Goal: Task Accomplishment & Management: Use online tool/utility

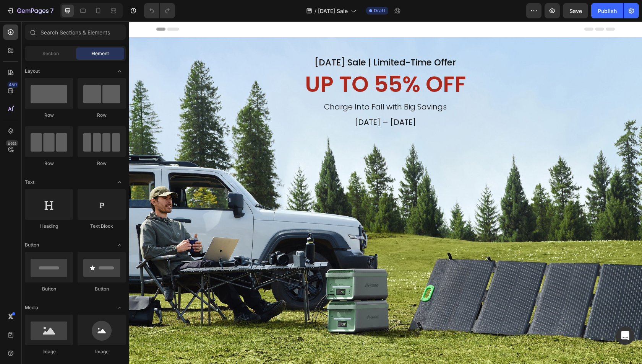
click at [11, 224] on div "450 Beta" at bounding box center [10, 166] width 15 height 284
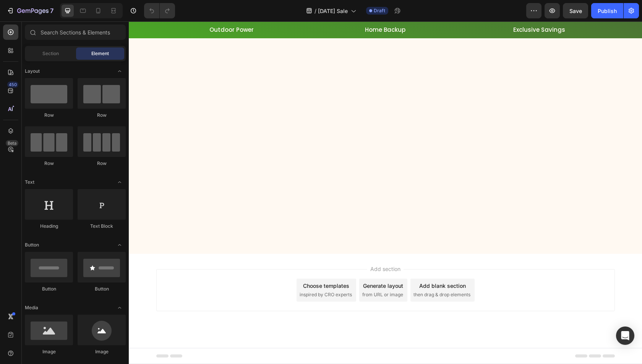
scroll to position [1070, 0]
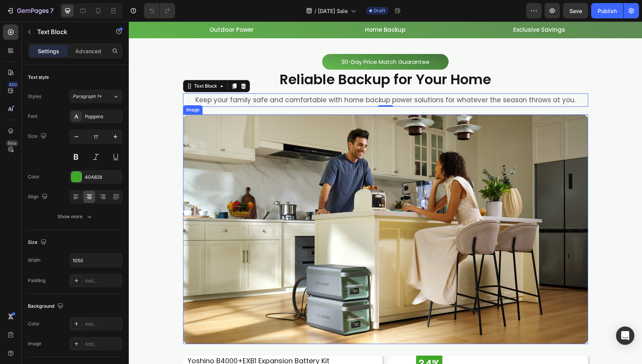
scroll to position [1160, 0]
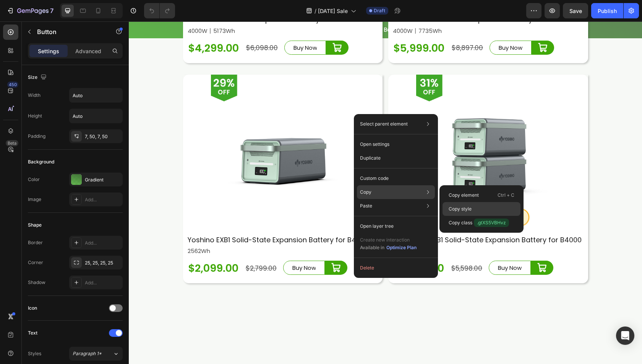
drag, startPoint x: 468, startPoint y: 207, endPoint x: 221, endPoint y: 265, distance: 253.3
click at [468, 207] on p "Copy style" at bounding box center [460, 208] width 23 height 7
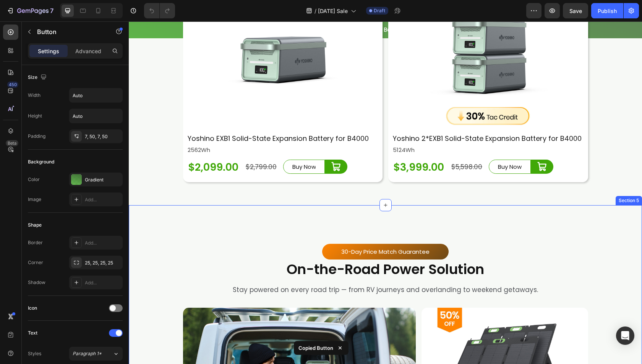
scroll to position [1963, 0]
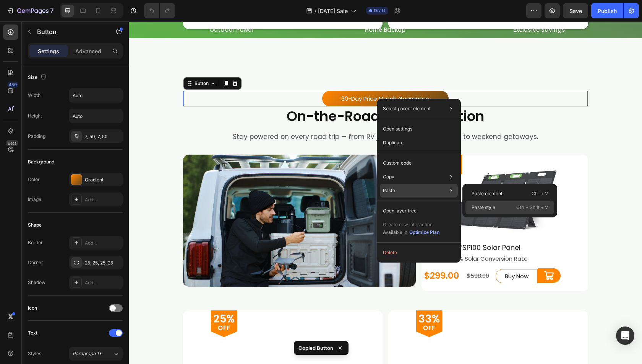
drag, startPoint x: 484, startPoint y: 208, endPoint x: 369, endPoint y: 183, distance: 117.4
click at [484, 208] on p "Paste style" at bounding box center [484, 207] width 24 height 7
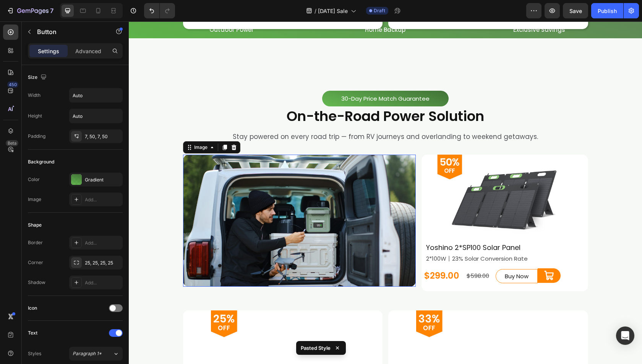
click at [339, 199] on img at bounding box center [299, 220] width 233 height 132
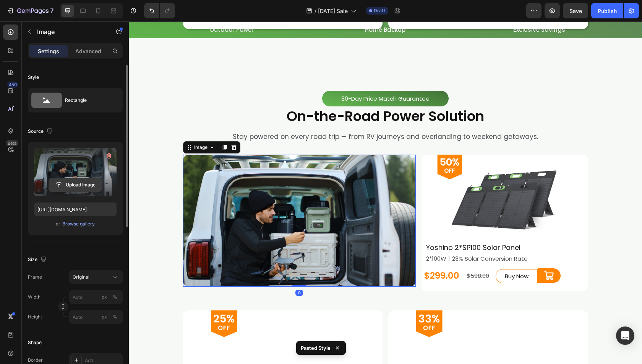
click at [67, 185] on input "file" at bounding box center [75, 184] width 53 height 13
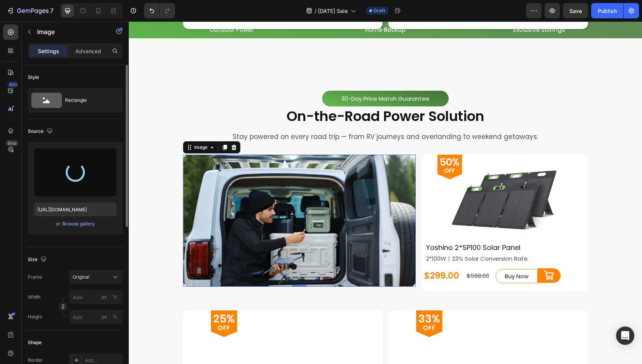
type input "https://cdn.shopify.com/s/files/1/0622/3236/3174/files/gempages_483610539826611…"
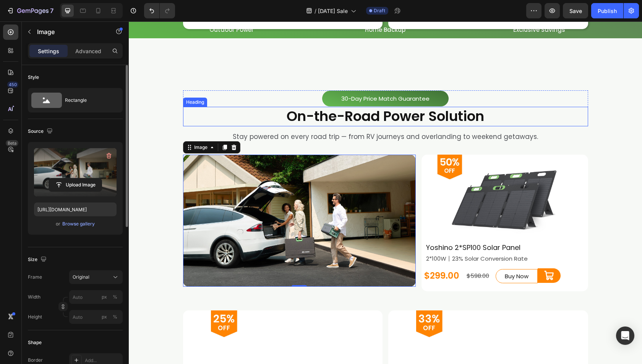
click at [553, 123] on h2 "On-the-Road Power Solution" at bounding box center [385, 116] width 405 height 19
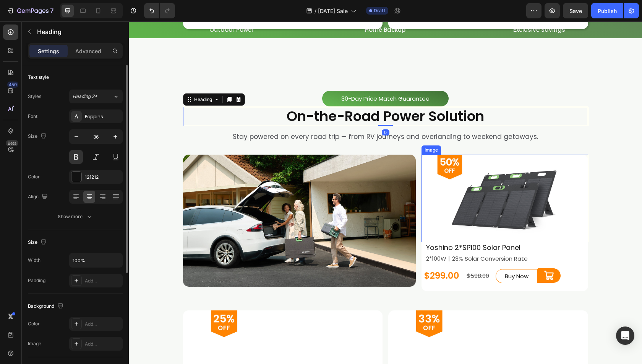
click at [471, 193] on img at bounding box center [505, 198] width 150 height 88
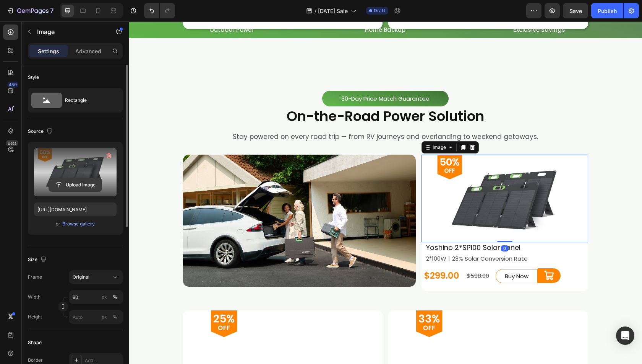
click at [70, 183] on input "file" at bounding box center [75, 184] width 53 height 13
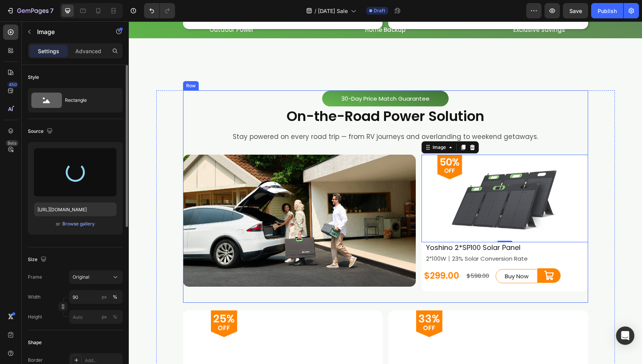
type input "[URL][DOMAIN_NAME]"
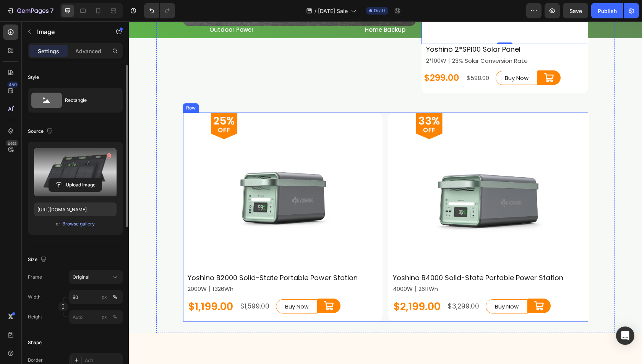
scroll to position [2231, 0]
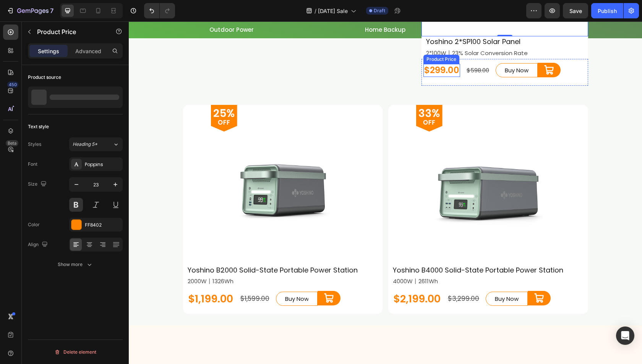
click at [438, 67] on div "$299.00" at bounding box center [442, 70] width 37 height 13
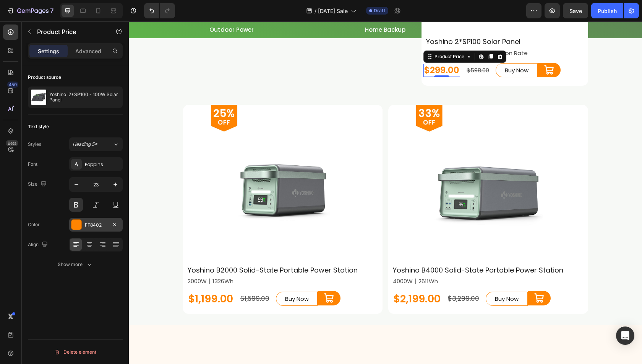
click at [75, 222] on div at bounding box center [76, 224] width 10 height 10
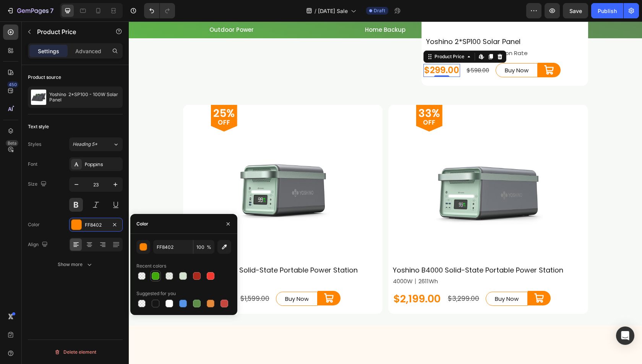
click at [154, 278] on div at bounding box center [156, 276] width 8 height 8
type input "40A808"
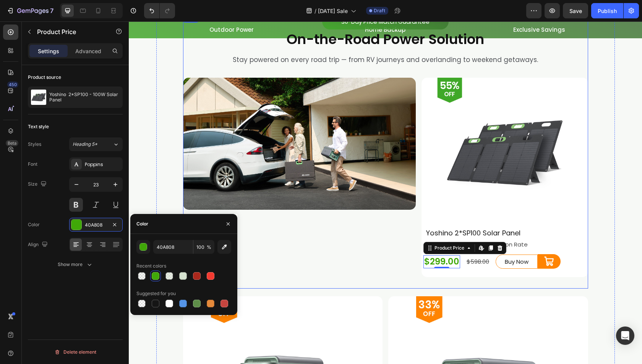
scroll to position [2040, 0]
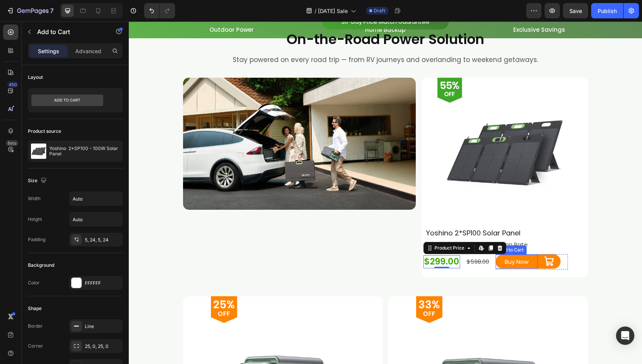
click at [506, 254] on button "Buy Now" at bounding box center [517, 261] width 42 height 14
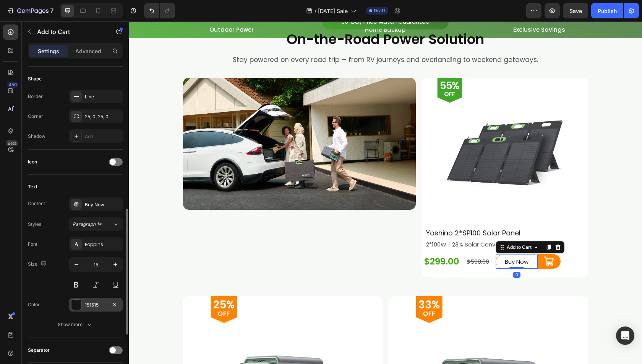
scroll to position [344, 0]
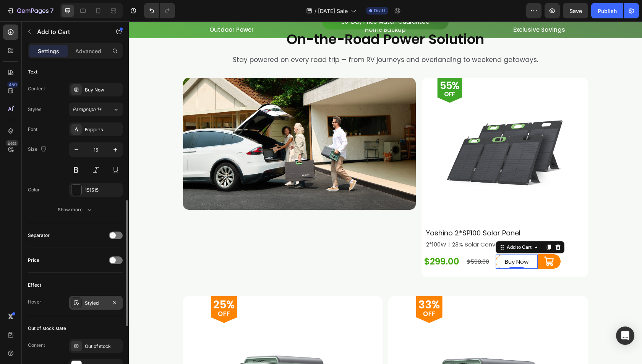
click at [85, 300] on div "Styled" at bounding box center [96, 302] width 22 height 7
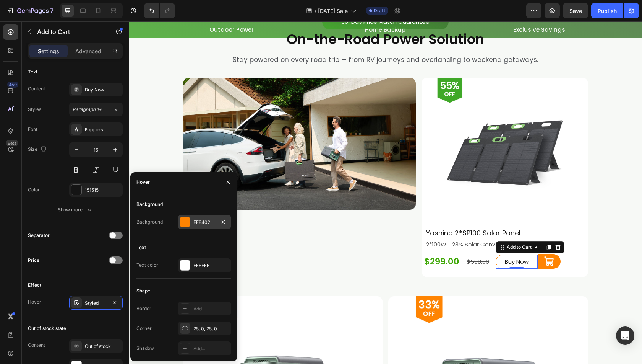
click at [183, 221] on div at bounding box center [185, 222] width 10 height 10
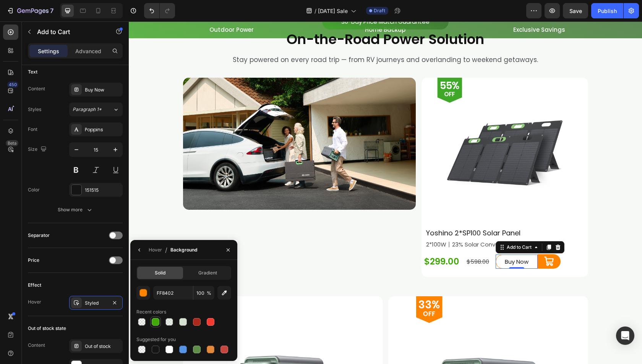
click at [154, 323] on div at bounding box center [156, 322] width 8 height 8
type input "40A808"
click at [139, 251] on icon "button" at bounding box center [139, 250] width 6 height 6
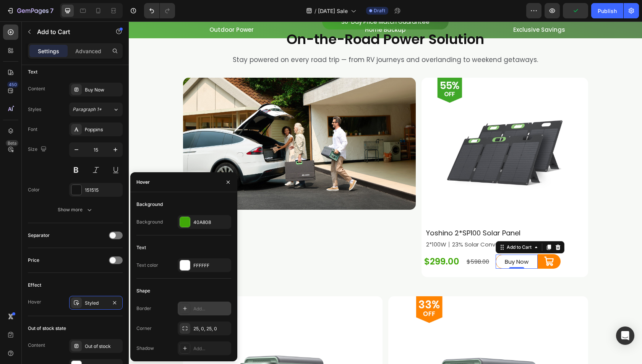
click at [182, 310] on icon at bounding box center [185, 308] width 6 height 6
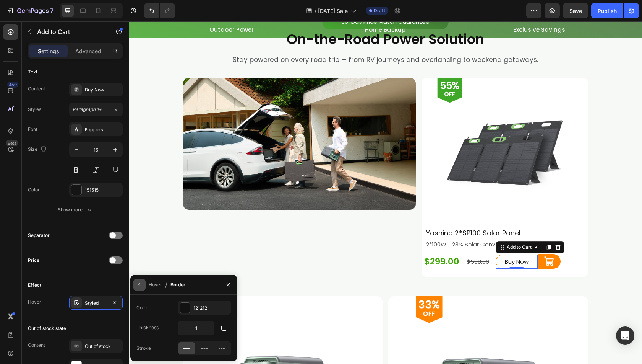
click at [138, 283] on icon "button" at bounding box center [139, 284] width 6 height 6
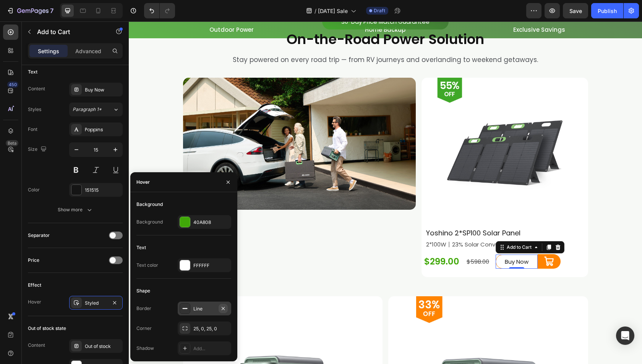
click at [221, 308] on icon "button" at bounding box center [223, 308] width 6 height 6
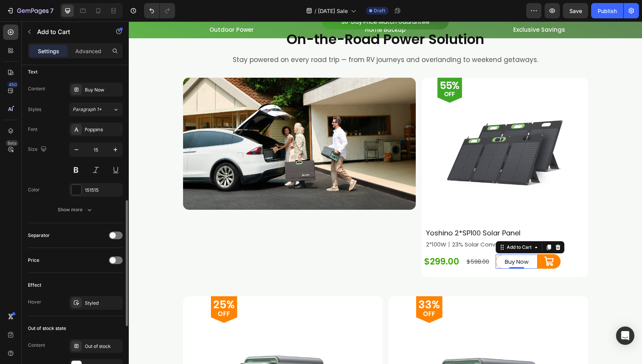
click at [82, 273] on div "Effect Hover Styled" at bounding box center [75, 294] width 95 height 43
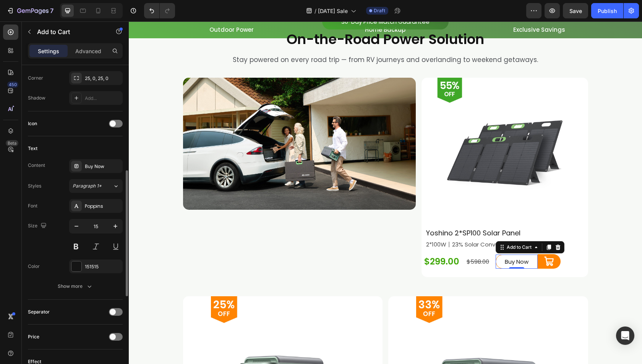
scroll to position [229, 0]
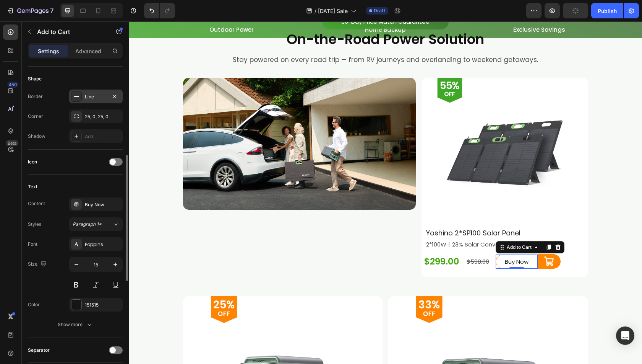
click at [89, 91] on div "Line" at bounding box center [96, 96] width 54 height 14
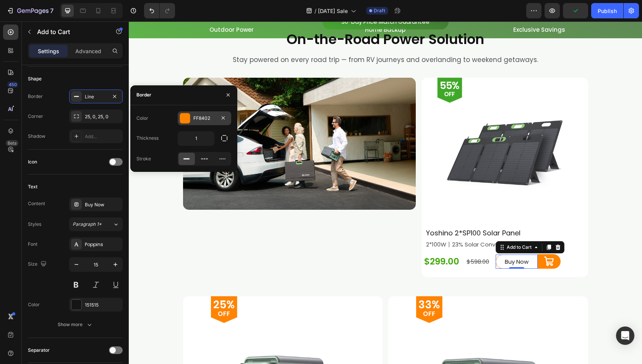
click at [184, 118] on div at bounding box center [185, 118] width 10 height 10
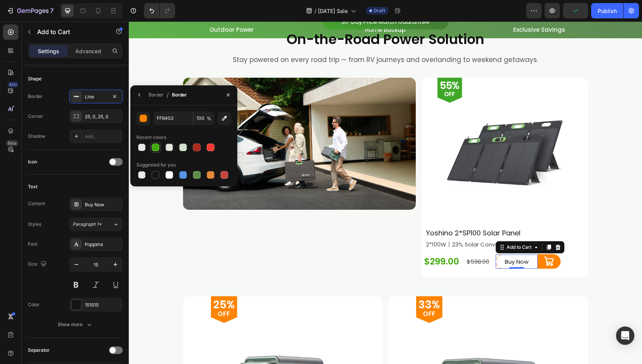
click at [152, 149] on div at bounding box center [156, 147] width 8 height 8
type input "40A808"
click at [81, 160] on div "Icon" at bounding box center [75, 162] width 95 height 12
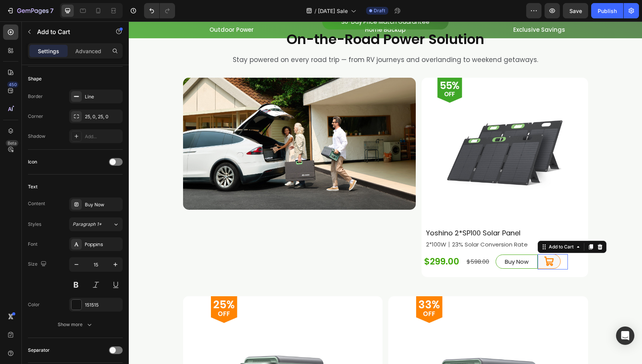
click at [544, 261] on icon at bounding box center [549, 261] width 11 height 11
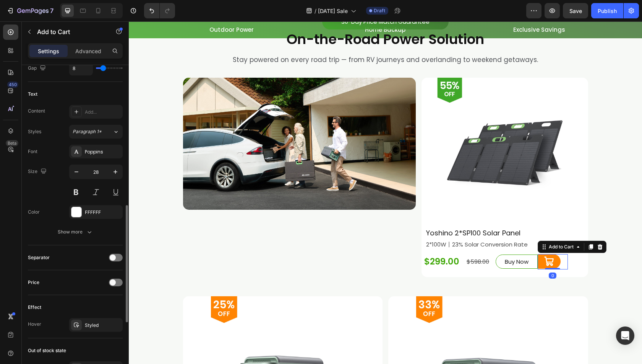
scroll to position [459, 0]
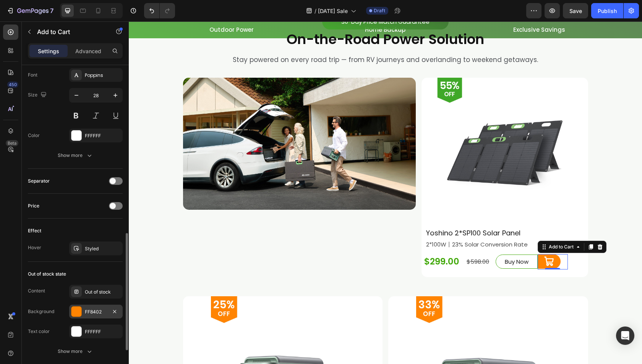
click at [80, 310] on div at bounding box center [76, 311] width 10 height 10
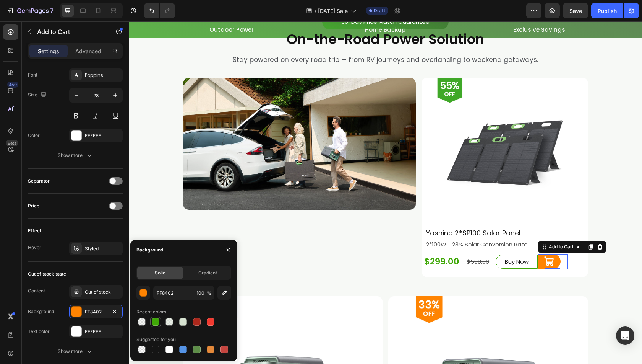
click at [157, 319] on div at bounding box center [156, 322] width 8 height 8
type input "40A808"
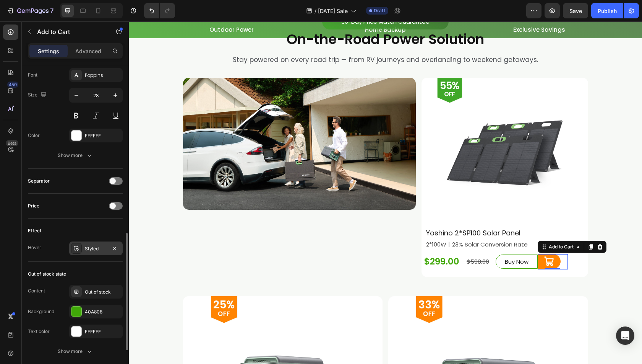
click at [85, 245] on div "Styled" at bounding box center [96, 248] width 22 height 7
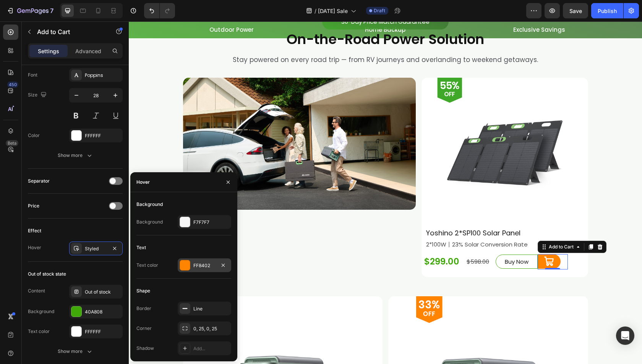
click at [185, 264] on div at bounding box center [185, 265] width 10 height 10
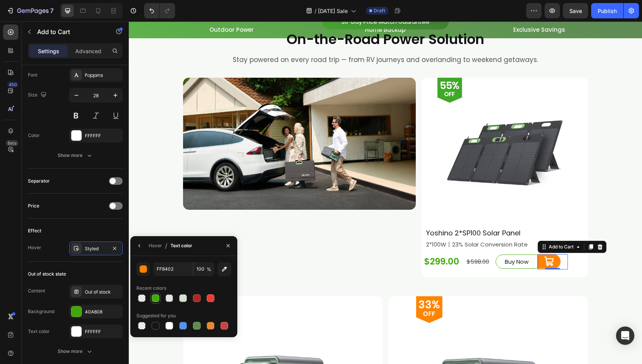
click at [155, 300] on div at bounding box center [156, 298] width 8 height 8
type input "40A808"
click at [141, 245] on icon "button" at bounding box center [139, 245] width 6 height 6
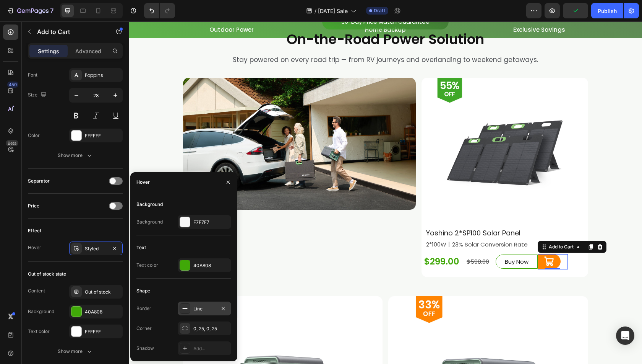
click at [183, 305] on icon at bounding box center [185, 308] width 6 height 6
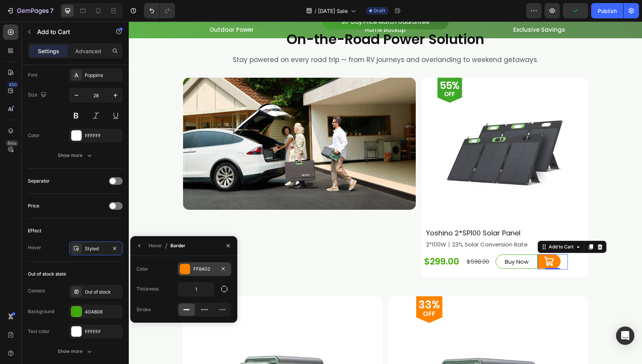
click at [186, 268] on div at bounding box center [185, 269] width 10 height 10
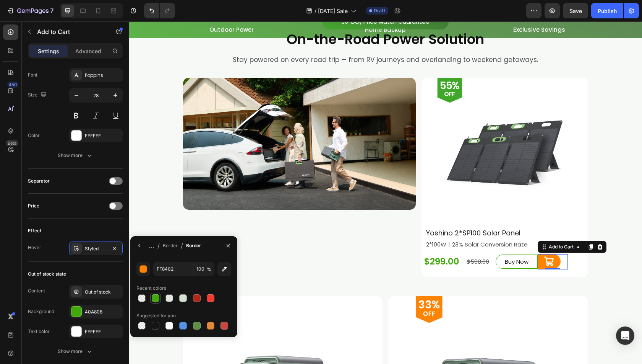
click at [157, 298] on div at bounding box center [156, 298] width 8 height 8
type input "40A808"
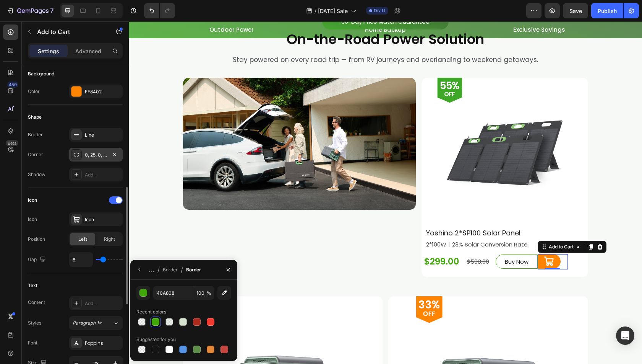
scroll to position [153, 0]
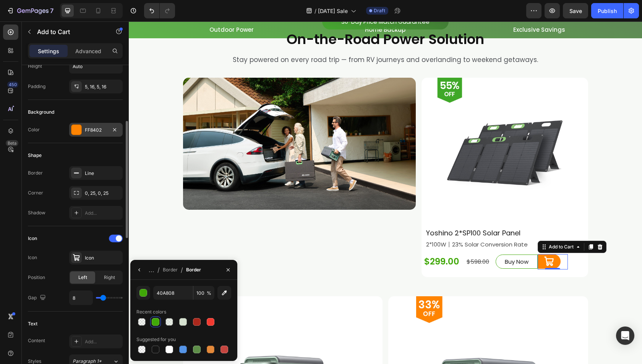
click at [81, 130] on div at bounding box center [76, 130] width 10 height 10
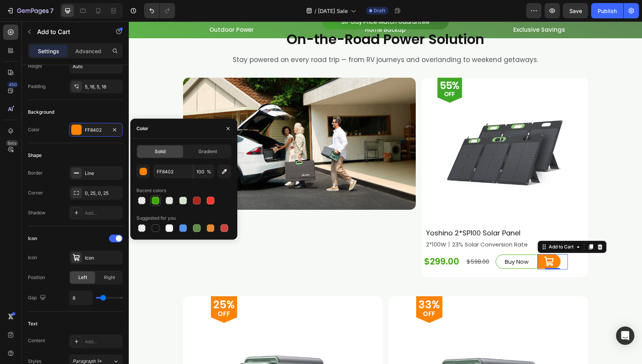
click at [154, 202] on div at bounding box center [156, 200] width 8 height 8
type input "40A808"
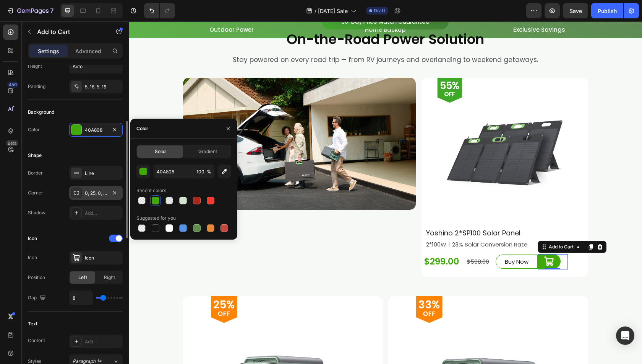
drag, startPoint x: 49, startPoint y: 193, endPoint x: 105, endPoint y: 194, distance: 56.2
click at [50, 193] on div "Corner 0, 25, 0, 25" at bounding box center [75, 193] width 95 height 14
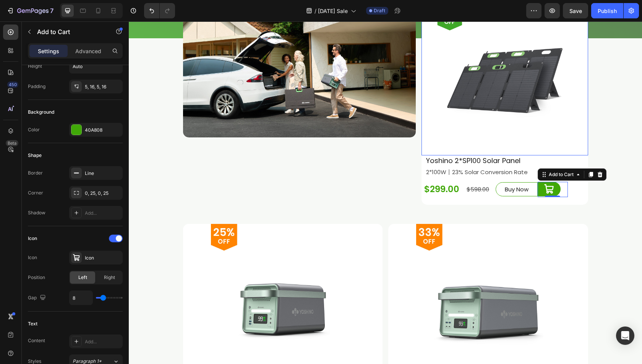
scroll to position [2154, 0]
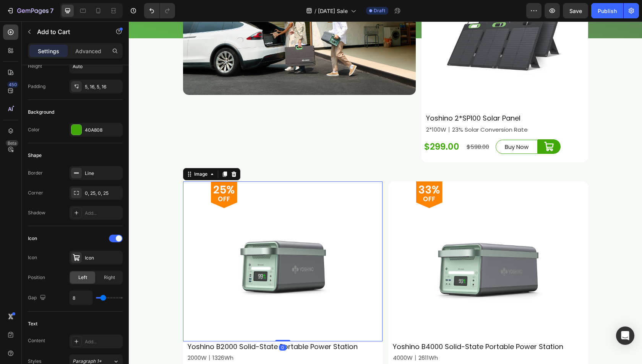
click at [279, 243] on img at bounding box center [283, 261] width 160 height 160
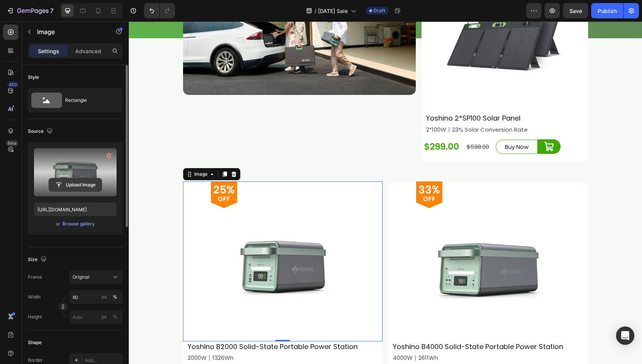
click at [73, 184] on input "file" at bounding box center [75, 184] width 53 height 13
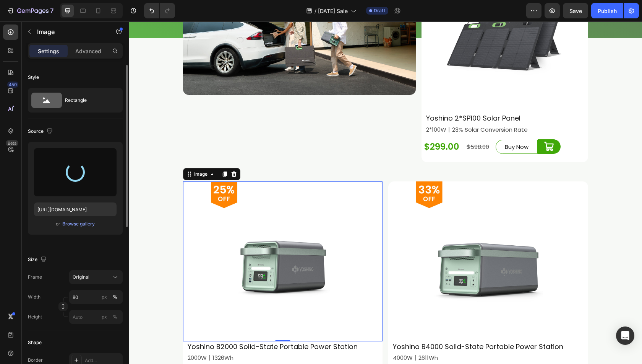
type input "[URL][DOMAIN_NAME]"
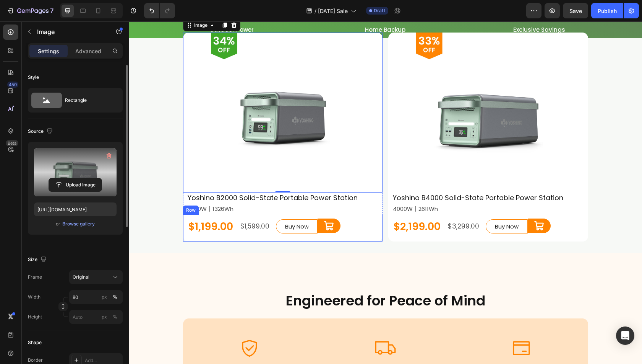
scroll to position [2307, 0]
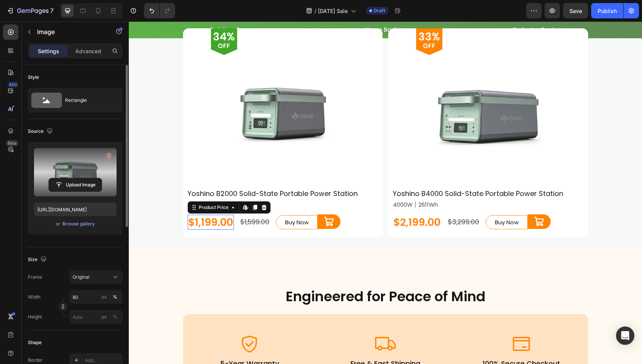
click at [206, 219] on div "$1,199.00" at bounding box center [211, 221] width 46 height 15
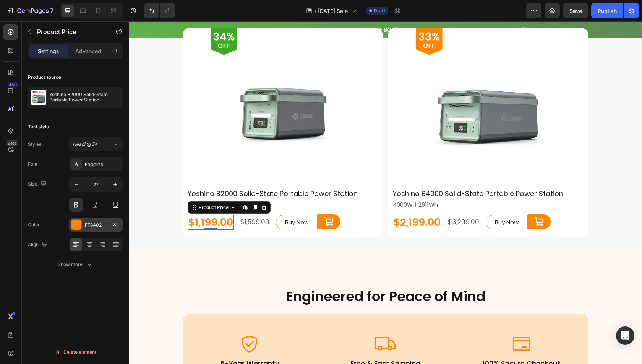
click at [84, 224] on div "FF8402" at bounding box center [96, 224] width 54 height 14
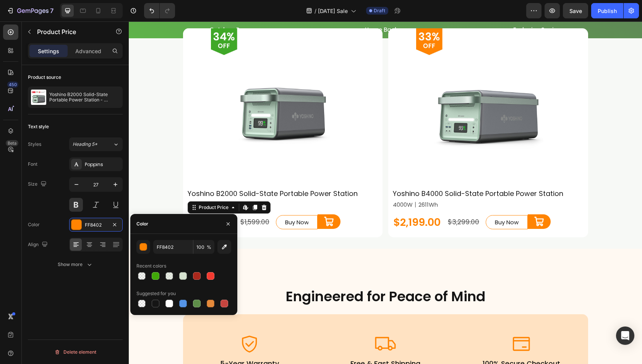
drag, startPoint x: 158, startPoint y: 274, endPoint x: 179, endPoint y: 261, distance: 24.2
click at [157, 274] on div at bounding box center [156, 276] width 8 height 8
type input "40A808"
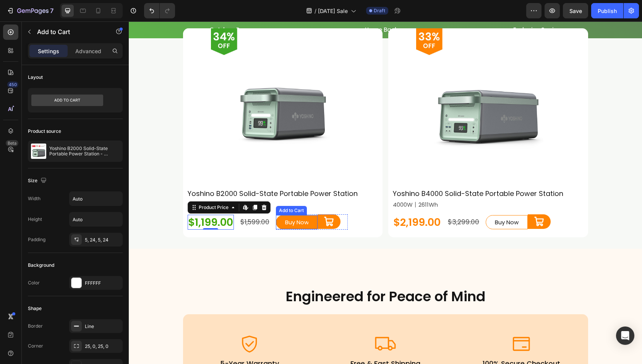
click at [314, 219] on button "Buy Now" at bounding box center [297, 222] width 42 height 14
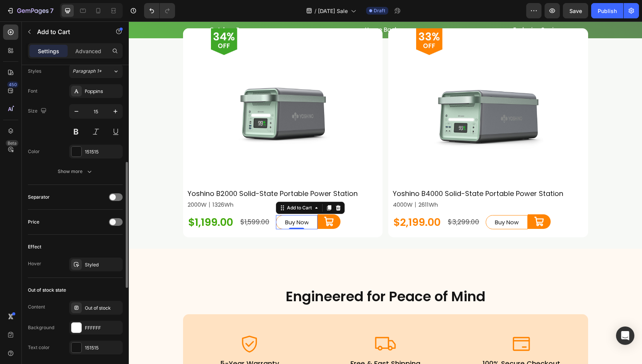
scroll to position [420, 0]
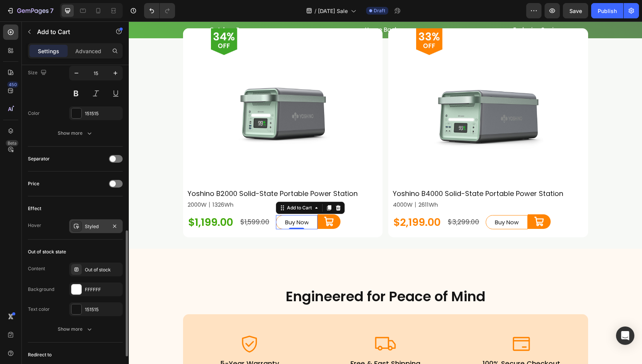
click at [76, 224] on icon at bounding box center [76, 226] width 5 height 5
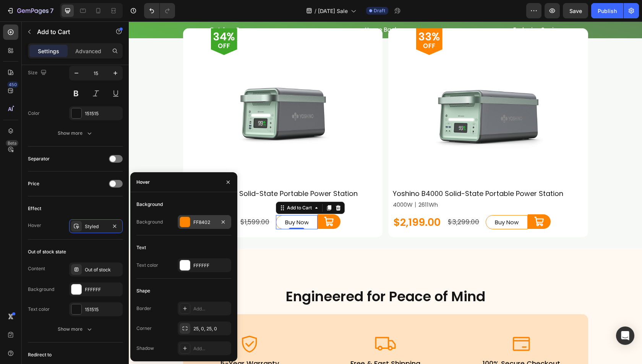
click at [187, 217] on div at bounding box center [185, 222] width 10 height 10
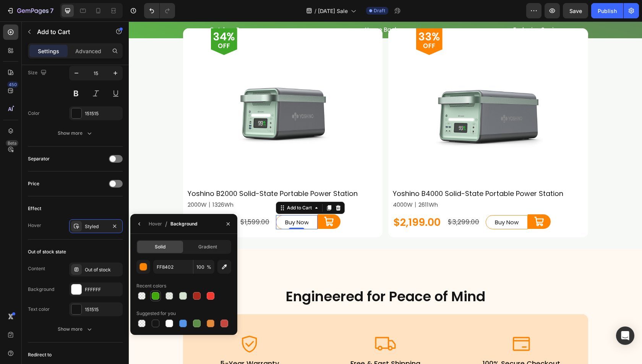
click at [159, 296] on div at bounding box center [156, 296] width 8 height 8
type input "40A808"
click at [19, 215] on div "450 Beta" at bounding box center [11, 192] width 22 height 342
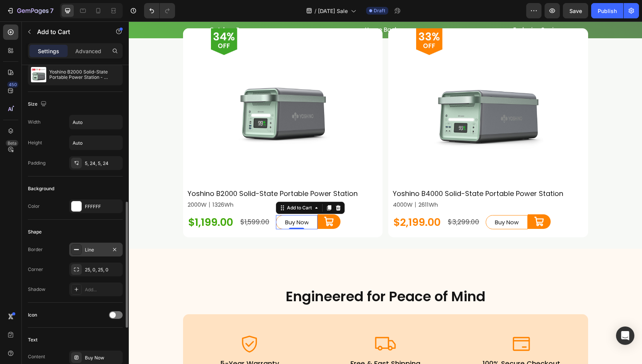
scroll to position [191, 0]
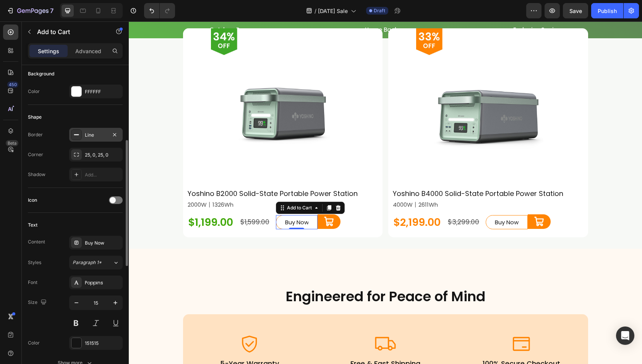
click at [78, 137] on div at bounding box center [76, 134] width 11 height 11
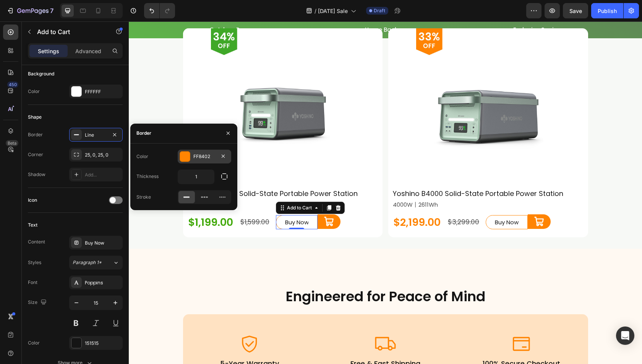
click at [180, 157] on div at bounding box center [185, 156] width 10 height 10
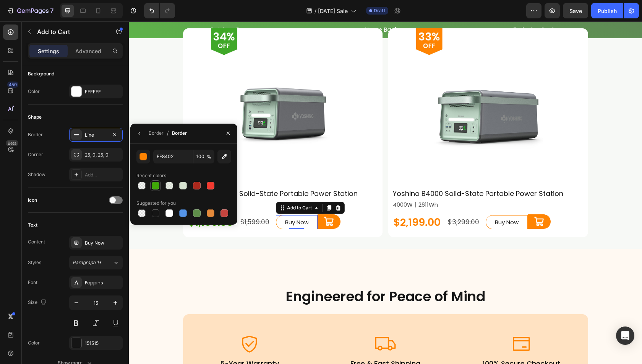
click at [154, 183] on div at bounding box center [156, 186] width 8 height 8
type input "40A808"
click at [46, 167] on div "Shadow Add..." at bounding box center [75, 174] width 95 height 14
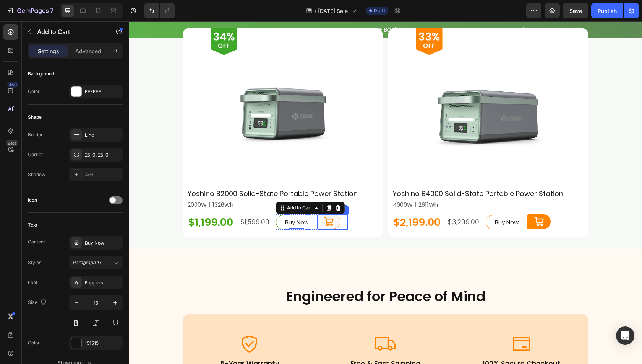
click at [328, 221] on icon at bounding box center [329, 221] width 11 height 11
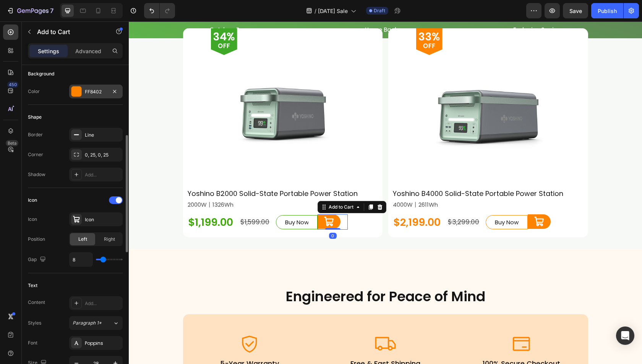
click at [74, 93] on div at bounding box center [76, 91] width 10 height 10
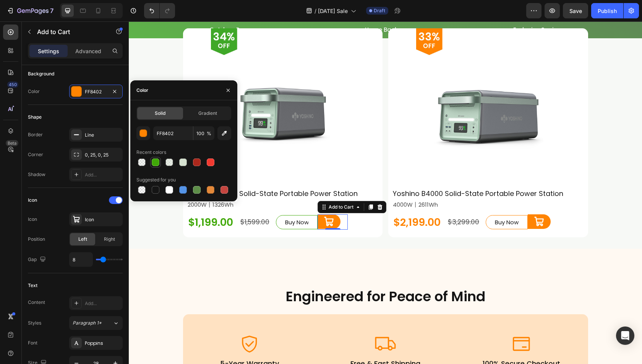
click at [158, 162] on div at bounding box center [156, 162] width 8 height 8
type input "40A808"
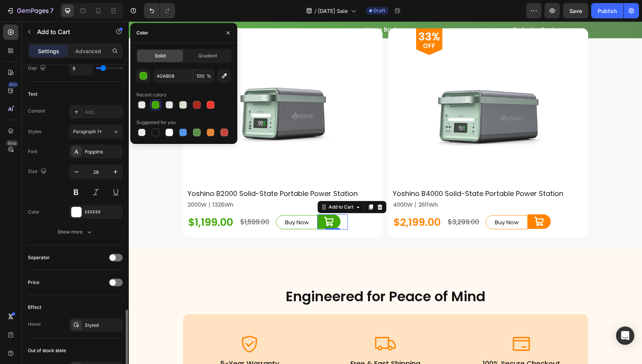
scroll to position [459, 0]
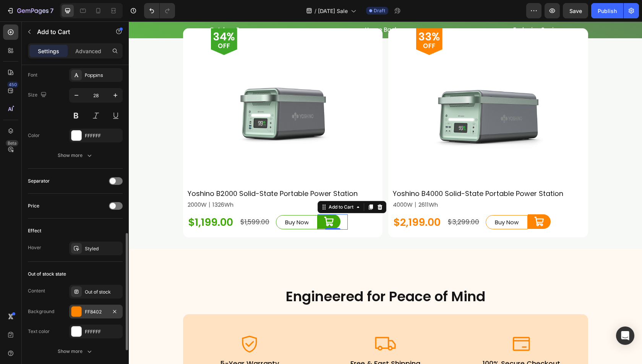
click at [76, 306] on div at bounding box center [76, 311] width 10 height 10
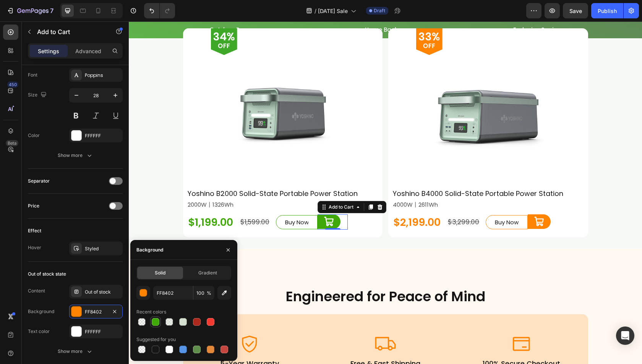
click at [157, 324] on div at bounding box center [156, 322] width 8 height 8
type input "40A808"
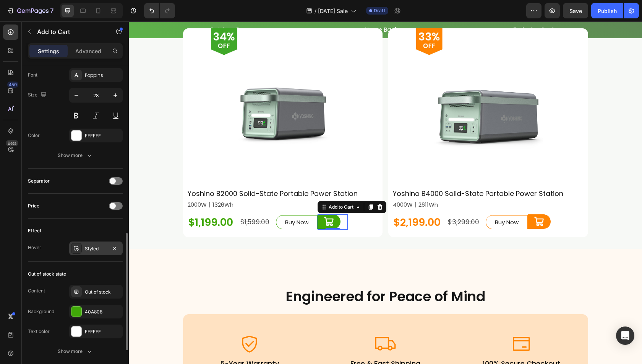
click at [73, 245] on icon at bounding box center [76, 248] width 6 height 6
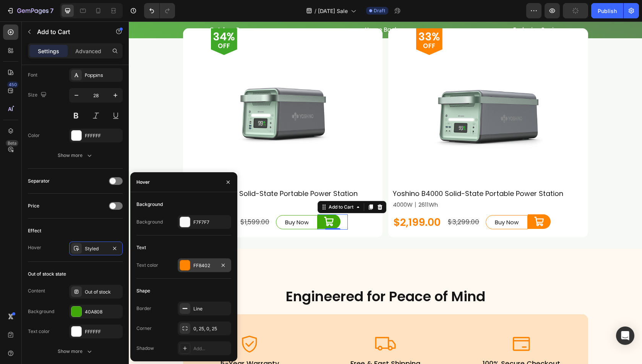
click at [179, 265] on div "FF8402" at bounding box center [205, 265] width 54 height 14
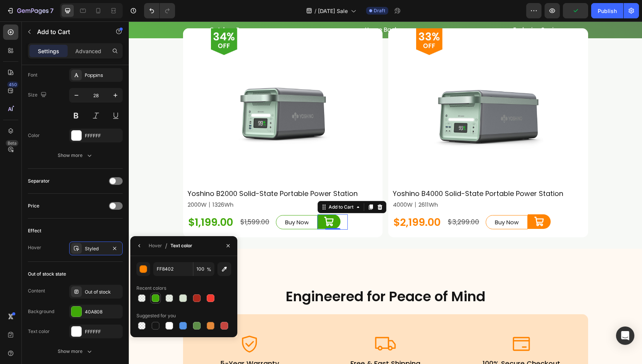
click at [155, 296] on div at bounding box center [156, 298] width 8 height 8
type input "40A808"
click at [37, 234] on div "Effect" at bounding box center [75, 230] width 95 height 12
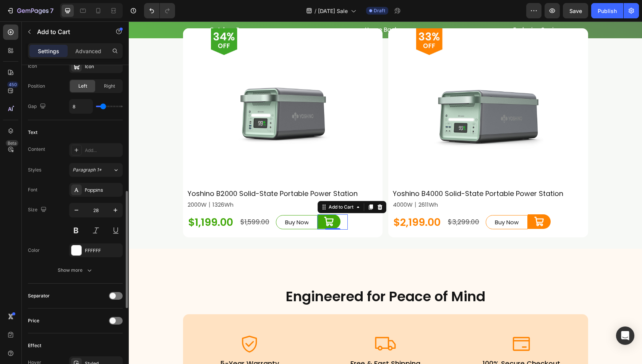
scroll to position [420, 0]
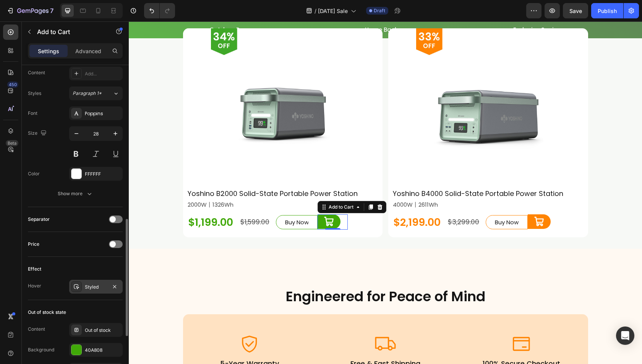
click at [76, 286] on icon at bounding box center [76, 286] width 6 height 6
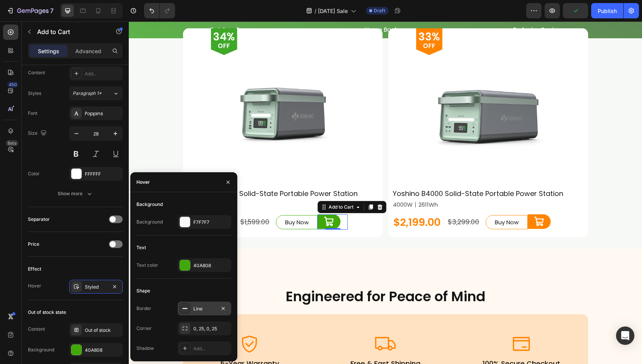
click at [186, 307] on icon at bounding box center [185, 308] width 6 height 6
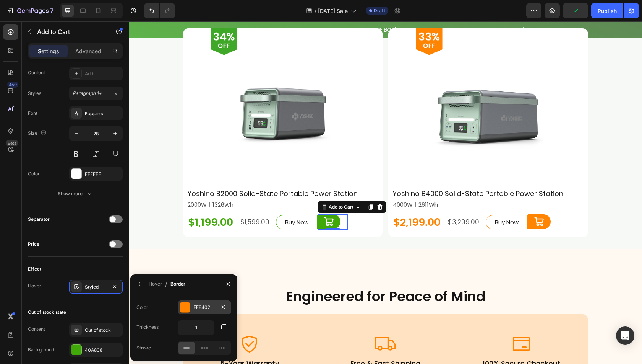
click at [187, 305] on div at bounding box center [185, 307] width 10 height 10
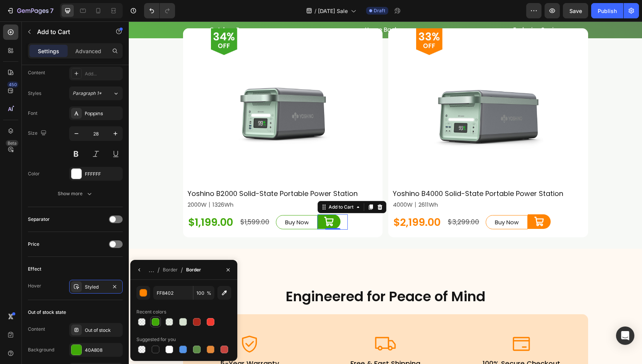
click at [159, 321] on div at bounding box center [156, 322] width 8 height 8
type input "40A808"
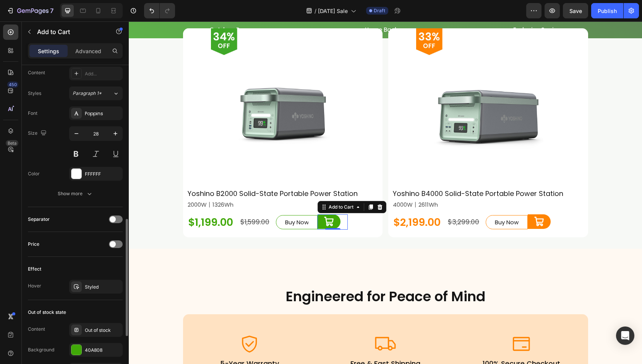
click at [26, 247] on div "Layout Product source Yoshino B2000 Solid-State Portable Power Station - 2000W …" at bounding box center [75, 85] width 107 height 880
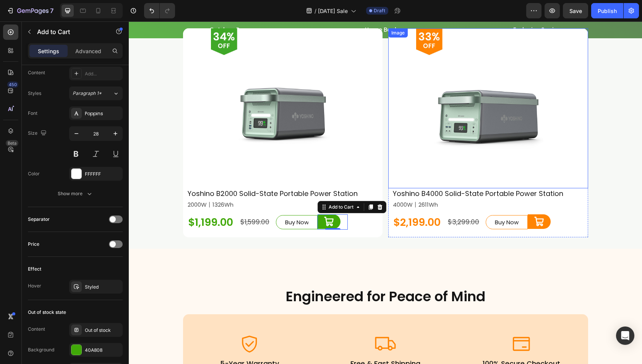
scroll to position [2269, 0]
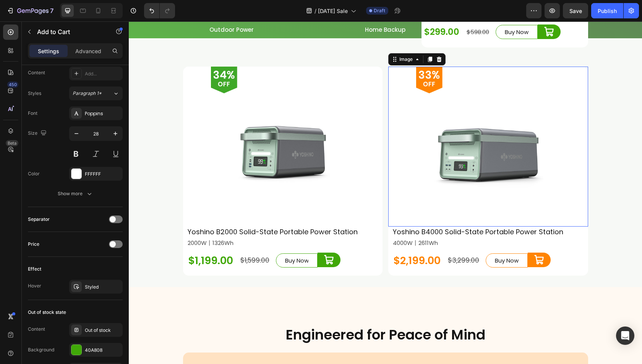
click at [440, 112] on img at bounding box center [488, 147] width 160 height 160
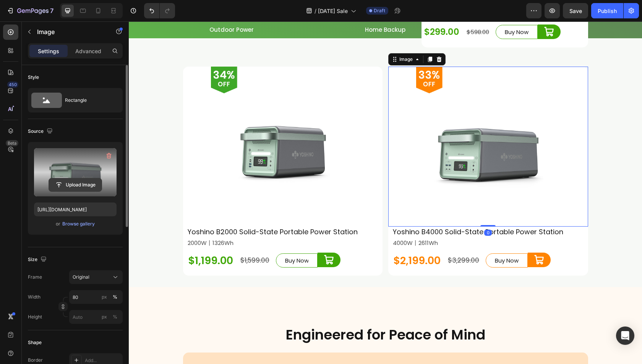
click at [77, 185] on input "file" at bounding box center [75, 184] width 53 height 13
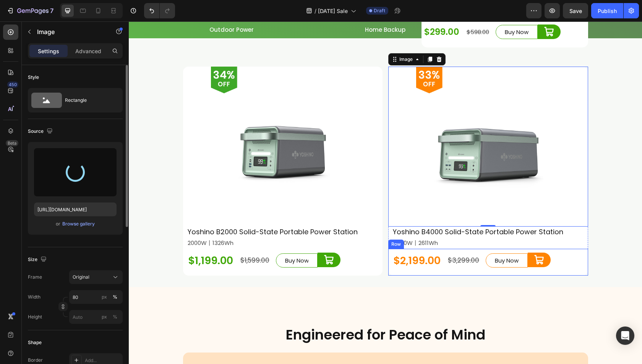
type input "[URL][DOMAIN_NAME]"
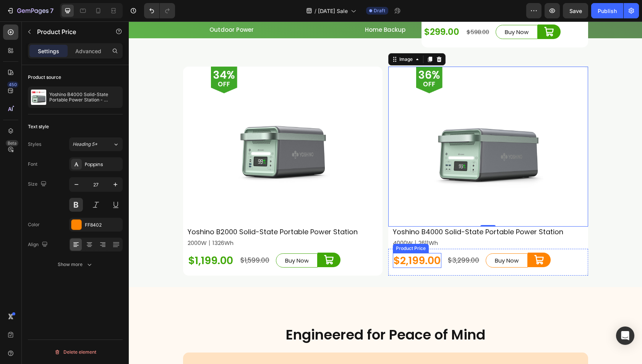
click at [431, 261] on div "$2,199.00" at bounding box center [417, 260] width 49 height 15
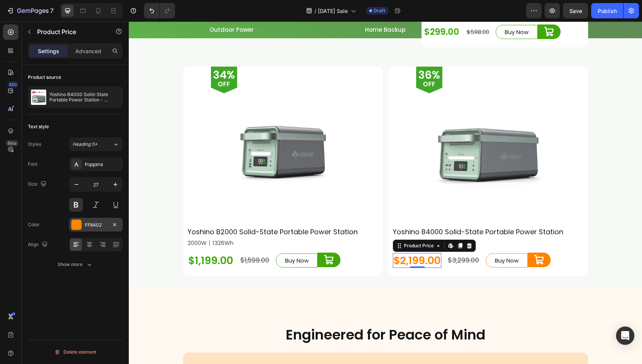
click at [76, 222] on div at bounding box center [76, 224] width 10 height 10
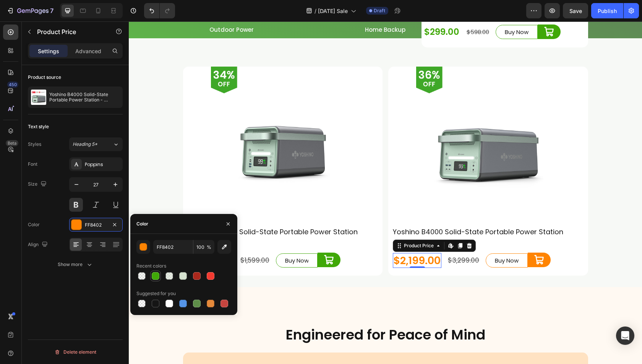
click at [159, 274] on div at bounding box center [156, 276] width 8 height 8
type input "40A808"
click at [501, 261] on div "Buy Now" at bounding box center [507, 260] width 24 height 10
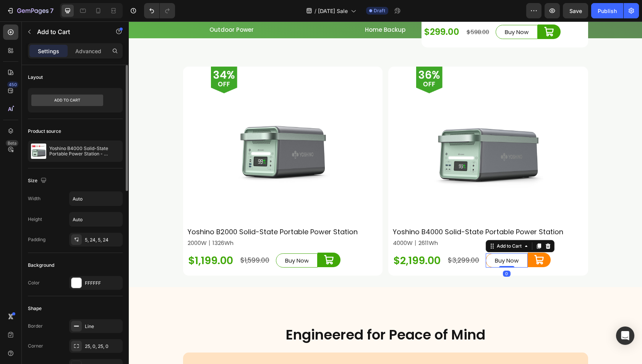
scroll to position [115, 0]
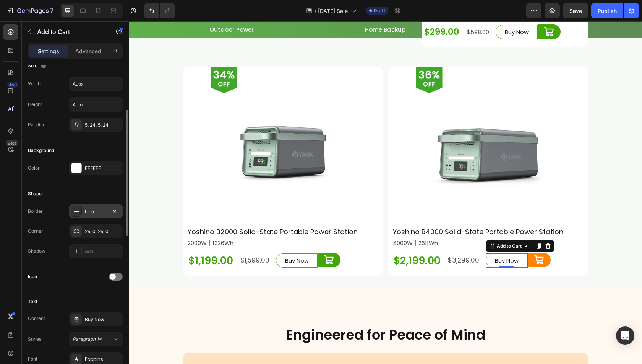
click at [80, 212] on div at bounding box center [76, 211] width 11 height 11
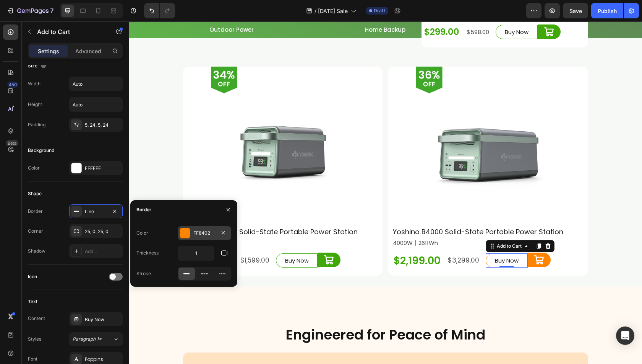
click at [180, 234] on div at bounding box center [185, 233] width 10 height 10
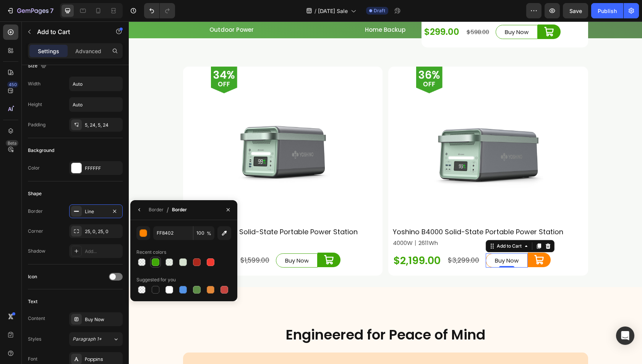
click at [154, 260] on div at bounding box center [156, 262] width 8 height 8
type input "40A808"
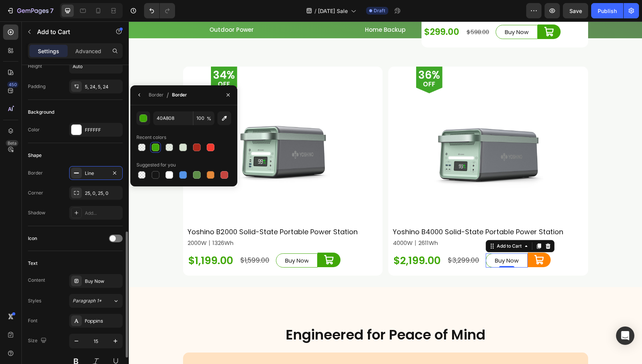
scroll to position [229, 0]
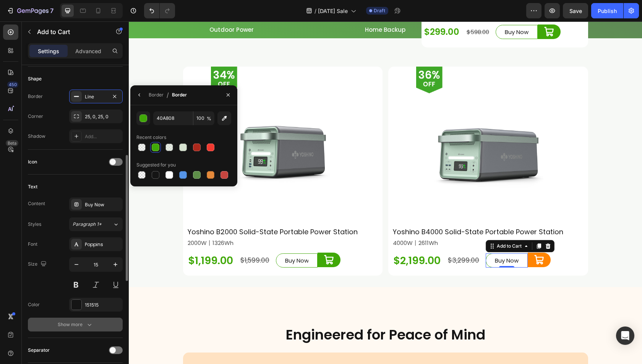
click at [86, 320] on icon "button" at bounding box center [90, 324] width 8 height 8
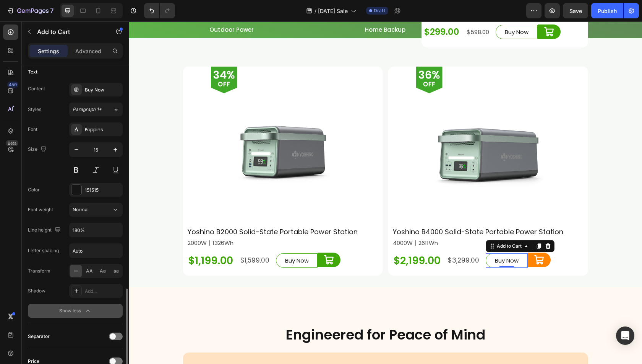
scroll to position [420, 0]
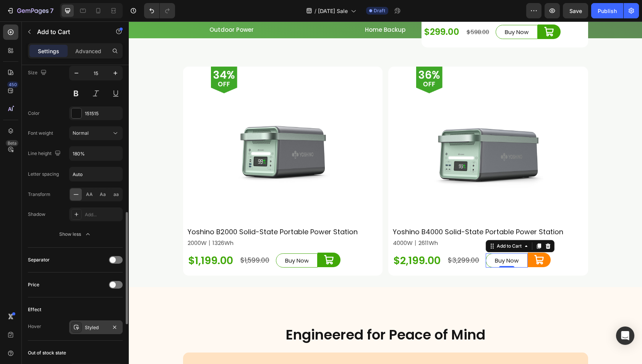
click at [85, 324] on div "Styled" at bounding box center [96, 327] width 22 height 7
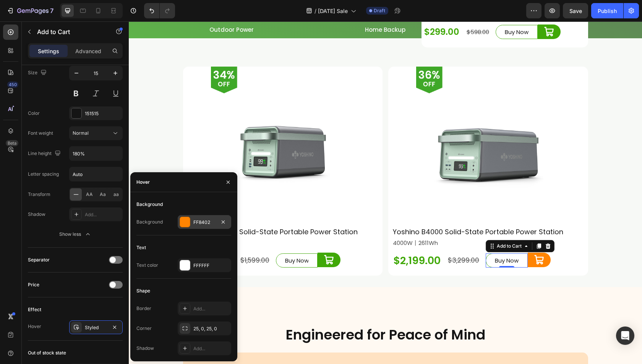
click at [182, 223] on div at bounding box center [185, 222] width 10 height 10
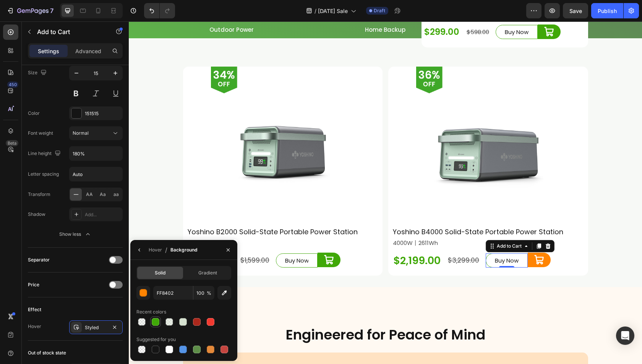
click at [153, 324] on div at bounding box center [156, 322] width 8 height 8
type input "40A808"
click at [143, 252] on button "button" at bounding box center [139, 249] width 12 height 12
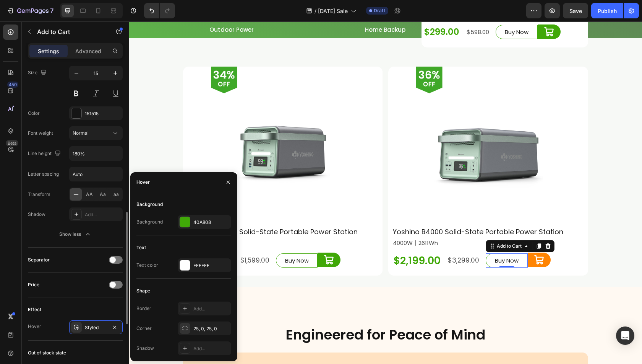
click at [36, 291] on div "Price" at bounding box center [75, 284] width 95 height 25
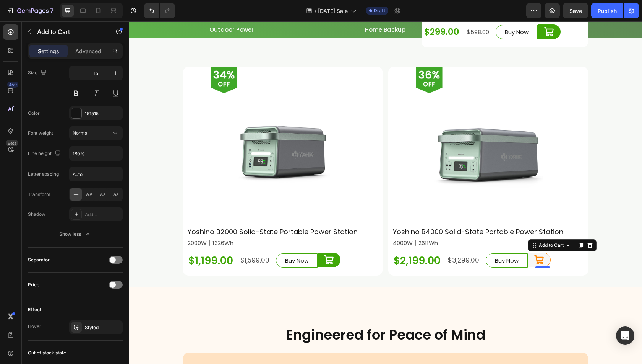
click at [547, 256] on button at bounding box center [539, 259] width 23 height 15
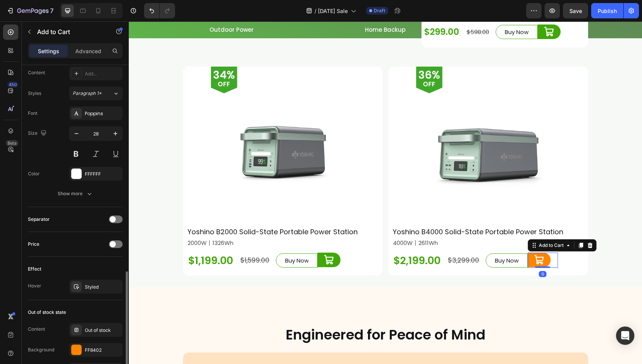
scroll to position [459, 0]
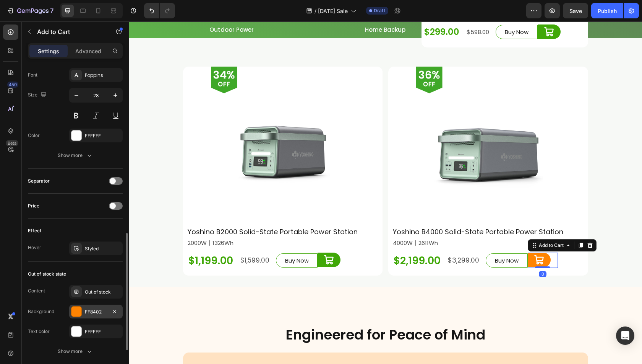
click at [80, 304] on div "FF8402" at bounding box center [96, 311] width 54 height 14
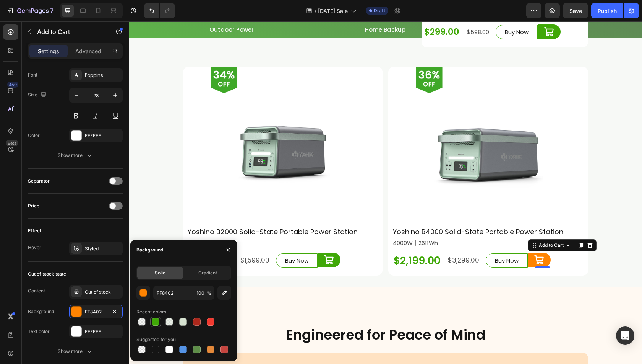
click at [151, 318] on div at bounding box center [155, 321] width 11 height 11
type input "40A808"
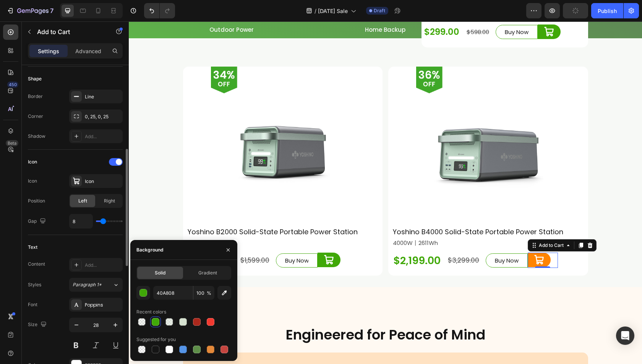
scroll to position [153, 0]
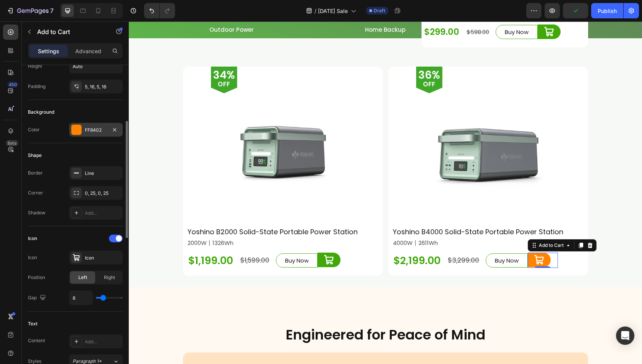
click at [76, 125] on div at bounding box center [76, 130] width 10 height 10
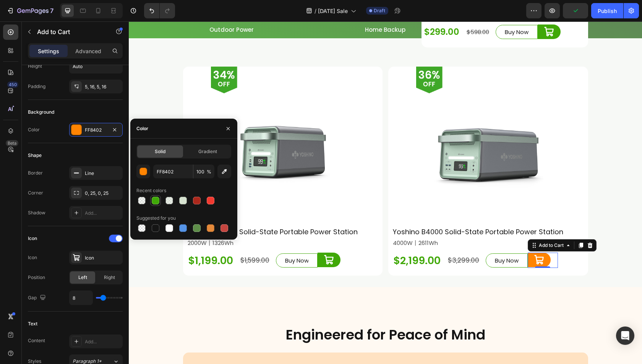
click at [158, 197] on div at bounding box center [156, 200] width 8 height 8
type input "40A808"
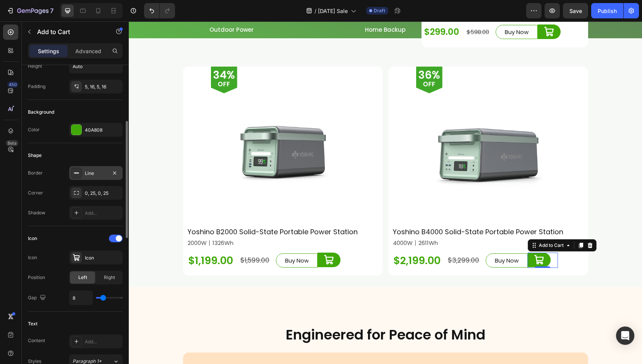
click at [82, 172] on div "Line" at bounding box center [96, 173] width 54 height 14
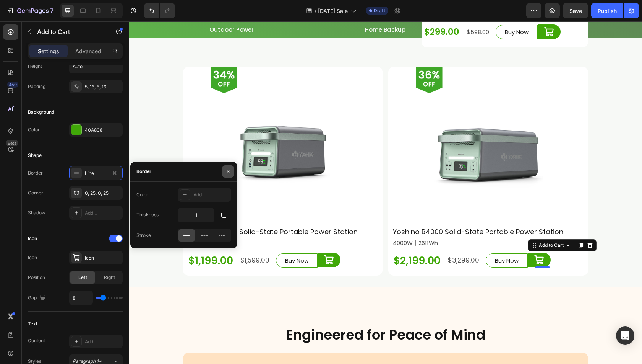
click at [229, 169] on icon "button" at bounding box center [228, 171] width 6 height 6
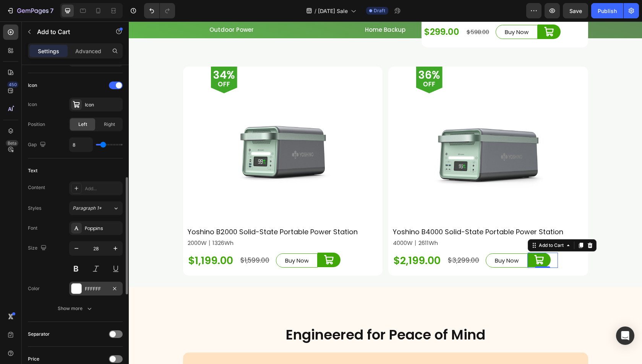
scroll to position [382, 0]
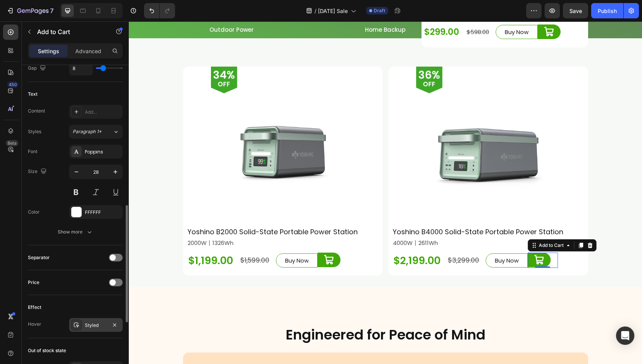
click at [79, 321] on icon at bounding box center [76, 324] width 6 height 6
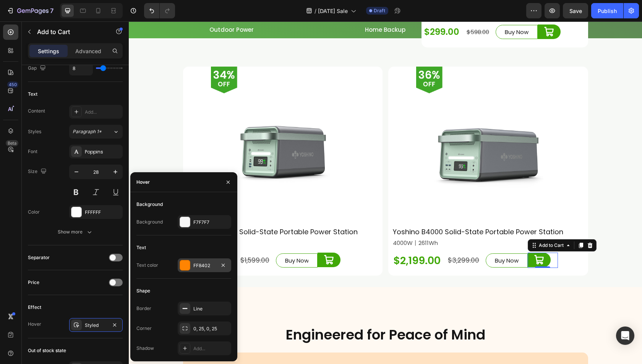
click at [187, 265] on div at bounding box center [185, 265] width 10 height 10
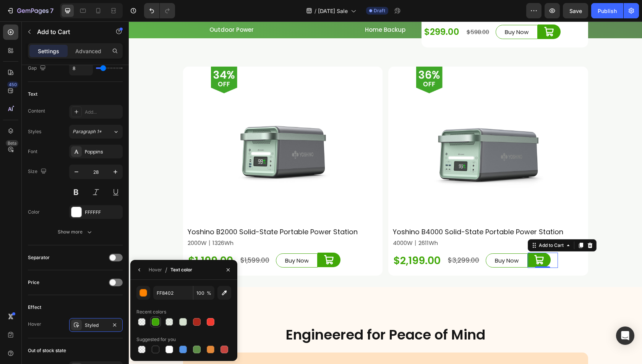
click at [157, 320] on div at bounding box center [156, 322] width 8 height 8
type input "40A808"
click at [139, 268] on icon "button" at bounding box center [139, 269] width 6 height 6
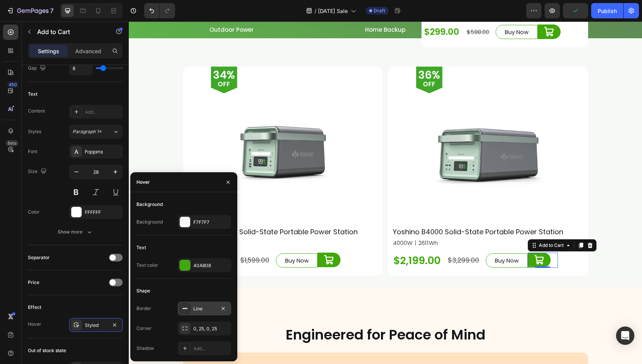
click at [183, 307] on icon at bounding box center [185, 308] width 6 height 6
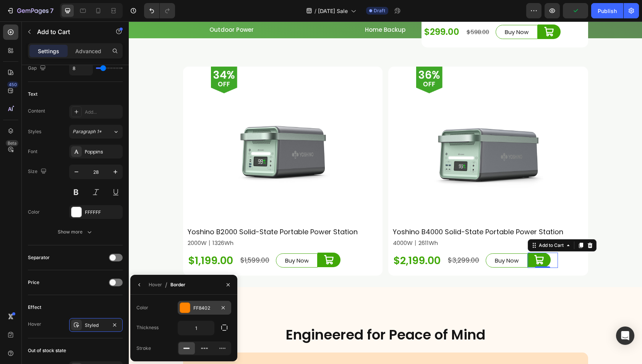
click at [186, 307] on div at bounding box center [185, 307] width 10 height 10
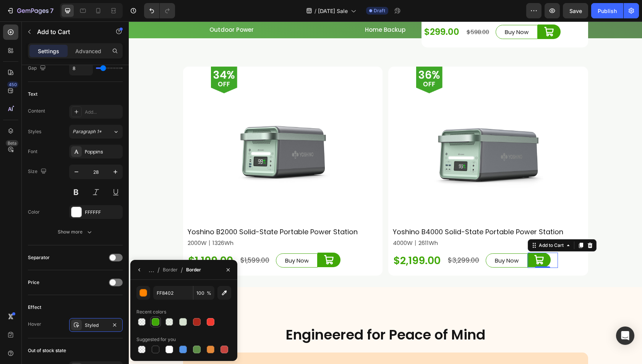
click at [159, 322] on div at bounding box center [156, 322] width 8 height 8
type input "40A808"
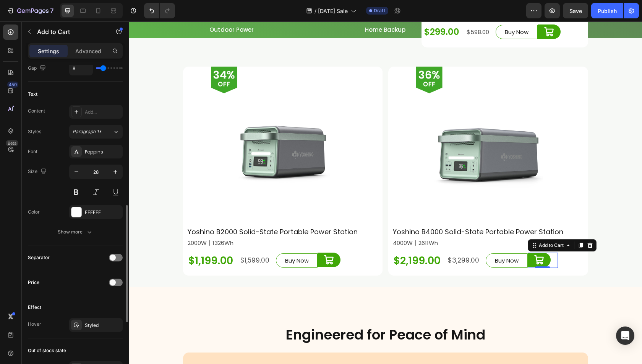
click at [21, 278] on div "450 Beta" at bounding box center [11, 192] width 22 height 342
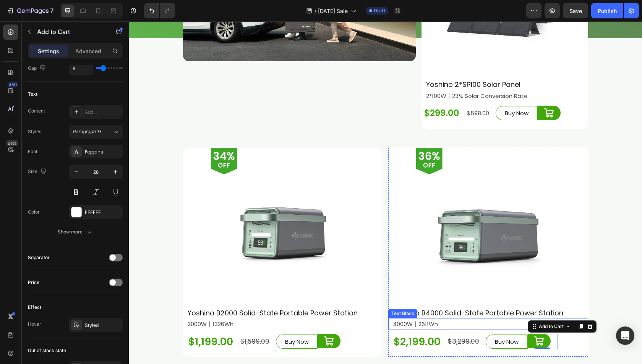
scroll to position [2154, 0]
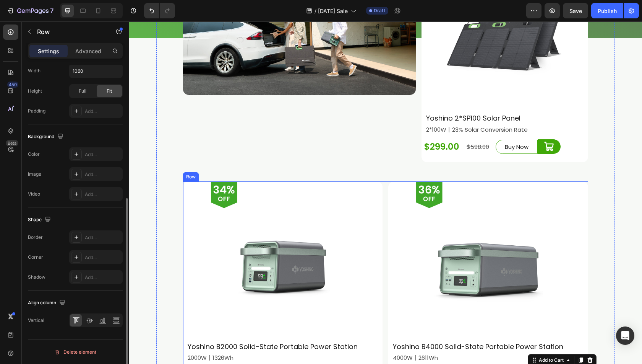
click at [381, 195] on div "Image Yoshino B2000 Solid-State Portable Power Station Heading Row 2000W丨1326Wh…" at bounding box center [385, 285] width 405 height 209
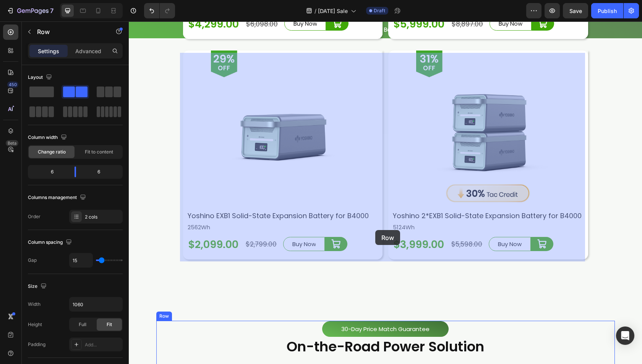
scroll to position [1734, 0]
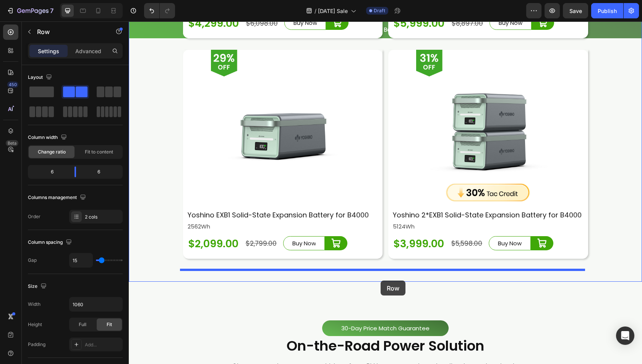
drag, startPoint x: 192, startPoint y: 173, endPoint x: 381, endPoint y: 280, distance: 216.9
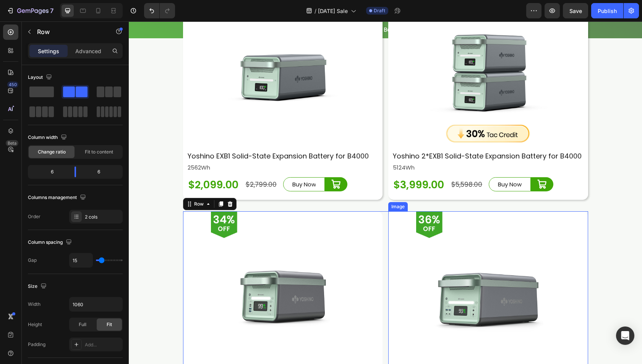
scroll to position [1810, 0]
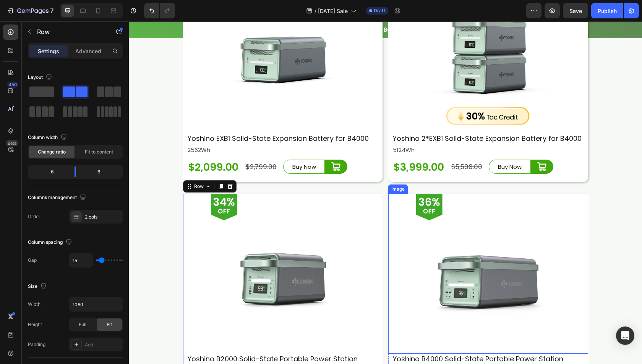
click at [388, 221] on link at bounding box center [488, 273] width 200 height 160
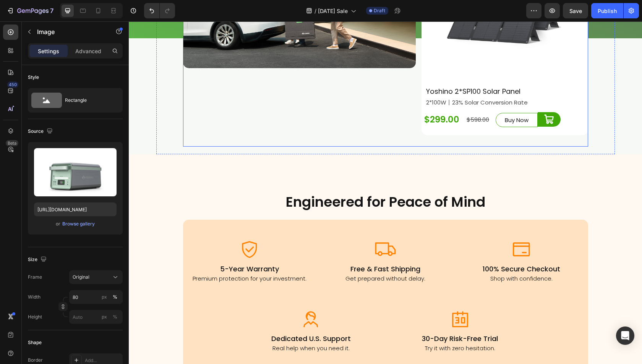
scroll to position [2345, 0]
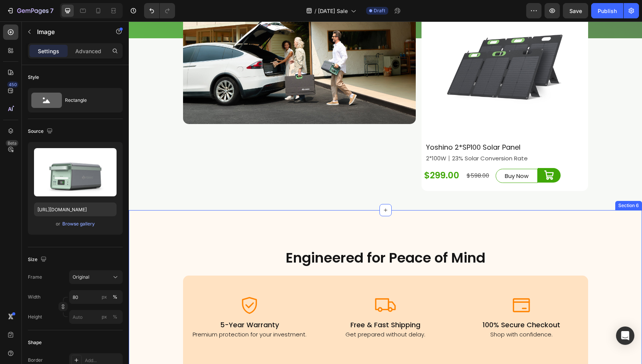
click at [207, 221] on div "Engineered for Peace of Mind Heading Row Row Image 5-Year Warranty Heading Prem…" at bounding box center [385, 357] width 513 height 294
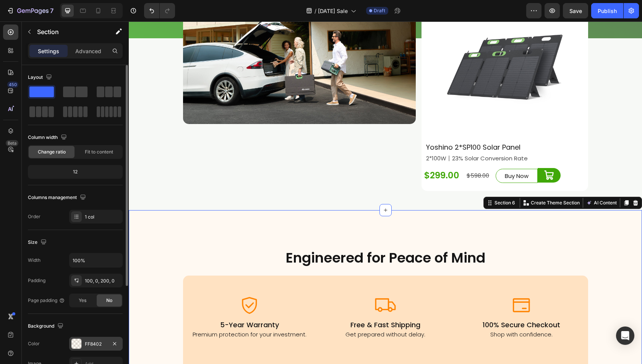
click at [74, 339] on div at bounding box center [76, 343] width 10 height 10
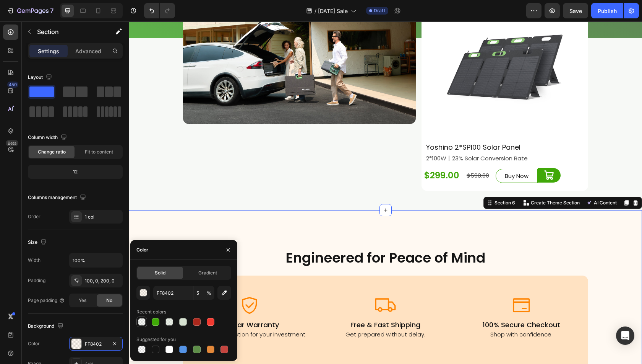
click at [140, 322] on div at bounding box center [142, 322] width 8 height 8
type input "D6E2D0"
type input "20"
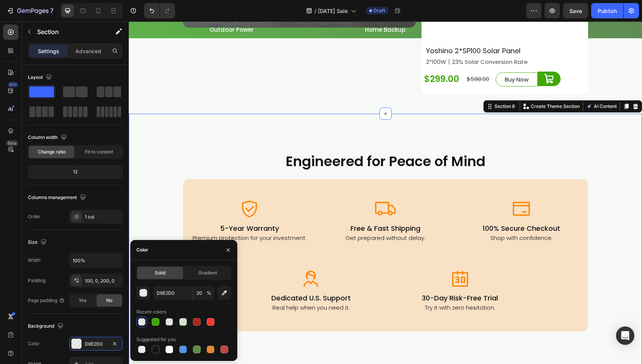
scroll to position [2460, 0]
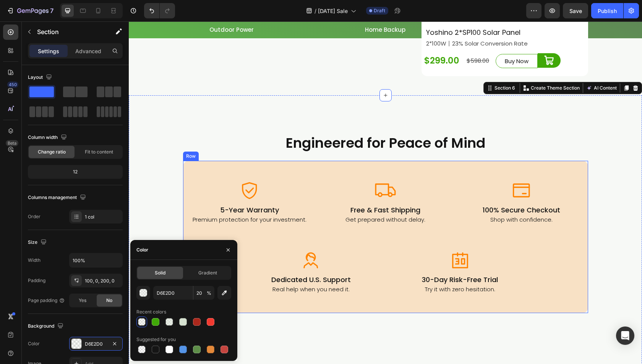
click at [425, 167] on div "Image 5-Year Warranty Heading Premium protection for your investment. Heading I…" at bounding box center [385, 237] width 405 height 152
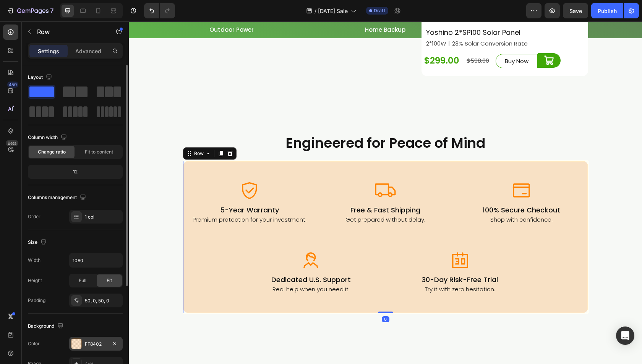
click at [78, 339] on div at bounding box center [76, 343] width 10 height 10
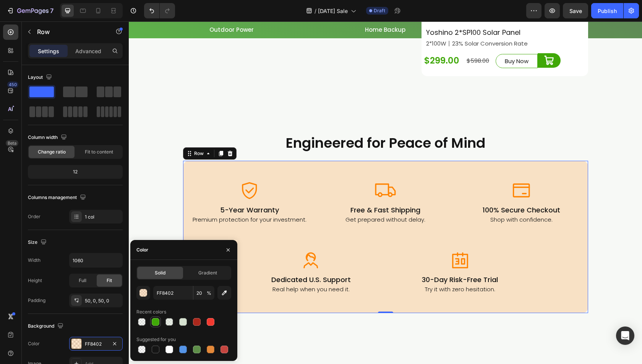
click at [154, 321] on div at bounding box center [156, 322] width 8 height 8
type input "40A808"
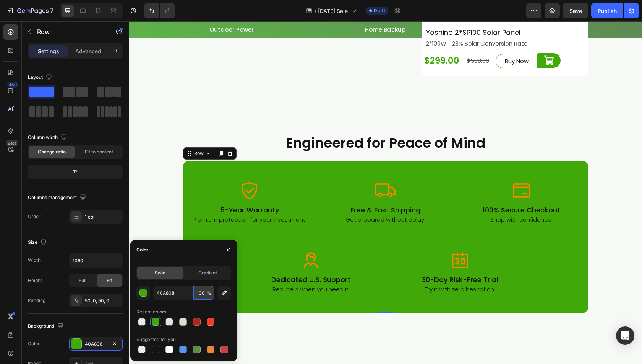
click at [200, 292] on input "100" at bounding box center [203, 293] width 21 height 14
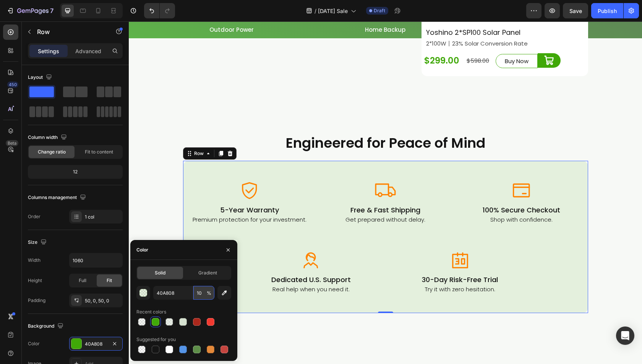
type input "1"
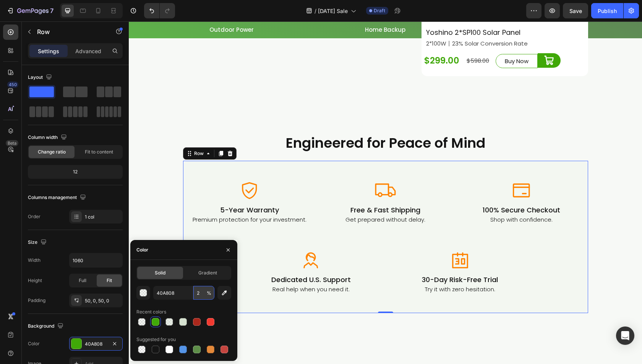
type input "20"
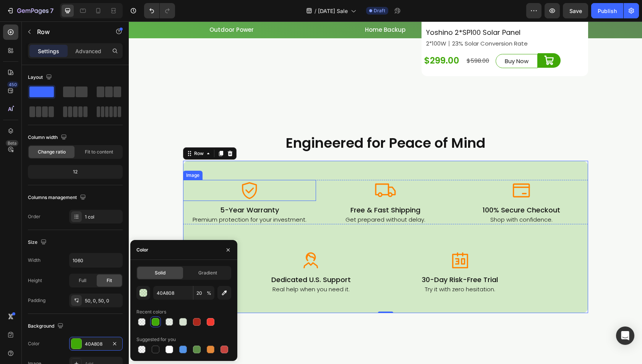
click at [254, 184] on img at bounding box center [249, 190] width 21 height 21
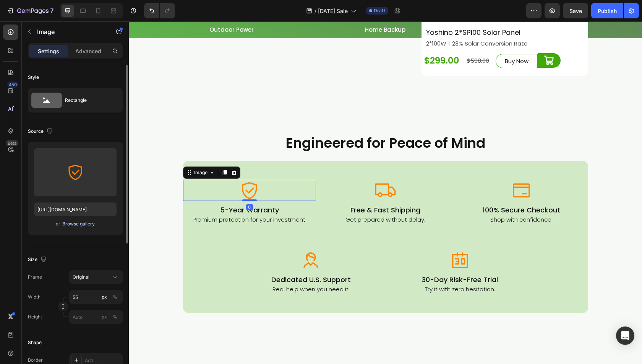
click at [78, 224] on div "Browse gallery" at bounding box center [78, 223] width 32 height 7
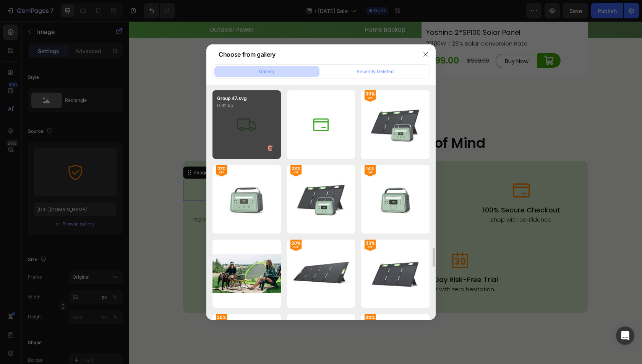
scroll to position [2492, 0]
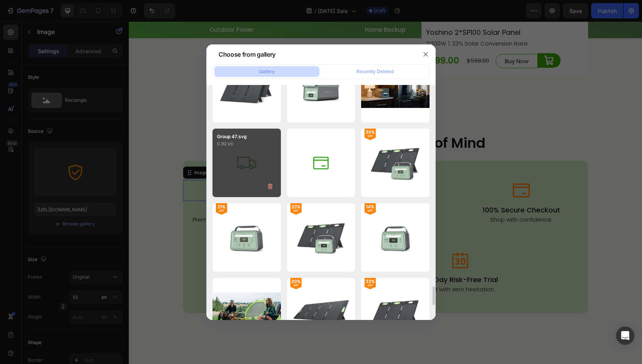
click at [245, 155] on div "Group 47.svg 0.92 kb" at bounding box center [247, 162] width 68 height 68
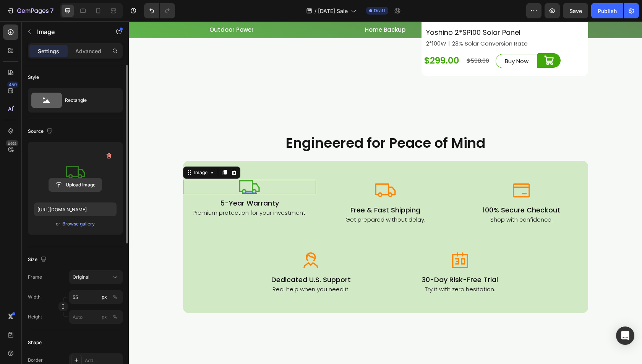
click at [76, 183] on input "file" at bounding box center [75, 184] width 53 height 13
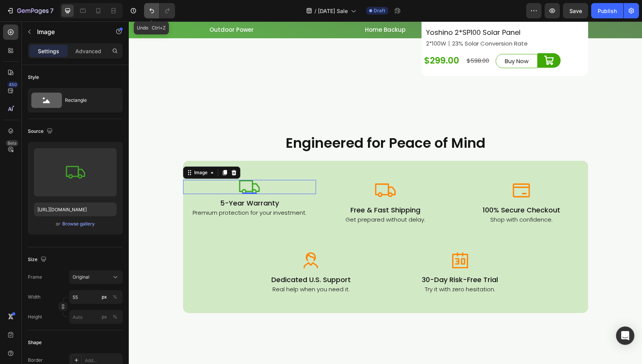
click at [150, 9] on icon "Undo/Redo" at bounding box center [152, 11] width 8 height 8
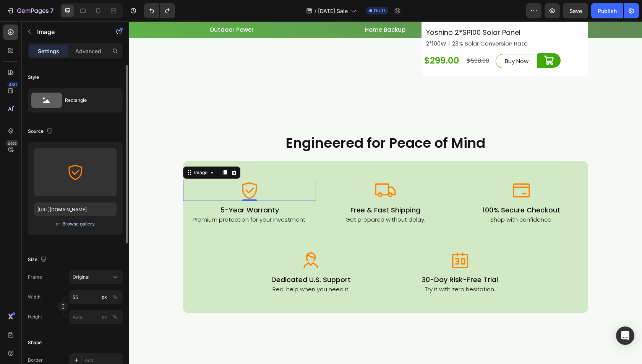
click at [81, 225] on div "Browse gallery" at bounding box center [78, 223] width 32 height 7
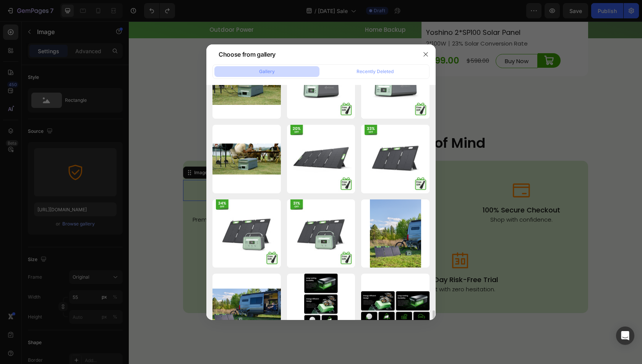
scroll to position [6245, 0]
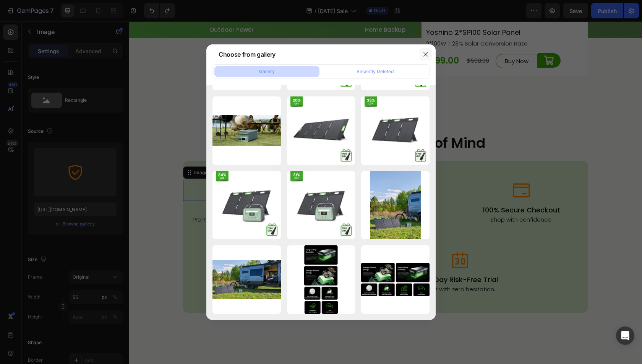
click at [428, 55] on icon "button" at bounding box center [426, 54] width 6 height 6
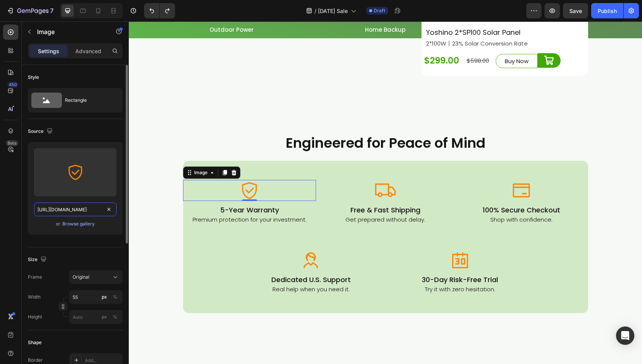
click at [70, 211] on input "https://cdn.shopify.com/s/files/1/0622/3236/3174/files/gempages_483610539826611…" at bounding box center [75, 209] width 83 height 14
paste input "yoshinopower.com/cdn/shop/files/Group_48.png?v=1747109289&width=80"
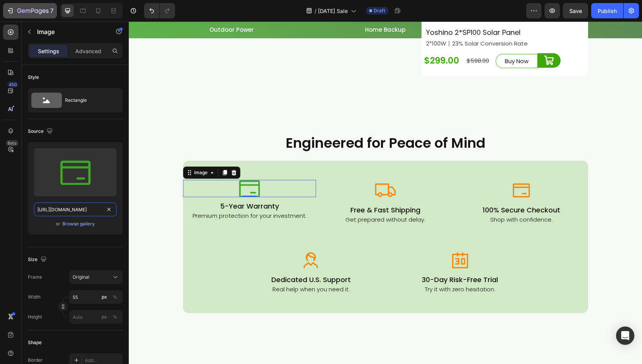
type input "https://yoshinopower.com/cdn/shop/files/Group_48.png?v=1747109289&width=80"
click at [519, 186] on img at bounding box center [521, 190] width 21 height 21
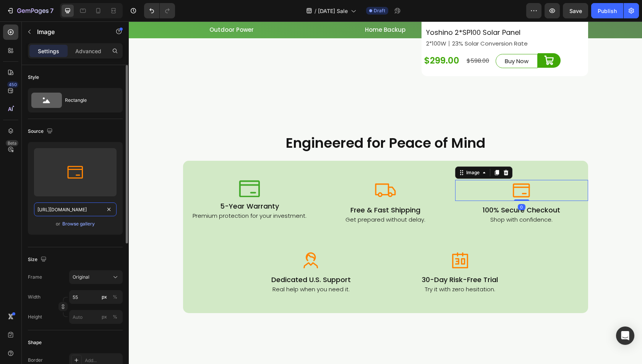
click at [54, 213] on input "https://cdn.shopify.com/s/files/1/0622/3236/3174/files/gempages_483610539826611…" at bounding box center [75, 209] width 83 height 14
paste input "yoshinopower.com/cdn/shop/files/Group_48.png?v=1747109289&width=80"
type input "https://yoshinopower.com/cdn/shop/files/Group_48.png?v=1747109289&width=80"
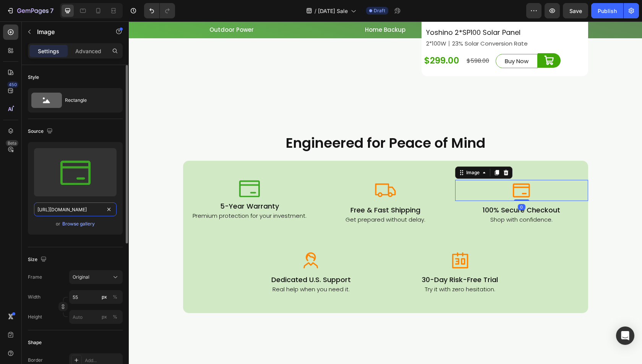
scroll to position [0, 115]
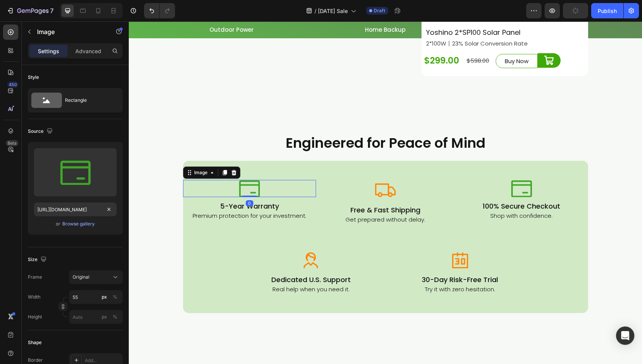
click at [273, 190] on div at bounding box center [249, 188] width 133 height 17
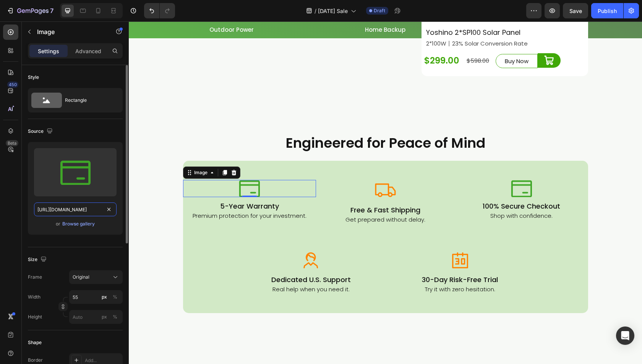
click at [63, 207] on input "https://yoshinopower.com/cdn/shop/files/Group_48.png?v=1747109289&width=80" at bounding box center [75, 209] width 83 height 14
paste input "0.png?v=1747109288&width=64"
type input "https://yoshinopower.com/cdn/shop/files/Group_40.png?v=1747109288&width=64"
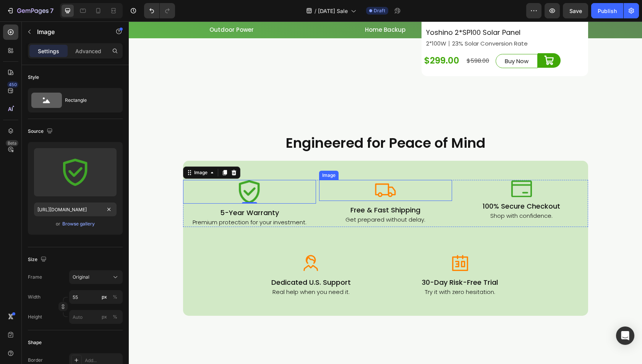
click at [403, 188] on div at bounding box center [385, 190] width 133 height 21
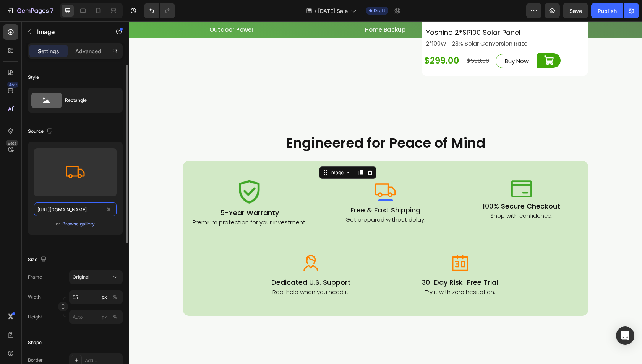
click at [85, 210] on input "https://cdn.shopify.com/s/files/1/0622/3236/3174/files/gempages_483610539826611…" at bounding box center [75, 209] width 83 height 14
paste input "yoshinopower.com/cdn/shop/files/Group_47.png?v=1747109288&width=96"
type input "https://yoshinopower.com/cdn/shop/files/Group_47.png?v=1747109288&width=96"
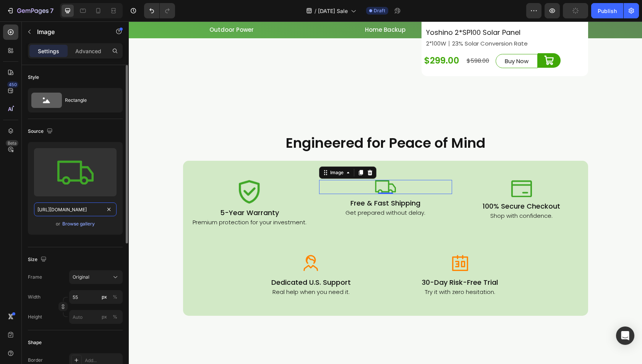
scroll to position [0, 114]
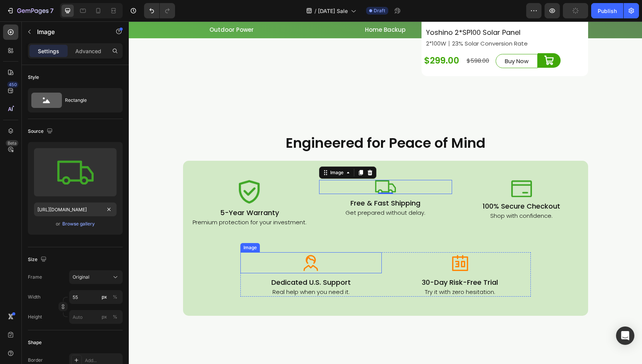
drag, startPoint x: 316, startPoint y: 261, endPoint x: 332, endPoint y: 219, distance: 44.9
click at [316, 261] on img at bounding box center [310, 262] width 21 height 21
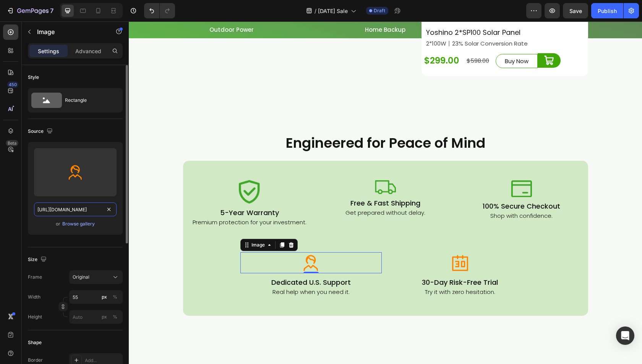
click at [65, 211] on input "https://cdn.shopify.com/s/files/1/0622/3236/3174/files/gempages_483610539826611…" at bounding box center [75, 209] width 83 height 14
paste input "yoshinopower.com/cdn/shop/files/Group_82_07887c5f-7585-41cc-a550-d44742c51298.p…"
type input "https://yoshinopower.com/cdn/shop/files/Group_82_07887c5f-7585-41cc-a550-d44742…"
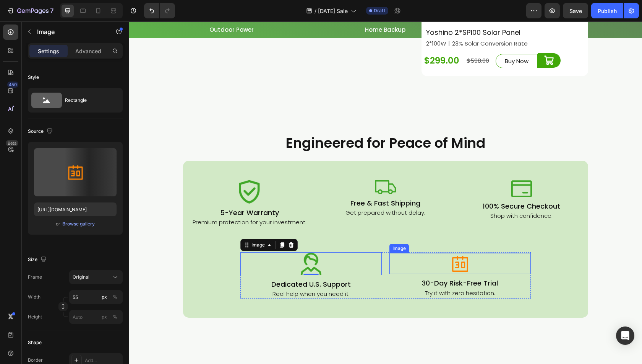
click at [472, 266] on div at bounding box center [460, 263] width 141 height 21
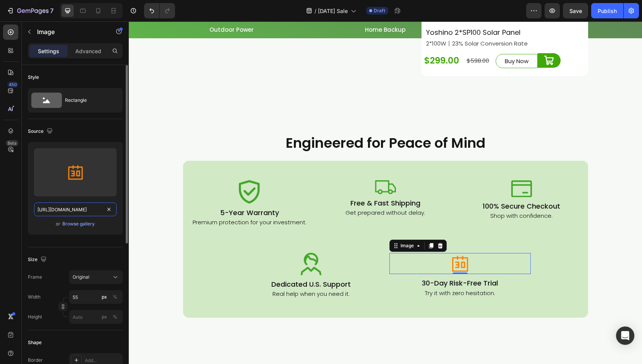
click at [71, 207] on input "https://cdn.shopify.com/s/files/1/0622/3236/3174/files/gempages_483610539826611…" at bounding box center [75, 209] width 83 height 14
paste input "yoshinopower.com/cdn/shop/files/Group_50.png?v=1747109288&width=72"
type input "https://yoshinopower.com/cdn/shop/files/Group_50.png?v=1747109288&width=72"
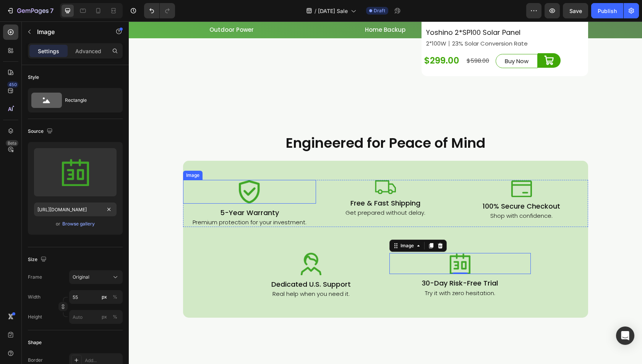
click at [249, 188] on img at bounding box center [249, 192] width 21 height 24
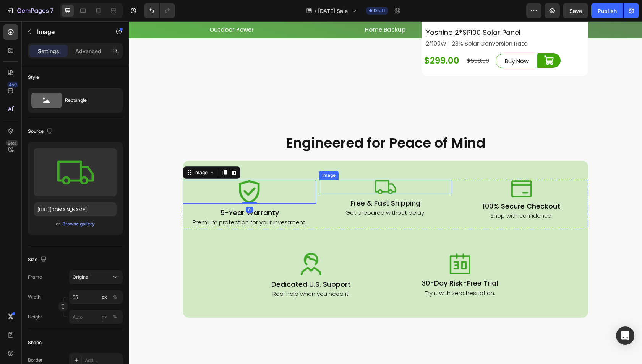
click at [372, 187] on div at bounding box center [385, 187] width 133 height 14
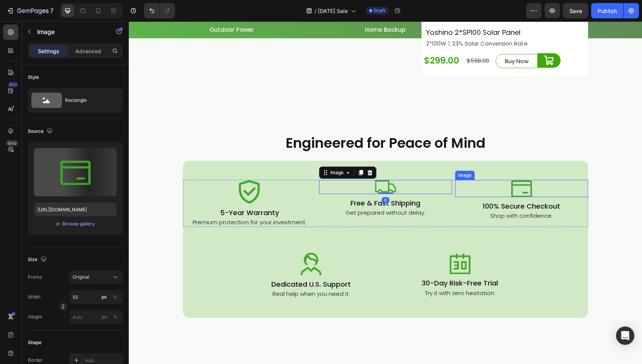
click at [512, 184] on img at bounding box center [521, 188] width 21 height 17
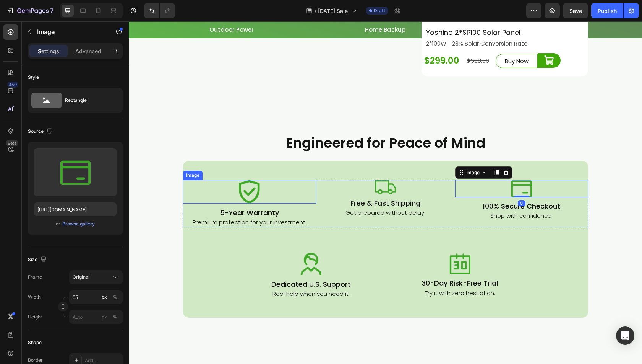
click at [254, 197] on img at bounding box center [249, 192] width 21 height 24
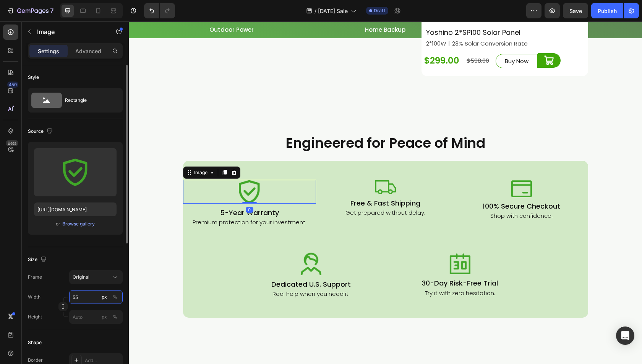
drag, startPoint x: 85, startPoint y: 295, endPoint x: 91, endPoint y: 295, distance: 5.7
click at [85, 295] on input "55" at bounding box center [96, 297] width 54 height 14
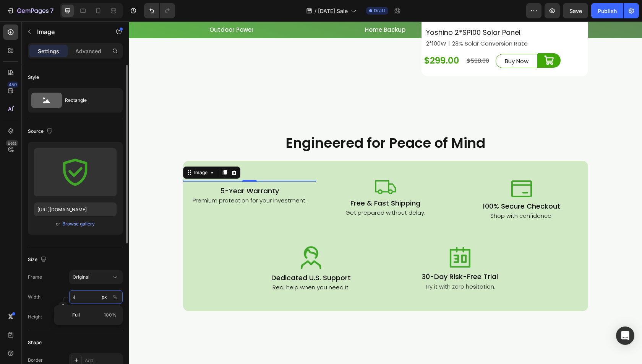
type input "45"
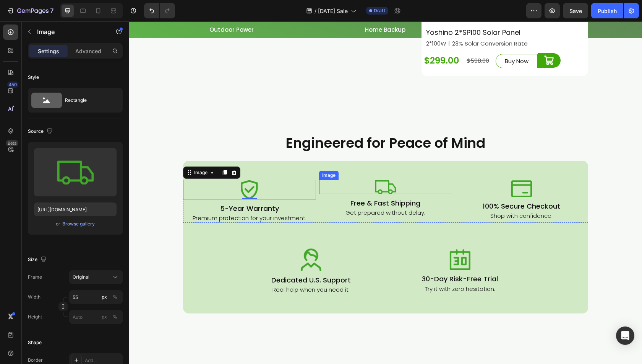
click at [388, 186] on img at bounding box center [385, 187] width 21 height 14
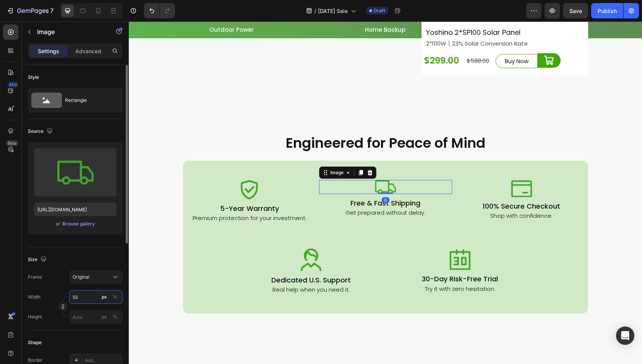
click at [77, 298] on input "55" at bounding box center [96, 297] width 54 height 14
click at [92, 271] on button "Original" at bounding box center [96, 277] width 54 height 14
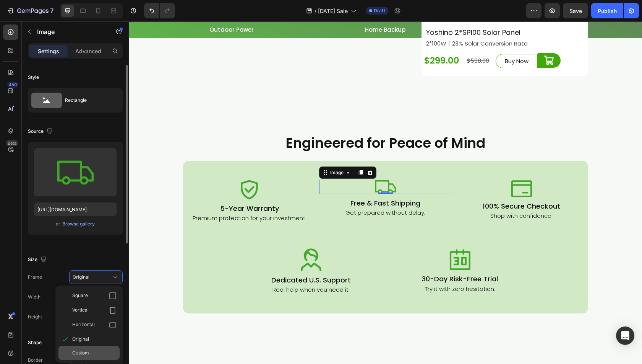
click at [86, 355] on div "Custom" at bounding box center [88, 353] width 61 height 14
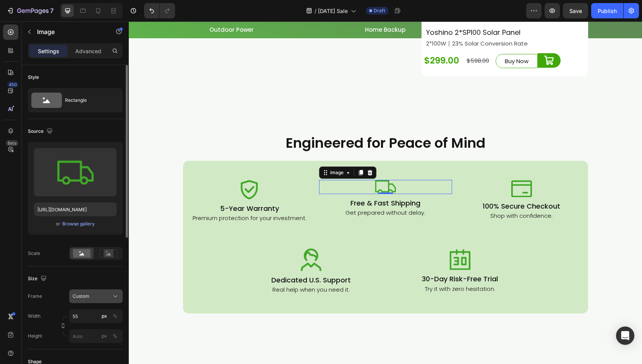
drag, startPoint x: 90, startPoint y: 295, endPoint x: 90, endPoint y: 300, distance: 5.4
click at [90, 295] on div "Custom" at bounding box center [91, 295] width 37 height 7
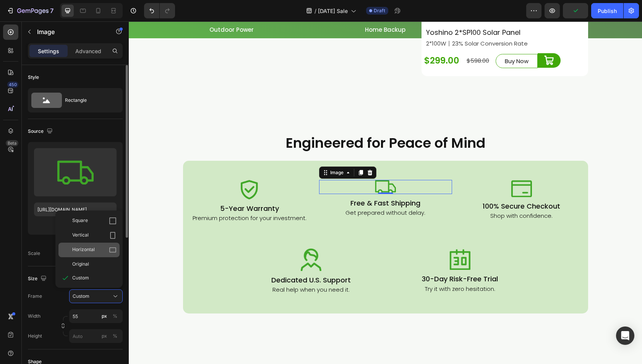
click at [82, 256] on div "Horizontal" at bounding box center [88, 249] width 61 height 15
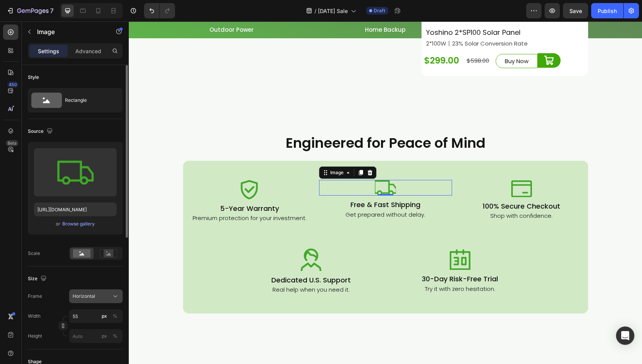
click at [85, 291] on button "Horizontal" at bounding box center [96, 296] width 54 height 14
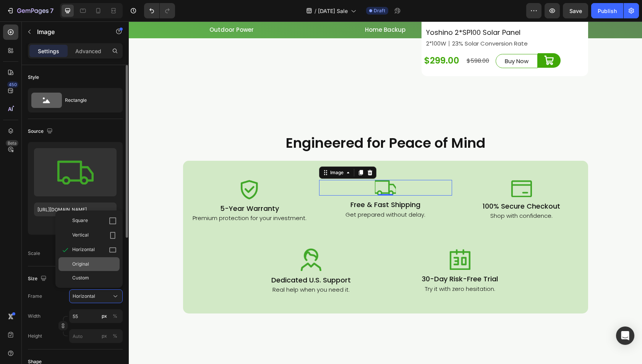
click at [83, 267] on div "Original" at bounding box center [88, 264] width 61 height 14
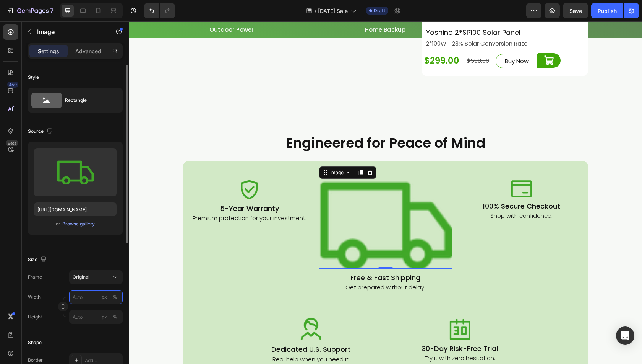
click at [85, 296] on input "px %" at bounding box center [96, 297] width 54 height 14
click at [102, 300] on button "px" at bounding box center [104, 296] width 9 height 9
click at [81, 295] on input "px %" at bounding box center [96, 297] width 54 height 14
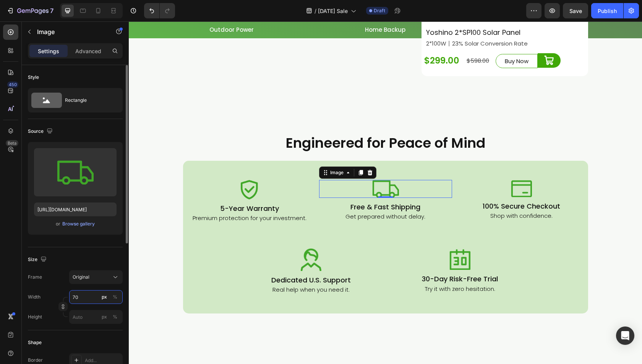
click at [78, 295] on input "70" at bounding box center [96, 297] width 54 height 14
type input "75"
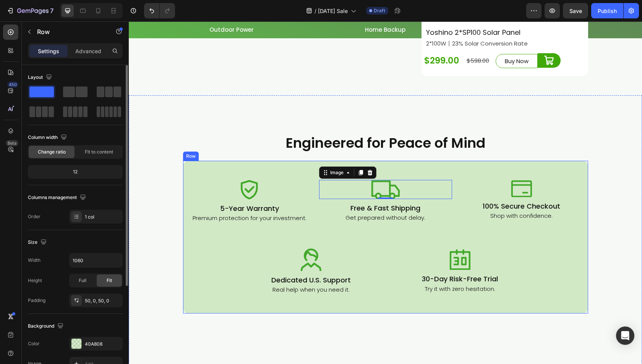
click at [394, 242] on div "Image 5-Year Warranty Heading Premium protection for your investment. Heading I…" at bounding box center [385, 237] width 405 height 114
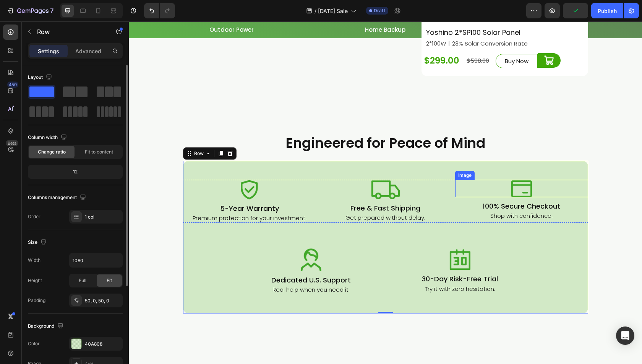
click at [492, 194] on div at bounding box center [521, 188] width 133 height 17
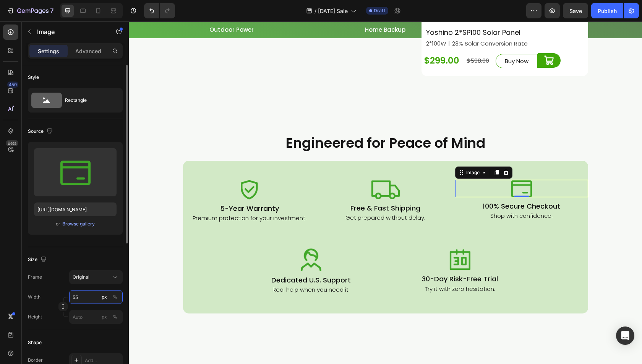
click at [76, 297] on input "55" at bounding box center [96, 297] width 54 height 14
click at [75, 298] on input "65" at bounding box center [96, 297] width 54 height 14
click at [78, 291] on input "65" at bounding box center [96, 297] width 54 height 14
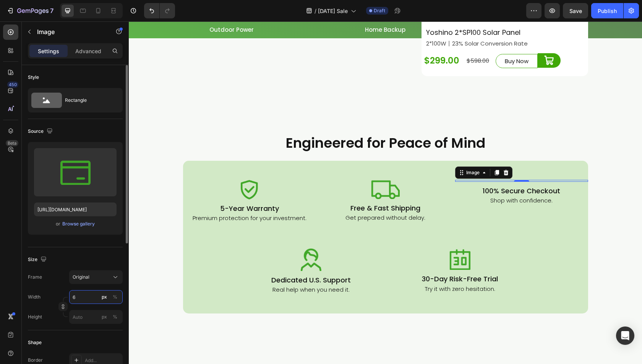
type input "60"
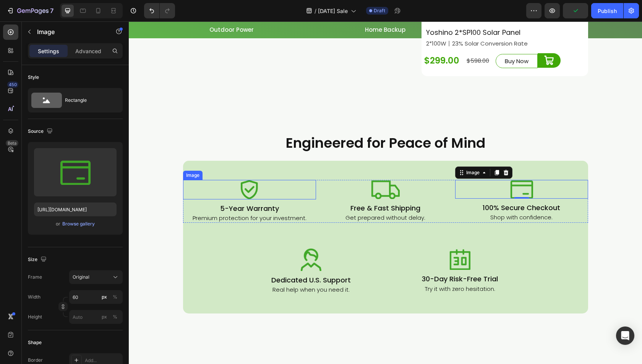
click at [242, 190] on img at bounding box center [249, 189] width 17 height 19
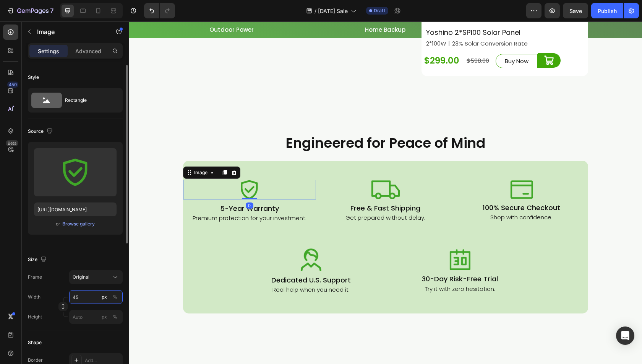
click at [88, 296] on input "45" at bounding box center [96, 297] width 54 height 14
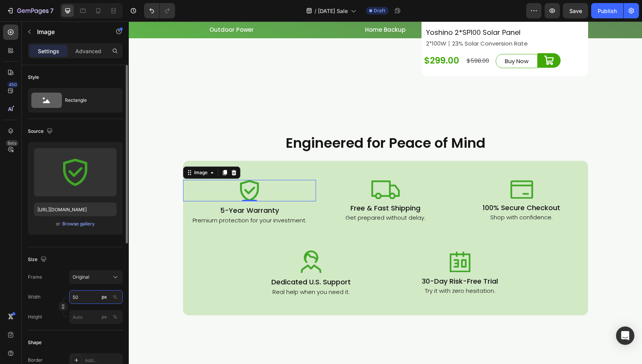
type input "5"
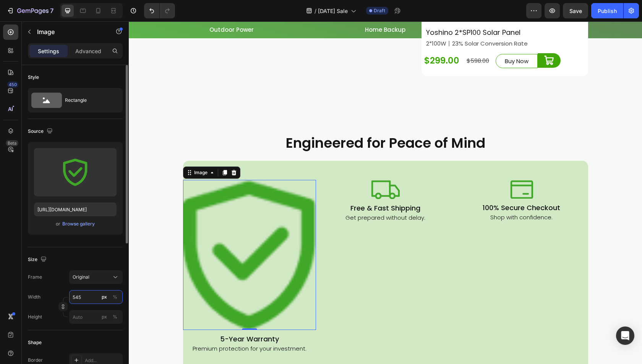
click at [85, 291] on input "545" at bounding box center [96, 297] width 54 height 14
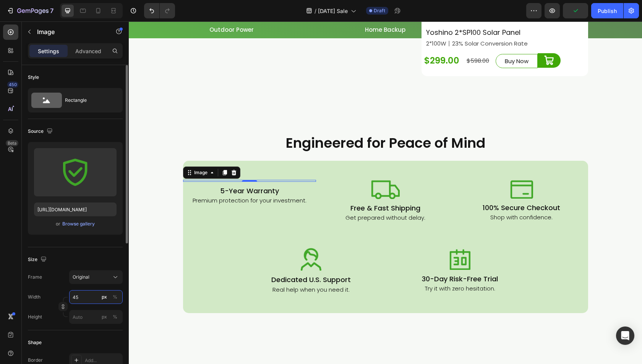
type input "45"
click at [60, 286] on div "Frame Original Width 45 px % Height px %" at bounding box center [75, 297] width 95 height 54
click at [78, 315] on input "px %" at bounding box center [96, 317] width 54 height 14
click at [58, 355] on div "Border Add..." at bounding box center [75, 360] width 95 height 14
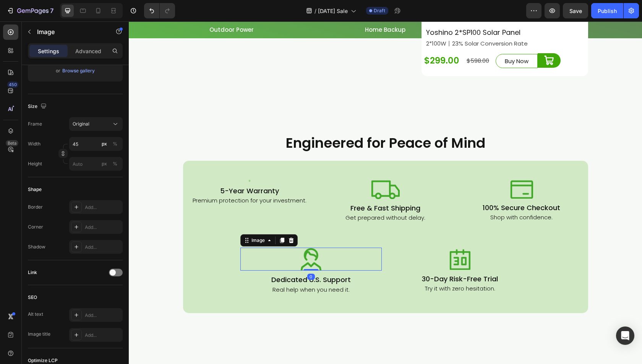
click at [327, 257] on div at bounding box center [310, 258] width 141 height 23
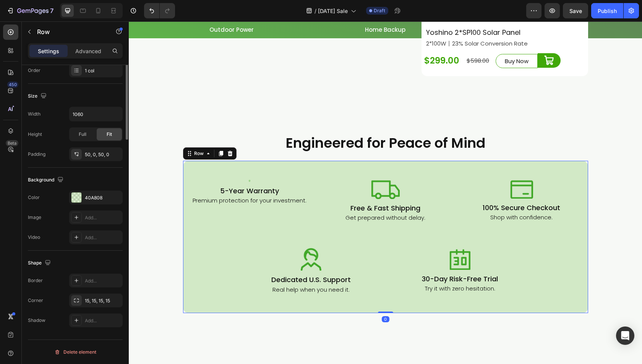
click at [242, 179] on div "Image 5-Year Warranty Heading Premium protection for your investment. Heading I…" at bounding box center [385, 237] width 405 height 152
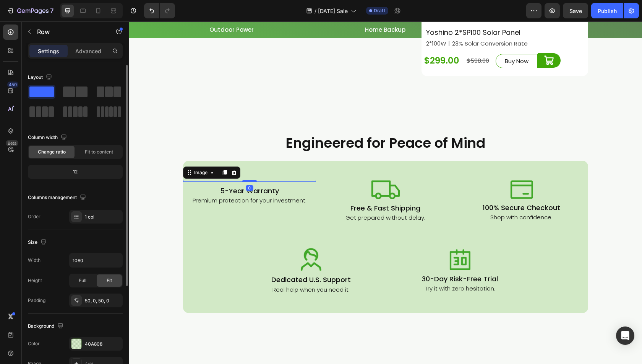
click at [246, 180] on div "Image 0" at bounding box center [249, 181] width 133 height 2
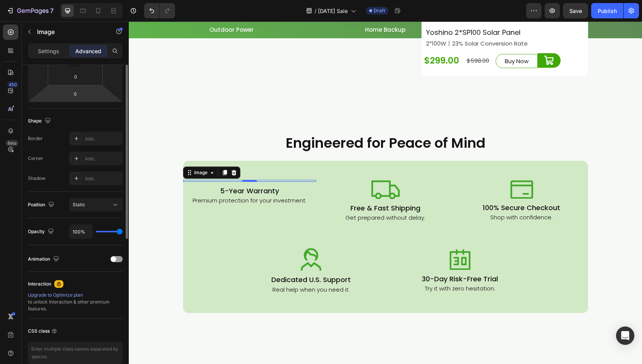
scroll to position [76, 0]
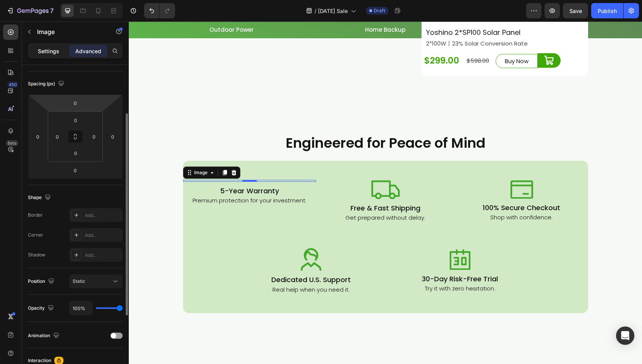
click at [50, 50] on p "Settings" at bounding box center [48, 51] width 21 height 8
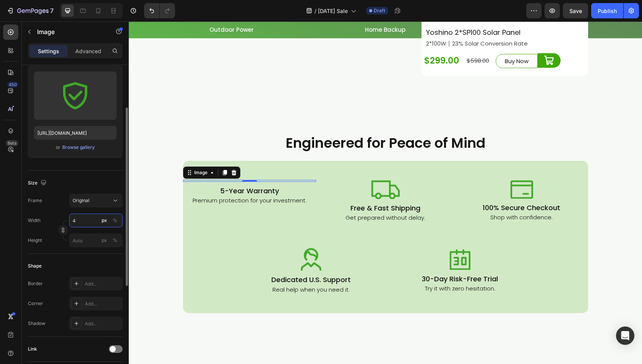
click at [86, 221] on input "4" at bounding box center [96, 220] width 54 height 14
click at [86, 216] on input "5" at bounding box center [96, 220] width 54 height 14
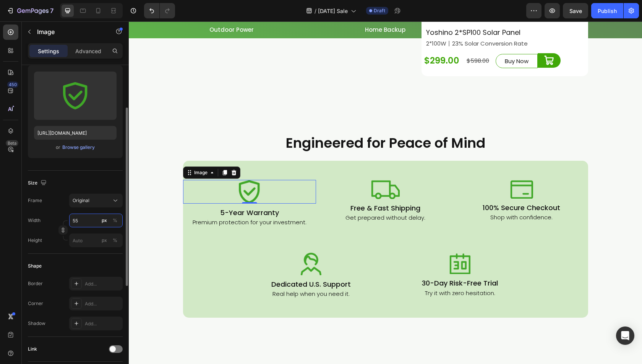
click at [80, 217] on input "55" at bounding box center [96, 220] width 54 height 14
click at [75, 219] on input "55" at bounding box center [96, 220] width 54 height 14
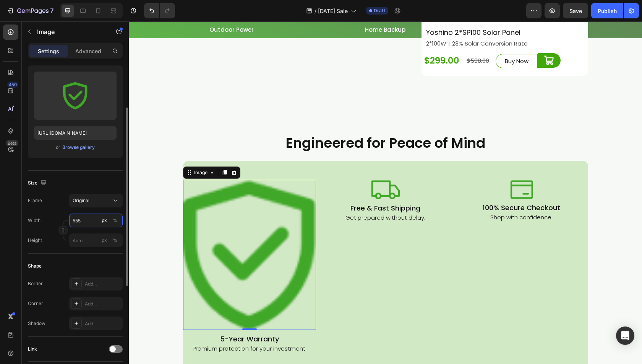
click at [76, 219] on input "555" at bounding box center [96, 220] width 54 height 14
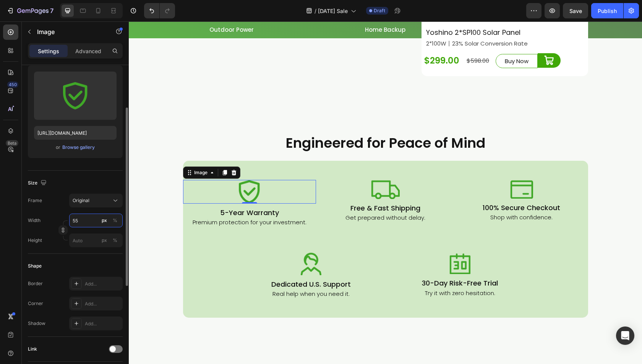
type input "5"
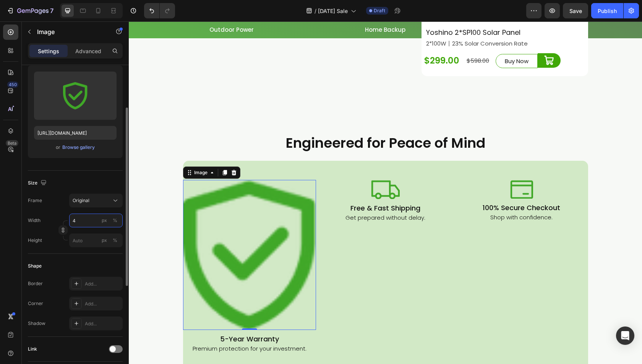
type input "45"
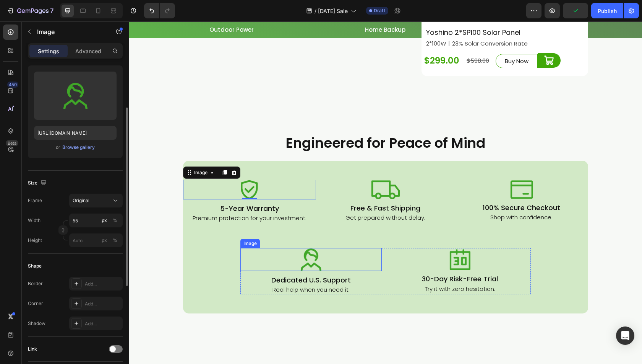
click at [322, 262] on div at bounding box center [310, 259] width 141 height 23
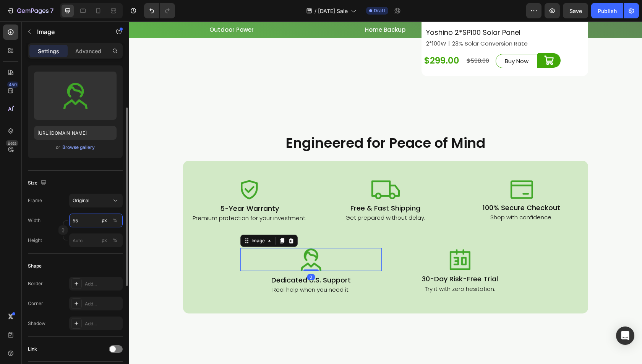
click at [92, 213] on input "55" at bounding box center [96, 220] width 54 height 14
type input "50"
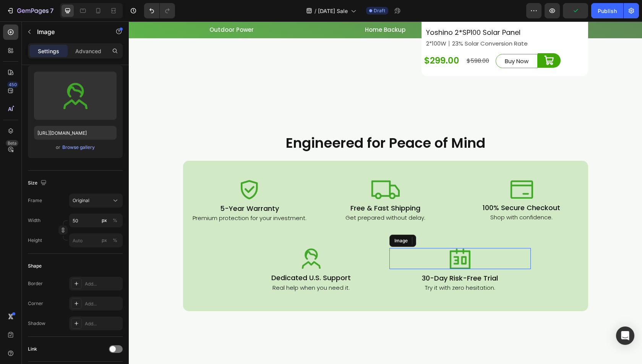
click at [432, 260] on div at bounding box center [460, 258] width 141 height 21
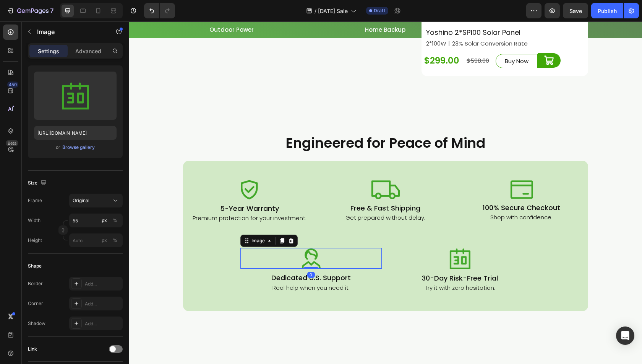
click at [348, 261] on div at bounding box center [310, 258] width 141 height 21
click at [419, 260] on div at bounding box center [460, 258] width 141 height 21
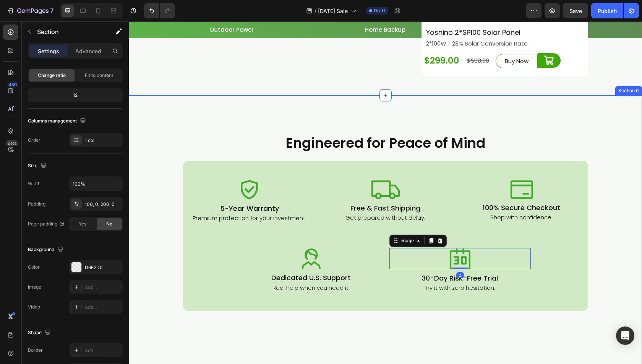
click at [385, 312] on div "Engineered for Peace of Mind Heading Row Row Image 5-Year Warranty Heading Prem…" at bounding box center [385, 241] width 513 height 292
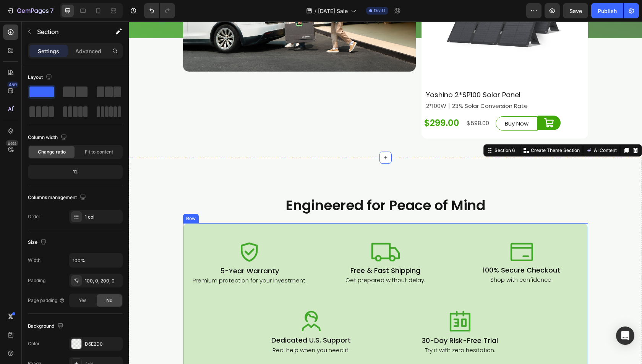
scroll to position [2307, 0]
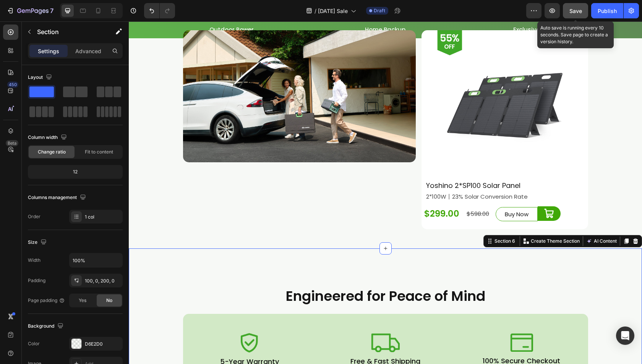
click at [580, 15] on button "Save" at bounding box center [575, 10] width 25 height 15
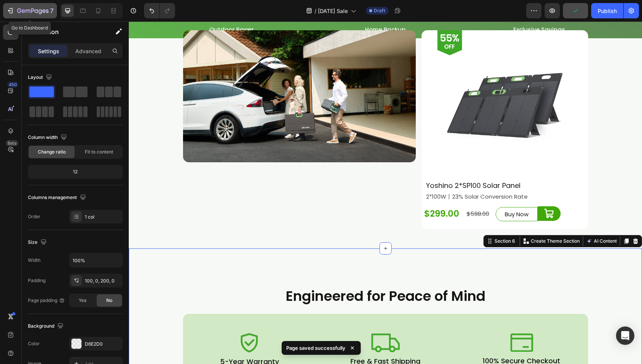
click at [7, 11] on icon "button" at bounding box center [10, 11] width 8 height 8
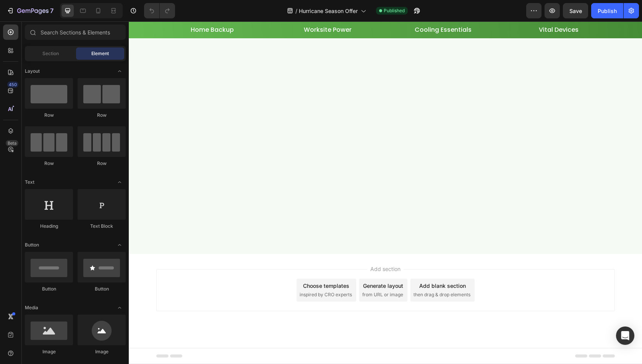
scroll to position [2485, 0]
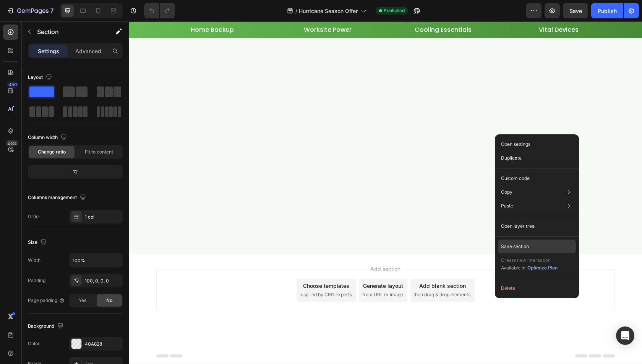
click at [528, 241] on div "Save section" at bounding box center [537, 246] width 78 height 14
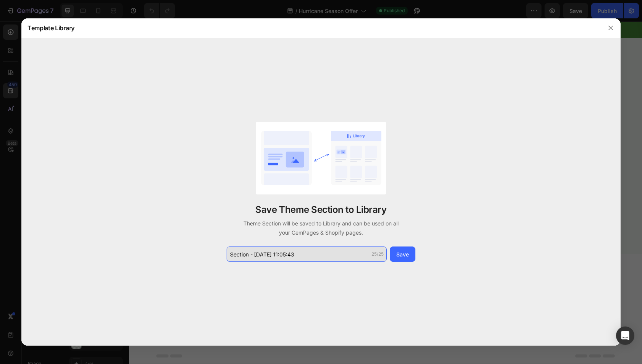
click at [297, 256] on input "Section - Aug 26 11:05:43" at bounding box center [307, 253] width 160 height 15
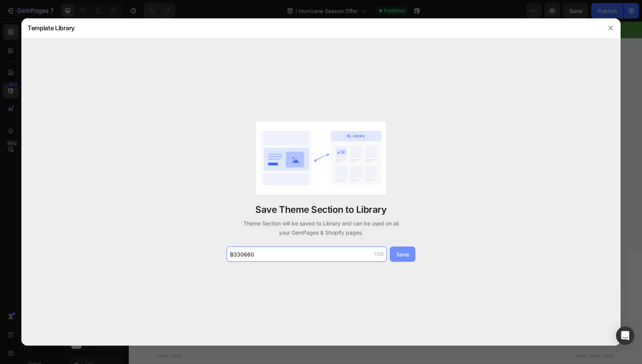
type input "B330660"
click at [411, 254] on button "Save" at bounding box center [403, 253] width 26 height 15
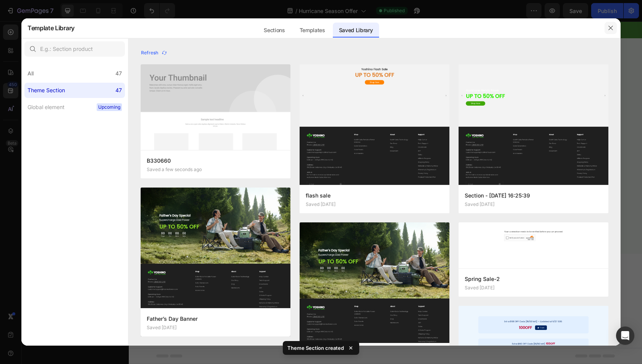
click at [612, 26] on icon "button" at bounding box center [611, 28] width 4 height 4
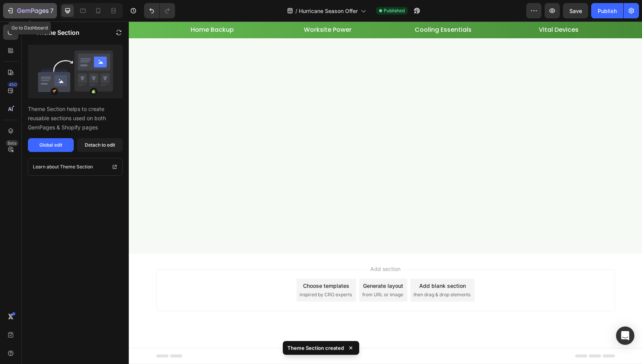
click at [12, 11] on icon "button" at bounding box center [11, 10] width 3 height 5
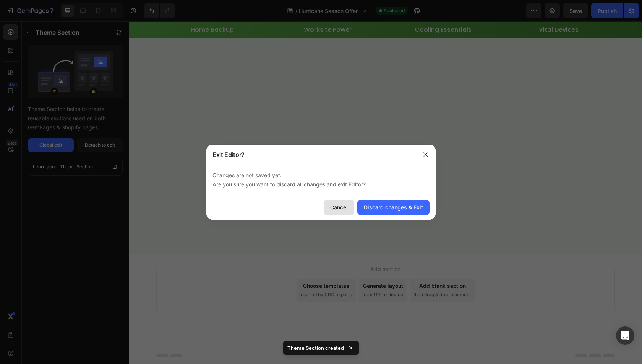
drag, startPoint x: 337, startPoint y: 212, endPoint x: 211, endPoint y: 189, distance: 128.1
click at [337, 212] on button "Cancel" at bounding box center [339, 207] width 31 height 15
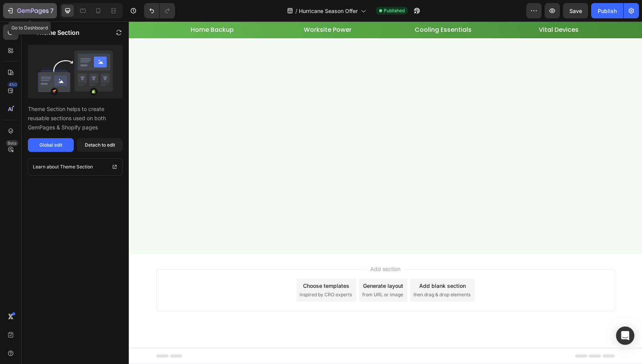
click at [23, 8] on icon "button" at bounding box center [32, 11] width 31 height 6
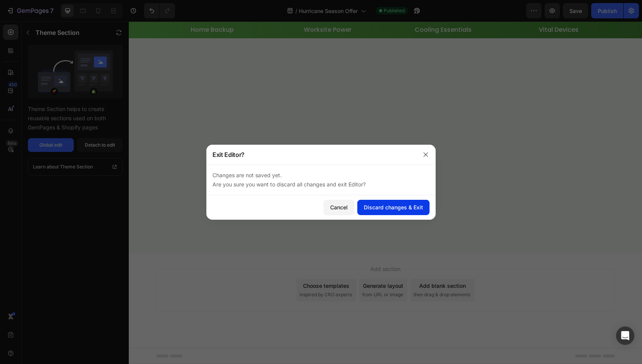
click at [376, 204] on div "Discard changes & Exit" at bounding box center [393, 207] width 59 height 8
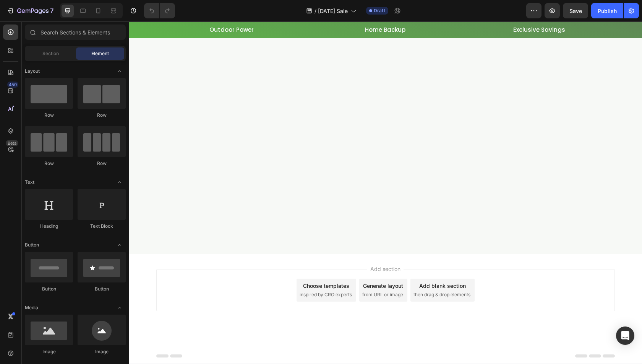
scroll to position [2179, 0]
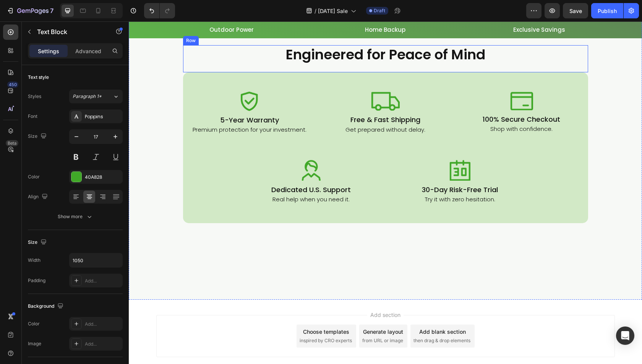
scroll to position [2446, 0]
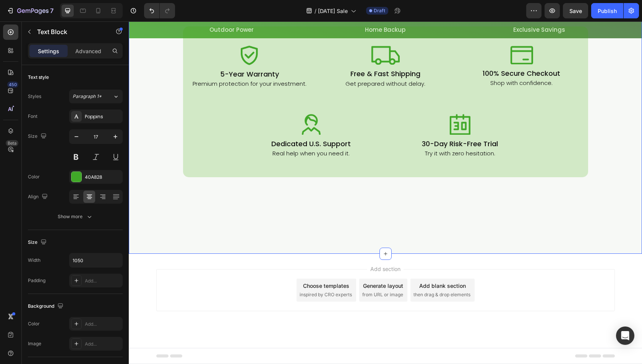
click at [315, 129] on div "Engineered for Peace of Mind Heading Row Row Image 5-Year Warranty Heading Prem…" at bounding box center [385, 107] width 513 height 292
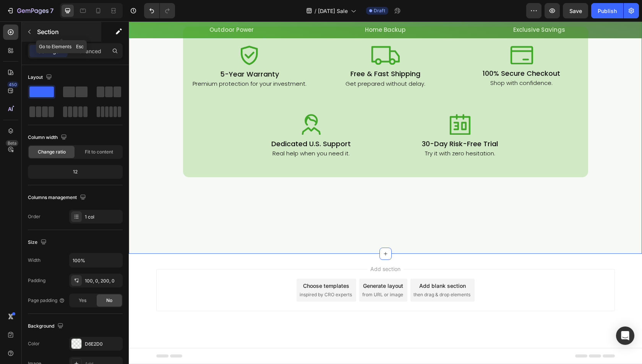
click at [28, 30] on icon "button" at bounding box center [29, 32] width 6 height 6
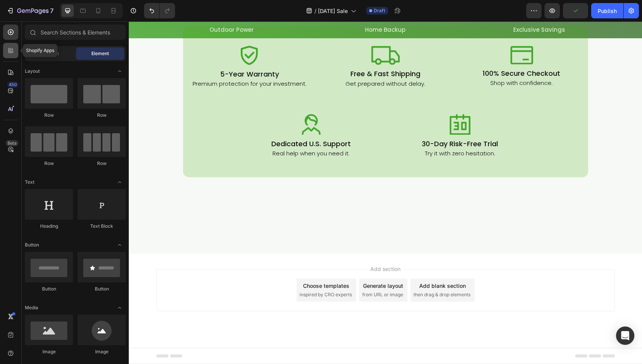
click at [14, 53] on icon at bounding box center [11, 51] width 8 height 8
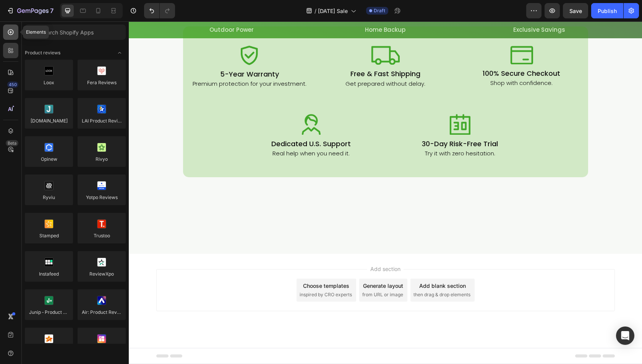
click at [8, 28] on div at bounding box center [10, 31] width 15 height 15
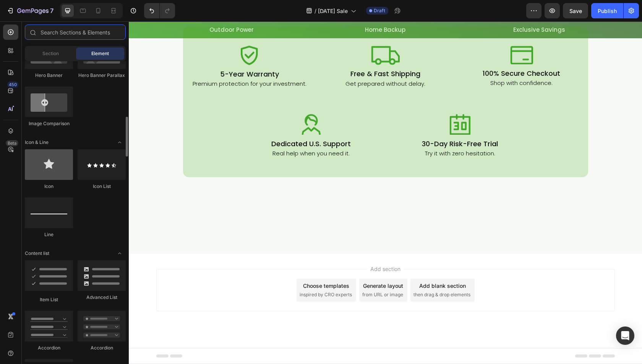
scroll to position [573, 0]
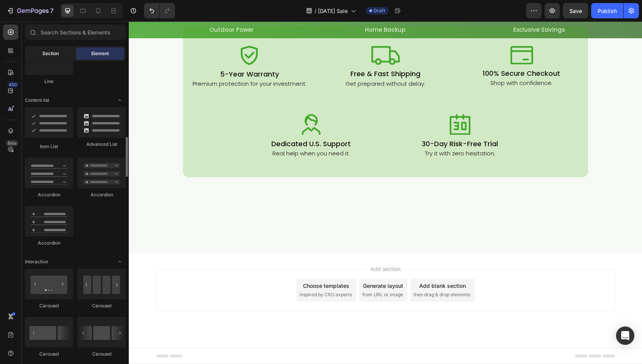
click at [50, 50] on div "Section" at bounding box center [50, 53] width 48 height 12
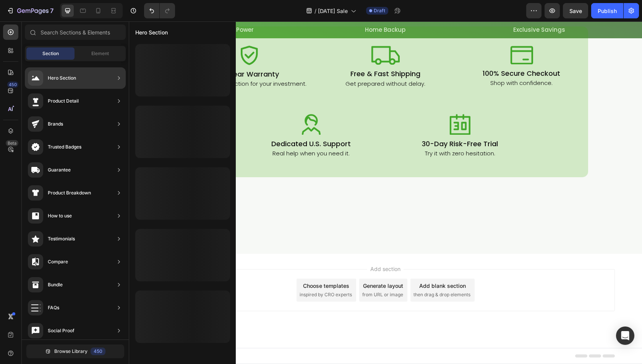
scroll to position [165, 0]
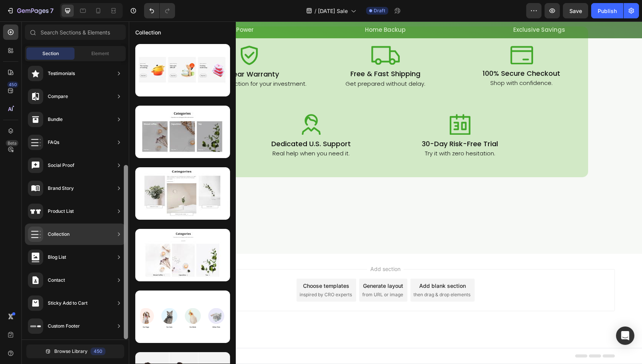
click at [126, 199] on div at bounding box center [126, 252] width 4 height 174
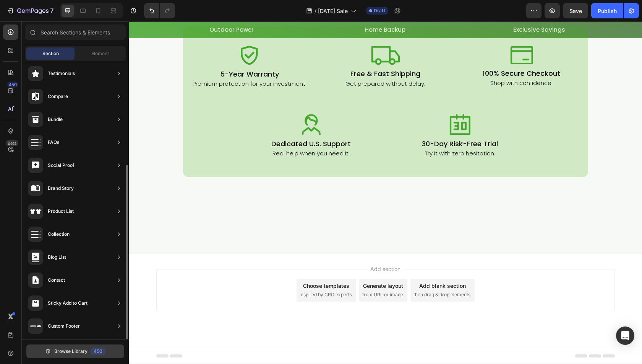
click at [77, 349] on span "Browse Library" at bounding box center [70, 350] width 33 height 7
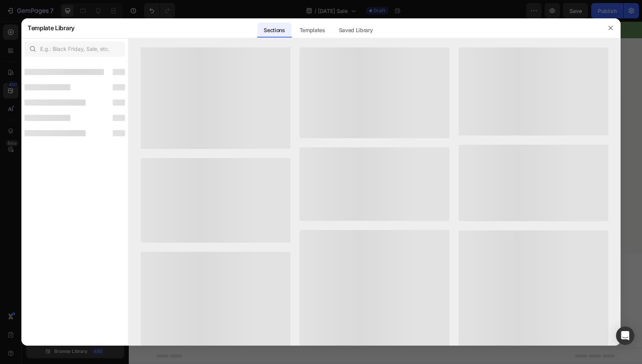
scroll to position [156, 0]
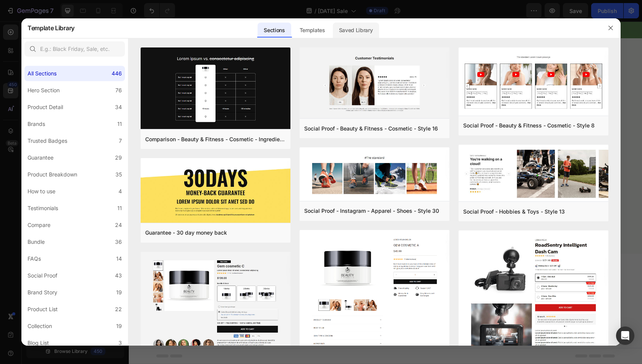
click at [347, 32] on div "Saved Library" at bounding box center [356, 30] width 46 height 15
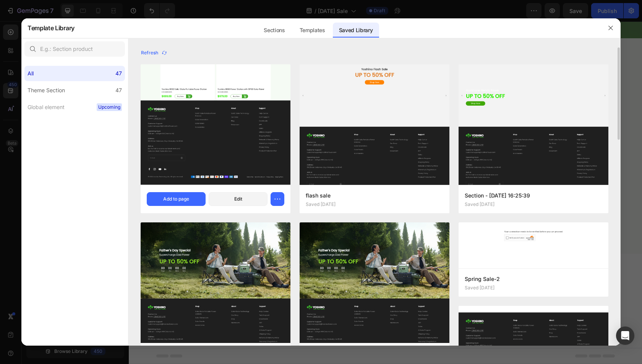
click at [192, 117] on img at bounding box center [216, 29] width 150 height 310
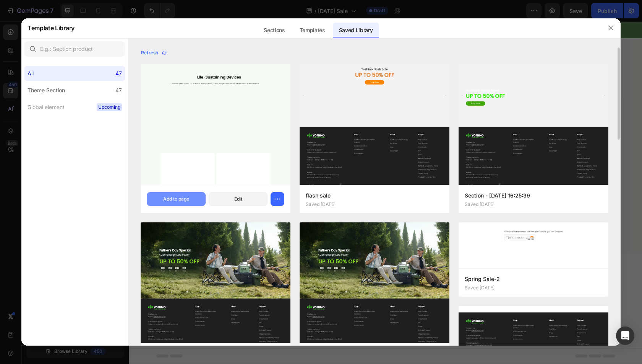
click at [185, 196] on div "Add to page" at bounding box center [176, 198] width 26 height 7
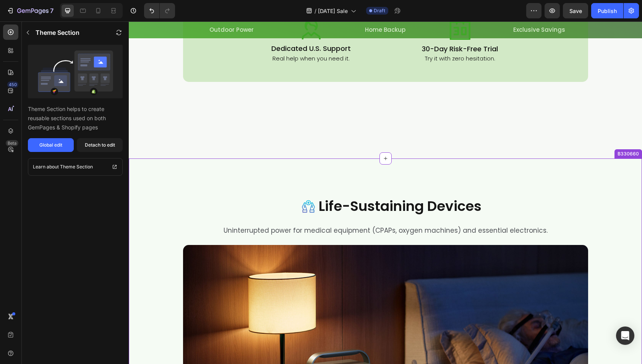
scroll to position [2611, 0]
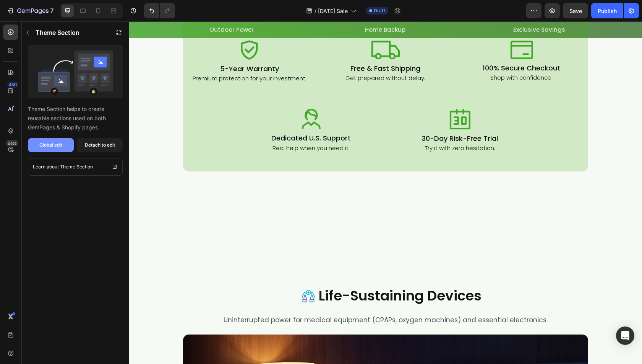
click at [62, 145] on div "Global edit" at bounding box center [50, 144] width 23 height 7
click at [99, 146] on div "Detach to edit" at bounding box center [100, 144] width 30 height 7
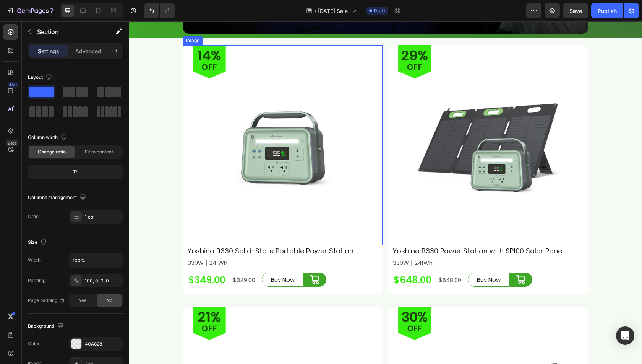
scroll to position [3146, 0]
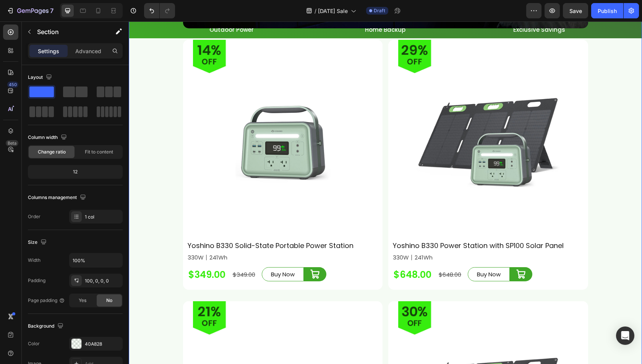
click at [381, 293] on div "Image Life-Sustaining Devices Heading Row Uninterrupted power for medical equip…" at bounding box center [385, 151] width 513 height 800
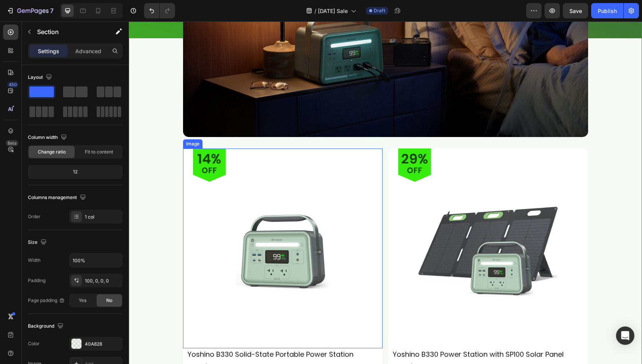
scroll to position [3031, 0]
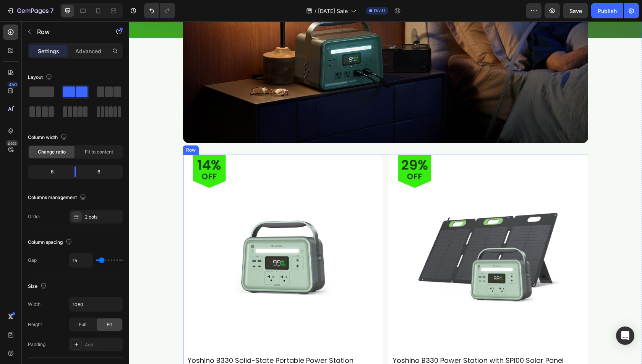
click at [384, 194] on div "Image Row Yoshino B330 Solid-State Portable Power Station Heading 330W丨241Wh Te…" at bounding box center [385, 279] width 405 height 250
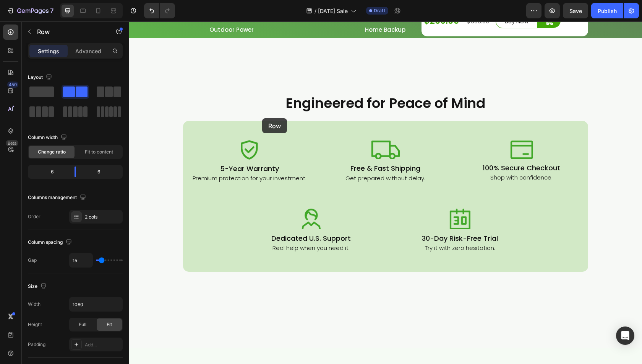
scroll to position [2343, 0]
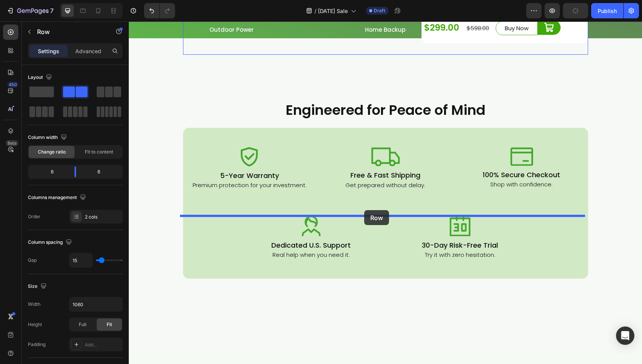
drag, startPoint x: 190, startPoint y: 146, endPoint x: 356, endPoint y: 210, distance: 178.0
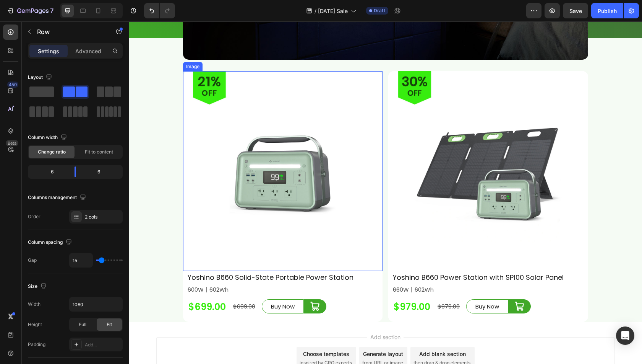
scroll to position [3375, 0]
click at [381, 205] on div "Image Row Yoshino B660 Solid-State Portable Power Station Heading 1 Heading 600…" at bounding box center [385, 196] width 405 height 250
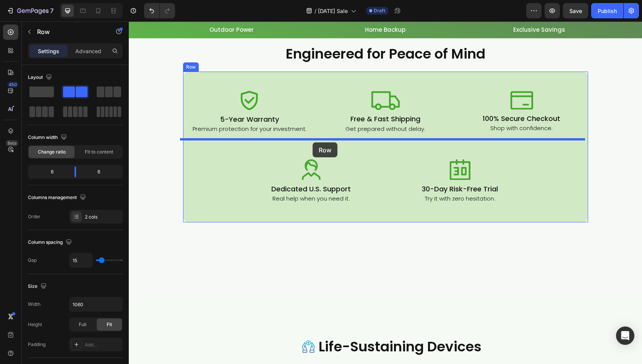
scroll to position [2668, 0]
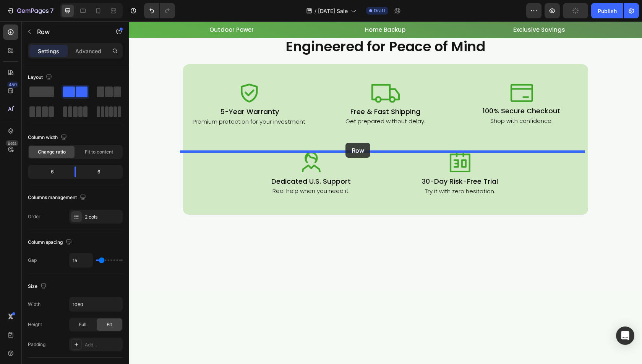
drag, startPoint x: 192, startPoint y: 63, endPoint x: 346, endPoint y: 143, distance: 172.5
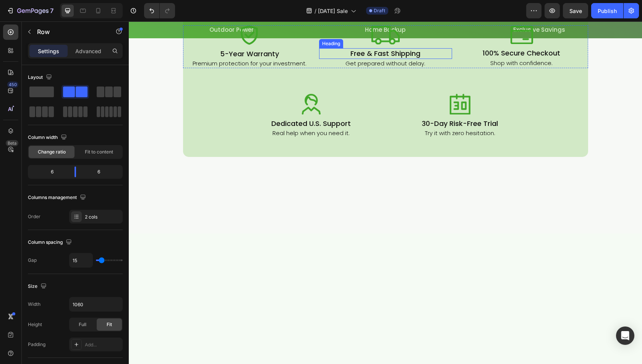
scroll to position [3165, 0]
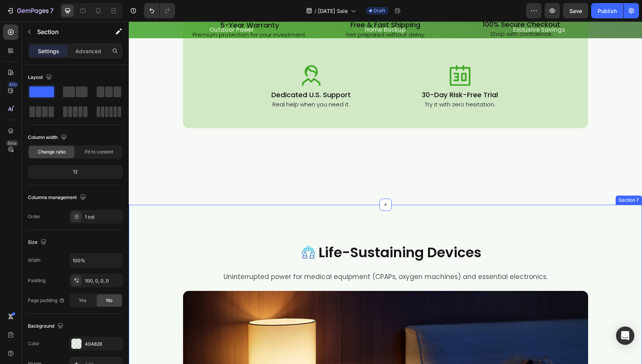
click at [372, 228] on div "Image Life-Sustaining Devices Heading Row Uninterrupted power for medical equip…" at bounding box center [385, 367] width 513 height 327
click at [633, 195] on icon at bounding box center [635, 197] width 5 height 5
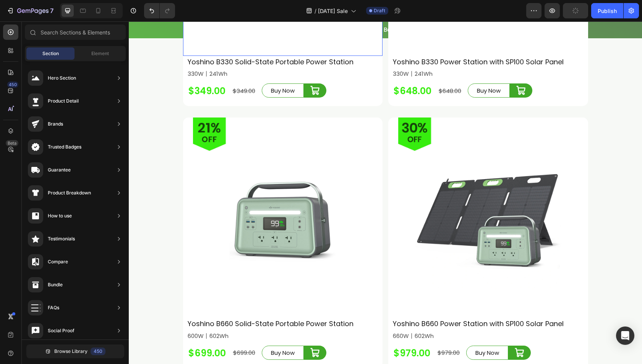
scroll to position [2427, 0]
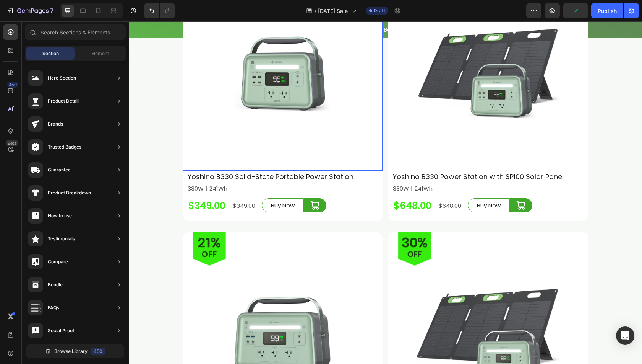
click at [235, 170] on img at bounding box center [283, 71] width 200 height 200
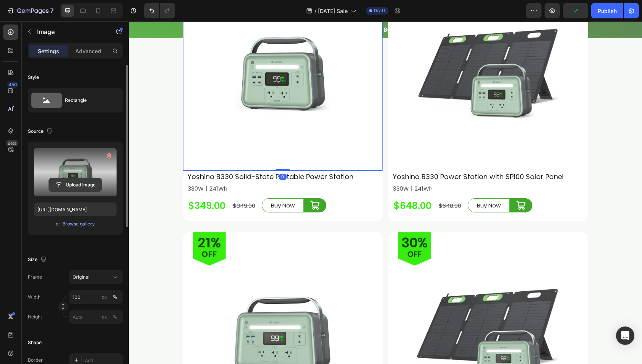
click at [68, 182] on input "file" at bounding box center [75, 184] width 53 height 13
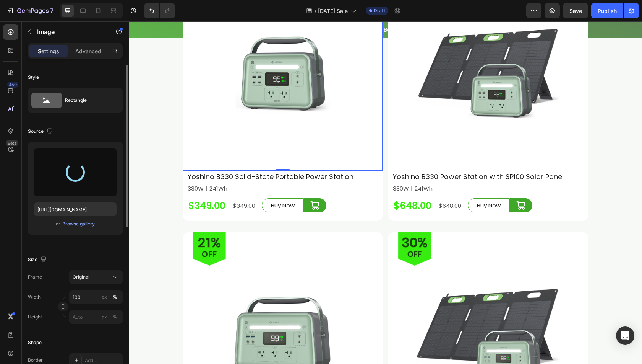
type input "https://cdn.shopify.com/s/files/1/0622/3236/3174/files/gempages_483610539826611…"
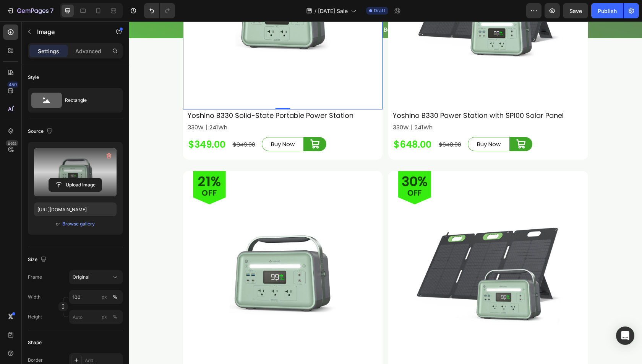
scroll to position [2504, 0]
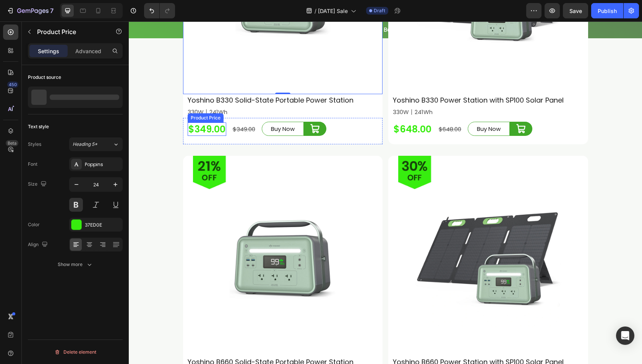
click at [202, 136] on div "$349.00" at bounding box center [207, 128] width 39 height 13
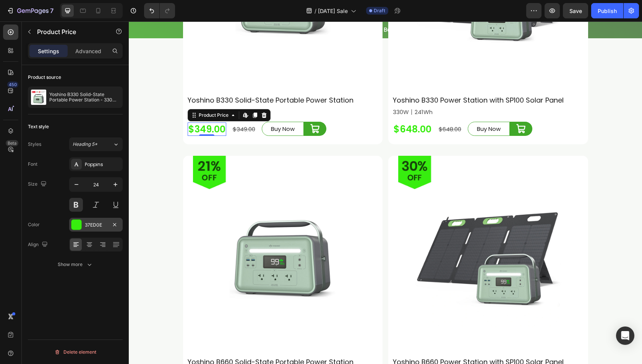
click at [76, 226] on div at bounding box center [76, 224] width 10 height 10
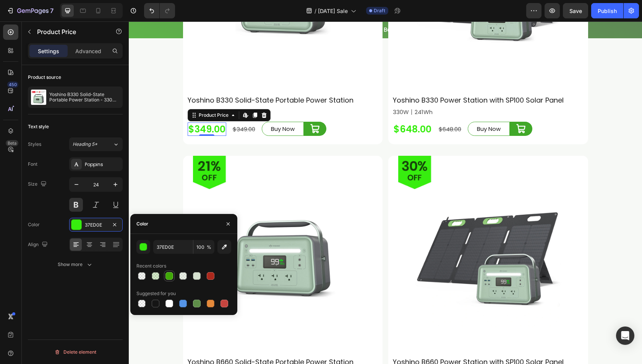
click at [170, 273] on div at bounding box center [170, 276] width 8 height 8
type input "40A808"
click at [281, 134] on div "Buy Now" at bounding box center [283, 128] width 24 height 10
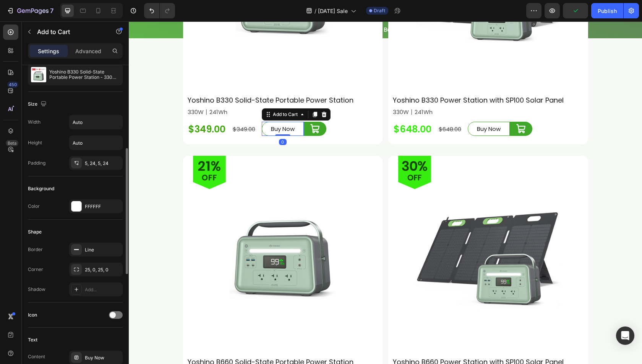
scroll to position [115, 0]
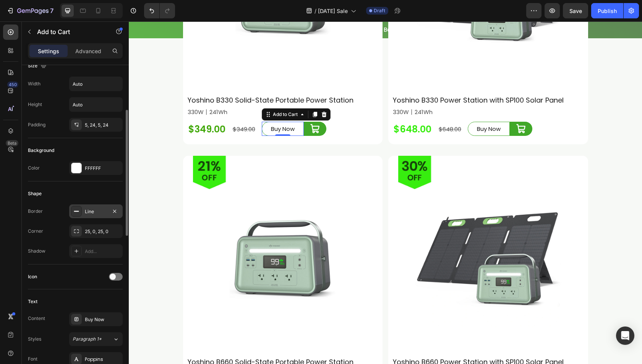
click at [78, 212] on icon at bounding box center [76, 211] width 6 height 6
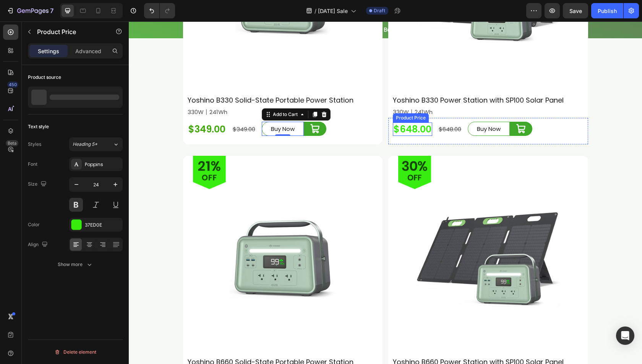
click at [417, 136] on div "$648.00" at bounding box center [412, 128] width 39 height 13
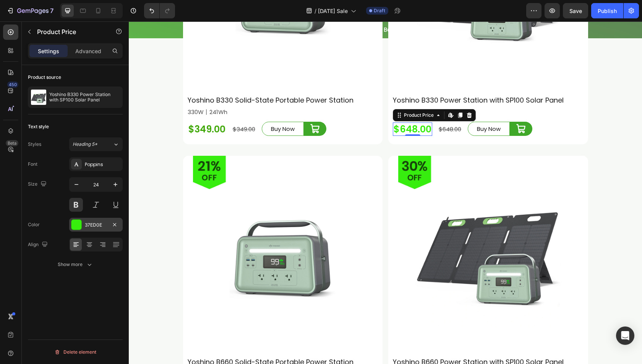
click at [77, 220] on div at bounding box center [76, 224] width 10 height 10
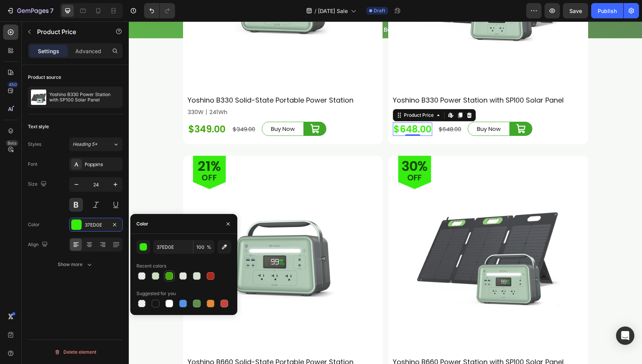
click at [167, 276] on div at bounding box center [170, 276] width 8 height 8
type input "40A808"
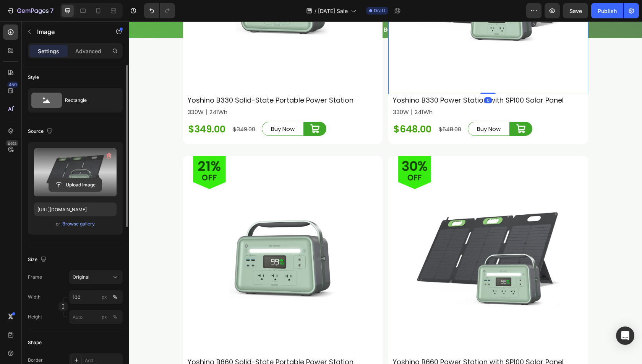
click at [83, 182] on input "file" at bounding box center [75, 184] width 53 height 13
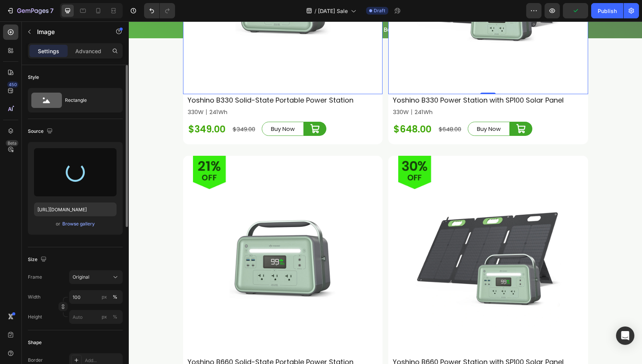
type input "https://cdn.shopify.com/s/files/1/0622/3236/3174/files/gempages_483610539826611…"
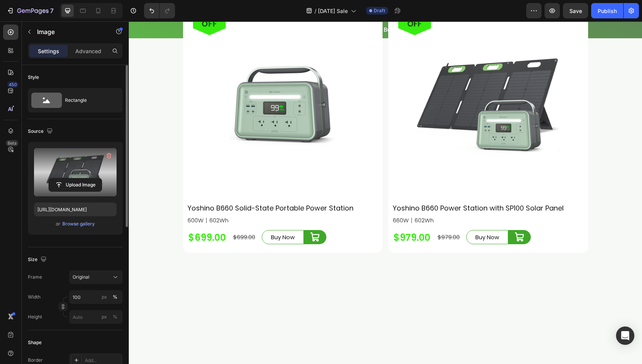
scroll to position [2695, 0]
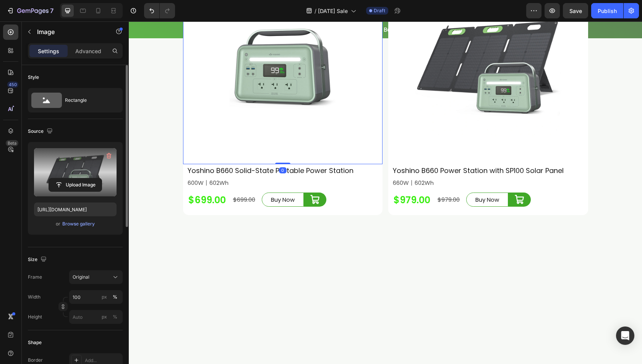
click at [231, 164] on img at bounding box center [283, 64] width 200 height 200
click at [81, 188] on input "file" at bounding box center [75, 184] width 53 height 13
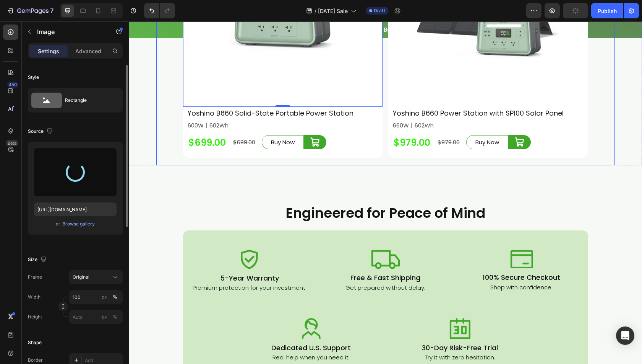
scroll to position [2809, 0]
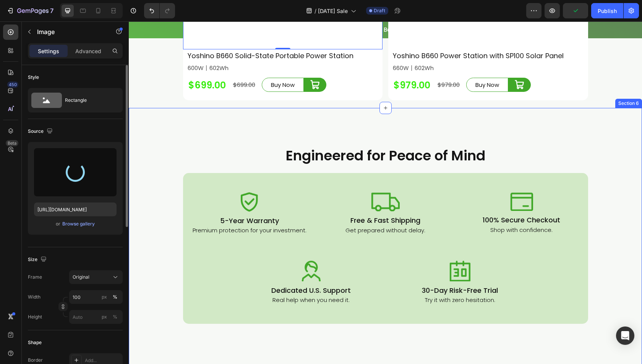
type input "https://cdn.shopify.com/s/files/1/0622/3236/3174/files/gempages_483610539826611…"
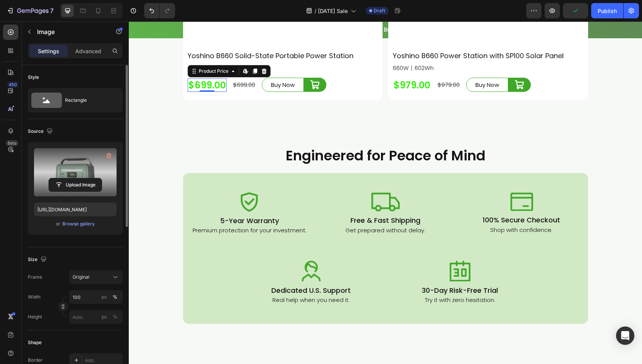
click at [201, 92] on div "$699.00" at bounding box center [207, 84] width 39 height 13
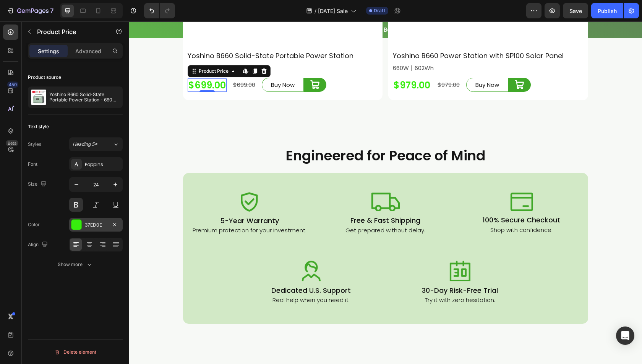
click at [72, 224] on div at bounding box center [76, 224] width 10 height 10
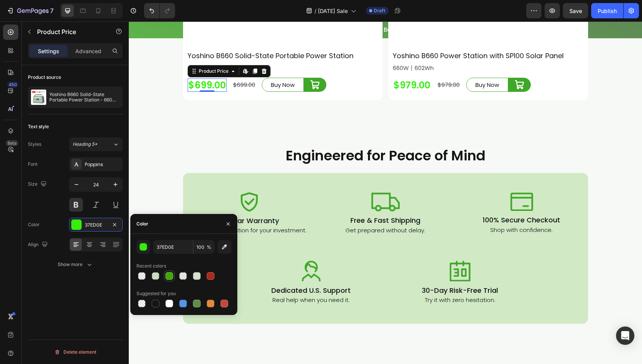
click at [172, 275] on div at bounding box center [170, 276] width 8 height 8
type input "40A808"
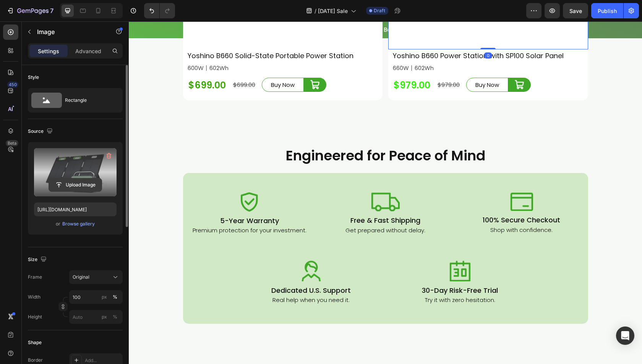
click at [89, 184] on input "file" at bounding box center [75, 184] width 53 height 13
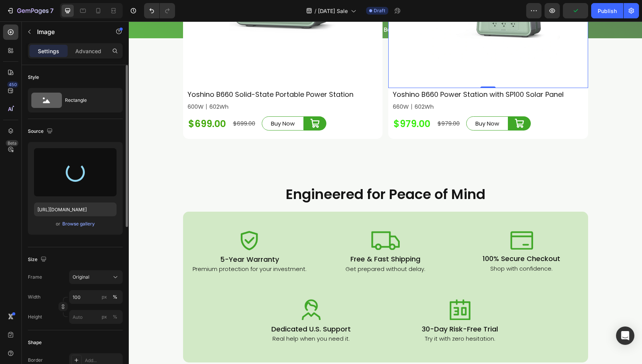
scroll to position [2733, 0]
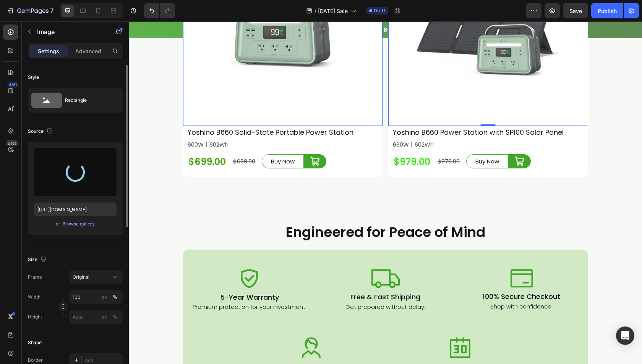
type input "https://cdn.shopify.com/s/files/1/0622/3236/3174/files/gempages_483610539826611…"
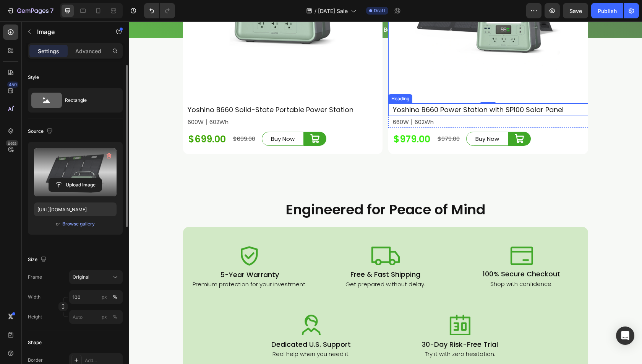
scroll to position [2771, 0]
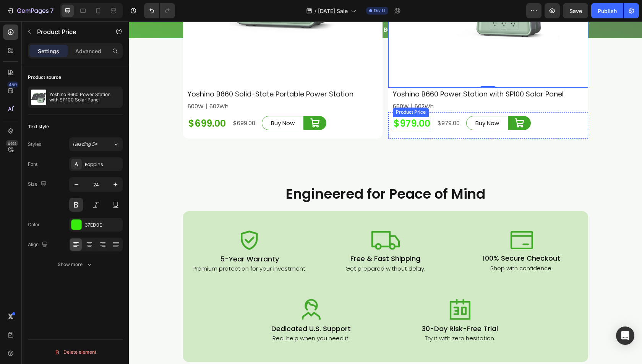
click at [415, 130] on div "$979.00" at bounding box center [412, 123] width 38 height 13
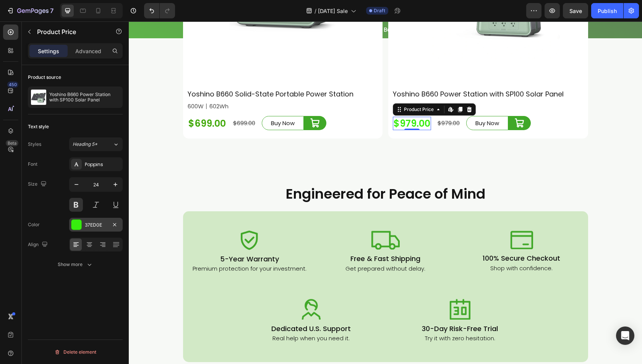
click at [79, 226] on div at bounding box center [76, 224] width 10 height 10
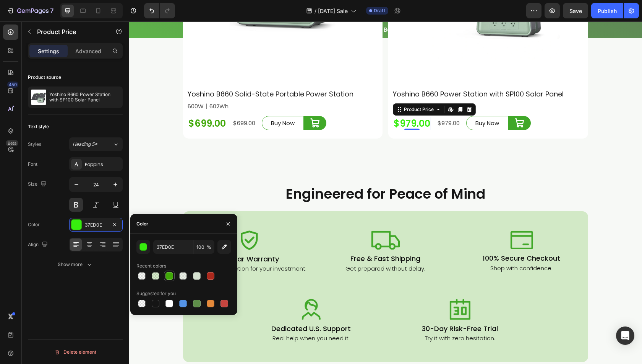
click at [170, 277] on div at bounding box center [170, 276] width 8 height 8
type input "40A808"
click at [60, 298] on div "Product source Yoshino B660 Power Station with SP100 Solar Panel Text style Sty…" at bounding box center [75, 225] width 107 height 320
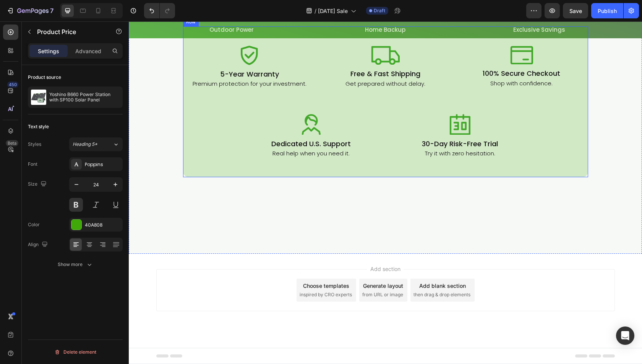
scroll to position [2886, 0]
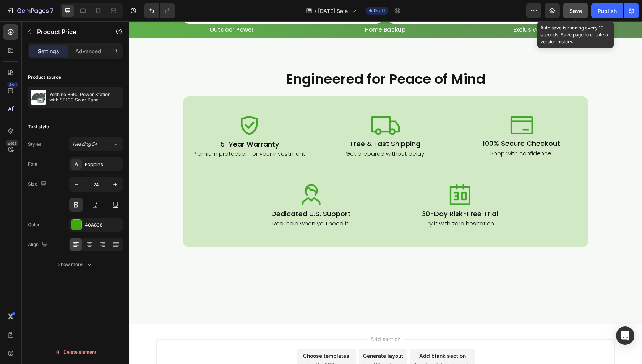
click at [575, 6] on button "Save" at bounding box center [575, 10] width 25 height 15
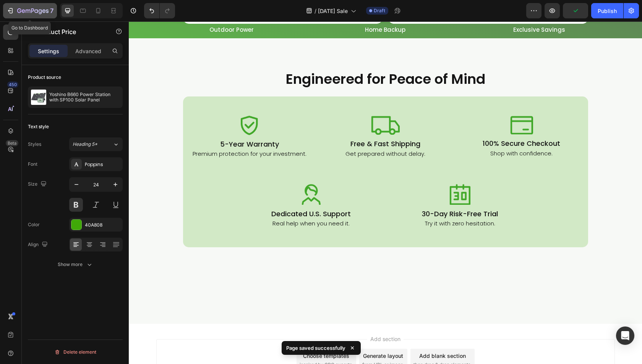
click at [5, 7] on button "7" at bounding box center [30, 10] width 54 height 15
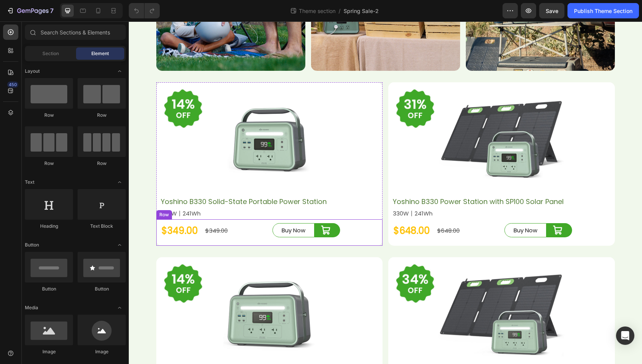
scroll to position [288, 0]
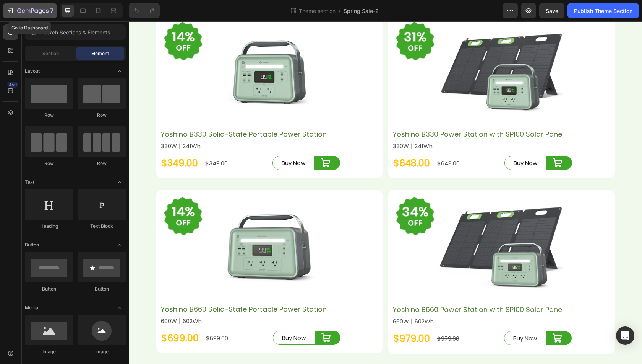
click at [14, 10] on icon "button" at bounding box center [10, 11] width 8 height 8
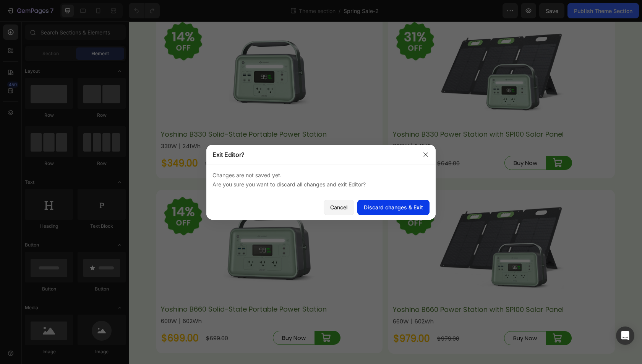
click at [377, 211] on div "Discard changes & Exit" at bounding box center [393, 207] width 59 height 8
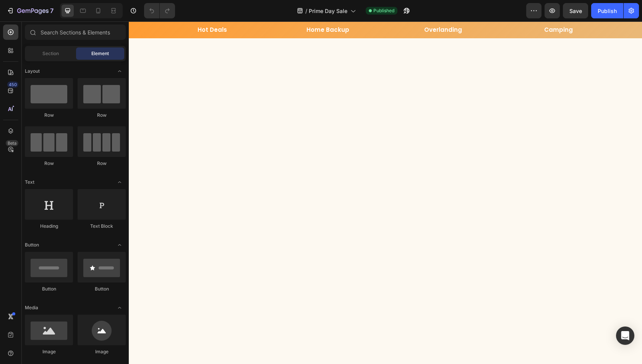
scroll to position [1605, 0]
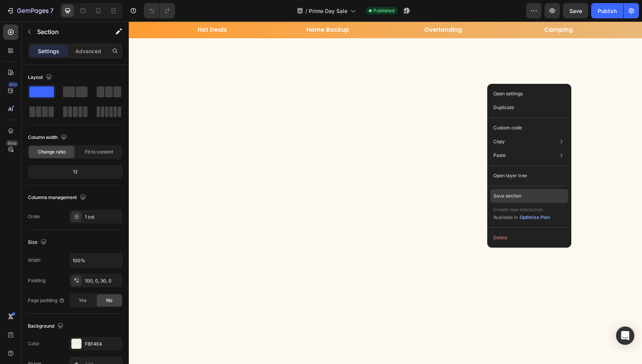
click at [509, 201] on div "Save section" at bounding box center [529, 196] width 78 height 14
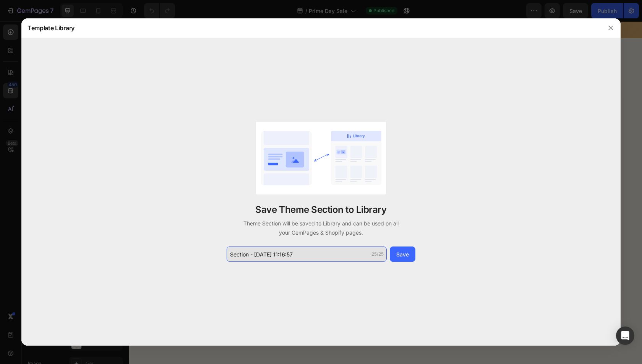
click at [252, 256] on input "Section - [DATE] 11:16:57" at bounding box center [307, 253] width 160 height 15
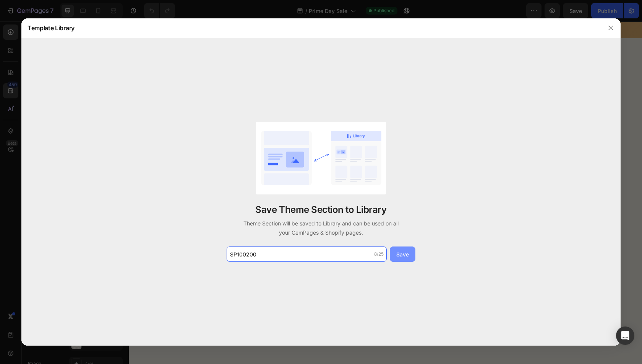
type input "SP100200"
click at [403, 250] on div "Save" at bounding box center [402, 254] width 13 height 8
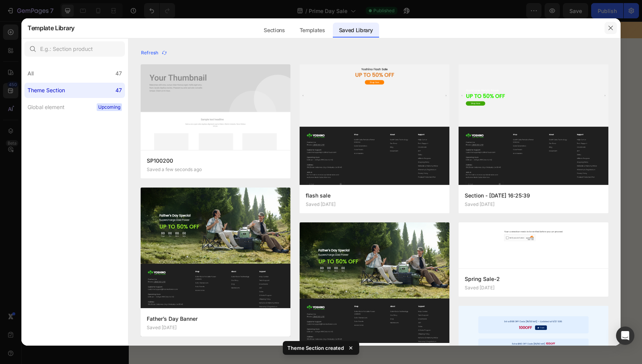
click at [610, 29] on icon "button" at bounding box center [611, 28] width 6 height 6
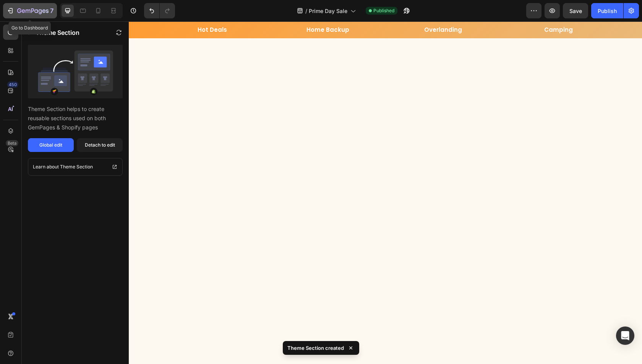
click at [23, 8] on icon "button" at bounding box center [32, 11] width 31 height 6
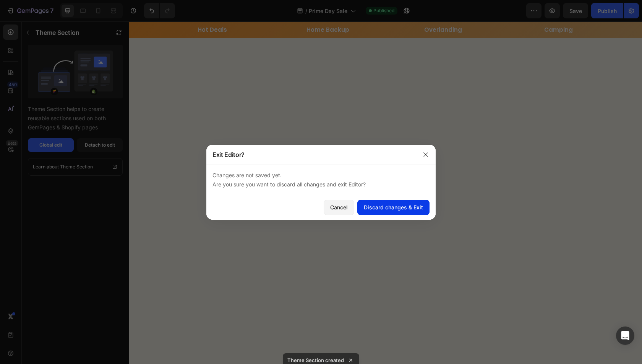
click at [381, 210] on div "Discard changes & Exit" at bounding box center [393, 207] width 59 height 8
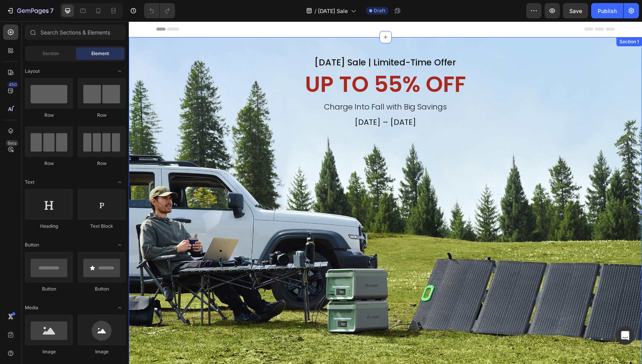
click at [523, 170] on div "[DATE] Sale | Limited-Time Offer Heading UP TO 55% OFF Heading Charge Into Fall…" at bounding box center [385, 207] width 513 height 341
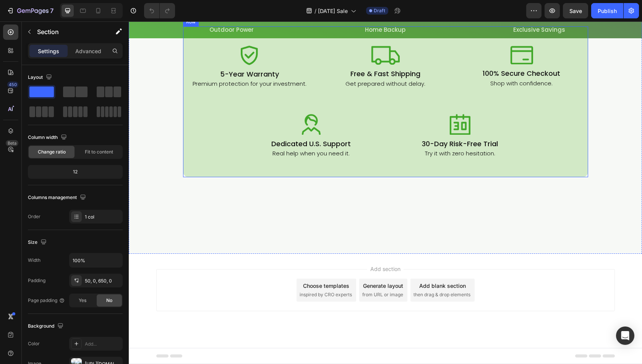
scroll to position [2829, 0]
click at [27, 32] on icon "button" at bounding box center [29, 32] width 6 height 6
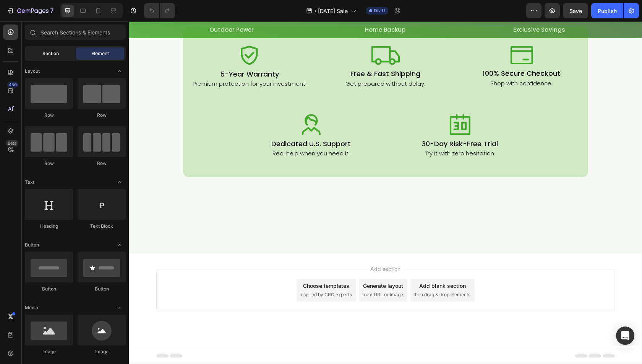
click at [45, 54] on span "Section" at bounding box center [50, 53] width 16 height 7
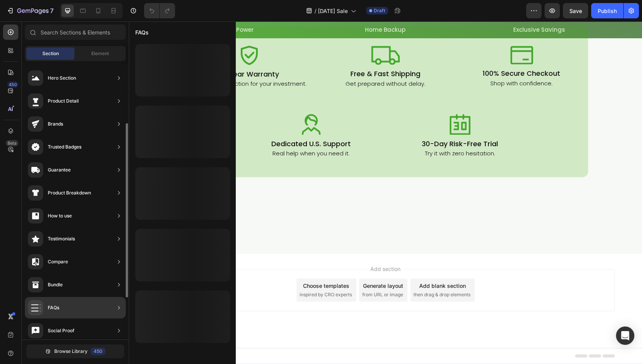
scroll to position [165, 0]
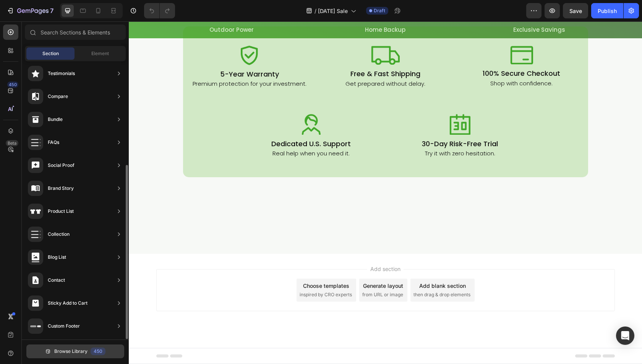
click at [81, 346] on button "Browse Library 450" at bounding box center [75, 351] width 98 height 14
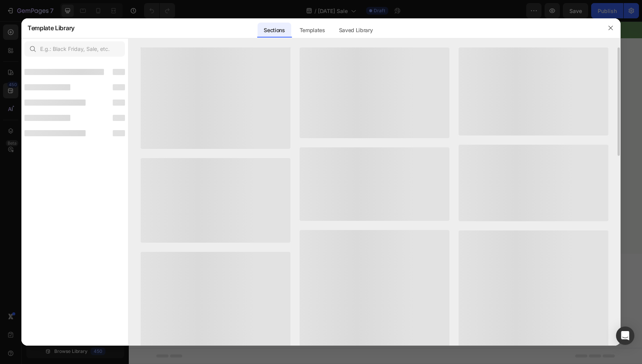
scroll to position [156, 0]
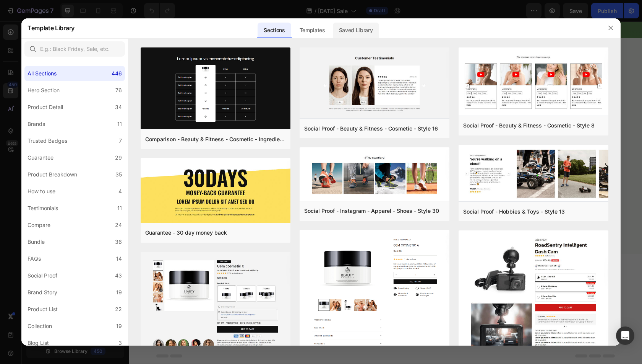
click at [363, 29] on div "Saved Library" at bounding box center [356, 30] width 46 height 15
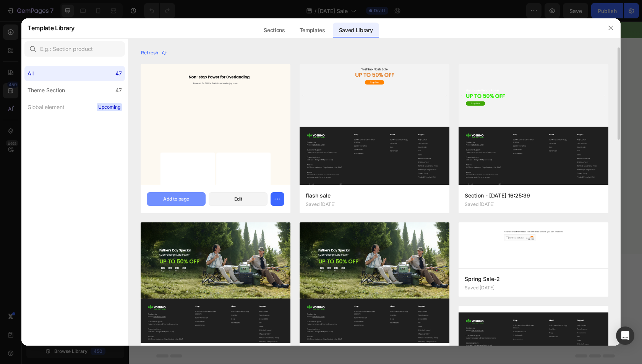
click at [185, 196] on div "Add to page" at bounding box center [176, 198] width 26 height 7
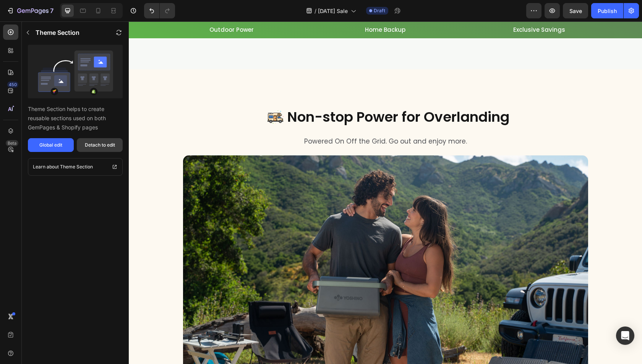
scroll to position [3302, 0]
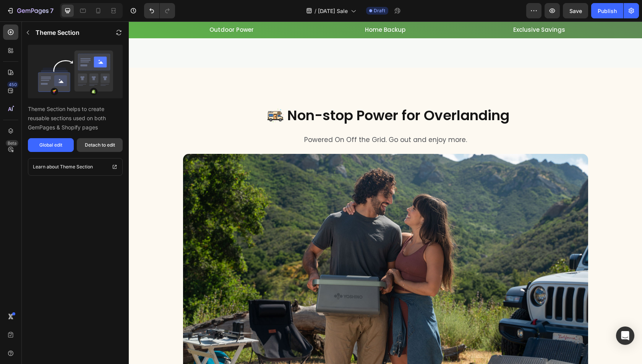
click at [95, 147] on div "Detach to edit" at bounding box center [100, 144] width 30 height 7
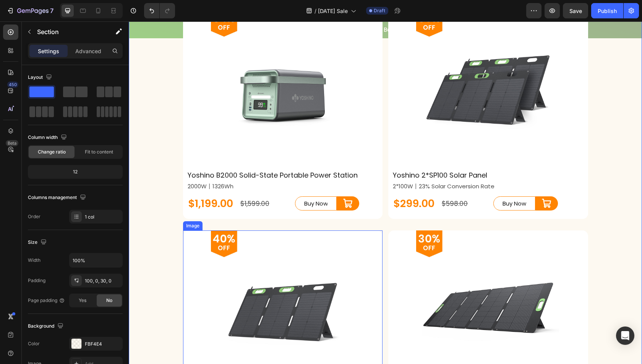
scroll to position [3684, 0]
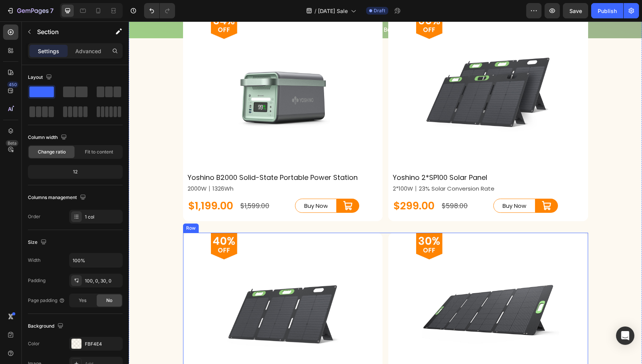
click at [382, 241] on div "Image Yoshino SP100 - 100W Solar Panel Heading Row 100W丨23% Solar Conversion Ra…" at bounding box center [385, 336] width 405 height 209
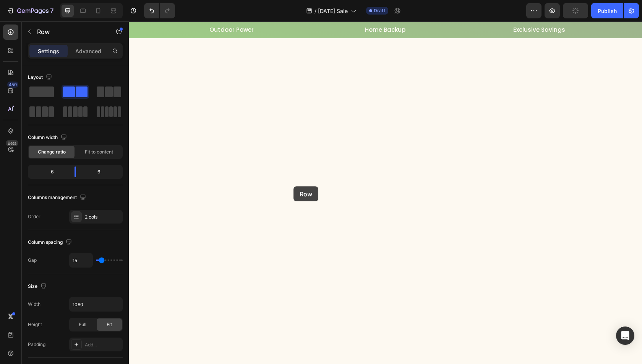
scroll to position [2843, 0]
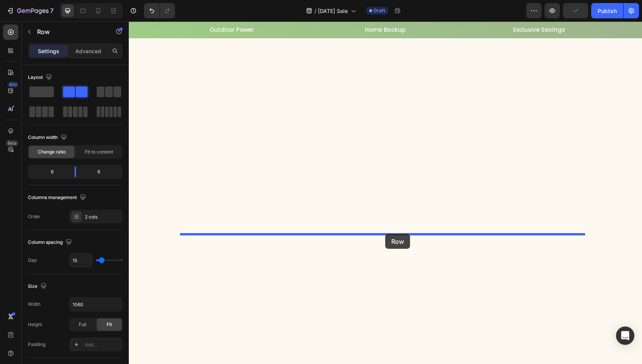
drag, startPoint x: 188, startPoint y: 227, endPoint x: 385, endPoint y: 234, distance: 197.3
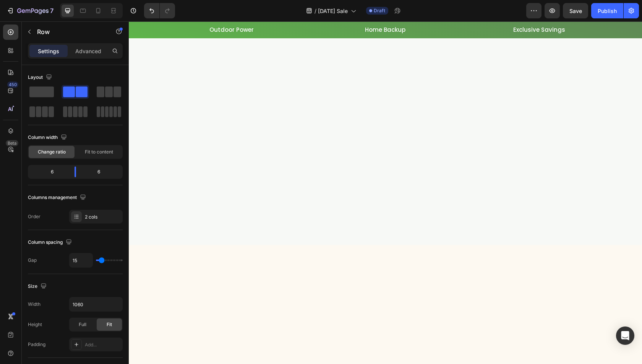
scroll to position [2728, 0]
click at [84, 55] on div "Advanced" at bounding box center [88, 51] width 38 height 12
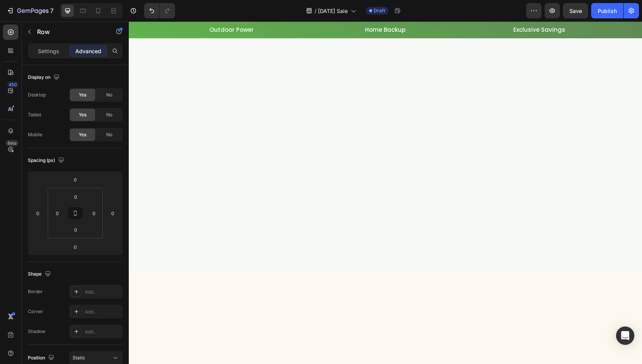
scroll to position [2805, 0]
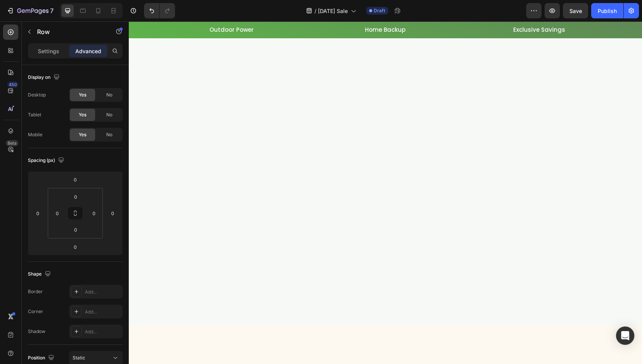
scroll to position [2614, 0]
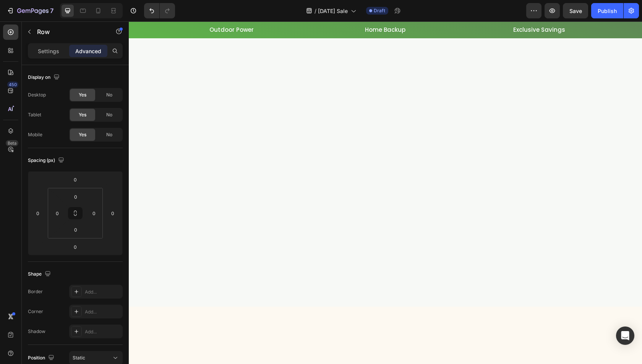
scroll to position [2805, 0]
click at [81, 228] on input "0" at bounding box center [75, 229] width 15 height 11
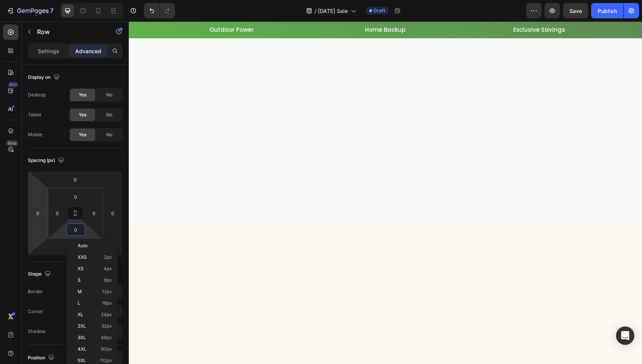
click at [20, 240] on div "450 Beta" at bounding box center [11, 192] width 22 height 342
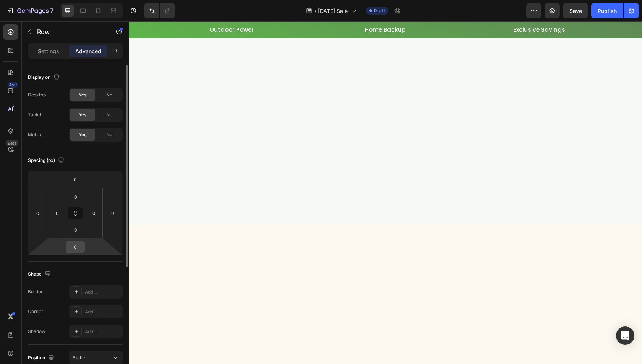
click at [73, 248] on input "0" at bounding box center [75, 246] width 15 height 11
type input "30"
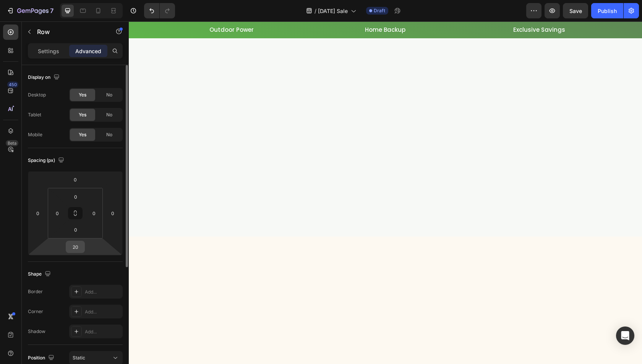
click at [76, 243] on input "20" at bounding box center [75, 246] width 15 height 11
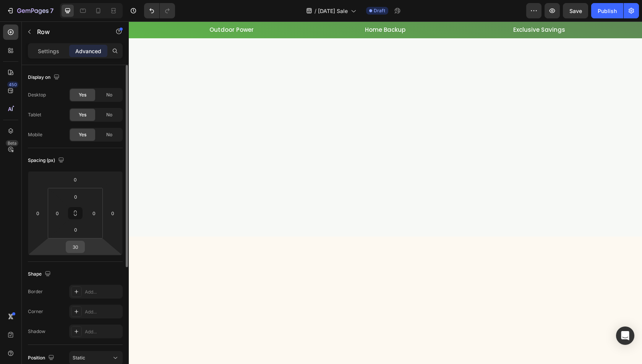
click at [75, 247] on input "30" at bounding box center [75, 246] width 15 height 11
type input "10"
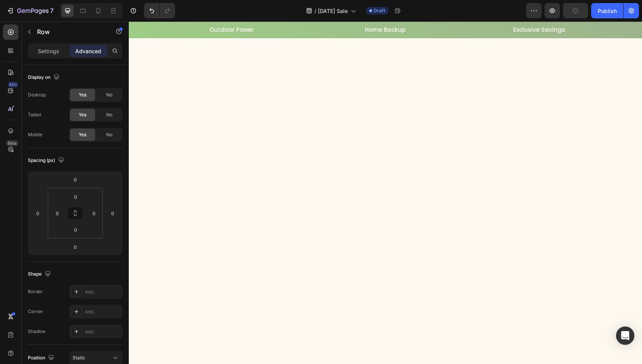
scroll to position [2308, 0]
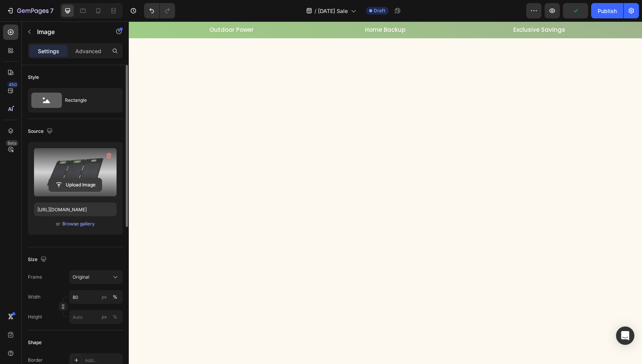
click at [79, 182] on input "file" at bounding box center [75, 184] width 53 height 13
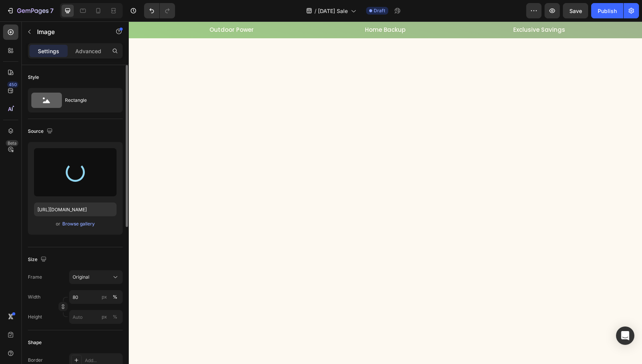
type input "https://cdn.shopify.com/s/files/1/0622/3236/3174/files/gempages_483610539826611…"
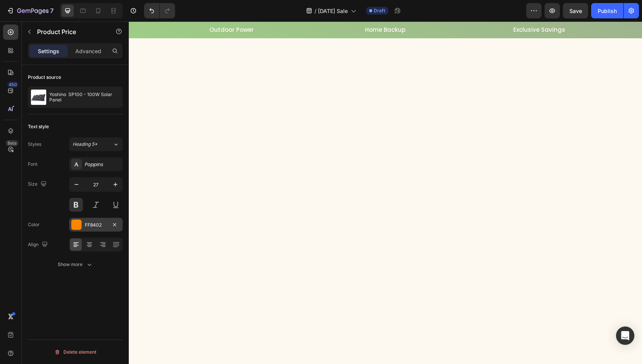
click at [78, 226] on div at bounding box center [76, 224] width 10 height 10
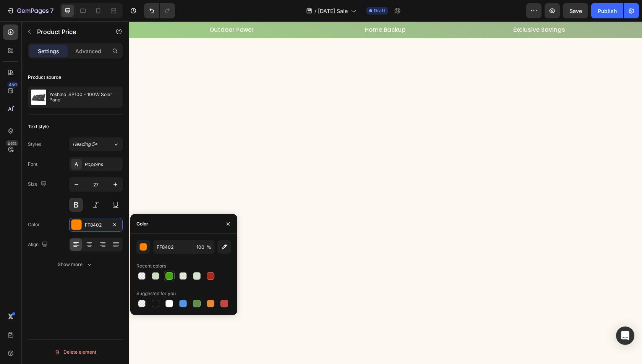
click at [169, 278] on div at bounding box center [170, 276] width 8 height 8
type input "40A808"
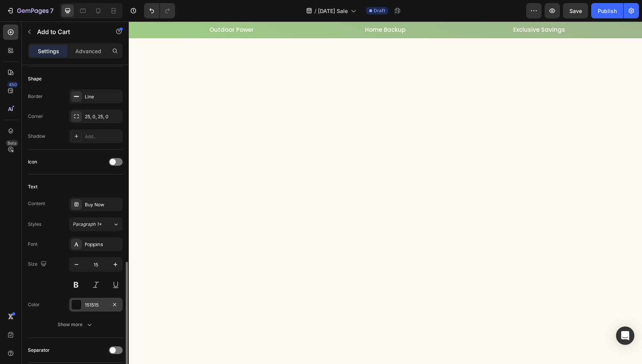
scroll to position [344, 0]
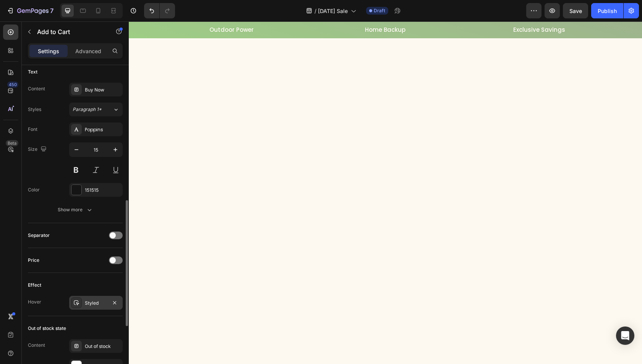
click at [74, 299] on icon at bounding box center [76, 302] width 6 height 6
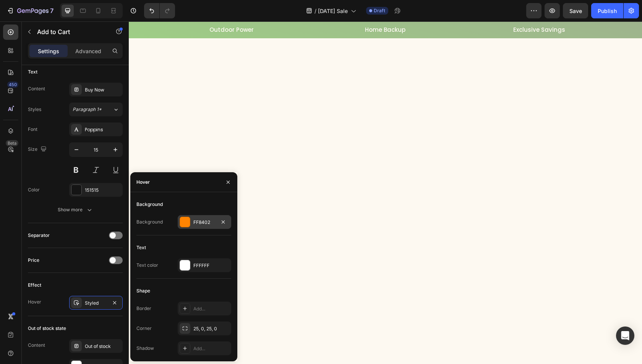
click at [185, 221] on div at bounding box center [185, 222] width 10 height 10
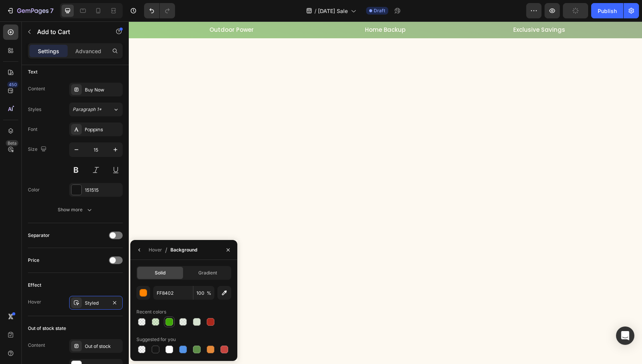
click at [169, 319] on div at bounding box center [170, 322] width 8 height 8
type input "40A808"
click at [82, 273] on div "Effect Hover Styled" at bounding box center [75, 294] width 95 height 43
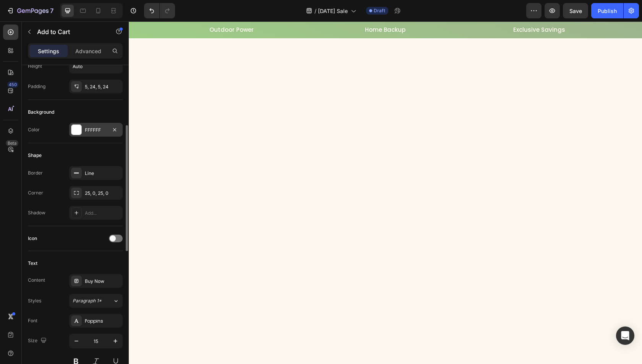
scroll to position [38, 0]
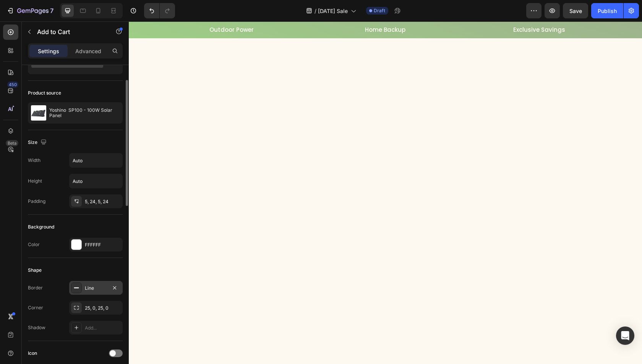
click at [74, 289] on icon at bounding box center [76, 287] width 6 height 6
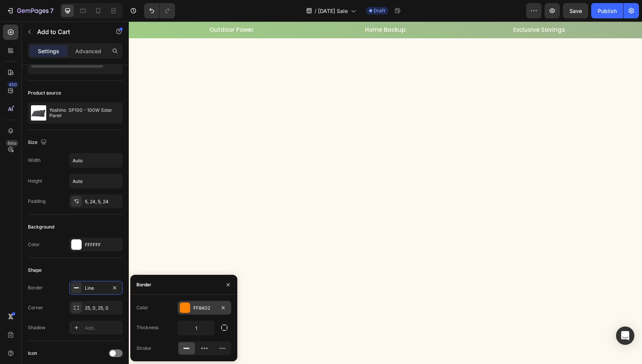
click at [183, 305] on div at bounding box center [185, 307] width 10 height 10
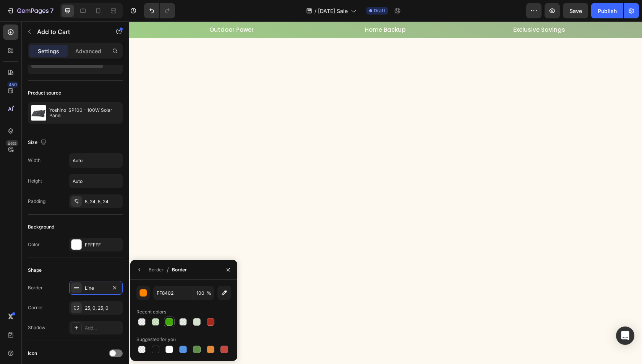
click at [165, 325] on div at bounding box center [169, 321] width 9 height 9
type input "40A808"
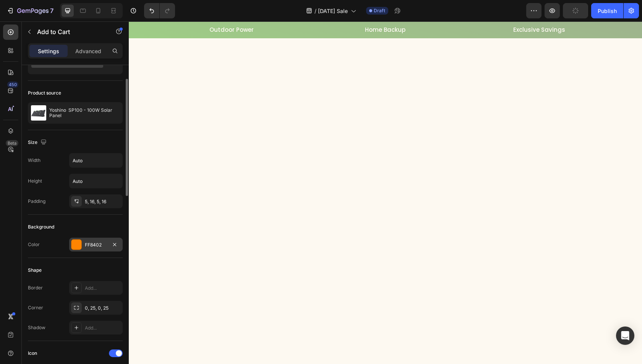
click at [76, 243] on div at bounding box center [76, 244] width 10 height 10
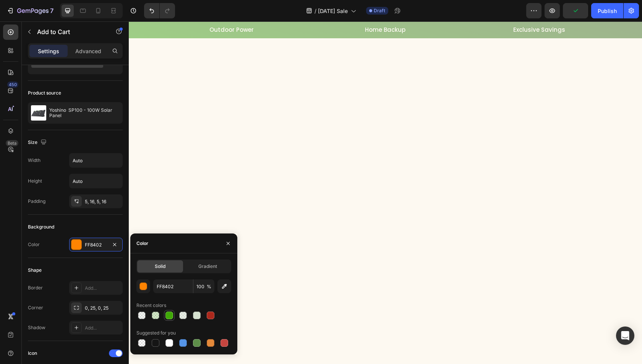
click at [168, 315] on div at bounding box center [170, 315] width 8 height 8
type input "40A808"
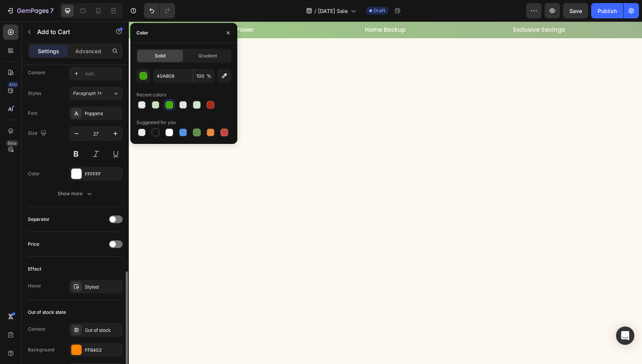
scroll to position [459, 0]
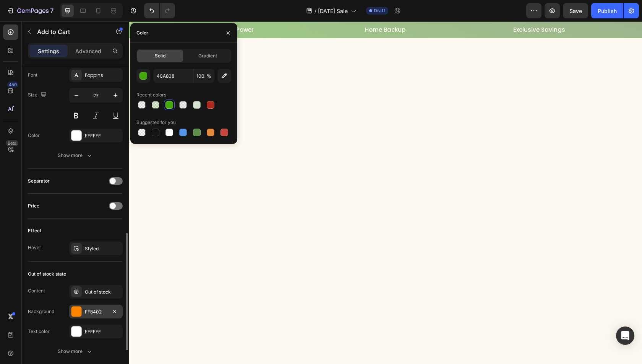
click at [79, 310] on div at bounding box center [76, 311] width 10 height 10
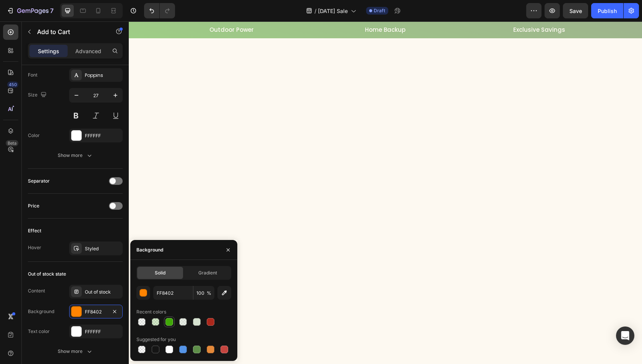
click at [170, 319] on div at bounding box center [170, 322] width 8 height 8
type input "40A808"
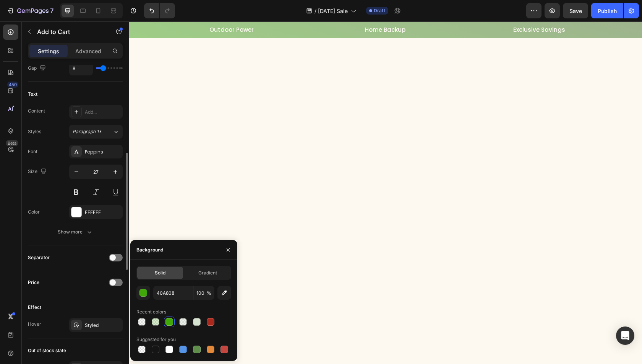
scroll to position [420, 0]
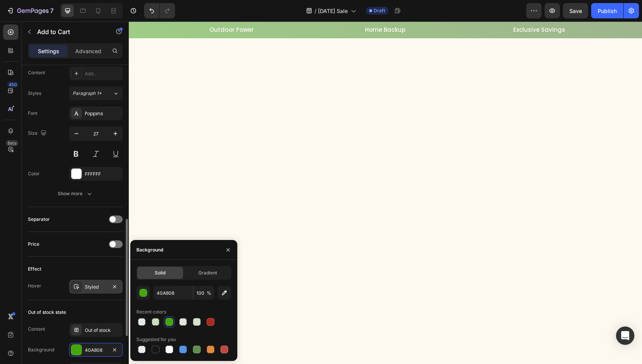
click at [74, 285] on icon at bounding box center [76, 286] width 6 height 6
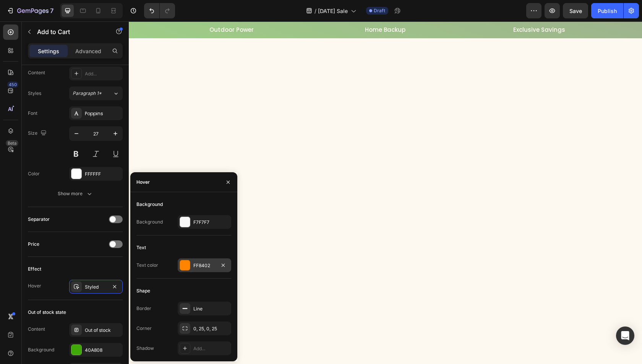
click at [178, 261] on div "FF8402" at bounding box center [205, 265] width 54 height 14
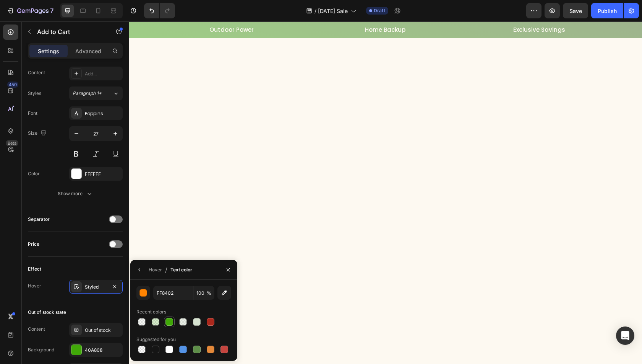
click at [169, 322] on div at bounding box center [170, 322] width 8 height 8
type input "40A808"
click at [79, 285] on icon at bounding box center [76, 286] width 6 height 6
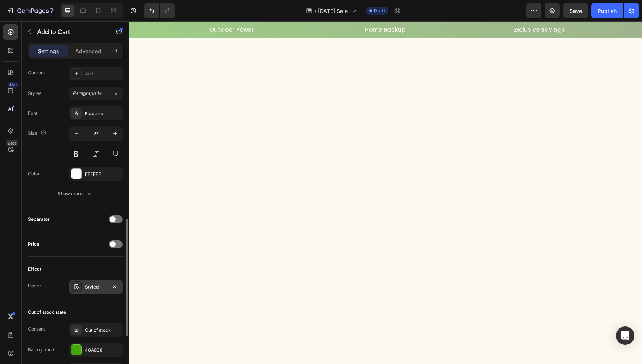
click at [76, 284] on icon at bounding box center [76, 286] width 5 height 5
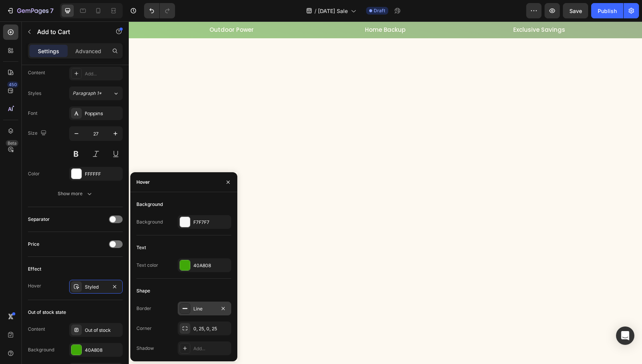
click at [182, 311] on div at bounding box center [185, 308] width 11 height 11
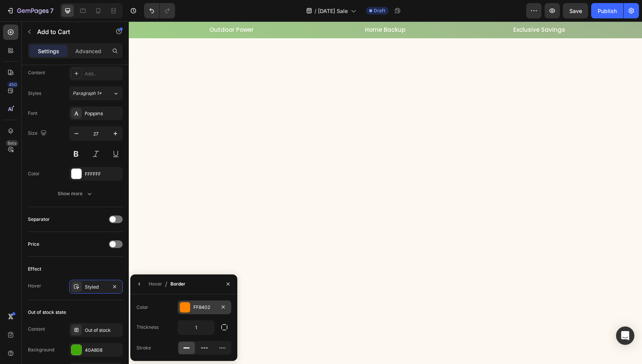
click at [186, 307] on div at bounding box center [185, 307] width 10 height 10
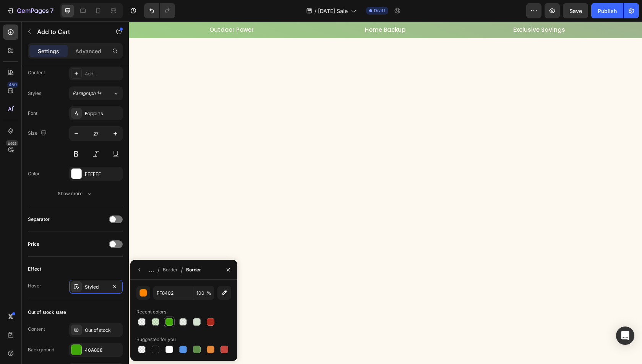
click at [169, 320] on div at bounding box center [170, 322] width 8 height 8
type input "40A808"
click at [28, 266] on div "Layout Product source Yoshino SP100 - 100W Solar Panel Size Width Auto Height A…" at bounding box center [75, 85] width 107 height 880
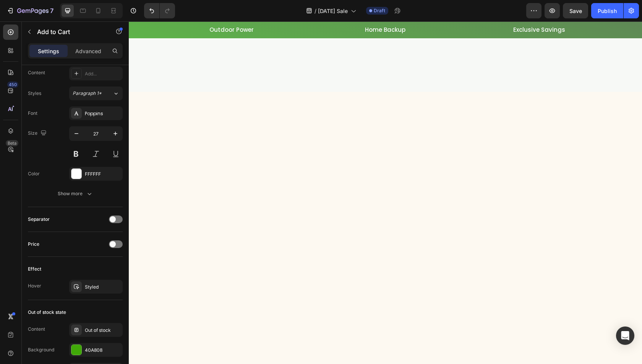
scroll to position [2232, 0]
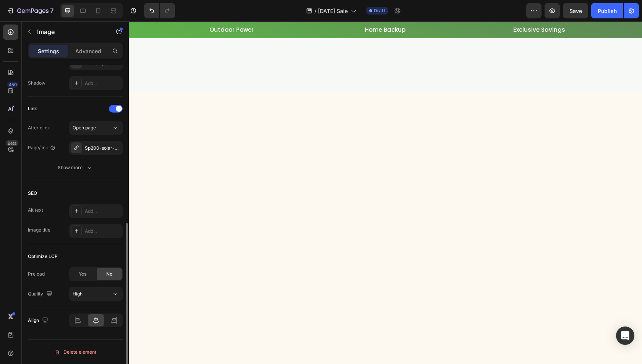
scroll to position [0, 0]
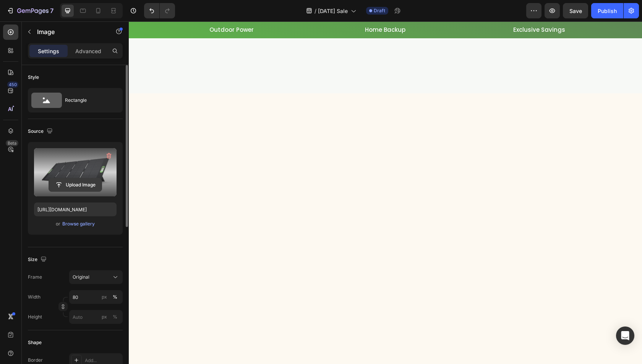
click at [61, 191] on button "Upload Image" at bounding box center [76, 185] width 54 height 14
click at [79, 188] on input "file" at bounding box center [75, 184] width 53 height 13
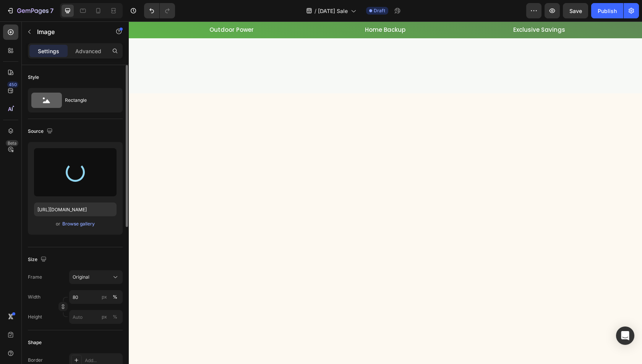
type input "https://cdn.shopify.com/s/files/1/0622/3236/3174/files/gempages_483610539826611…"
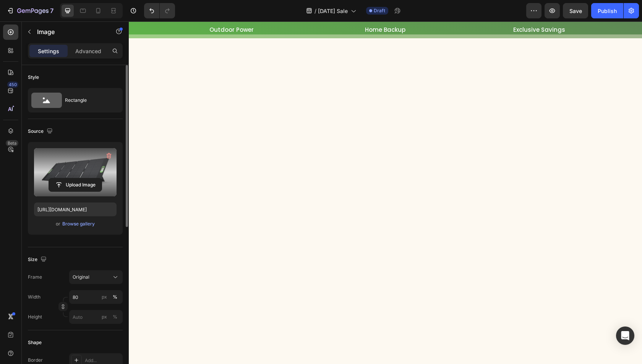
scroll to position [2346, 0]
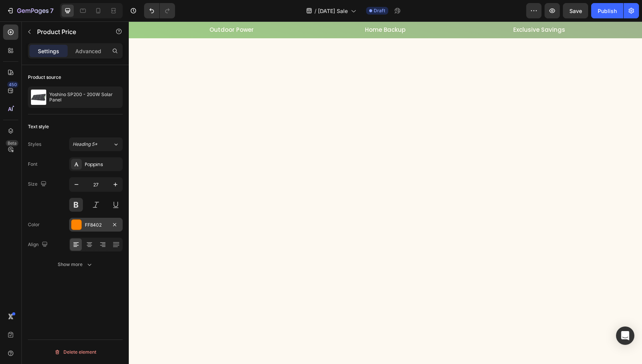
click at [76, 225] on div at bounding box center [76, 224] width 10 height 10
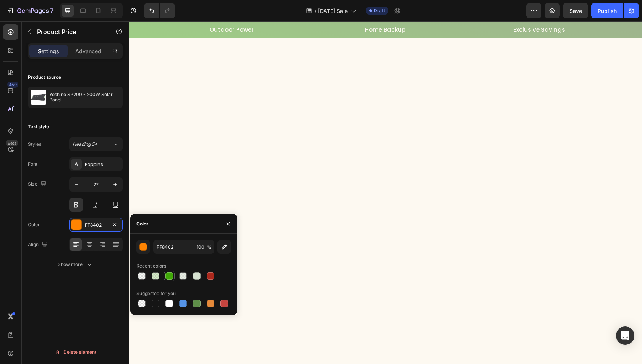
click at [167, 277] on div at bounding box center [170, 276] width 8 height 8
type input "40A808"
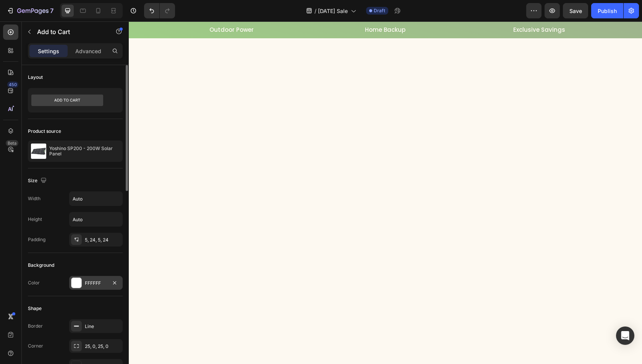
click at [75, 283] on div at bounding box center [76, 283] width 10 height 10
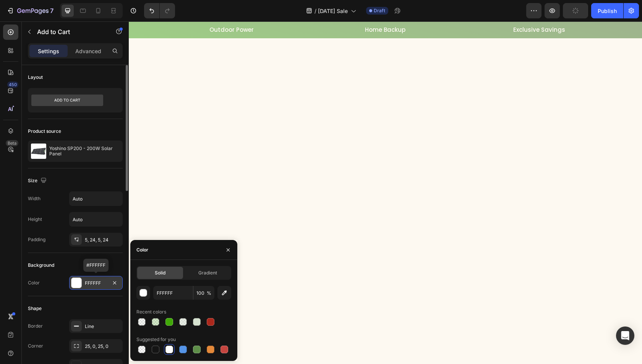
click at [73, 281] on div at bounding box center [76, 283] width 10 height 10
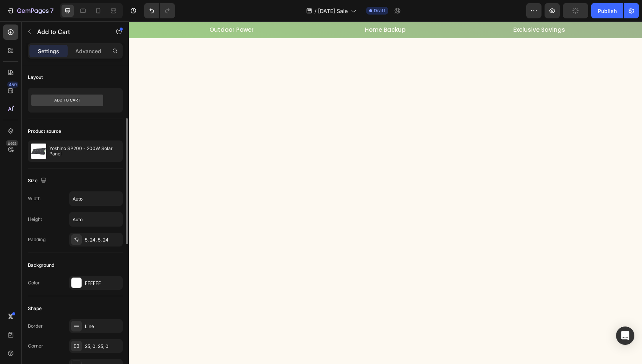
scroll to position [153, 0]
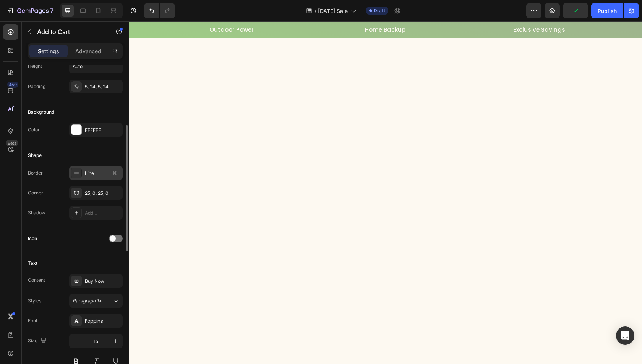
click at [76, 170] on icon at bounding box center [76, 173] width 6 height 6
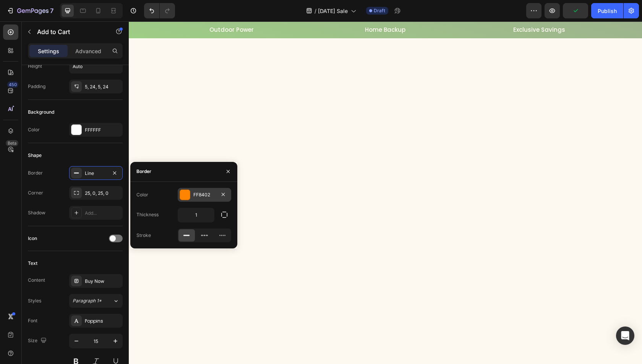
click at [184, 196] on div at bounding box center [185, 195] width 10 height 10
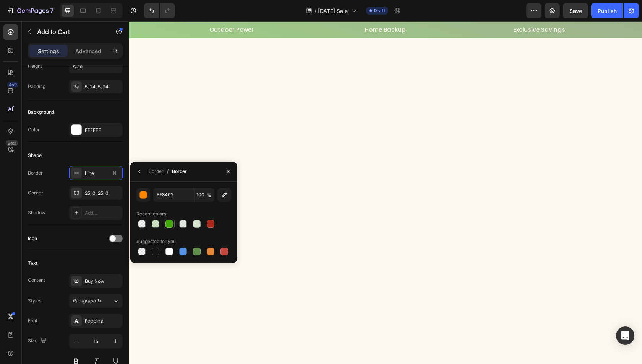
click at [171, 224] on div at bounding box center [170, 224] width 8 height 8
type input "40A808"
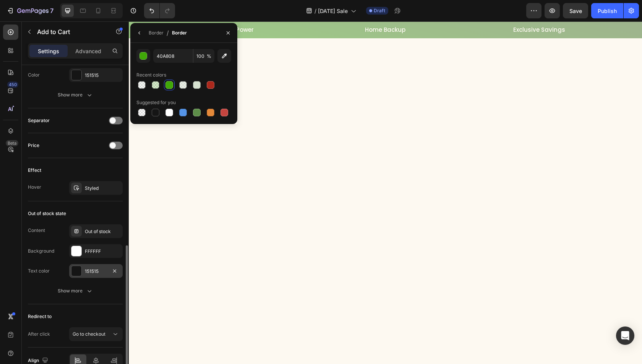
scroll to position [496, 0]
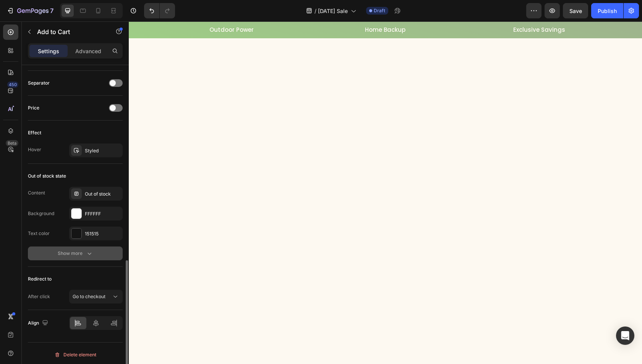
click at [76, 249] on div "Show more" at bounding box center [76, 253] width 36 height 8
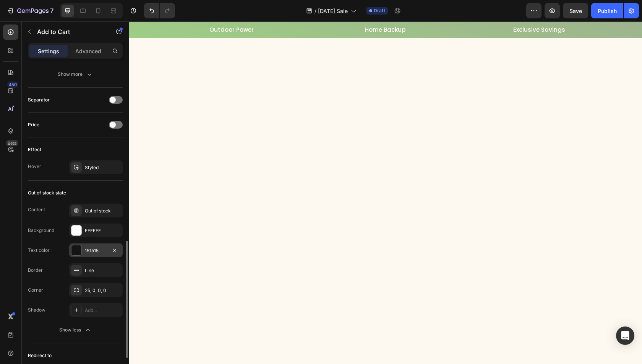
scroll to position [441, 0]
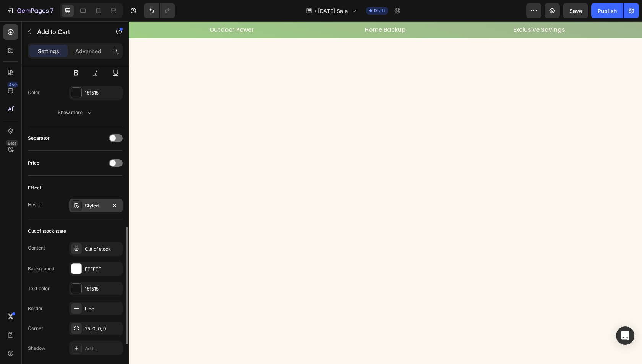
click at [76, 206] on div at bounding box center [76, 205] width 11 height 11
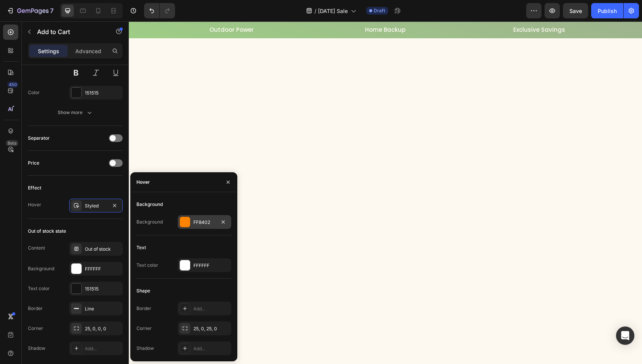
click at [183, 222] on div at bounding box center [185, 222] width 10 height 10
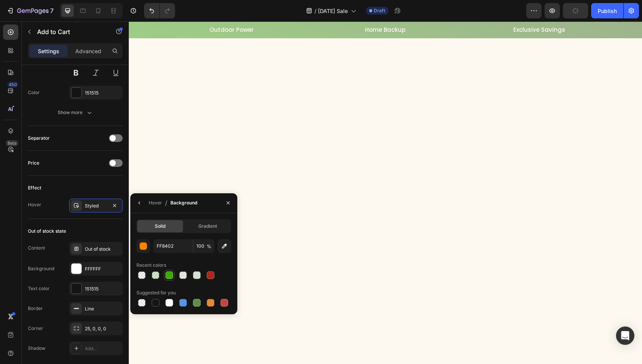
click at [167, 275] on div at bounding box center [170, 275] width 8 height 8
type input "40A808"
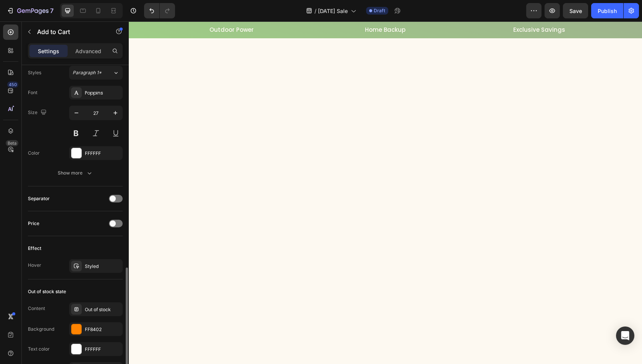
scroll to position [479, 0]
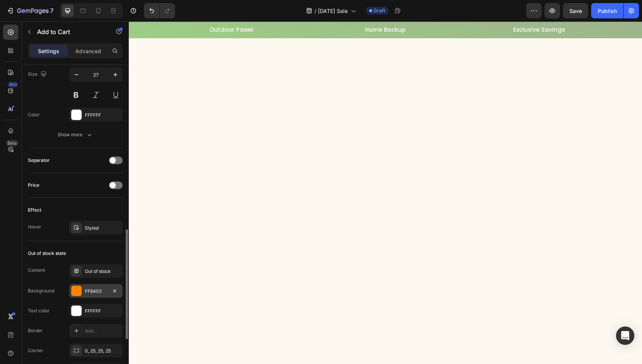
drag, startPoint x: 78, startPoint y: 289, endPoint x: 88, endPoint y: 289, distance: 9.6
click at [78, 289] on div at bounding box center [76, 291] width 10 height 10
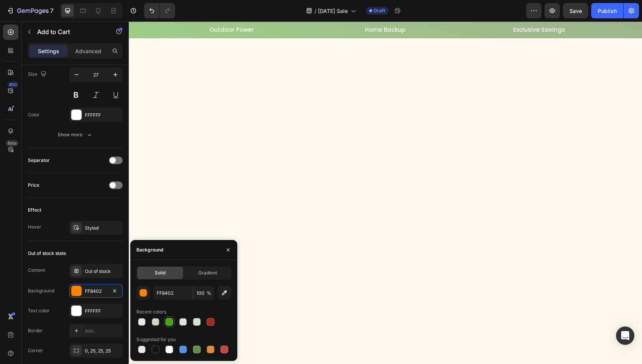
click at [169, 323] on div at bounding box center [170, 322] width 8 height 8
type input "40A808"
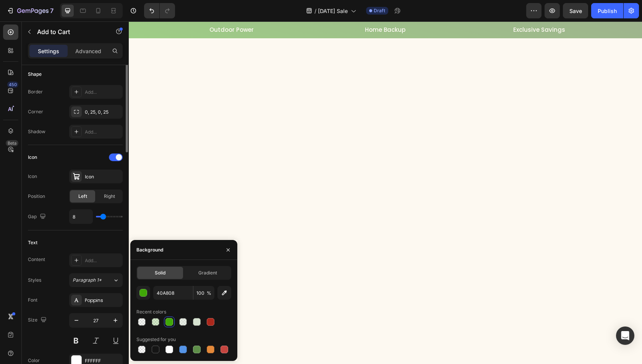
scroll to position [119, 0]
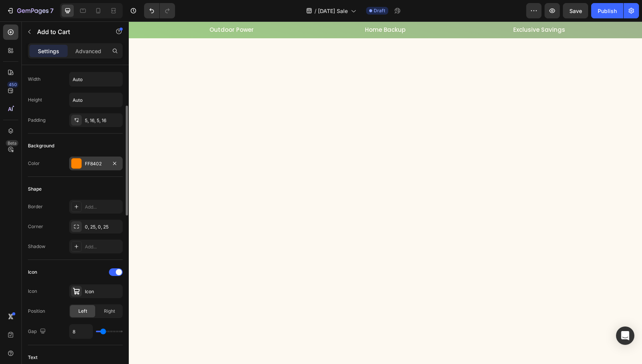
click at [73, 158] on div at bounding box center [76, 163] width 10 height 10
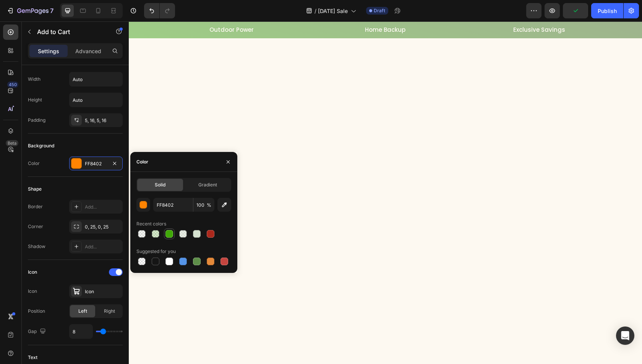
click at [167, 231] on div at bounding box center [170, 234] width 8 height 8
type input "40A808"
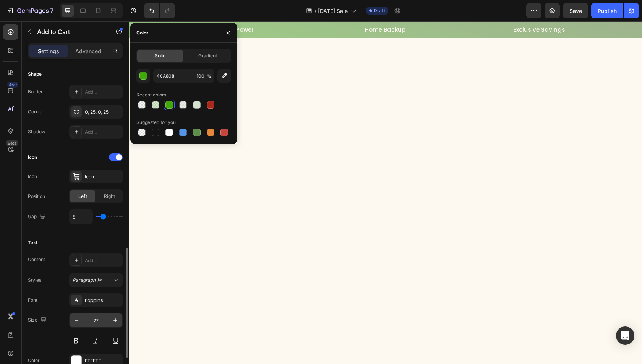
scroll to position [349, 0]
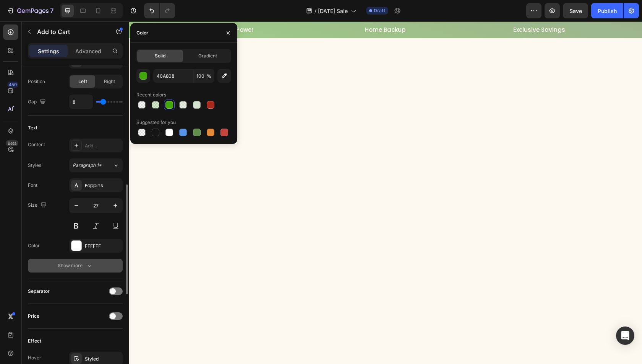
click at [79, 268] on button "Show more" at bounding box center [75, 265] width 95 height 14
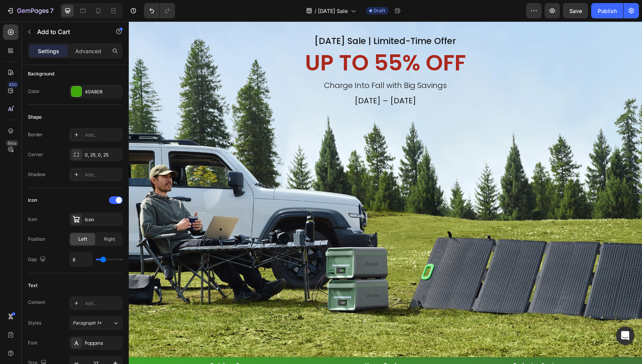
scroll to position [213, 0]
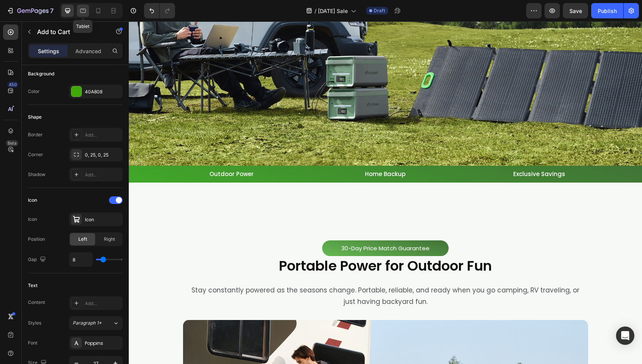
click at [86, 11] on icon at bounding box center [83, 11] width 6 height 4
type input "22"
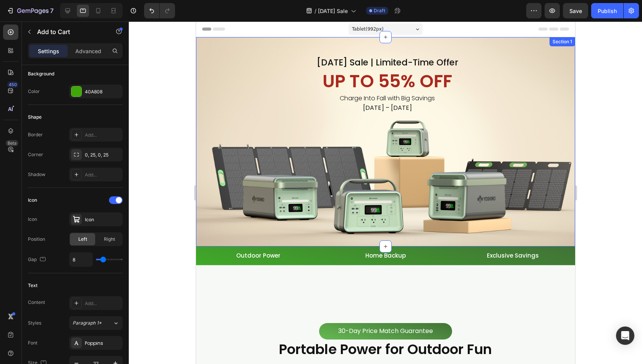
click at [281, 169] on div "Labor Day Sale | Limited-Time Offer Heading UP TO 55% OFF Heading Charge Into F…" at bounding box center [385, 141] width 379 height 209
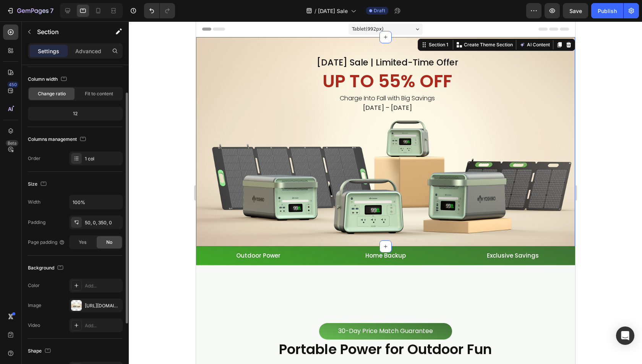
scroll to position [115, 0]
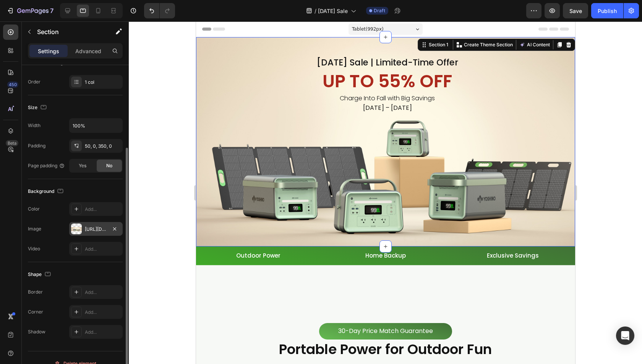
click at [72, 230] on div at bounding box center [76, 228] width 11 height 11
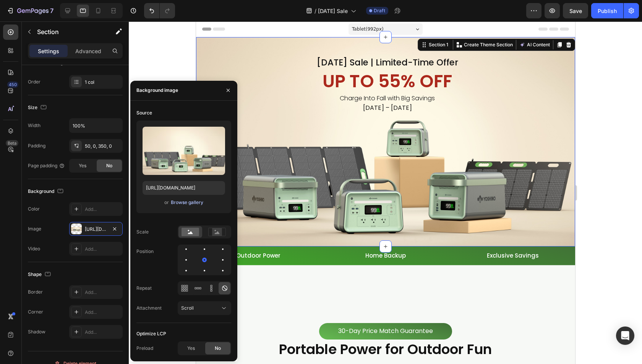
click at [186, 202] on div "Browse gallery" at bounding box center [187, 202] width 32 height 7
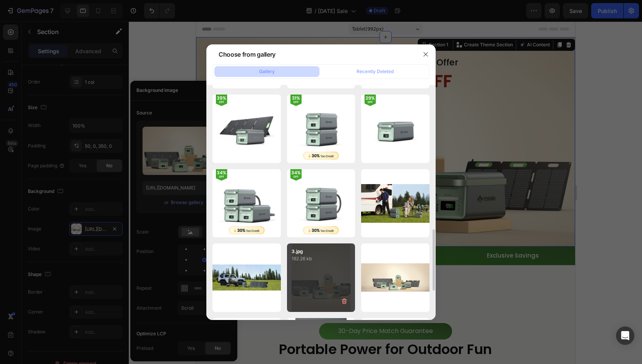
scroll to position [407, 0]
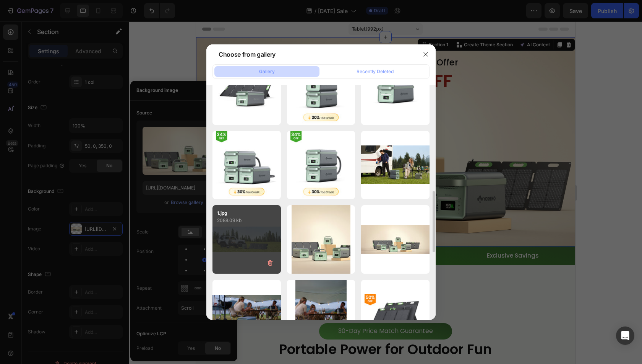
click at [237, 243] on div "1.jpg 2088.09 kb" at bounding box center [247, 239] width 68 height 68
type input "https://cdn.shopify.com/s/files/1/0622/3236/3174/files/gempages_483610539826611…"
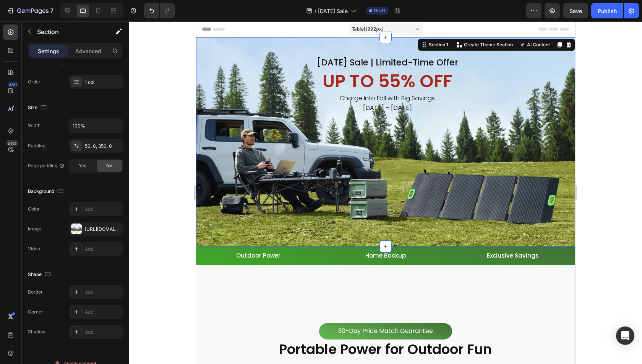
click at [423, 177] on div "Labor Day Sale | Limited-Time Offer Heading UP TO 55% OFF Heading Charge Into F…" at bounding box center [385, 141] width 379 height 209
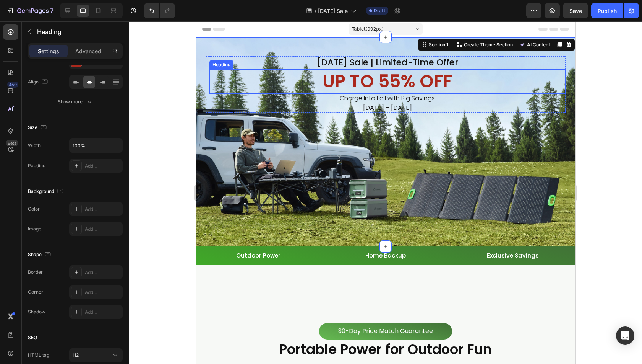
click at [251, 83] on h2 "UP TO 55% OFF" at bounding box center [387, 81] width 356 height 24
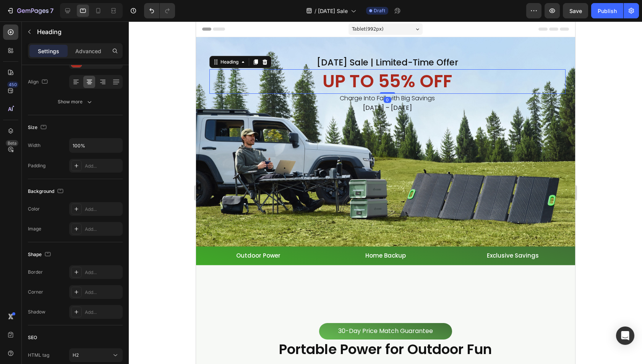
scroll to position [0, 0]
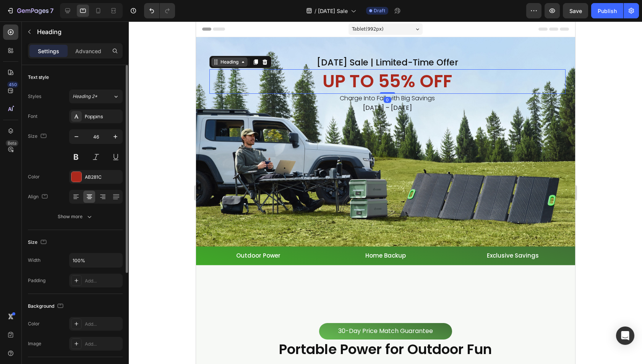
click at [221, 61] on div "Heading" at bounding box center [229, 61] width 21 height 7
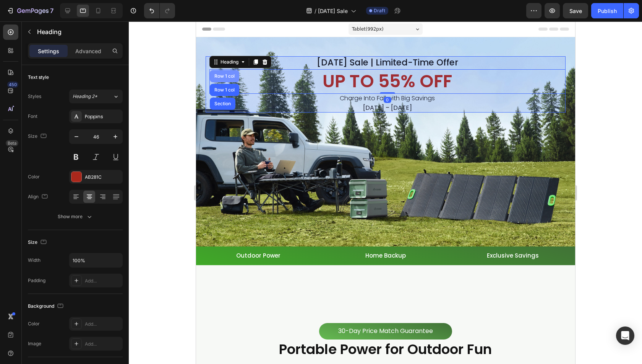
click at [226, 74] on div "Row 1 col" at bounding box center [224, 76] width 23 height 5
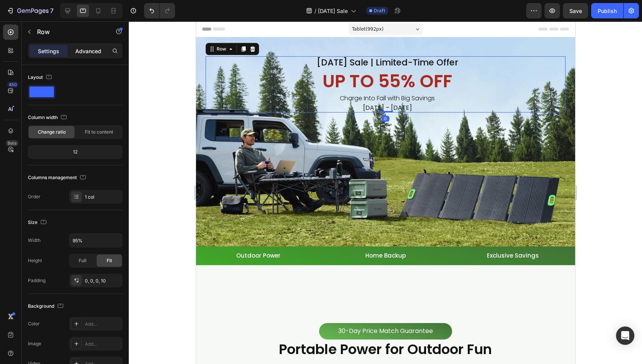
click at [95, 52] on p "Advanced" at bounding box center [88, 51] width 26 height 8
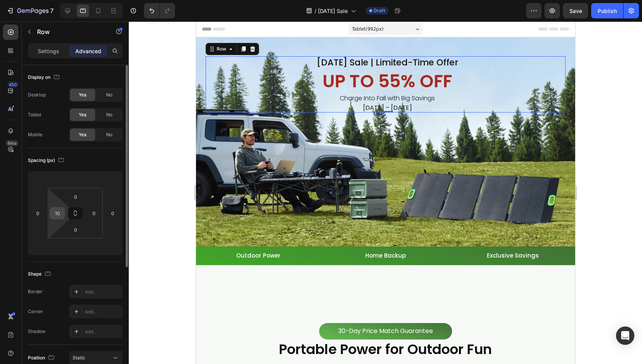
click at [57, 216] on input "10" at bounding box center [57, 212] width 11 height 11
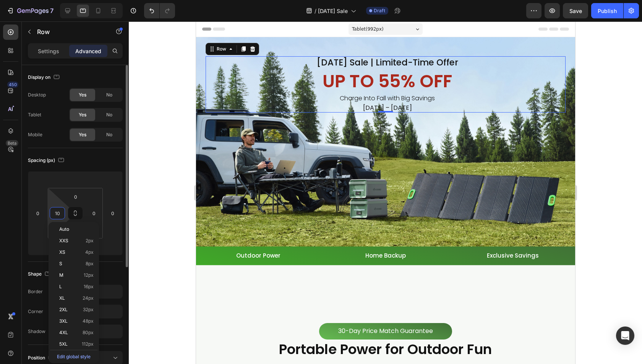
type input "0"
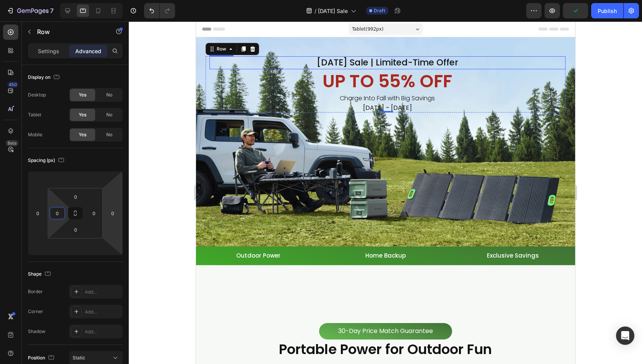
click at [354, 63] on h2 "[DATE] Sale | Limited-Time Offer" at bounding box center [387, 62] width 356 height 13
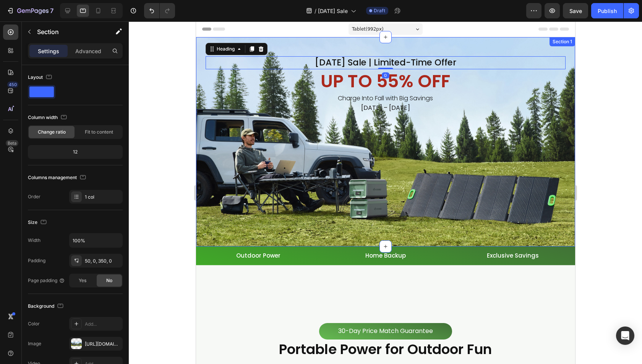
click at [348, 51] on div "Labor Day Sale | Limited-Time Offer Heading 0 UP TO 55% OFF Heading Charge Into…" at bounding box center [385, 141] width 379 height 209
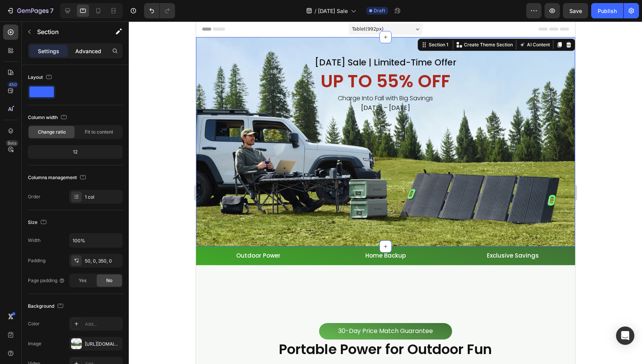
click at [79, 48] on p "Advanced" at bounding box center [88, 51] width 26 height 8
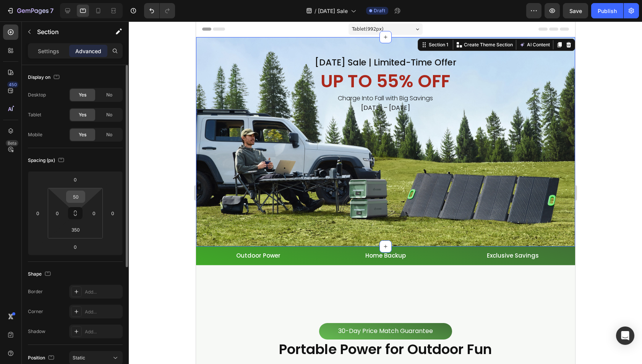
click at [73, 190] on div "50" at bounding box center [75, 196] width 19 height 12
click at [75, 192] on input "50" at bounding box center [75, 196] width 15 height 11
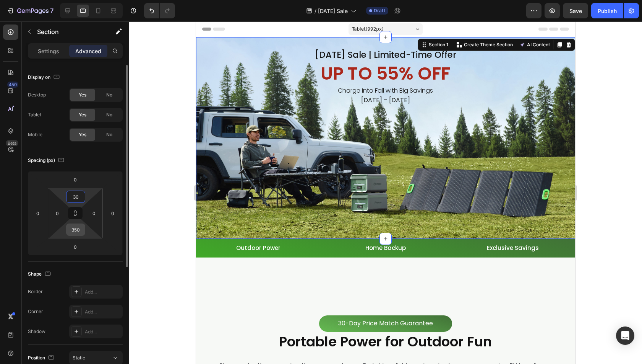
type input "30"
click at [77, 225] on input "350" at bounding box center [75, 229] width 15 height 11
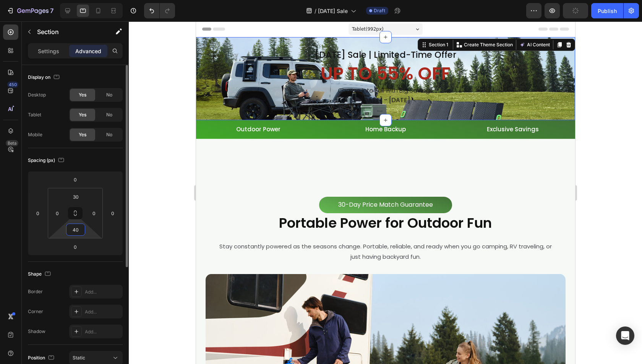
type input "400"
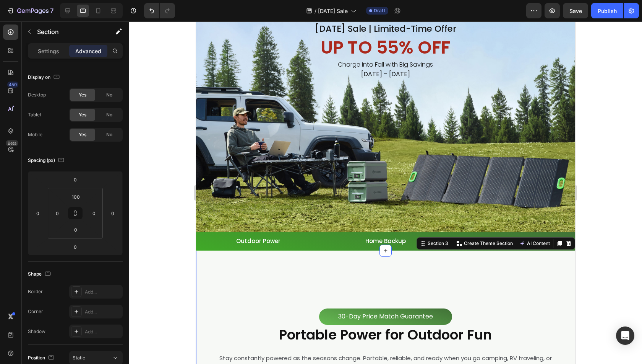
scroll to position [38, 0]
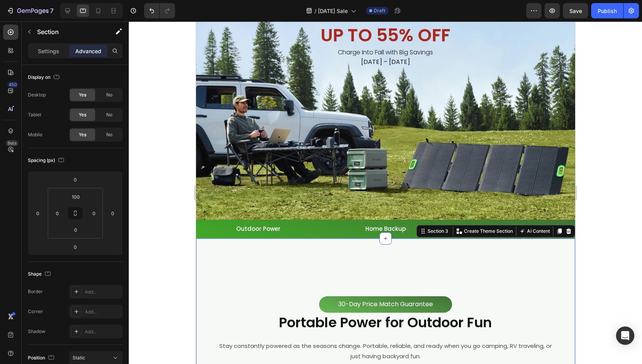
click at [596, 271] on div at bounding box center [385, 192] width 513 height 342
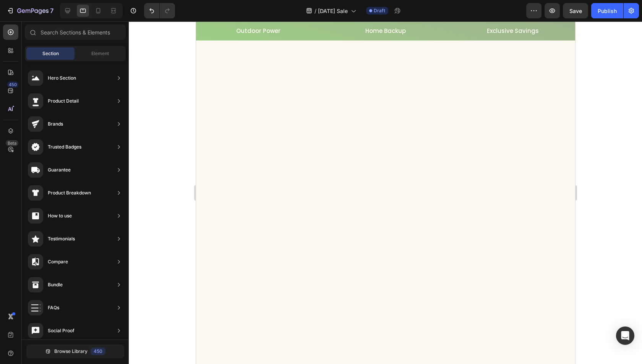
scroll to position [2752, 0]
click at [104, 12] on div at bounding box center [98, 11] width 12 height 12
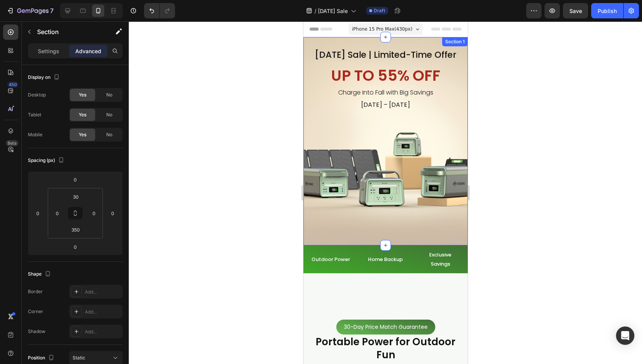
click at [391, 163] on div "Labor Day Sale | Limited-Time Offer Heading UP TO 55% OFF Heading Charge Into F…" at bounding box center [385, 141] width 164 height 208
click at [44, 49] on p "Settings" at bounding box center [48, 51] width 21 height 8
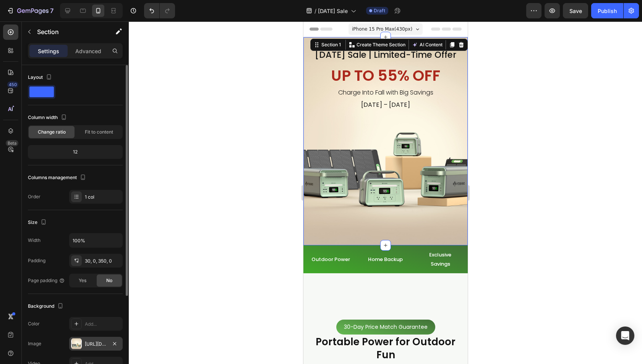
click at [79, 343] on div at bounding box center [76, 343] width 11 height 11
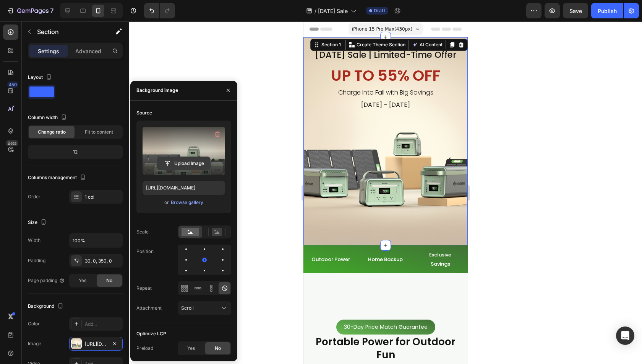
click at [177, 157] on input "file" at bounding box center [183, 163] width 53 height 13
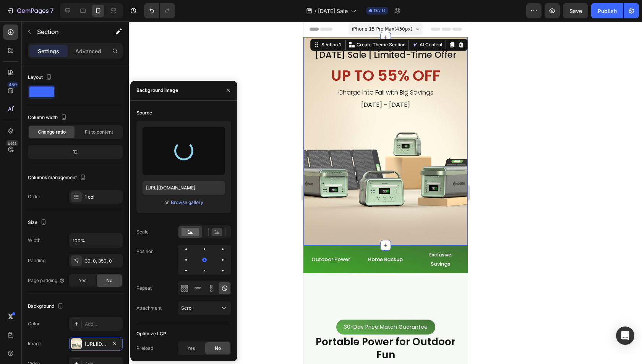
type input "https://cdn.shopify.com/s/files/1/0622/3236/3174/files/gempages_483610539826611…"
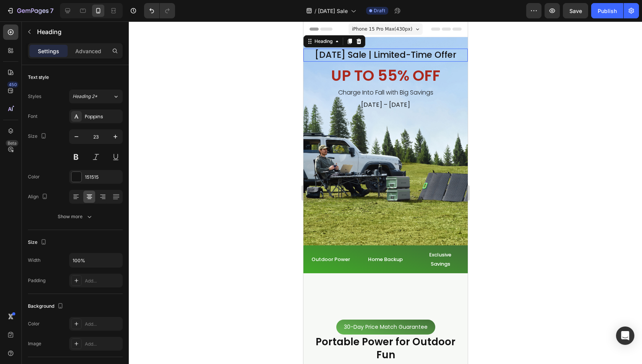
click at [380, 62] on h2 "[DATE] Sale | Limited-Time Offer" at bounding box center [385, 55] width 164 height 13
click at [76, 139] on icon "button" at bounding box center [77, 137] width 8 height 8
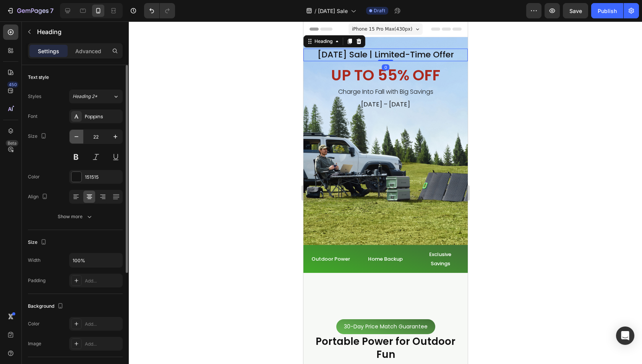
click at [76, 139] on icon "button" at bounding box center [77, 137] width 8 height 8
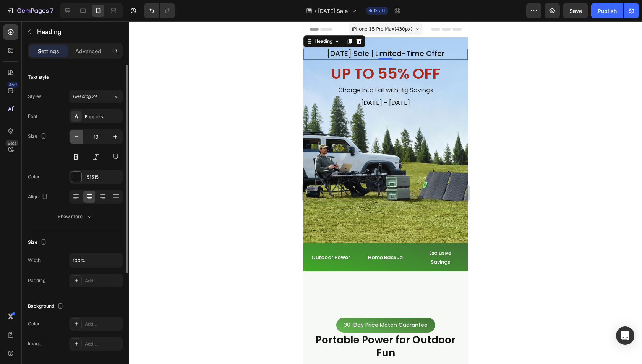
click at [76, 139] on icon "button" at bounding box center [77, 137] width 8 height 8
type input "18"
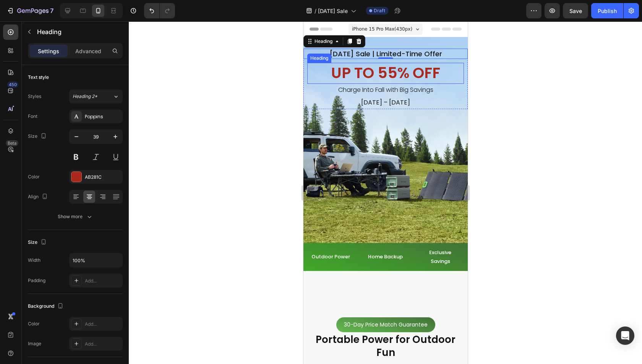
click at [351, 74] on h2 "UP TO 55% OFF" at bounding box center [385, 73] width 157 height 21
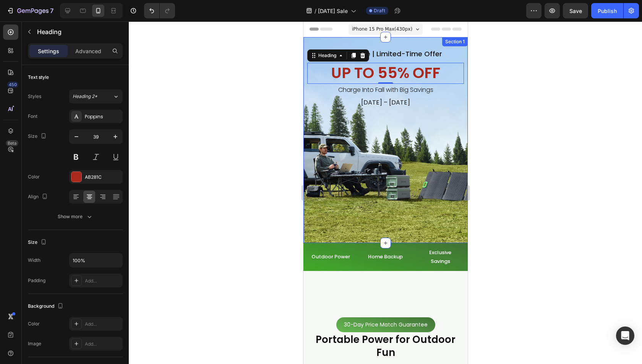
click at [438, 167] on div "Labor Day Sale | Limited-Time Offer Heading UP TO 55% OFF Heading 0 Charge Into…" at bounding box center [385, 140] width 164 height 206
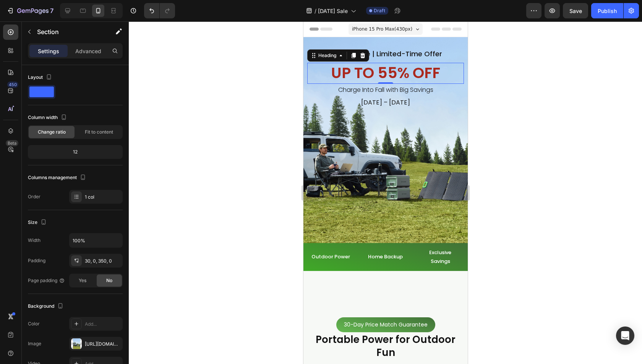
click at [380, 66] on h2 "UP TO 55% OFF" at bounding box center [385, 73] width 157 height 21
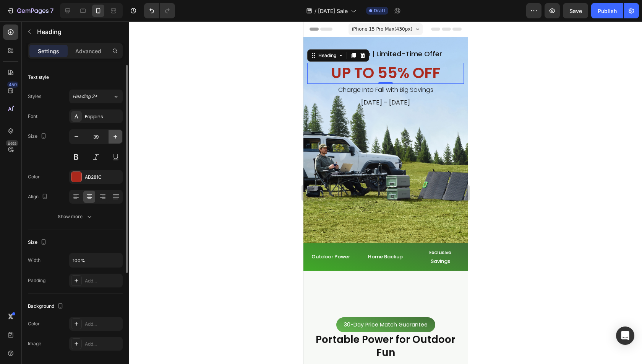
click at [115, 133] on icon "button" at bounding box center [116, 137] width 8 height 8
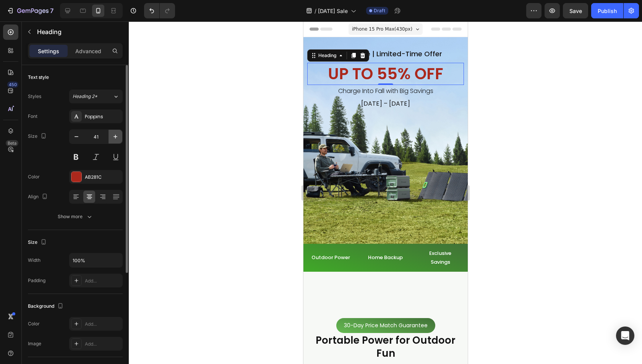
click at [115, 133] on icon "button" at bounding box center [116, 137] width 8 height 8
type input "43"
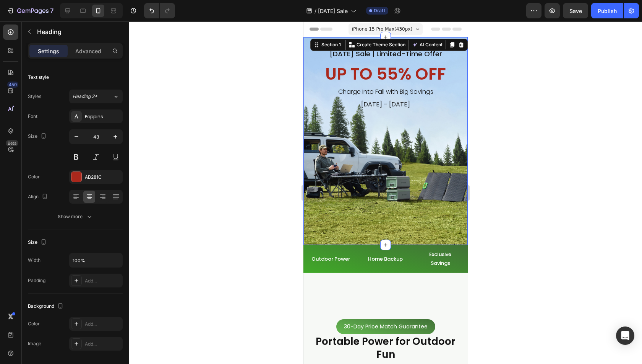
click at [404, 150] on div "Labor Day Sale | Limited-Time Offer Heading UP TO 55% OFF Heading Charge Into F…" at bounding box center [385, 141] width 164 height 208
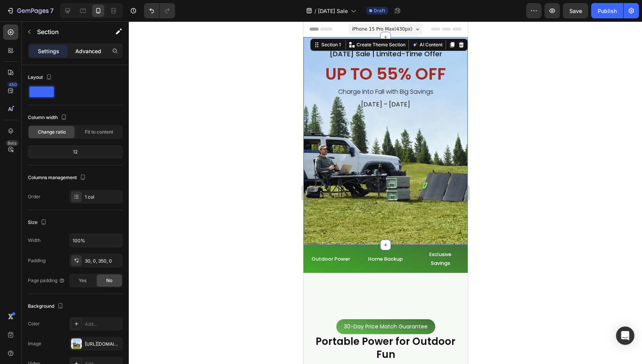
click at [93, 53] on p "Advanced" at bounding box center [88, 51] width 26 height 8
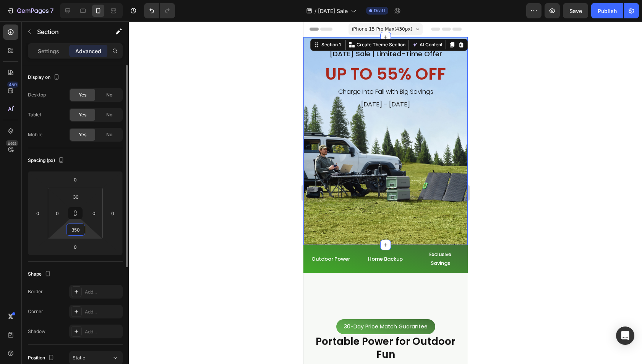
click at [77, 232] on input "350" at bounding box center [75, 229] width 15 height 11
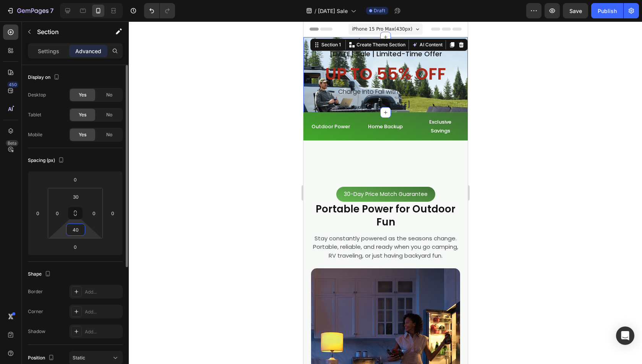
type input "400"
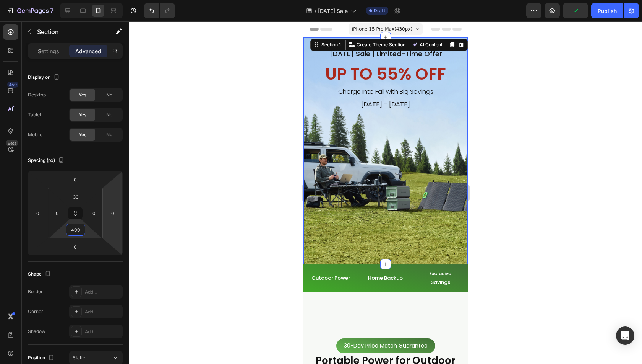
click at [206, 235] on div at bounding box center [385, 192] width 513 height 342
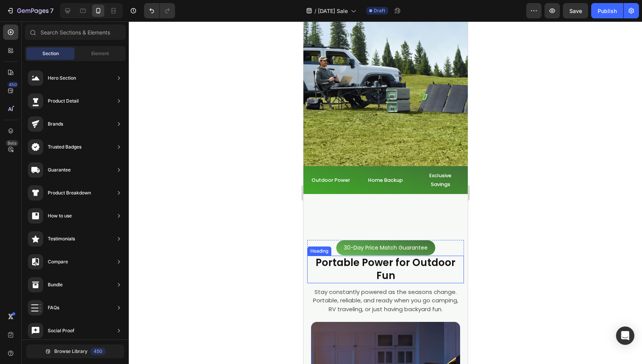
scroll to position [115, 0]
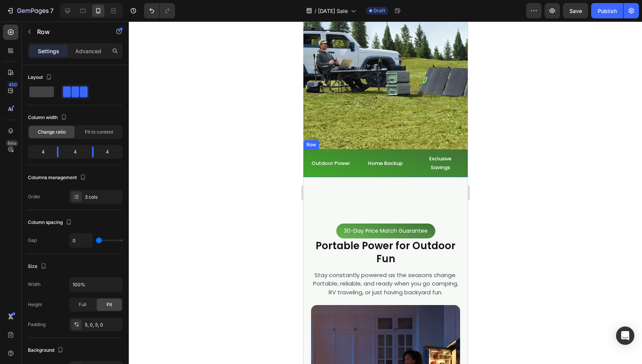
click at [344, 174] on div "Outdoor Power Button" at bounding box center [330, 163] width 55 height 24
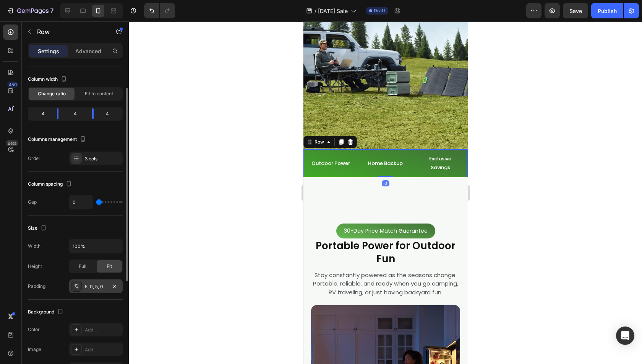
scroll to position [76, 0]
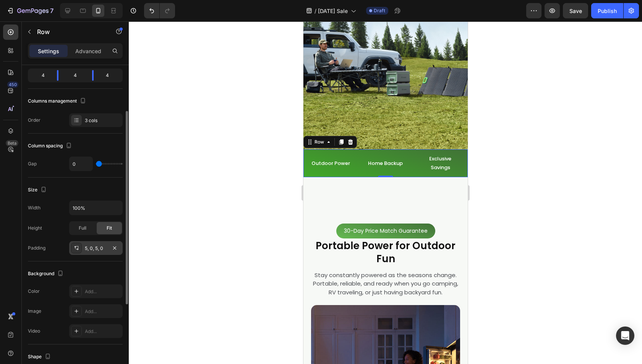
click at [94, 250] on div "5, 0, 5, 0" at bounding box center [96, 248] width 54 height 14
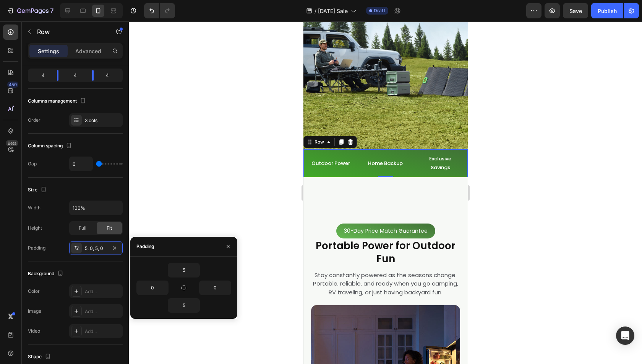
click at [0, 236] on div "450 Beta" at bounding box center [11, 192] width 22 height 342
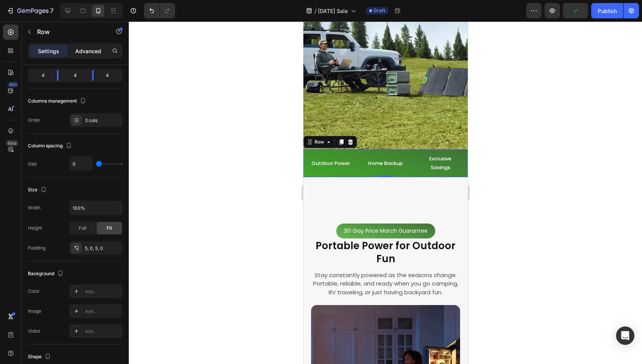
click at [86, 48] on p "Advanced" at bounding box center [88, 51] width 26 height 8
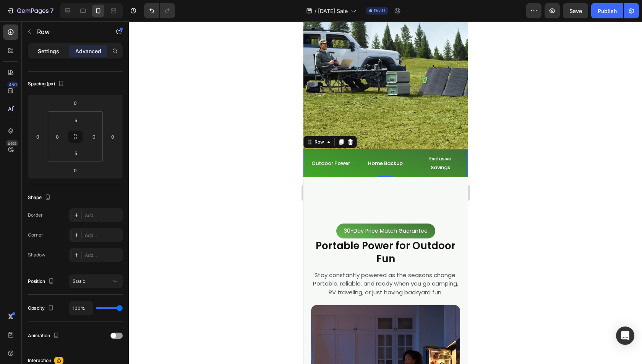
click at [43, 49] on p "Settings" at bounding box center [48, 51] width 21 height 8
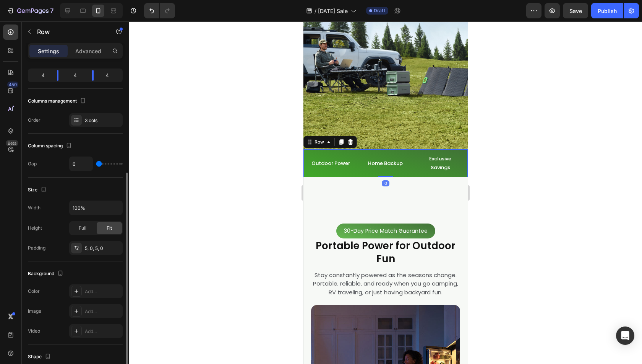
scroll to position [153, 0]
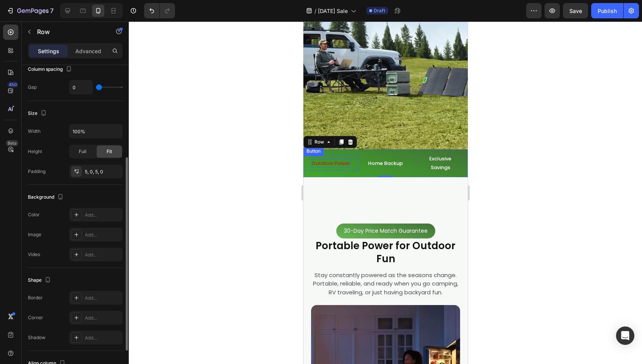
click at [342, 164] on p "Outdoor Power" at bounding box center [330, 163] width 39 height 9
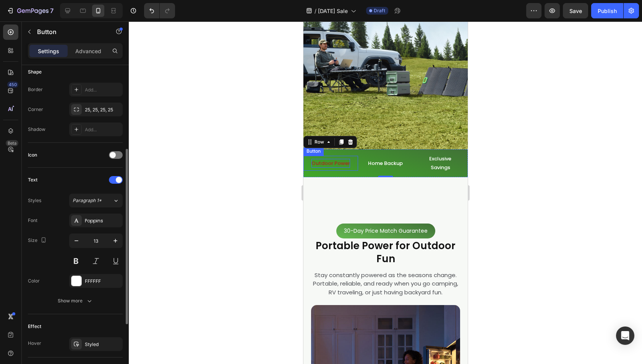
scroll to position [0, 0]
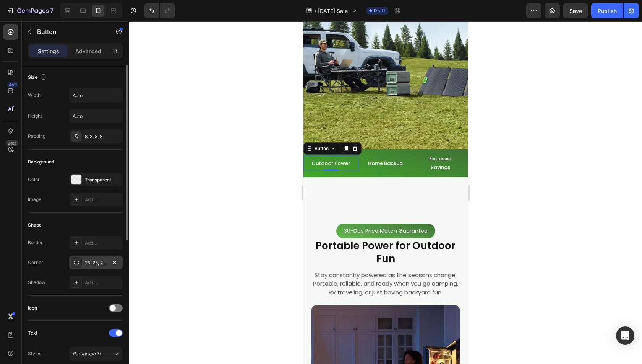
click at [78, 260] on icon at bounding box center [76, 262] width 6 height 6
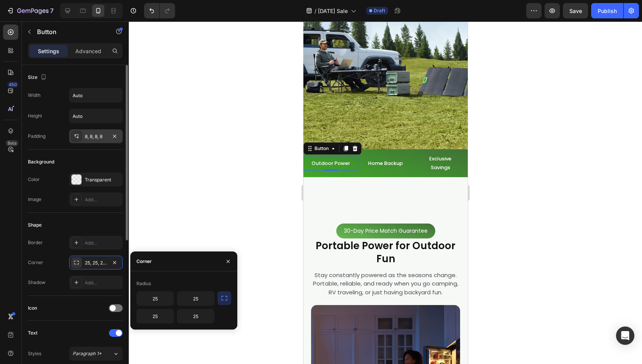
click at [78, 133] on icon at bounding box center [76, 136] width 6 height 6
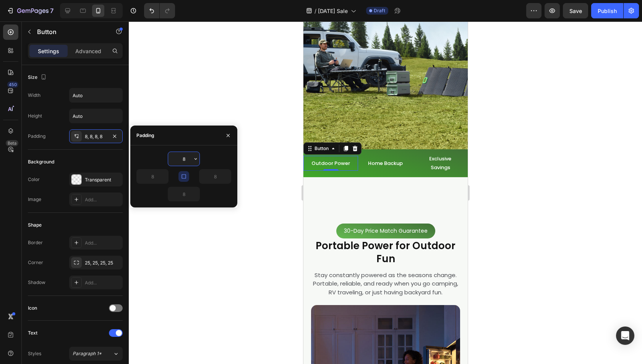
click at [182, 157] on input "8" at bounding box center [183, 159] width 31 height 14
type input "0"
click at [375, 161] on p "Home Backup" at bounding box center [385, 163] width 35 height 9
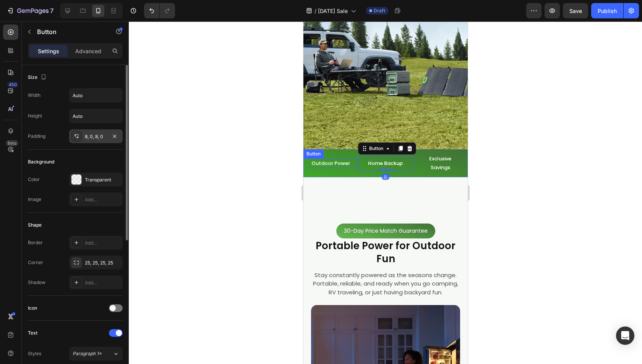
click at [75, 135] on icon at bounding box center [76, 136] width 6 height 6
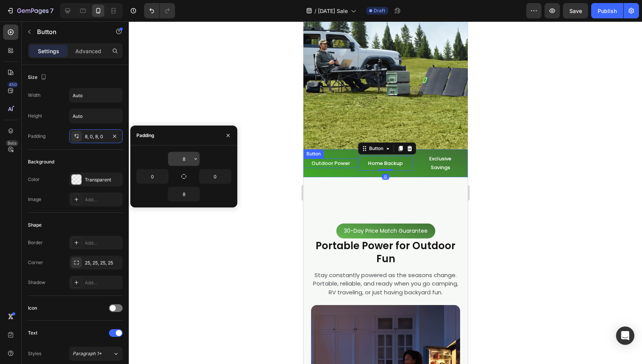
click at [185, 156] on input "8" at bounding box center [183, 159] width 31 height 14
type input "0"
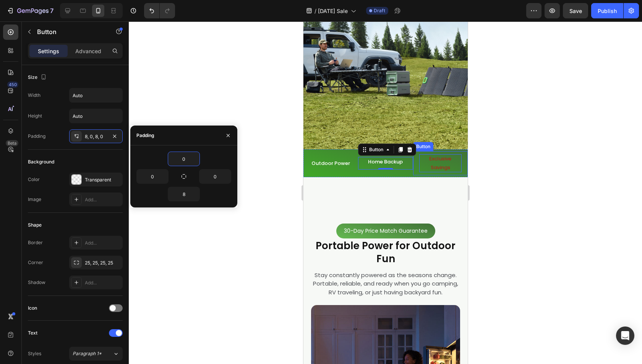
click at [438, 166] on p "Exclusive Savings" at bounding box center [440, 163] width 42 height 18
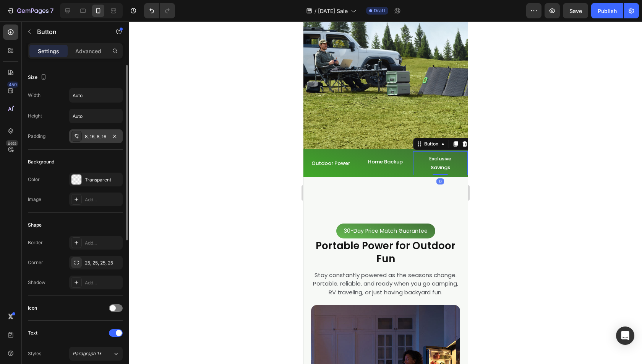
click at [84, 138] on div "8, 16, 8, 16" at bounding box center [96, 136] width 54 height 14
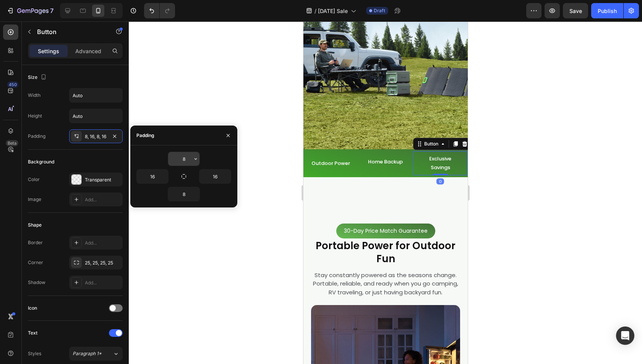
click at [187, 157] on input "8" at bounding box center [183, 159] width 31 height 14
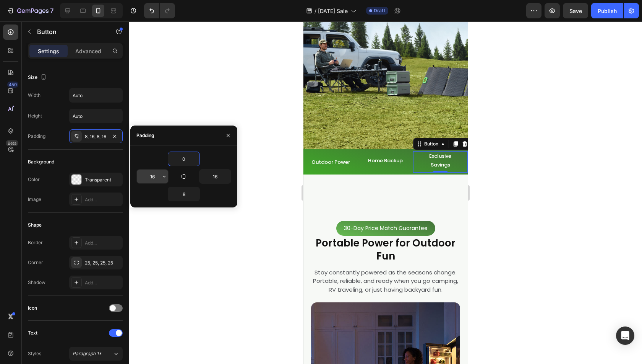
type input "0"
drag, startPoint x: 153, startPoint y: 176, endPoint x: 158, endPoint y: 179, distance: 6.5
click at [153, 176] on input "16" at bounding box center [152, 176] width 31 height 14
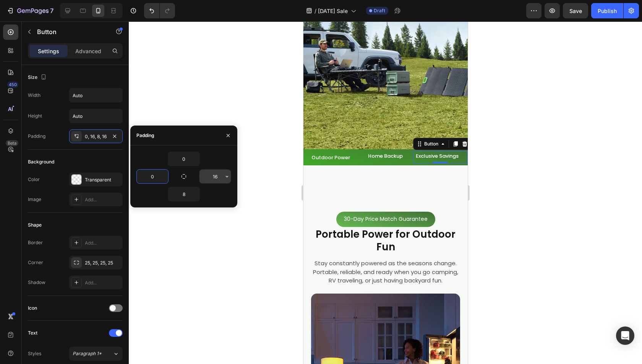
type input "0"
click at [213, 176] on input "16" at bounding box center [215, 176] width 31 height 14
type input "0"
click at [182, 192] on input "8" at bounding box center [183, 194] width 31 height 14
type input "0"
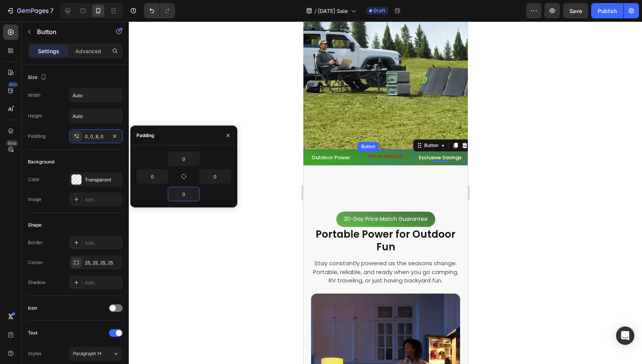
click at [374, 159] on p "Home Backup" at bounding box center [385, 155] width 35 height 9
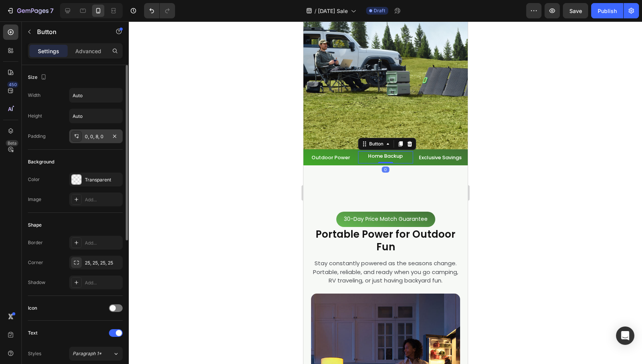
click at [84, 137] on div "0, 0, 8, 0" at bounding box center [96, 136] width 54 height 14
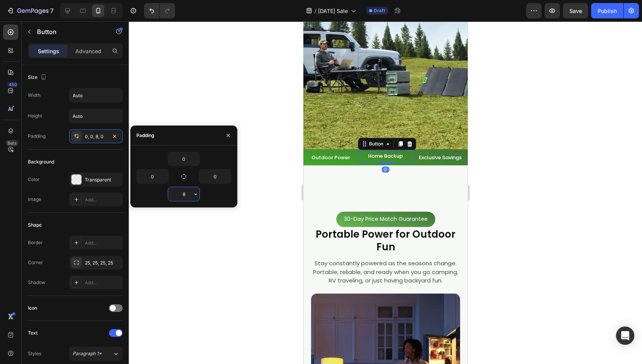
click at [189, 193] on input "8" at bounding box center [183, 194] width 31 height 14
type input "0"
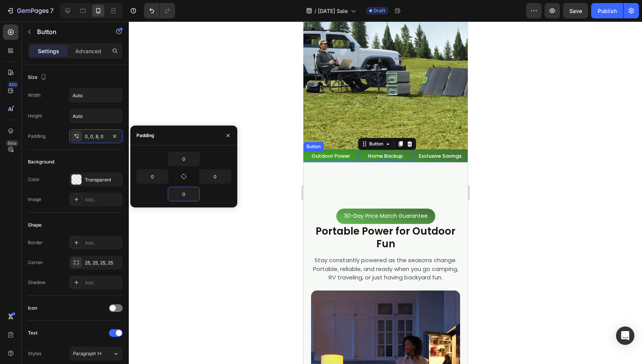
click at [348, 160] on div "Outdoor Power Button" at bounding box center [330, 155] width 55 height 9
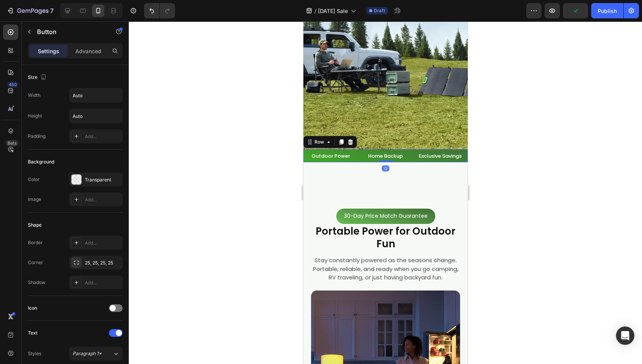
click at [360, 161] on div "Outdoor Power Button Home Backup Button Exclusive Savings Button Row 0" at bounding box center [385, 155] width 164 height 13
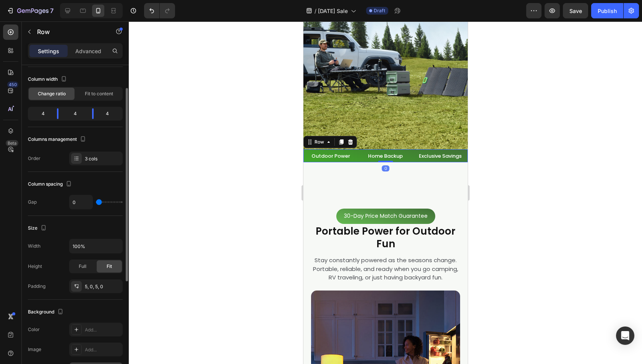
scroll to position [153, 0]
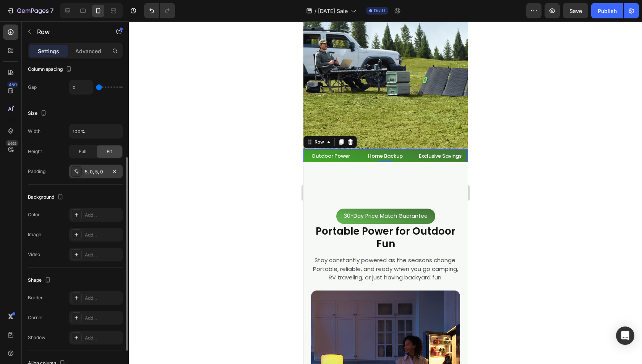
click at [78, 170] on icon at bounding box center [76, 171] width 6 height 6
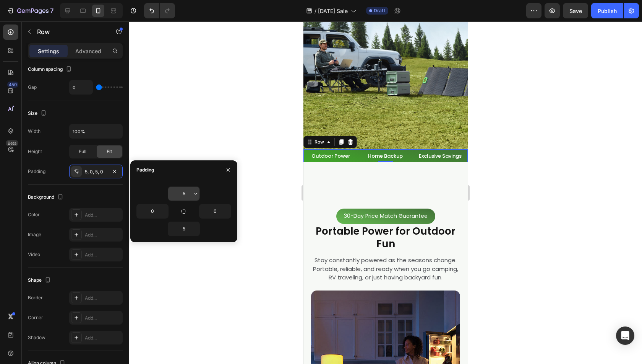
click at [176, 192] on input "5" at bounding box center [183, 194] width 31 height 14
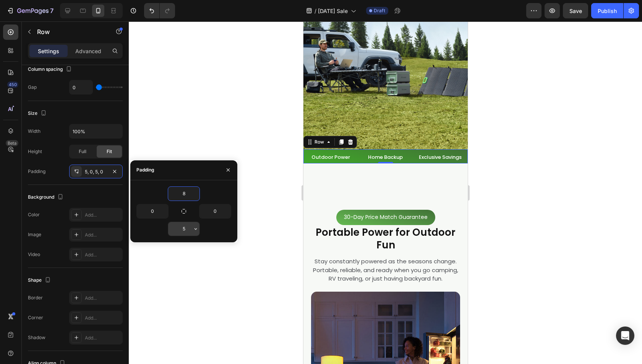
type input "8"
click at [182, 227] on input "5" at bounding box center [183, 229] width 31 height 14
type input "8"
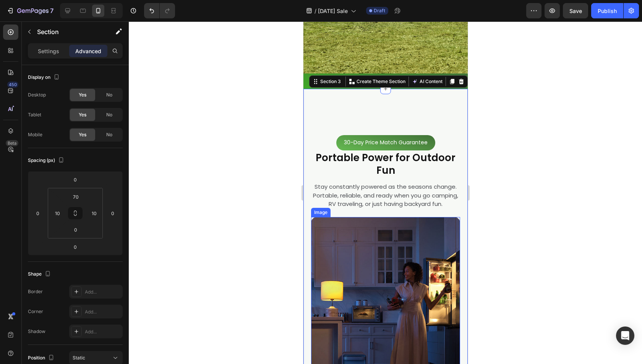
scroll to position [191, 0]
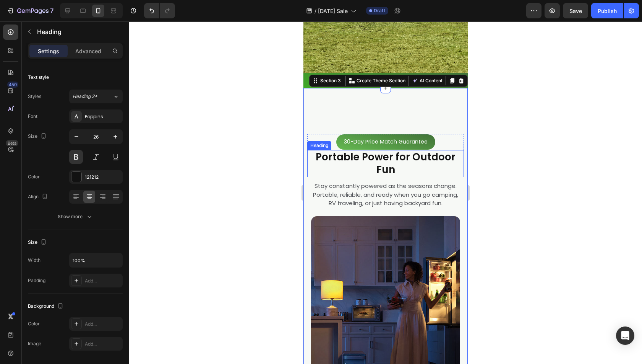
click at [387, 167] on h2 "Portable Power for Outdoor Fun" at bounding box center [385, 164] width 157 height 28
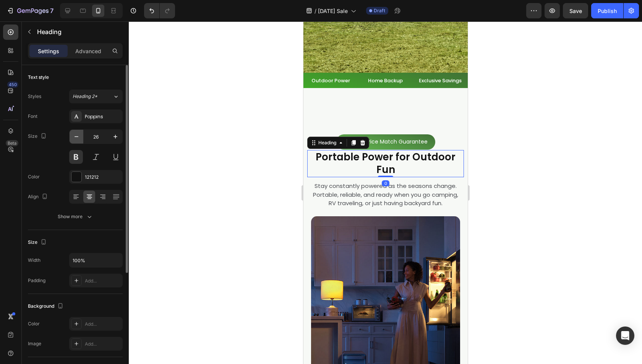
click at [79, 134] on icon "button" at bounding box center [77, 137] width 8 height 8
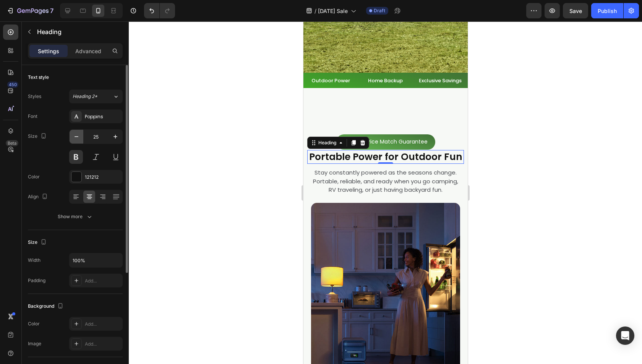
click at [79, 134] on icon "button" at bounding box center [77, 137] width 8 height 8
type input "24"
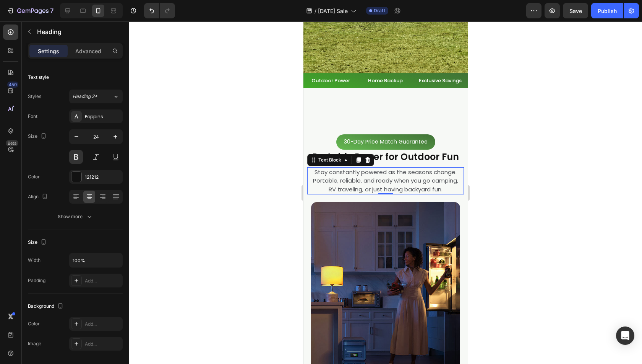
click at [404, 193] on p "Stay constantly powered as the seasons change. Portable, reliable, and ready wh…" at bounding box center [386, 181] width 148 height 26
drag, startPoint x: 503, startPoint y: 195, endPoint x: 498, endPoint y: 197, distance: 5.6
click at [503, 195] on div at bounding box center [385, 192] width 513 height 342
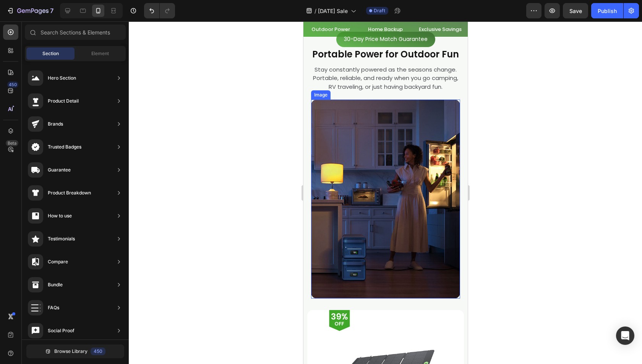
scroll to position [306, 0]
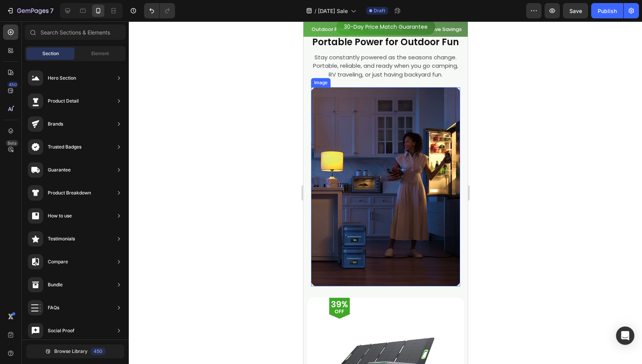
click at [411, 226] on img at bounding box center [385, 186] width 149 height 198
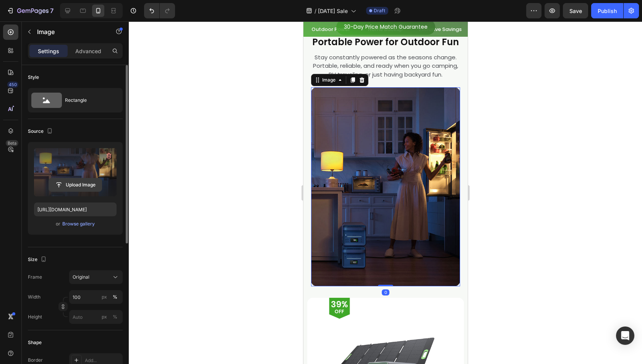
click at [60, 187] on input "file" at bounding box center [75, 184] width 53 height 13
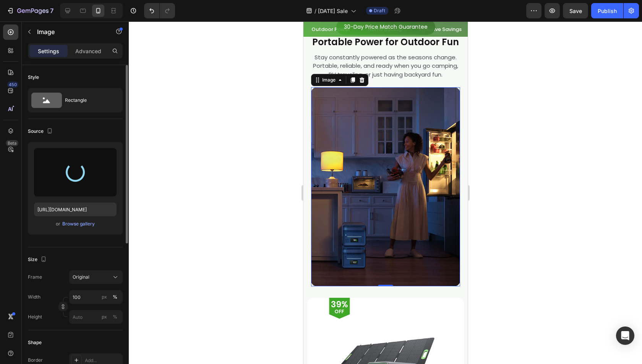
type input "https://cdn.shopify.com/s/files/1/0622/3236/3174/files/gempages_483610539826611…"
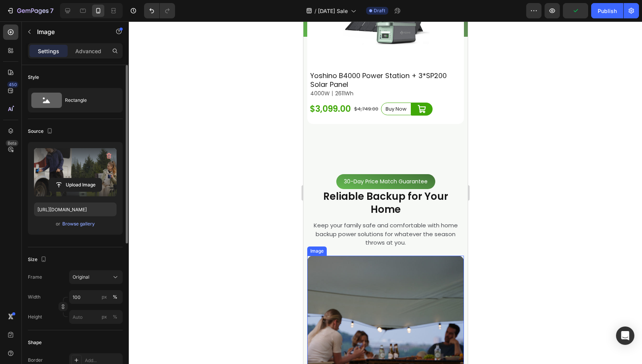
scroll to position [1223, 0]
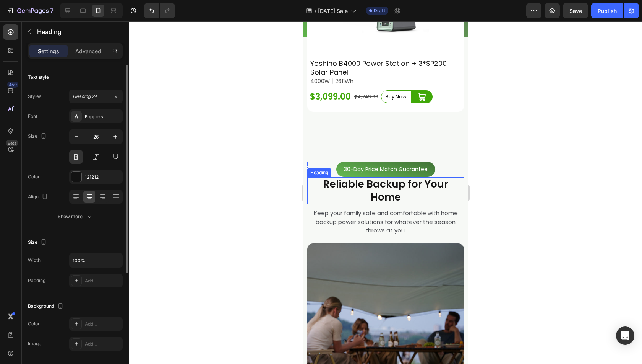
click at [384, 177] on span "Reliable Backup for Your Home" at bounding box center [385, 190] width 125 height 27
click at [77, 139] on icon "button" at bounding box center [77, 137] width 8 height 8
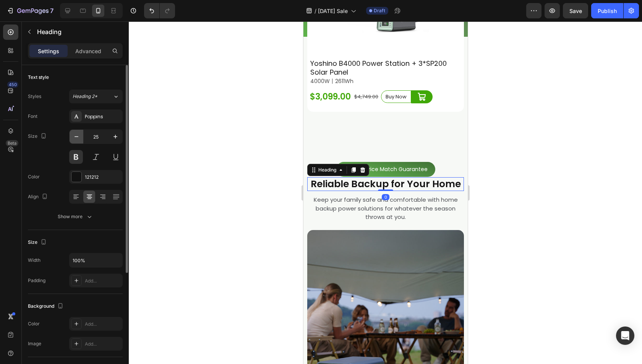
click at [77, 139] on icon "button" at bounding box center [77, 137] width 8 height 8
type input "24"
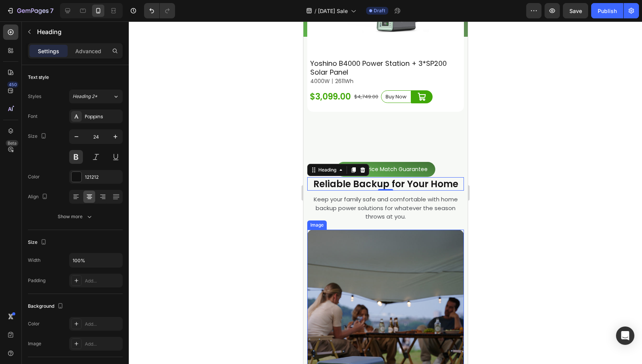
scroll to position [1300, 0]
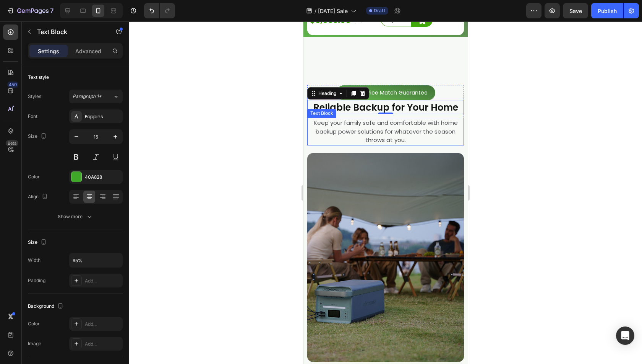
click at [437, 118] on p "Keep your family safe and comfortable with home backup power solutions for what…" at bounding box center [386, 131] width 148 height 26
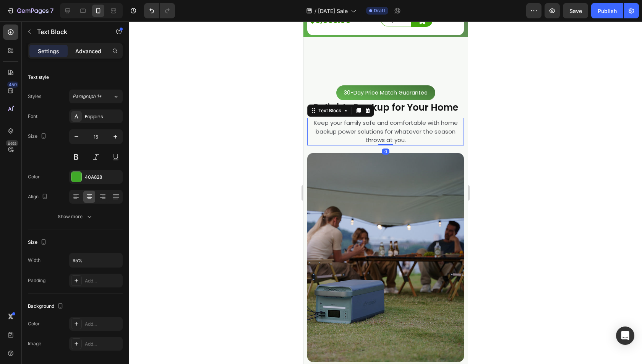
click at [94, 52] on p "Advanced" at bounding box center [88, 51] width 26 height 8
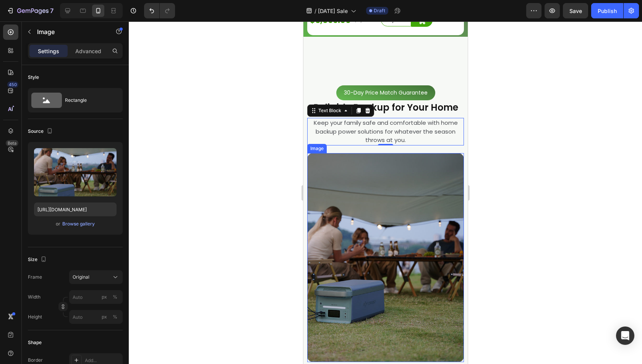
click at [378, 166] on img at bounding box center [385, 257] width 157 height 209
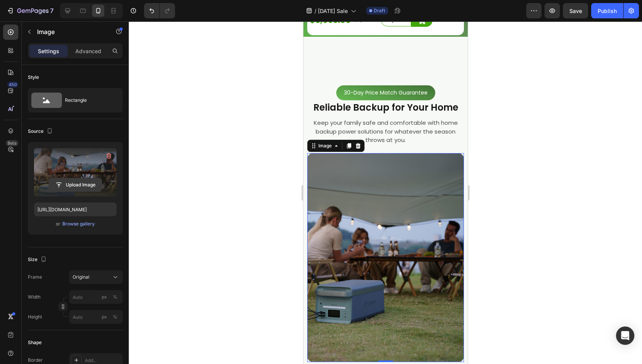
click at [81, 185] on input "file" at bounding box center [75, 184] width 53 height 13
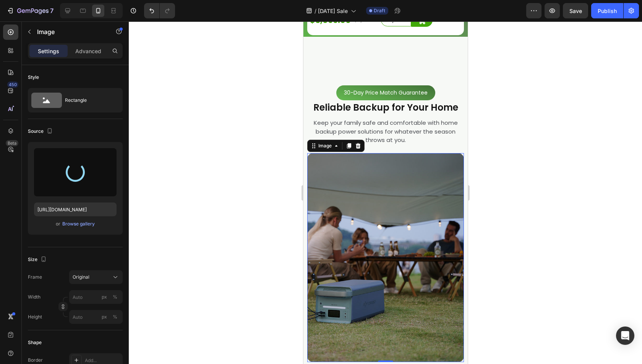
type input "https://cdn.shopify.com/s/files/1/0622/3236/3174/files/gempages_483610539826611…"
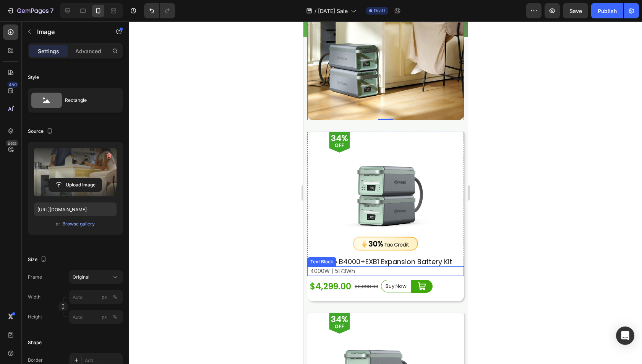
scroll to position [1529, 0]
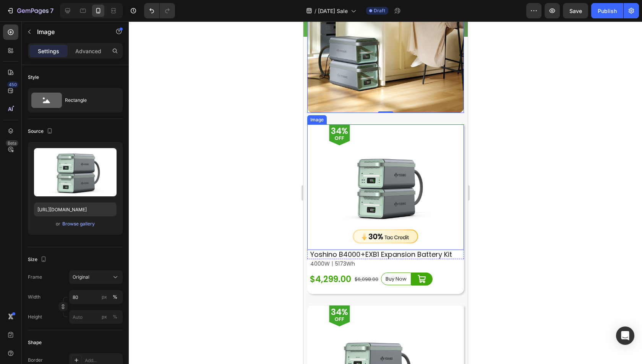
click at [412, 162] on img at bounding box center [385, 186] width 125 height 125
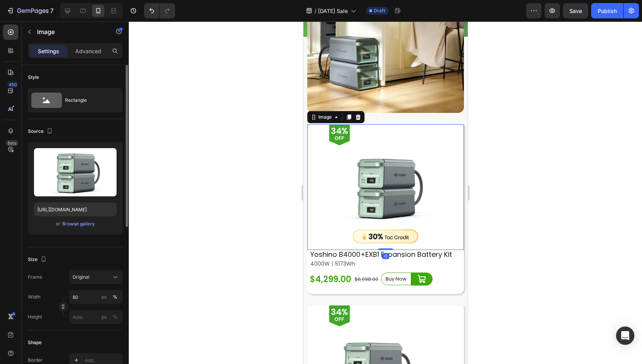
scroll to position [76, 0]
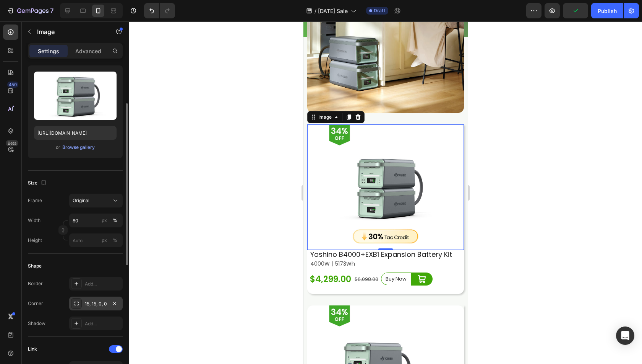
click at [81, 306] on div at bounding box center [76, 303] width 11 height 11
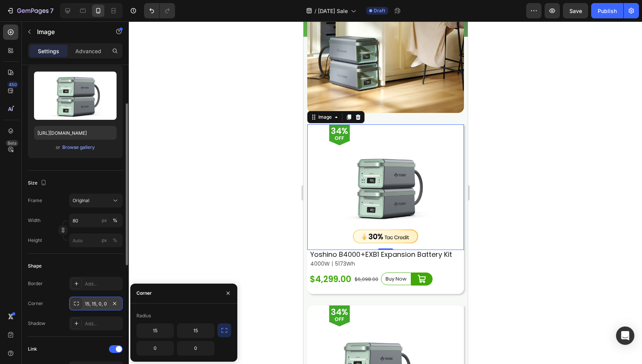
click at [81, 306] on div at bounding box center [76, 303] width 11 height 11
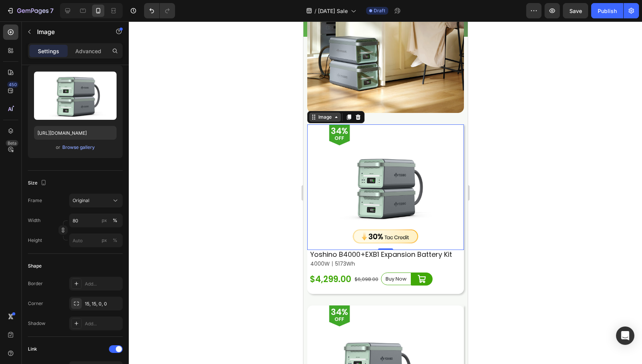
click at [330, 114] on div "Image" at bounding box center [324, 117] width 16 height 7
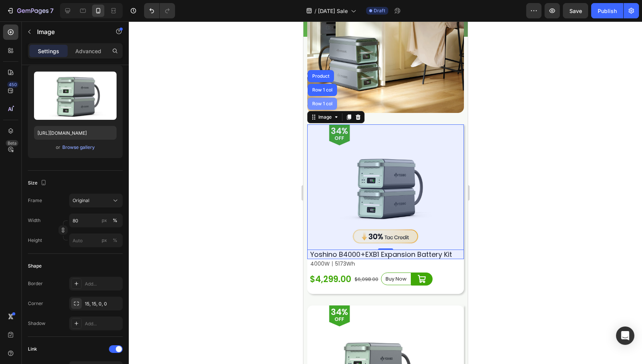
click at [326, 101] on div "Row 1 col" at bounding box center [321, 103] width 23 height 5
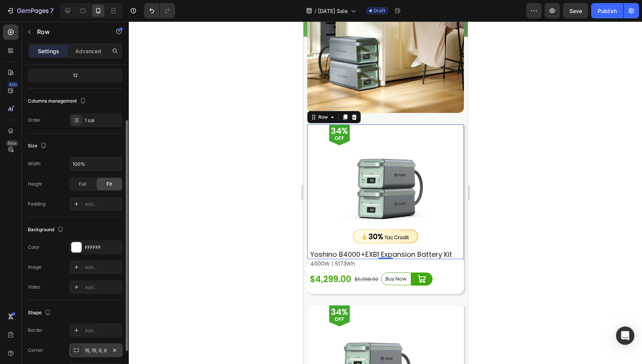
click at [76, 353] on div at bounding box center [76, 349] width 11 height 11
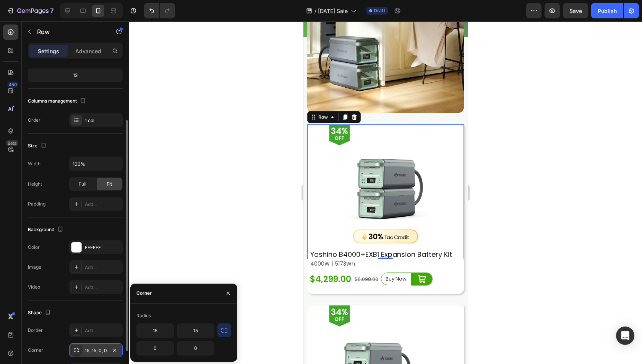
click at [76, 349] on icon at bounding box center [76, 350] width 6 height 6
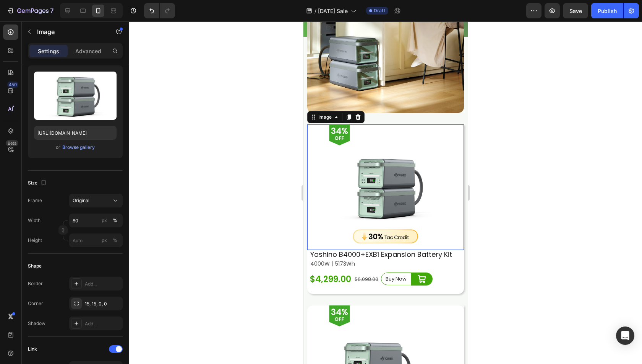
click at [344, 131] on img at bounding box center [385, 186] width 125 height 125
click at [331, 114] on div "Image" at bounding box center [324, 117] width 16 height 7
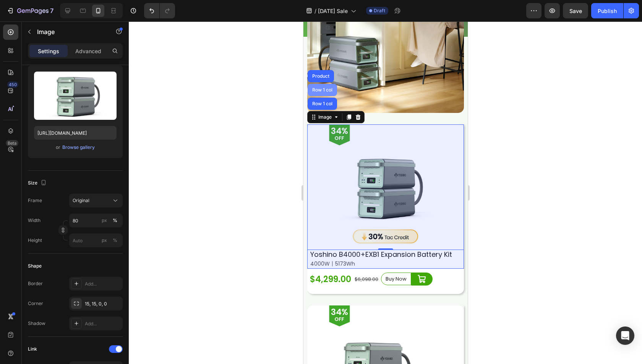
click at [323, 84] on div "Row 1 col" at bounding box center [321, 90] width 29 height 12
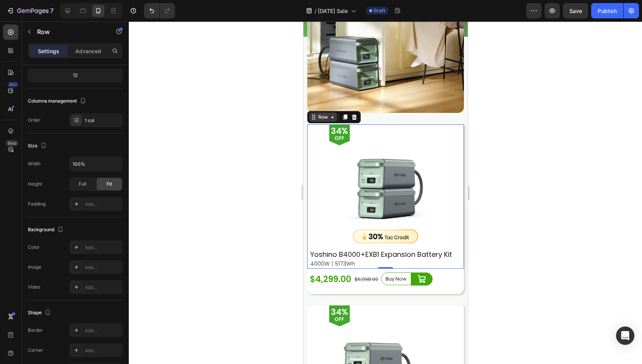
click at [321, 114] on div "Row" at bounding box center [322, 117] width 13 height 7
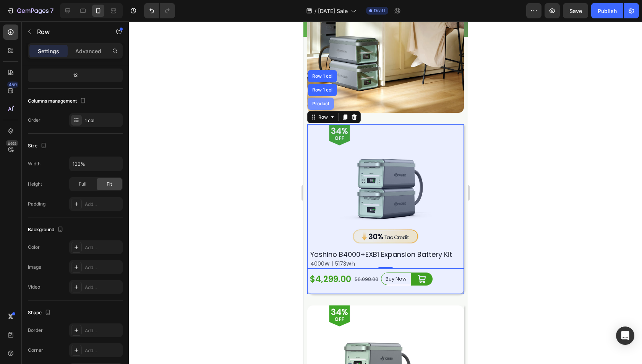
click at [321, 101] on div "Product" at bounding box center [320, 103] width 20 height 5
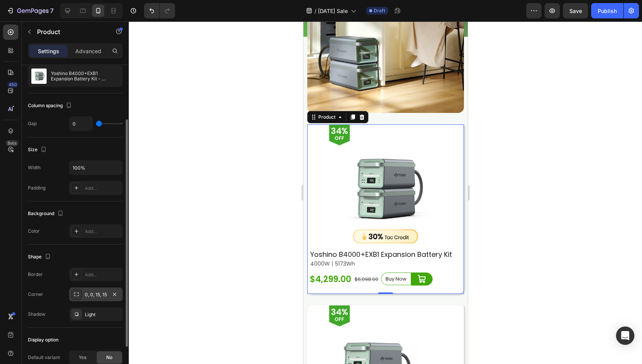
click at [73, 291] on icon at bounding box center [76, 294] width 6 height 6
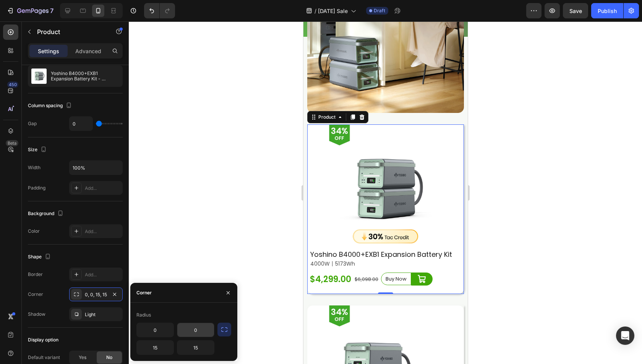
click at [196, 332] on input "0" at bounding box center [195, 330] width 37 height 14
type input "15"
click at [161, 331] on input "0" at bounding box center [155, 330] width 37 height 14
type input "15"
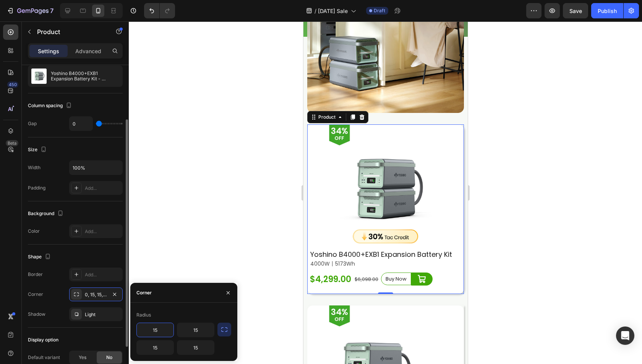
drag, startPoint x: 4, startPoint y: 285, endPoint x: 46, endPoint y: 280, distance: 42.7
click at [4, 285] on div "450 Beta" at bounding box center [10, 166] width 15 height 284
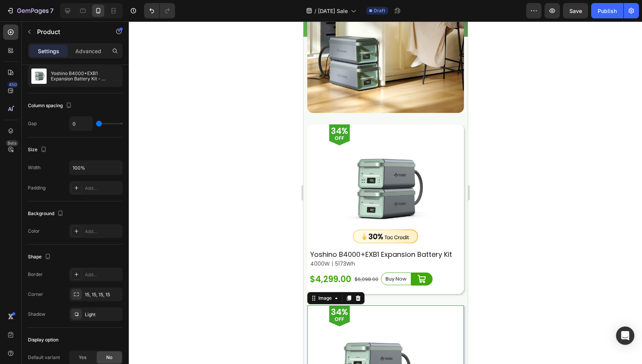
click at [417, 313] on img at bounding box center [385, 367] width 125 height 125
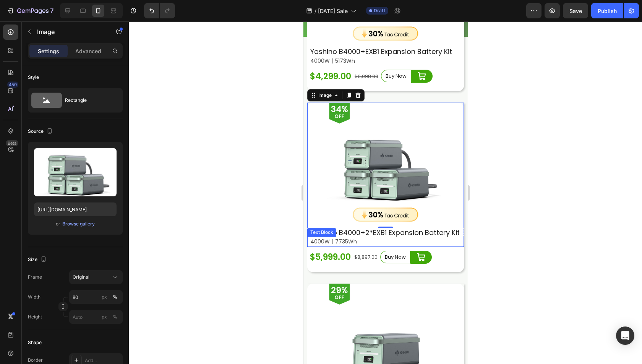
scroll to position [1758, 0]
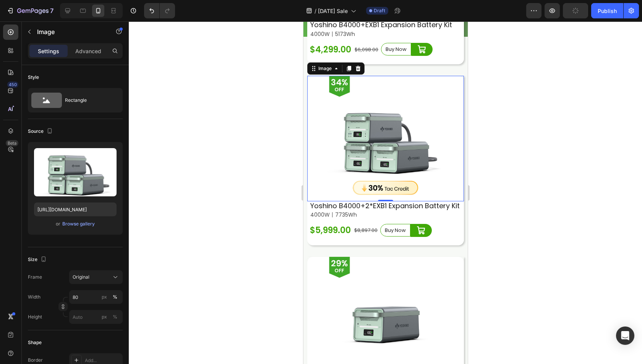
click at [431, 111] on img at bounding box center [385, 138] width 125 height 125
click at [323, 65] on div "Image" at bounding box center [324, 68] width 16 height 7
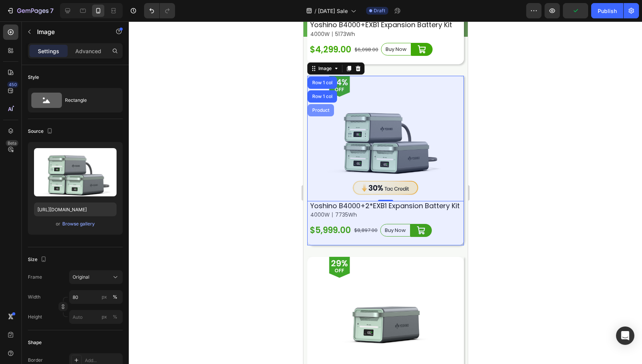
click at [320, 104] on div "Product" at bounding box center [320, 110] width 26 height 12
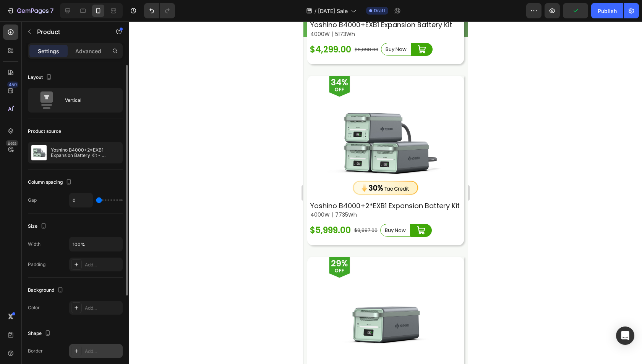
scroll to position [38, 0]
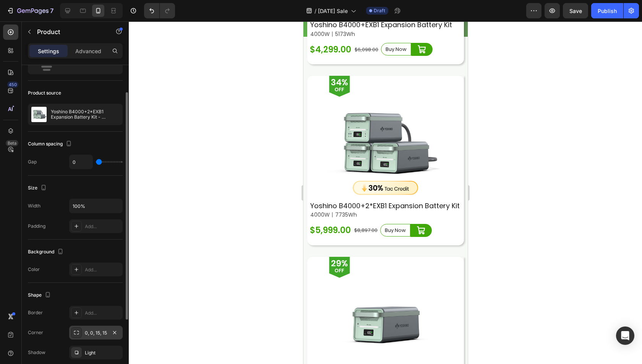
click at [77, 329] on icon at bounding box center [76, 332] width 6 height 6
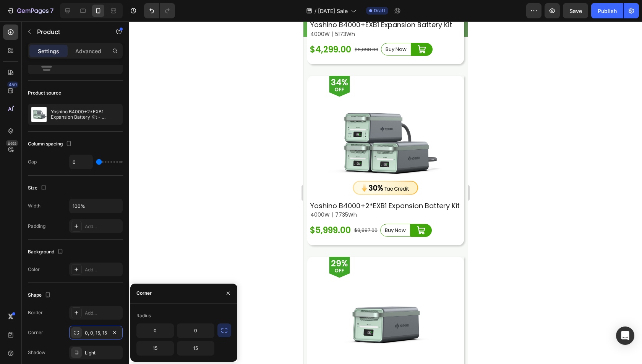
click at [156, 322] on div "Radius 0 0 15 15" at bounding box center [183, 332] width 95 height 46
click at [157, 332] on input "0" at bounding box center [155, 330] width 37 height 14
click at [164, 328] on input "0" at bounding box center [155, 330] width 37 height 14
type input "15"
click at [187, 329] on input "0" at bounding box center [195, 330] width 37 height 14
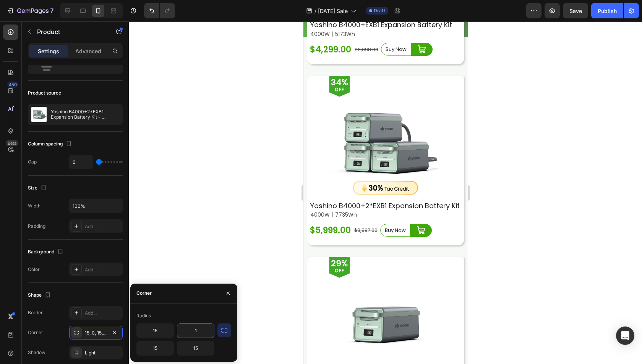
type input "15"
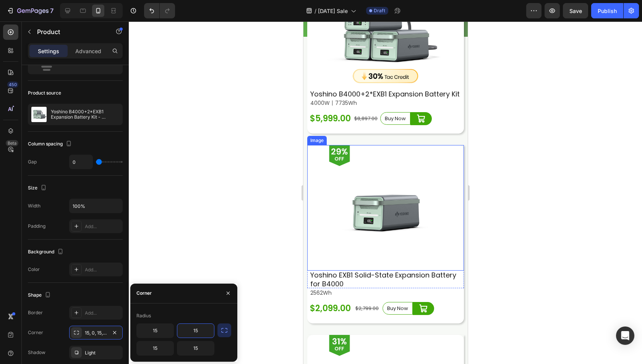
scroll to position [1873, 0]
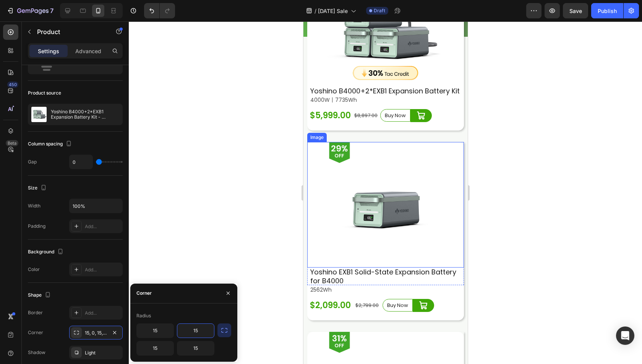
click at [426, 175] on img at bounding box center [385, 204] width 125 height 125
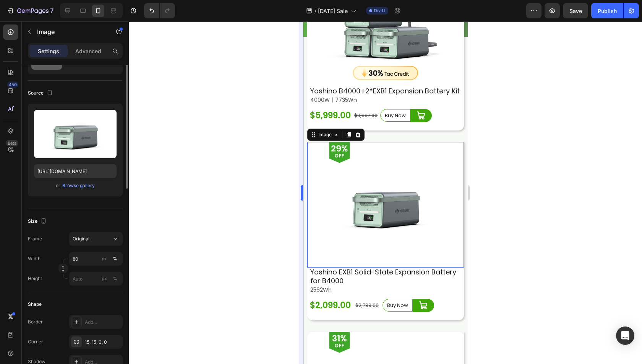
scroll to position [0, 0]
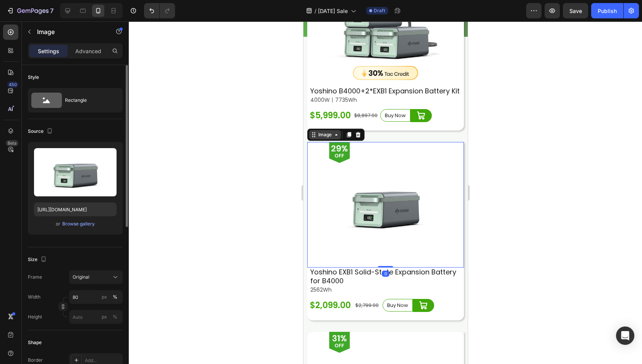
click at [317, 130] on div "Image" at bounding box center [325, 134] width 32 height 9
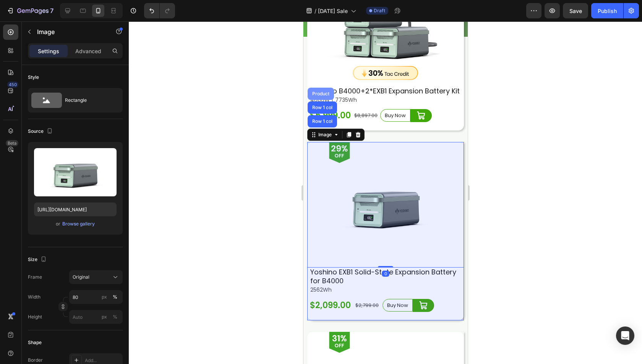
click at [319, 91] on div "Product" at bounding box center [320, 93] width 20 height 5
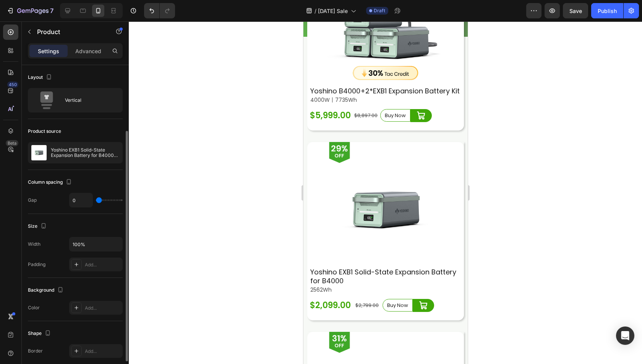
scroll to position [76, 0]
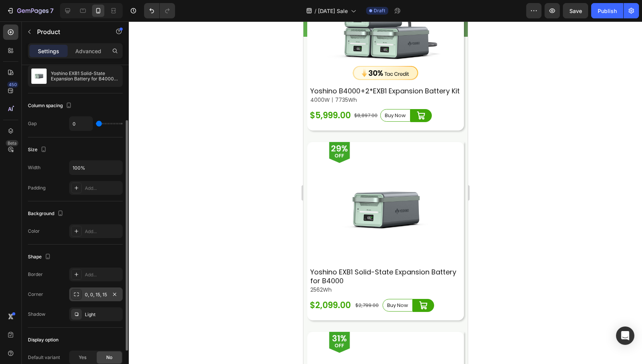
click at [100, 293] on div "0, 0, 15, 15" at bounding box center [96, 294] width 22 height 7
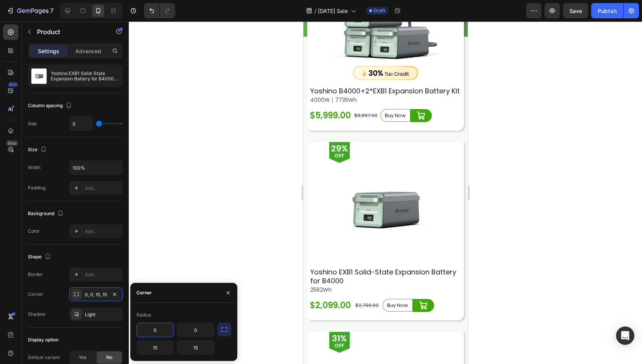
click at [152, 334] on input "0" at bounding box center [155, 330] width 37 height 14
type input "15"
click at [195, 331] on input "0" at bounding box center [195, 330] width 37 height 14
type input "15"
click at [11, 255] on div "450 Beta" at bounding box center [10, 166] width 15 height 284
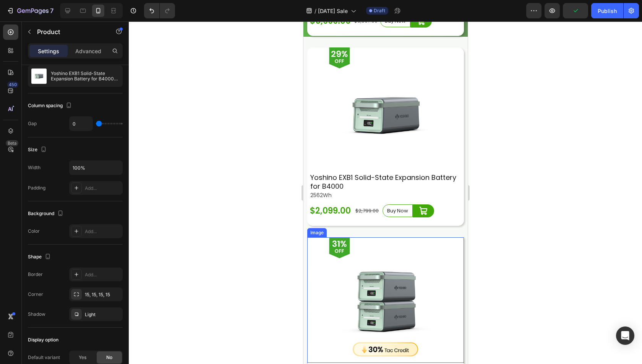
scroll to position [1988, 0]
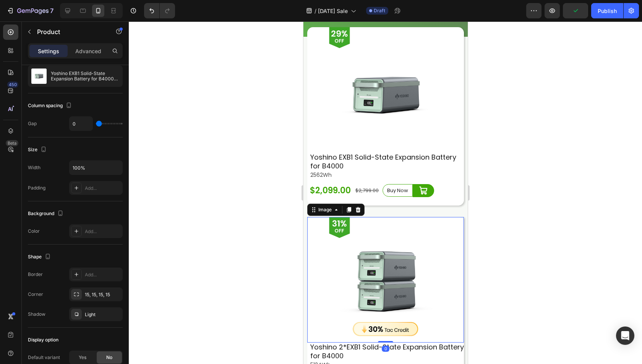
click at [435, 237] on img at bounding box center [385, 279] width 125 height 125
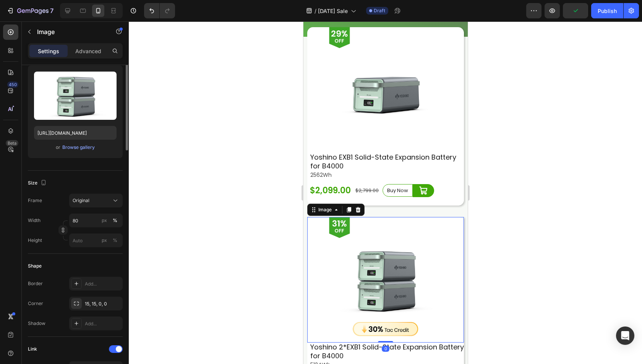
scroll to position [0, 0]
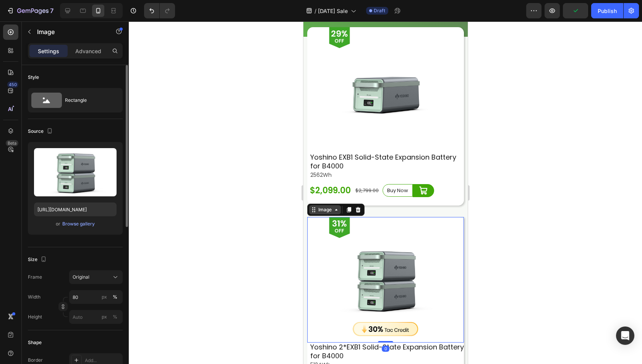
click at [325, 206] on div "Image" at bounding box center [324, 209] width 16 height 7
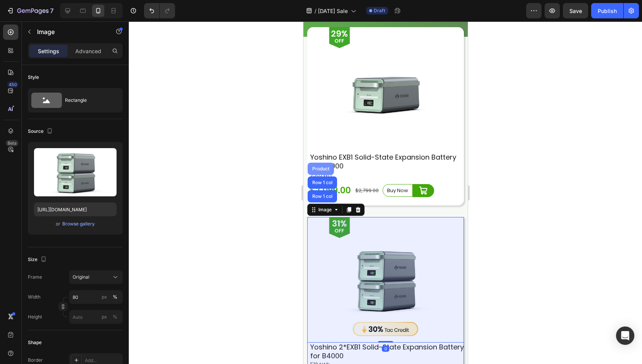
click at [318, 166] on div "Product" at bounding box center [320, 168] width 20 height 5
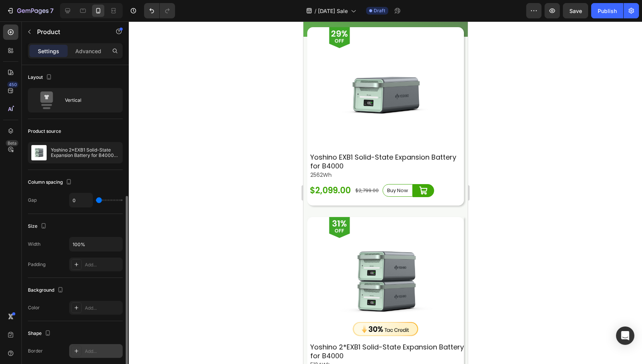
scroll to position [76, 0]
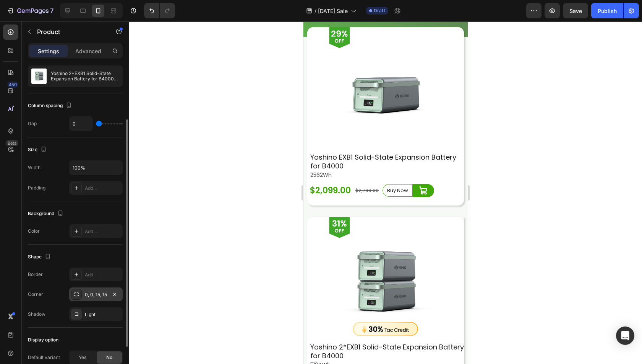
click at [77, 294] on icon at bounding box center [76, 294] width 5 height 4
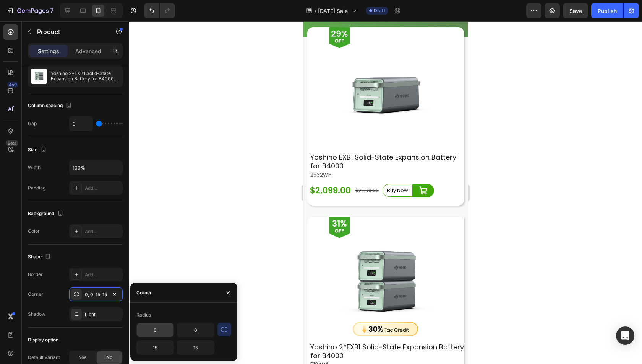
click at [156, 331] on input "0" at bounding box center [155, 330] width 37 height 14
type input "15"
click at [199, 329] on input "0" at bounding box center [195, 330] width 37 height 14
type input "15"
drag, startPoint x: 13, startPoint y: 294, endPoint x: 213, endPoint y: 268, distance: 201.7
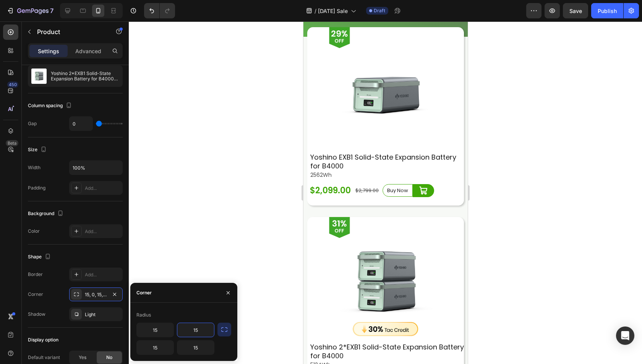
click at [13, 294] on div "450 Beta" at bounding box center [10, 166] width 15 height 284
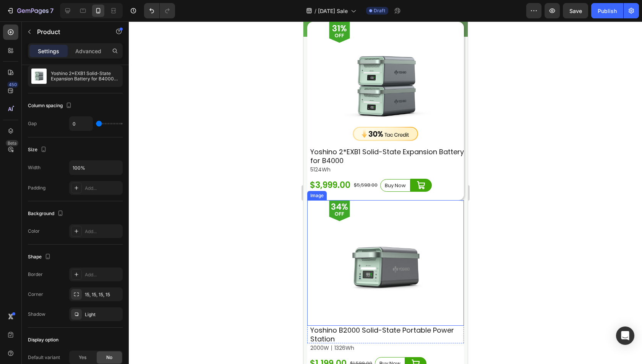
scroll to position [2293, 0]
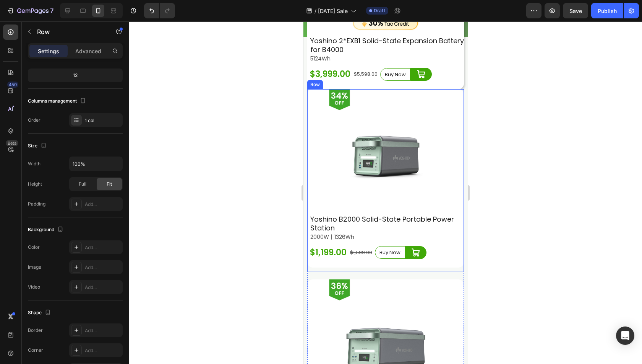
click at [443, 243] on div "Image Yoshino B2000 Solid-State Portable Power Station Heading Row 2000W丨1326Wh…" at bounding box center [385, 180] width 157 height 182
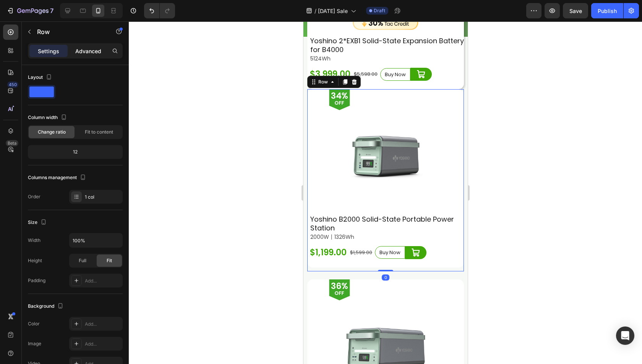
click at [79, 45] on div "Advanced" at bounding box center [88, 51] width 38 height 12
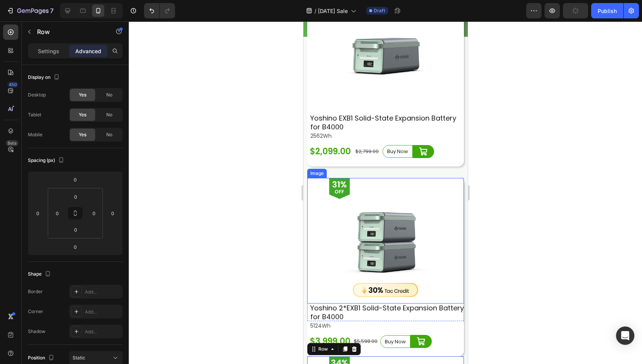
scroll to position [2026, 0]
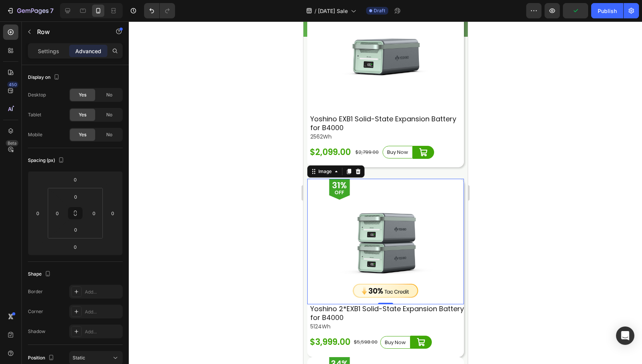
click at [414, 179] on img at bounding box center [385, 241] width 125 height 125
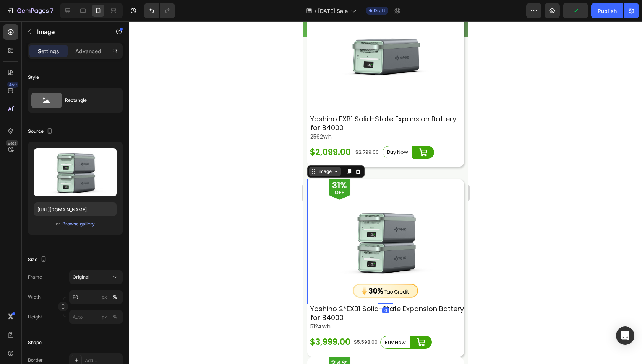
click at [332, 168] on div "Image" at bounding box center [324, 171] width 16 height 7
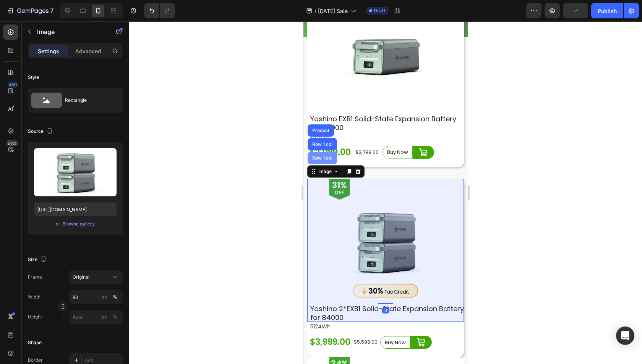
click at [320, 152] on div "Row 1 col" at bounding box center [321, 158] width 29 height 12
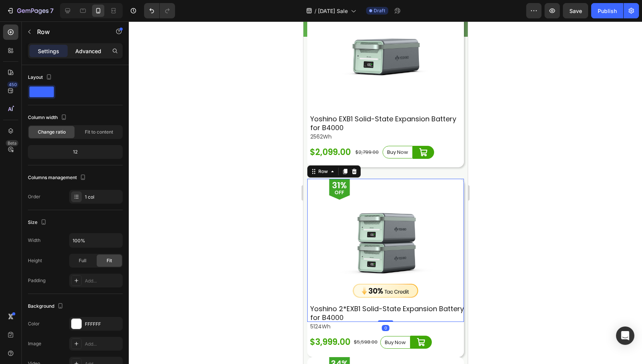
click at [94, 55] on div "Advanced" at bounding box center [88, 51] width 38 height 12
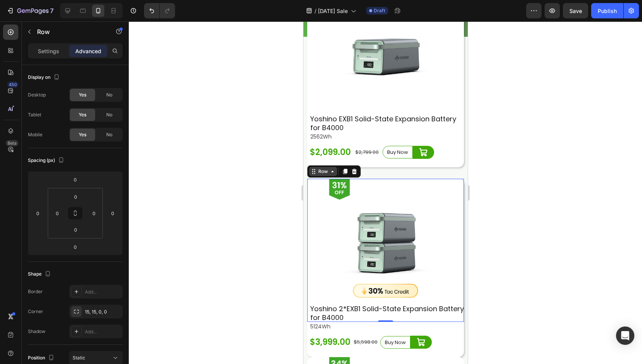
click at [313, 168] on icon at bounding box center [313, 171] width 6 height 6
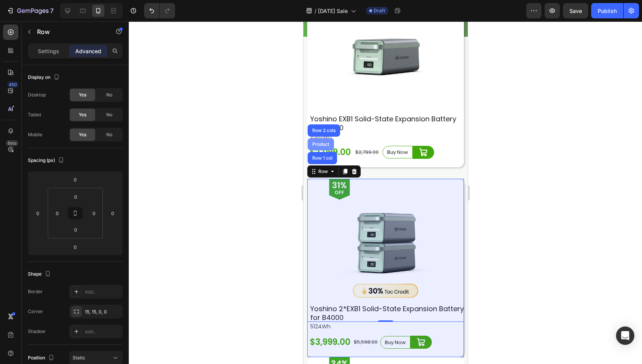
click at [316, 138] on div "Product" at bounding box center [320, 144] width 26 height 12
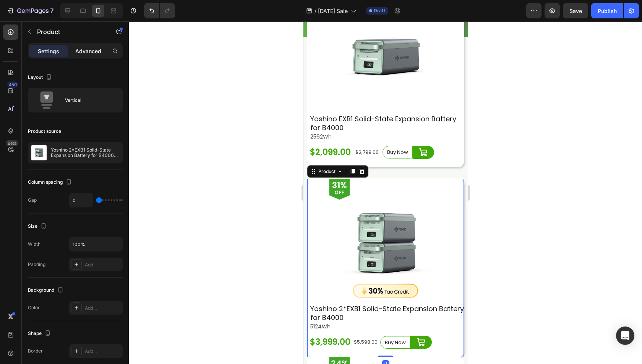
click at [85, 49] on p "Advanced" at bounding box center [88, 51] width 26 height 8
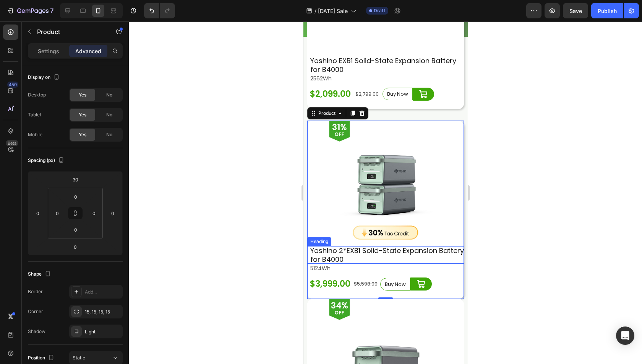
scroll to position [2141, 0]
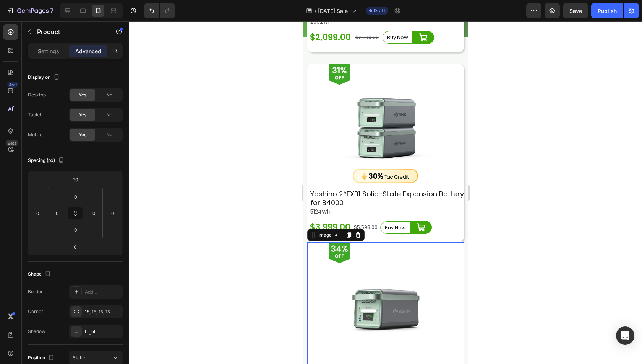
click at [422, 242] on img at bounding box center [385, 304] width 125 height 125
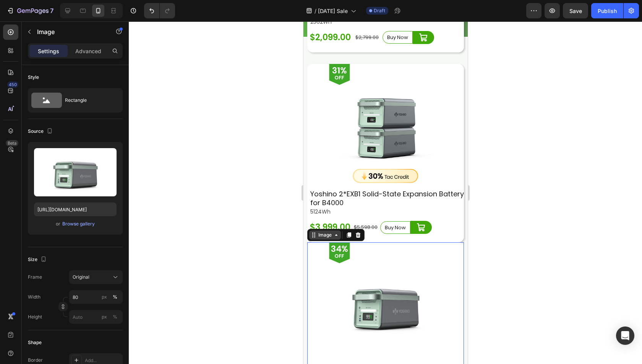
click at [326, 231] on div "Image" at bounding box center [324, 234] width 16 height 7
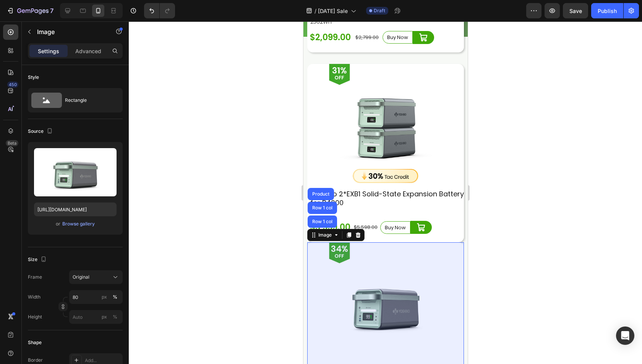
click at [323, 192] on div "Product" at bounding box center [320, 194] width 20 height 5
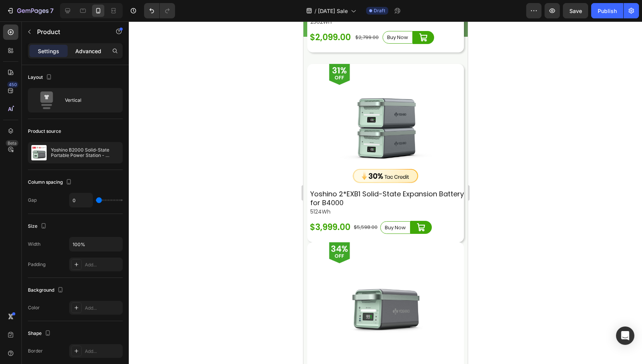
click at [91, 55] on div "Advanced" at bounding box center [88, 51] width 38 height 12
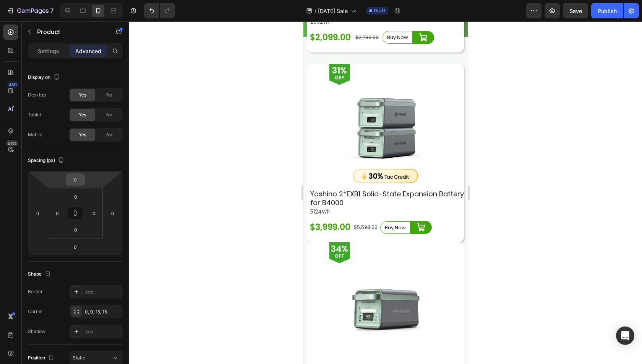
click at [81, 180] on input "0" at bounding box center [75, 179] width 15 height 11
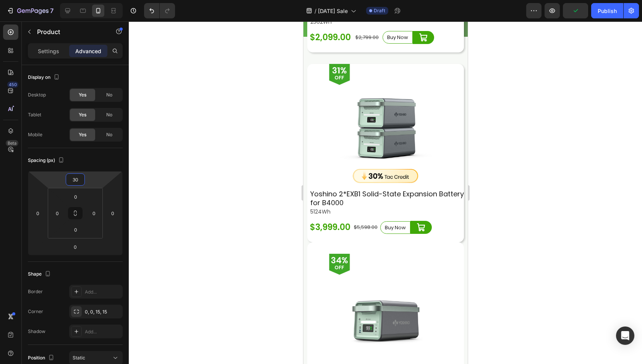
type input "3"
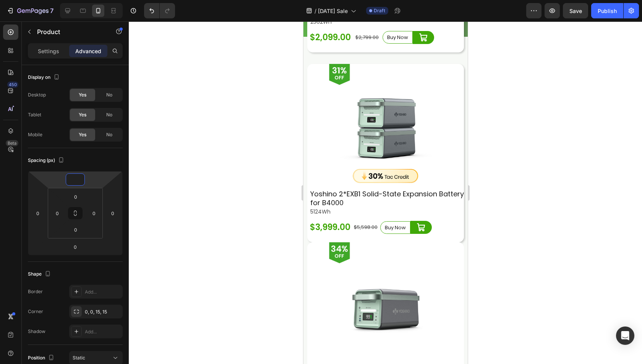
type input "3"
click at [453, 217] on div "$3,999.00 Product Price Product Price $5,598.00 Product Price Product Price Buy…" at bounding box center [385, 229] width 157 height 25
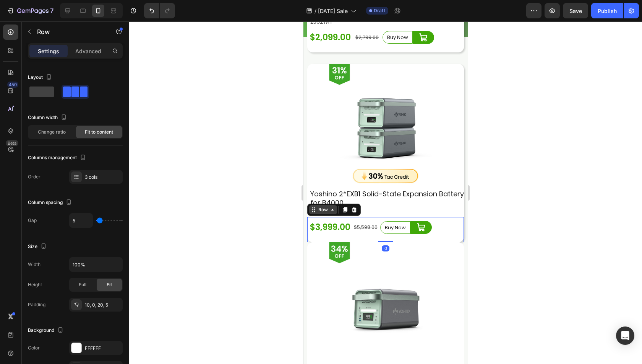
click at [327, 206] on div "Row" at bounding box center [322, 209] width 13 height 7
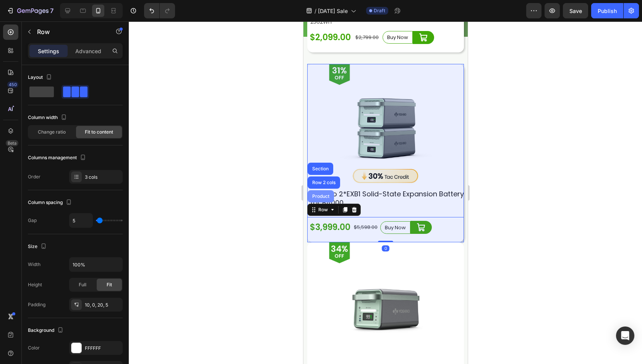
click at [323, 194] on div "Product" at bounding box center [320, 196] width 20 height 5
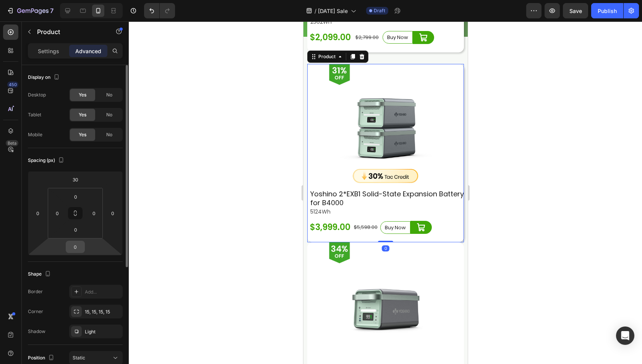
click at [70, 244] on input "0" at bounding box center [75, 246] width 15 height 11
type input "30"
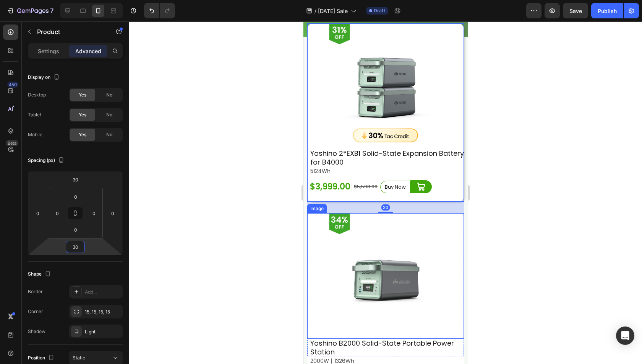
scroll to position [2217, 0]
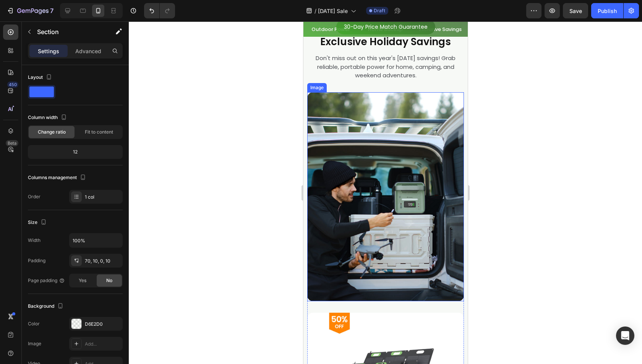
scroll to position [2752, 0]
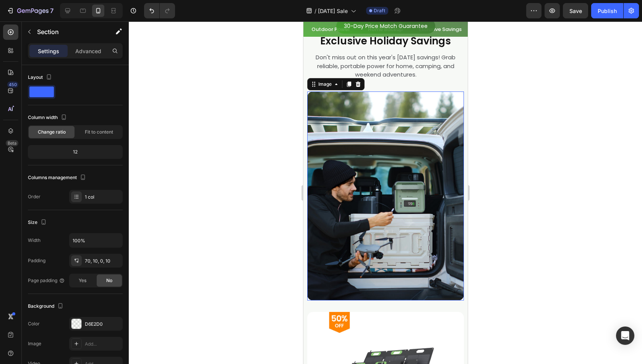
click at [368, 193] on img at bounding box center [385, 195] width 157 height 209
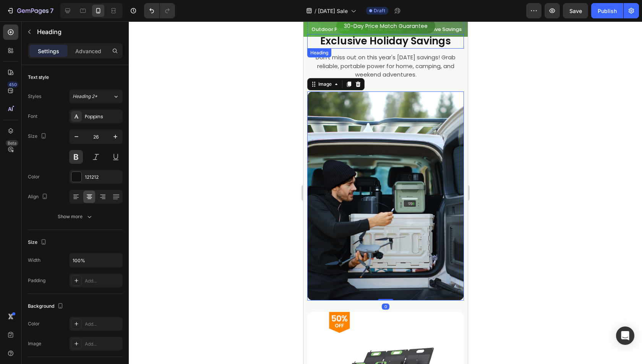
click at [364, 36] on h2 "Exclusive Holiday Savings" at bounding box center [385, 41] width 157 height 15
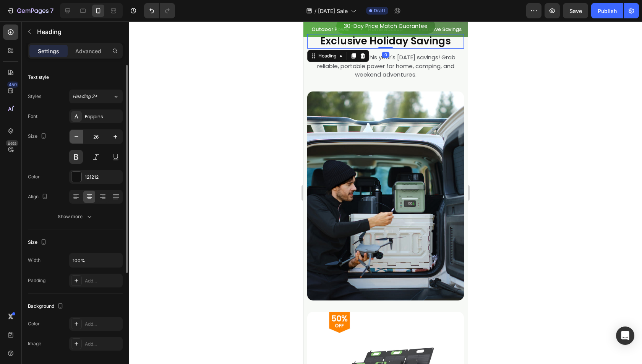
click at [76, 134] on icon "button" at bounding box center [77, 137] width 8 height 8
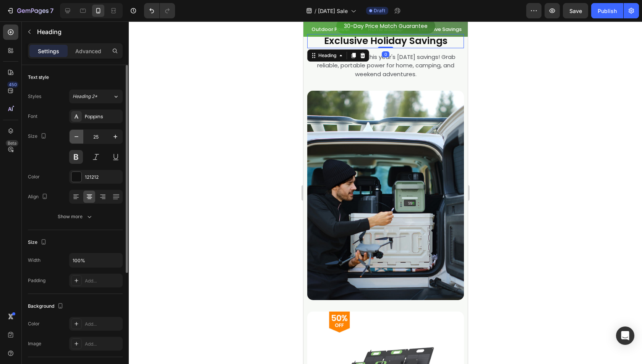
click at [76, 134] on icon "button" at bounding box center [77, 137] width 8 height 8
type input "24"
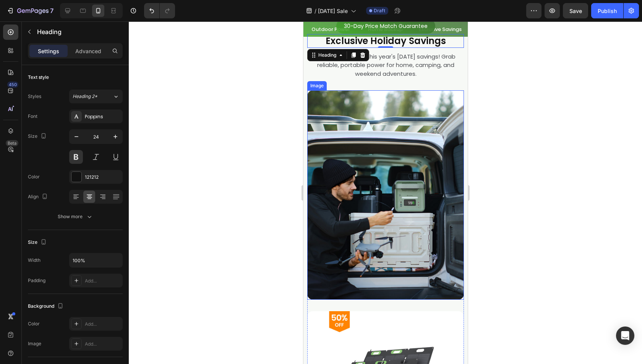
click at [335, 160] on img at bounding box center [385, 194] width 157 height 209
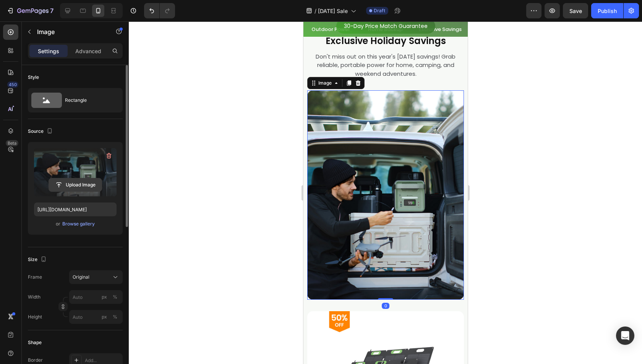
click at [67, 183] on input "file" at bounding box center [75, 184] width 53 height 13
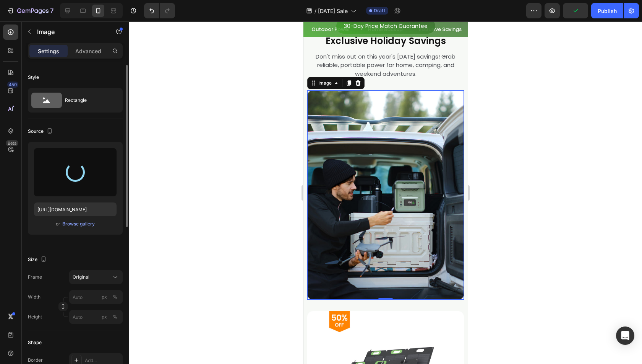
type input "https://cdn.shopify.com/s/files/1/0622/3236/3174/files/gempages_483610539826611…"
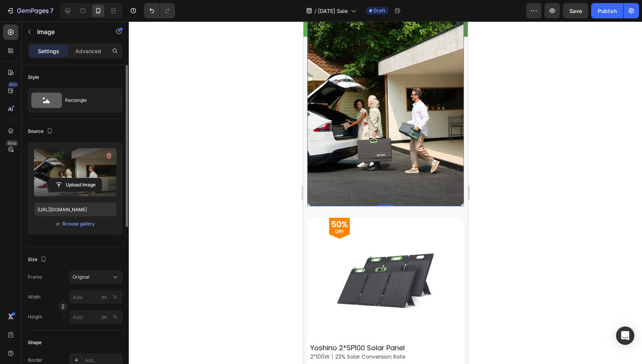
scroll to position [2905, 0]
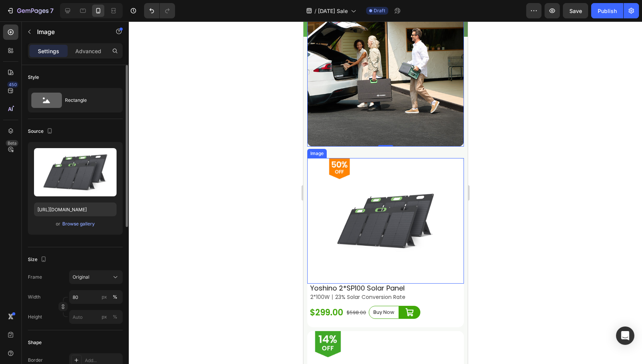
click at [390, 204] on img at bounding box center [385, 220] width 125 height 125
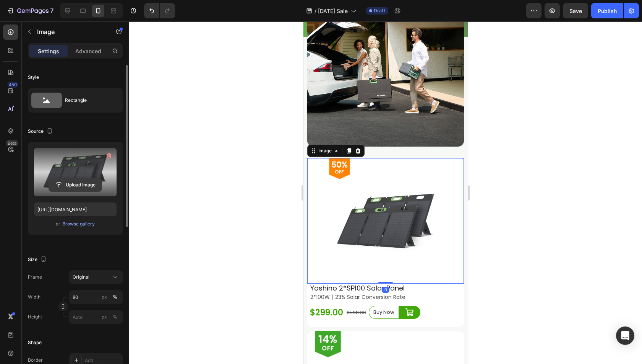
click at [88, 190] on input "file" at bounding box center [75, 184] width 53 height 13
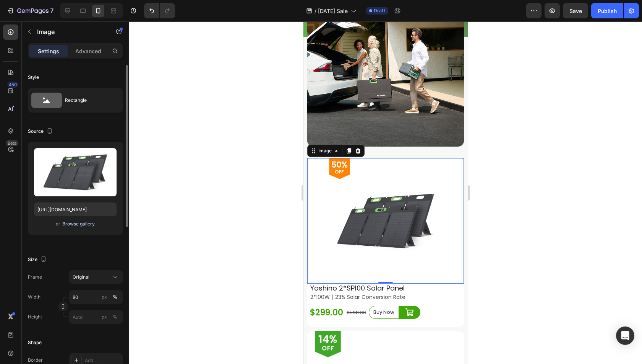
click at [85, 221] on div "Browse gallery" at bounding box center [78, 223] width 32 height 7
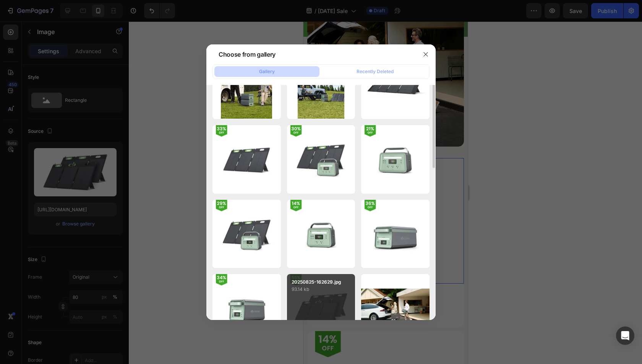
scroll to position [153, 0]
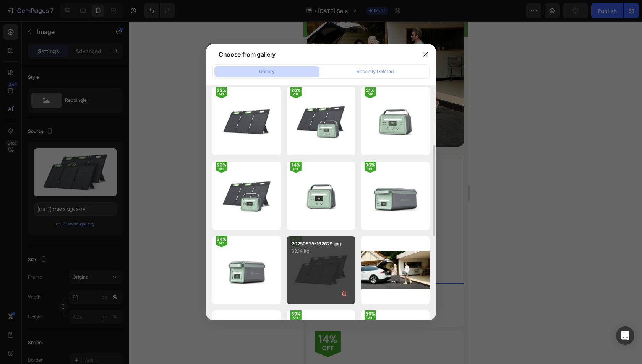
click at [310, 265] on div "20250825-162629.jpg 93.14 kb" at bounding box center [321, 269] width 68 height 68
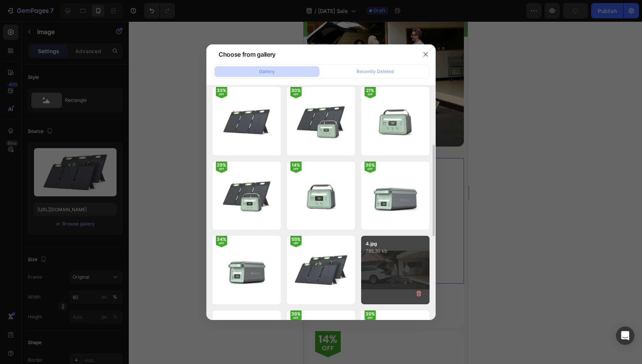
type input "https://cdn.shopify.com/s/files/1/0622/3236/3174/files/gempages_483610539826611…"
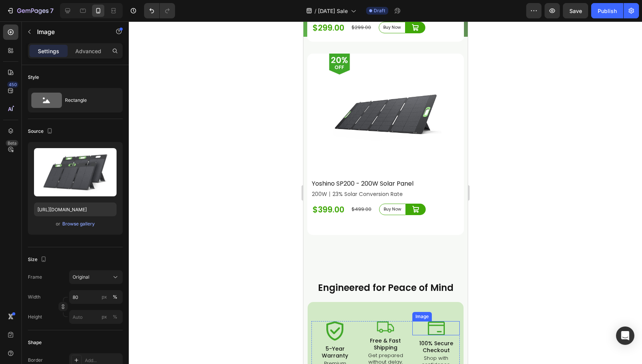
scroll to position [4281, 0]
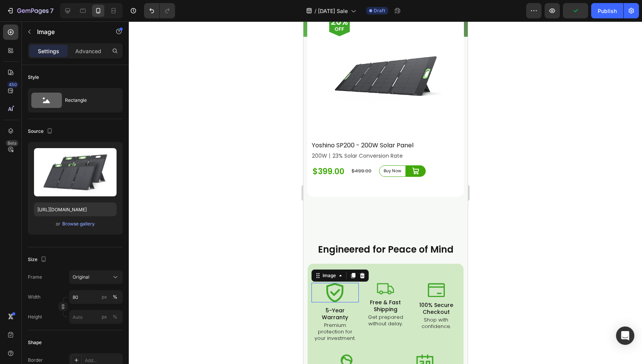
click at [333, 282] on img at bounding box center [334, 291] width 17 height 19
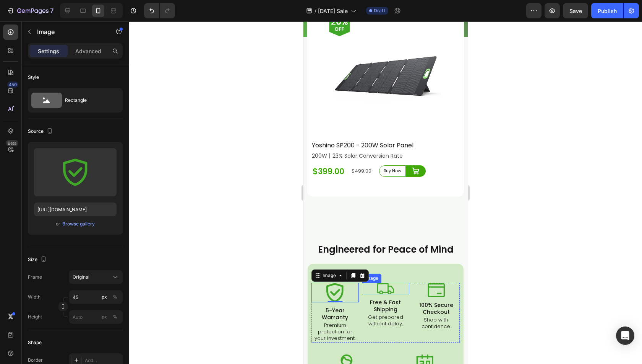
click at [379, 282] on img at bounding box center [385, 287] width 17 height 11
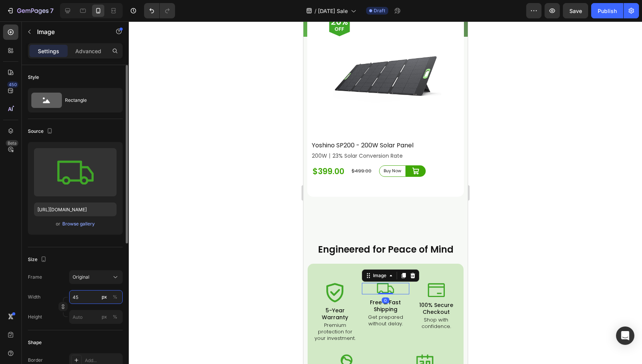
click at [89, 292] on input "45" at bounding box center [96, 297] width 54 height 14
type input "60"
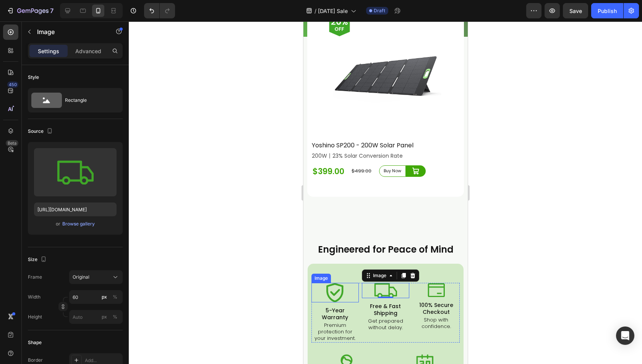
click at [333, 282] on img at bounding box center [334, 291] width 17 height 19
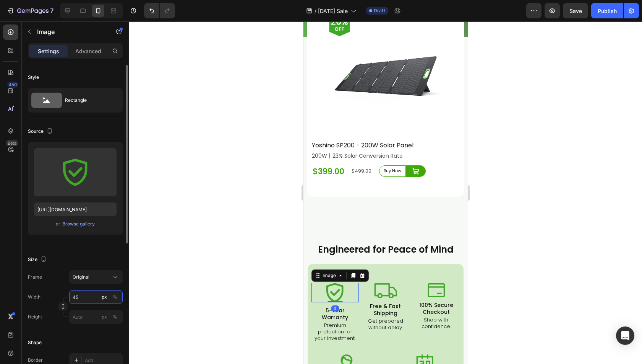
click at [74, 299] on input "45" at bounding box center [96, 297] width 54 height 14
type input "40"
click at [433, 282] on div "Image" at bounding box center [435, 289] width 47 height 14
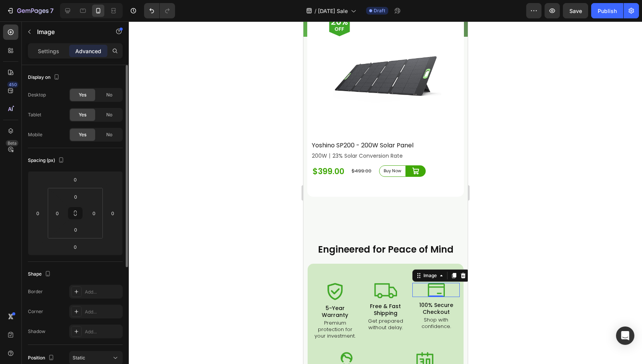
scroll to position [76, 0]
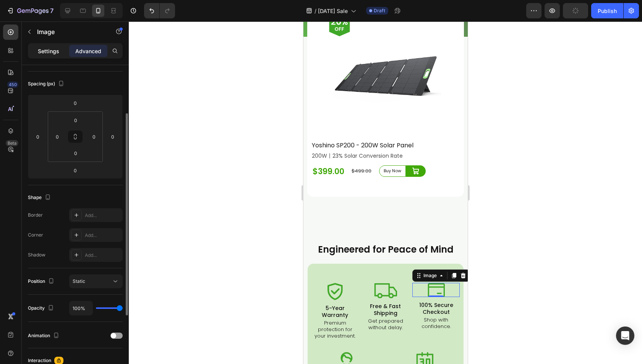
click at [62, 46] on div "Settings" at bounding box center [48, 51] width 38 height 12
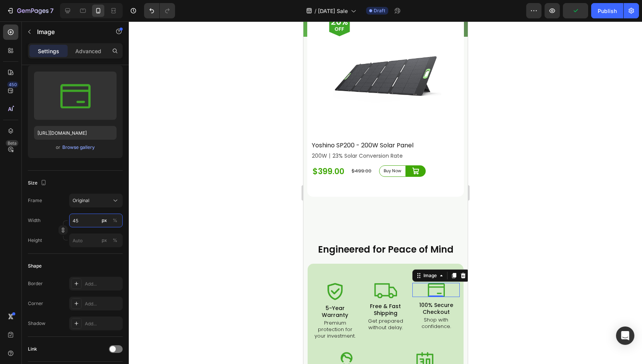
click at [83, 218] on input "45" at bounding box center [96, 220] width 54 height 14
type input "50"
drag, startPoint x: 336, startPoint y: 245, endPoint x: 305, endPoint y: 245, distance: 31.0
click at [336, 282] on img at bounding box center [334, 290] width 15 height 17
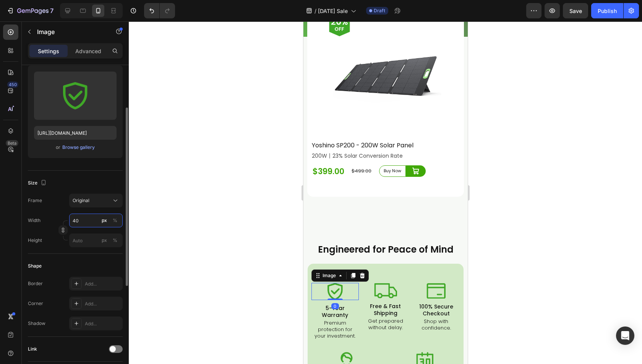
click at [86, 222] on input "40" at bounding box center [96, 220] width 54 height 14
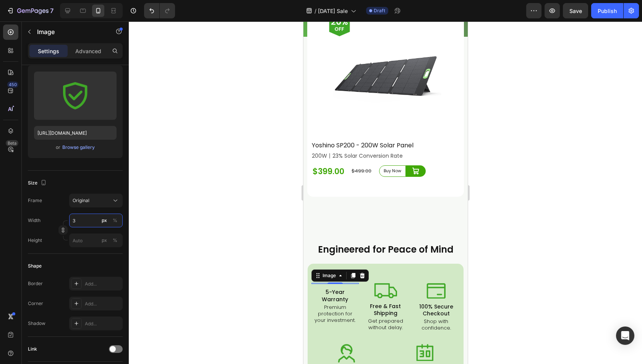
type input "35"
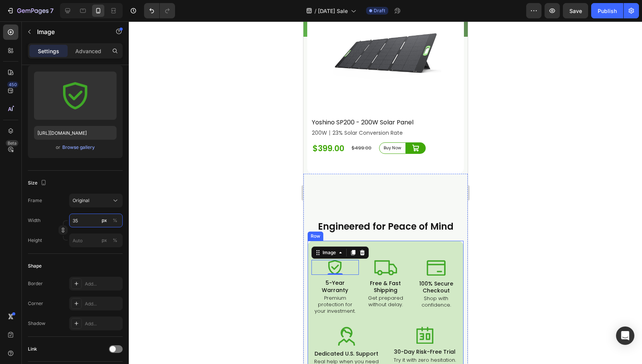
scroll to position [4358, 0]
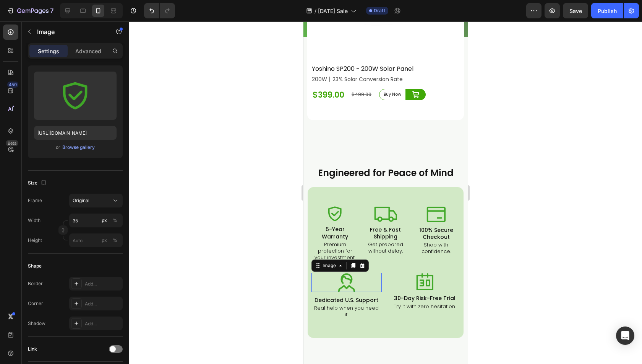
click at [339, 273] on img at bounding box center [346, 282] width 17 height 19
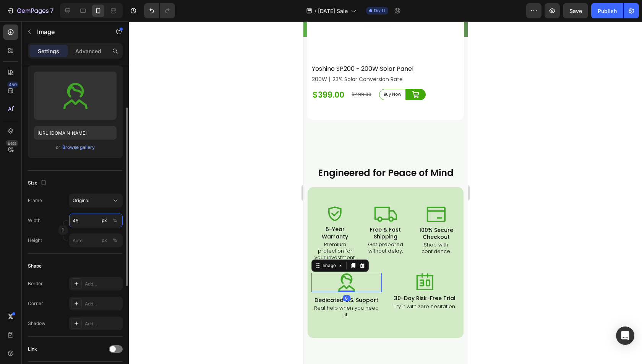
click at [87, 221] on input "45" at bounding box center [96, 220] width 54 height 14
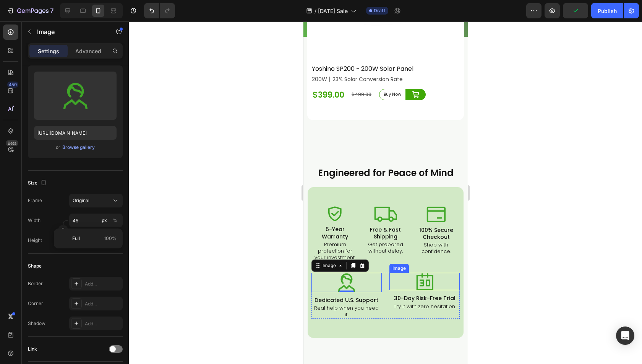
click at [420, 273] on img at bounding box center [424, 281] width 17 height 17
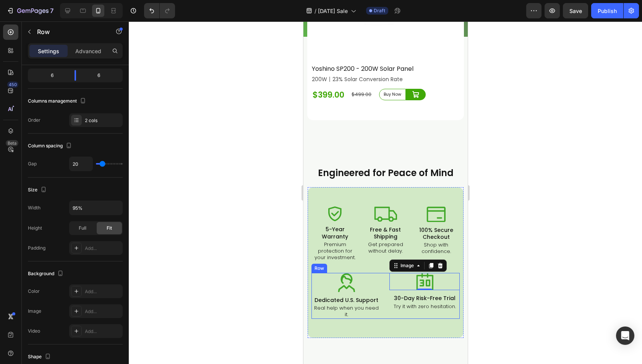
click at [383, 273] on div "Image Dedicated U.S. Support Heading Real help when you need it. Heading Image …" at bounding box center [385, 295] width 148 height 45
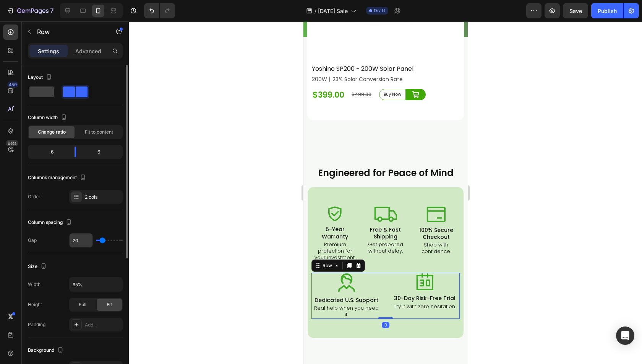
click at [81, 242] on input "20" at bounding box center [81, 240] width 23 height 14
type input "1"
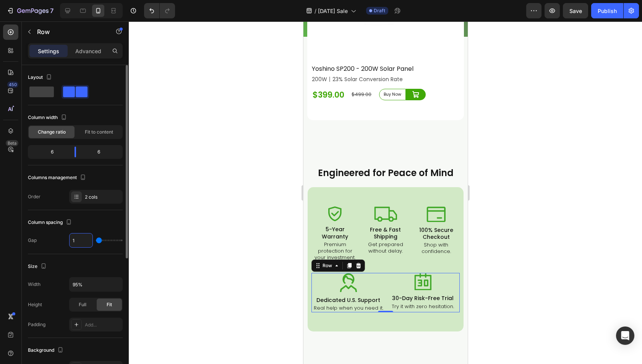
type input "15"
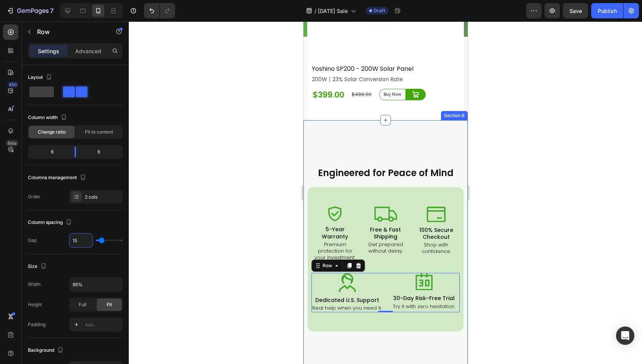
click at [404, 295] on div "Engineered for Peace of Mind Heading Row Row Image 5-Year Warranty Heading Prem…" at bounding box center [385, 244] width 164 height 249
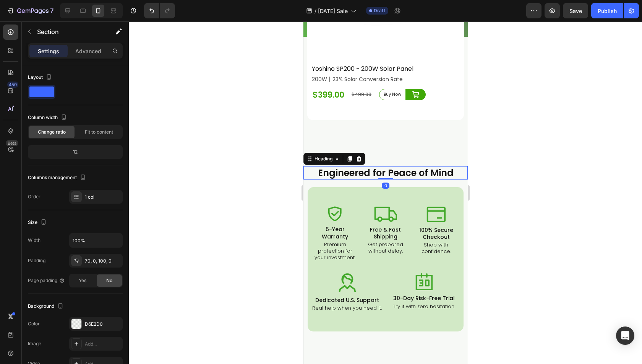
click at [371, 166] on span "Engineered for Peace of Mind" at bounding box center [386, 172] width 136 height 13
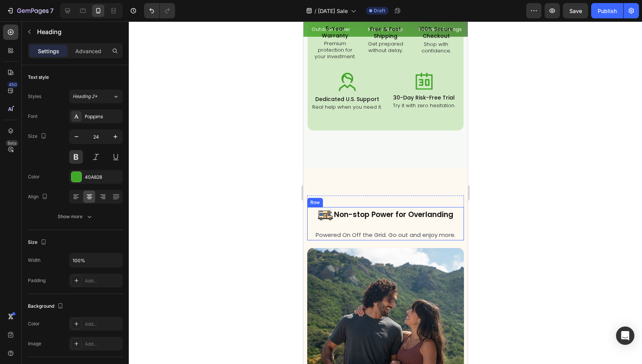
scroll to position [4434, 0]
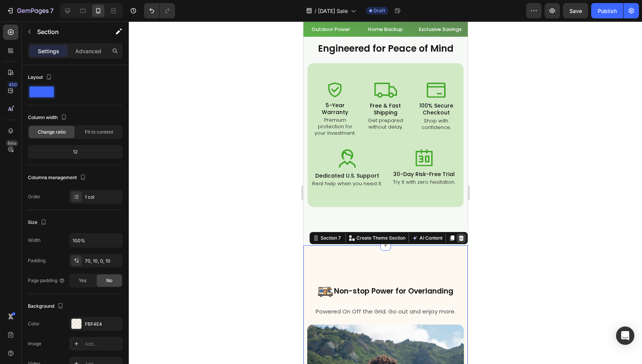
click at [459, 236] on icon at bounding box center [461, 237] width 5 height 5
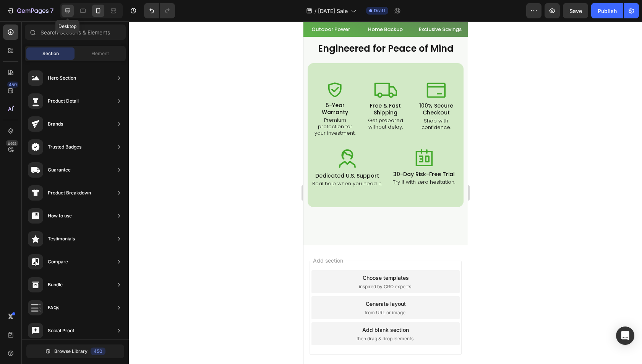
click at [71, 12] on div at bounding box center [68, 11] width 12 height 12
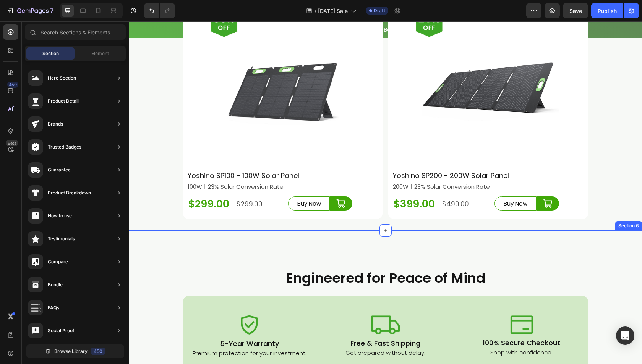
scroll to position [3708, 0]
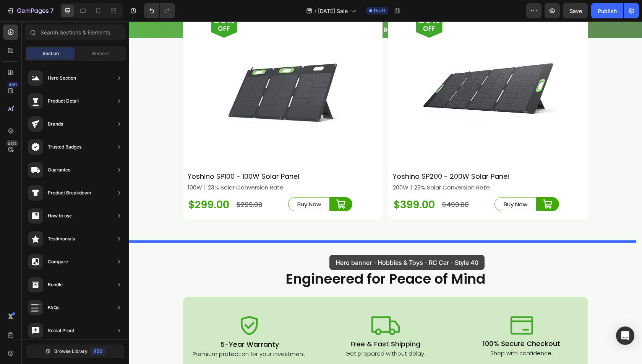
drag, startPoint x: 292, startPoint y: 96, endPoint x: 333, endPoint y: 252, distance: 160.8
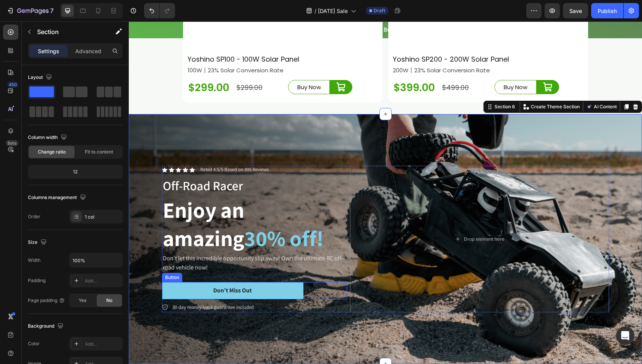
scroll to position [3824, 0]
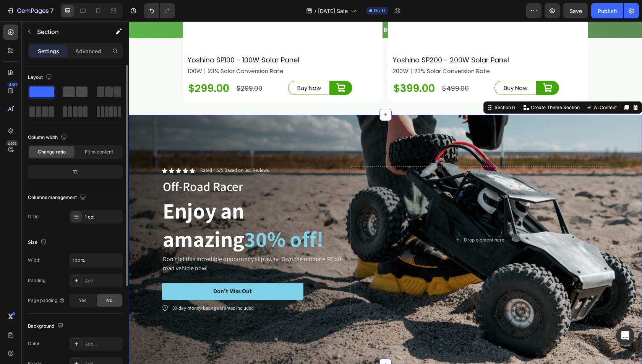
click at [76, 90] on span at bounding box center [82, 91] width 12 height 11
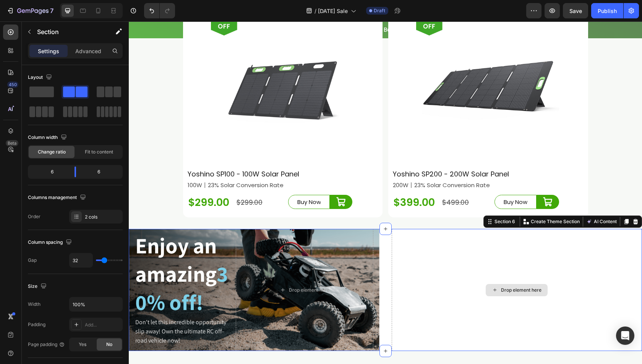
scroll to position [3709, 0]
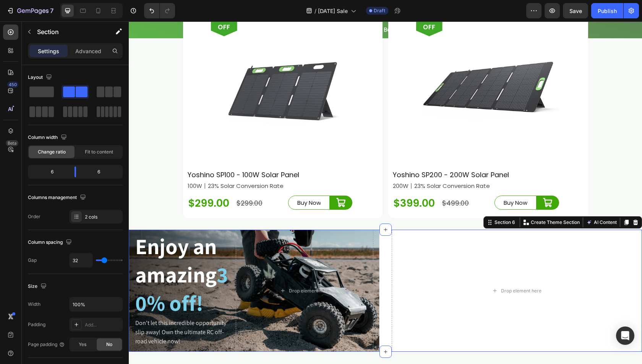
click at [385, 263] on div "Icon Icon Icon Icon Icon Icon List Rated 4.5/5 Based on 895 Reviews Text Block …" at bounding box center [385, 290] width 513 height 122
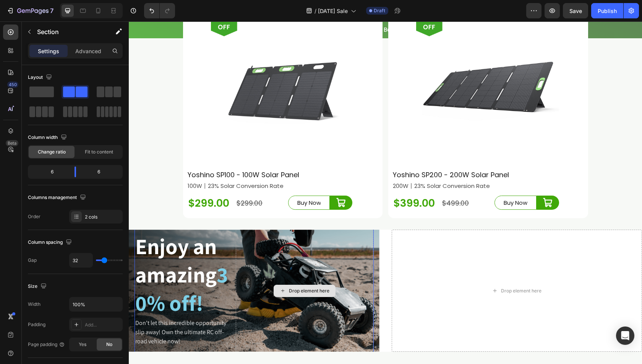
click at [348, 257] on div "Drop element here" at bounding box center [305, 290] width 138 height 190
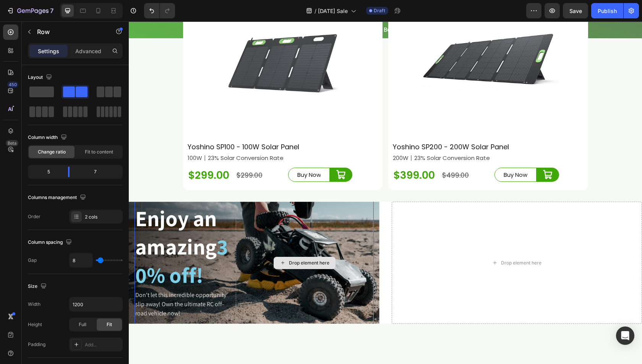
scroll to position [3786, 0]
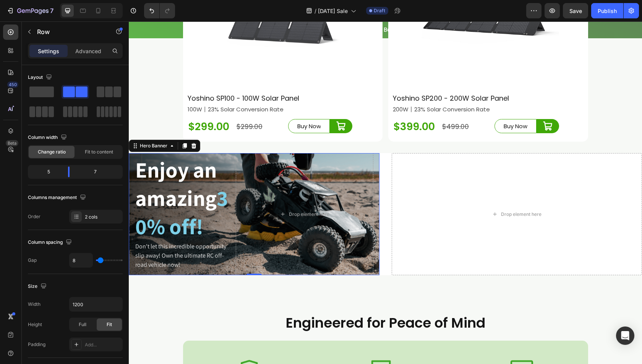
click at [373, 235] on div "Icon Icon Icon Icon Icon Icon List Rated 4.5/5 Based on 895 Reviews Text Block …" at bounding box center [254, 214] width 251 height 214
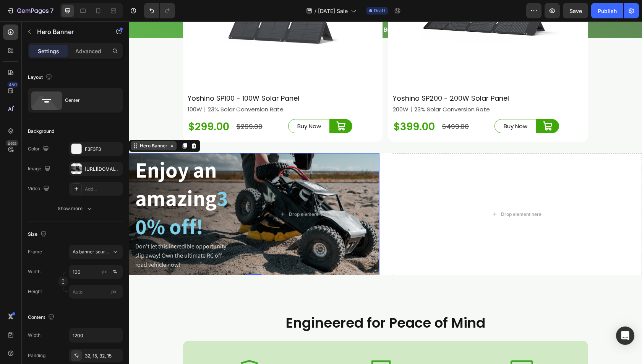
click at [166, 149] on div "Hero Banner" at bounding box center [153, 145] width 31 height 7
click at [150, 11] on icon "Undo/Redo" at bounding box center [152, 11] width 8 height 8
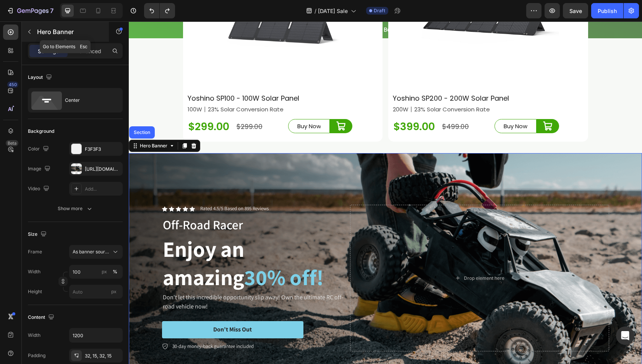
click at [26, 32] on icon "button" at bounding box center [29, 32] width 6 height 6
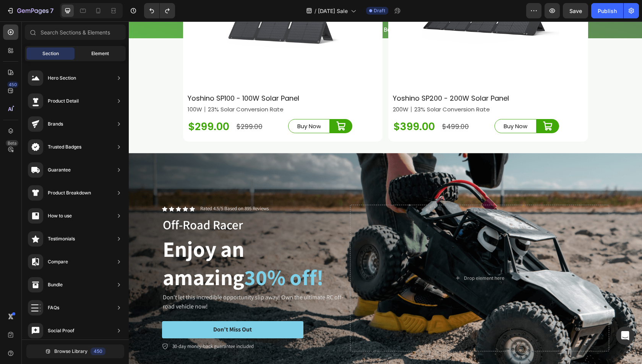
click at [94, 53] on span "Element" at bounding box center [100, 53] width 18 height 7
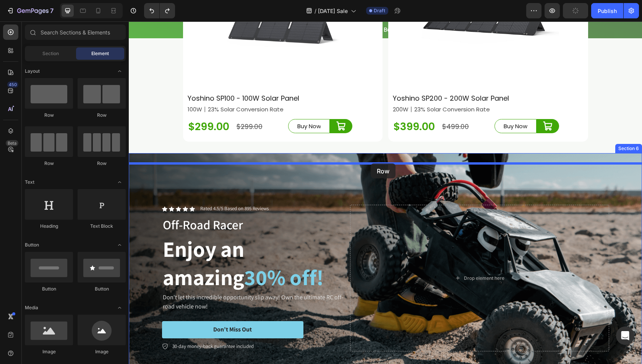
drag, startPoint x: 229, startPoint y: 111, endPoint x: 371, endPoint y: 163, distance: 151.0
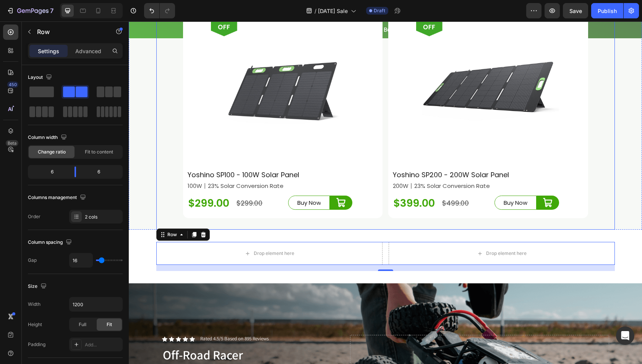
scroll to position [3556, 0]
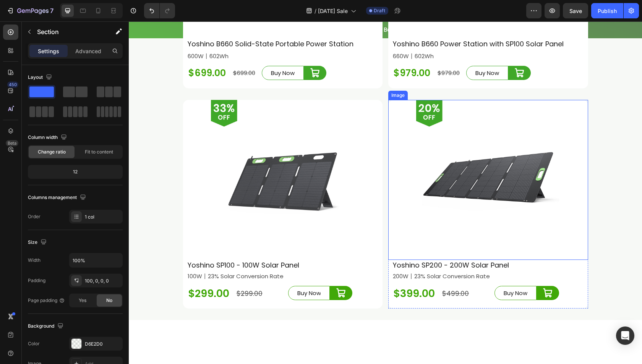
scroll to position [2601, 0]
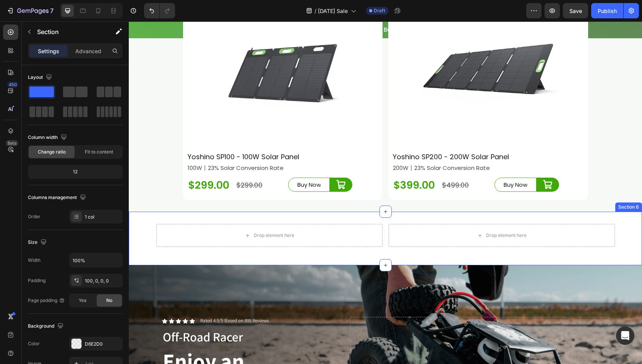
click at [417, 228] on div "Drop element here Drop element here Row Section 6" at bounding box center [385, 238] width 513 height 54
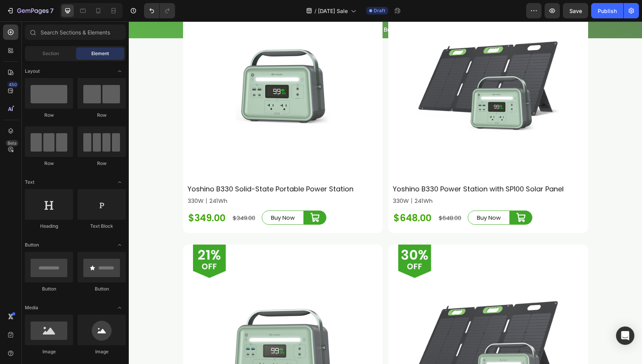
scroll to position [1336, 0]
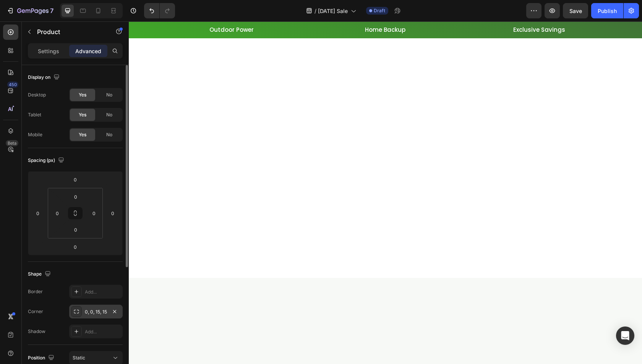
click at [76, 313] on icon at bounding box center [76, 311] width 6 height 6
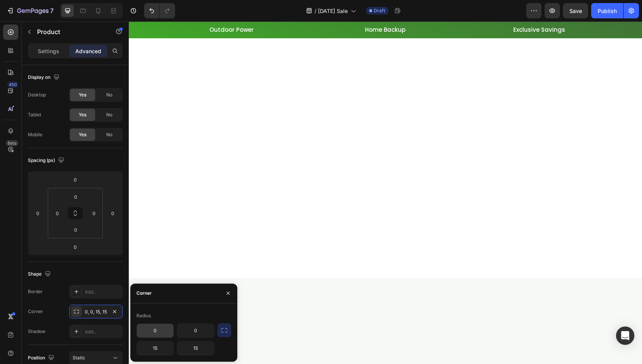
click at [159, 333] on input "0" at bounding box center [155, 330] width 37 height 14
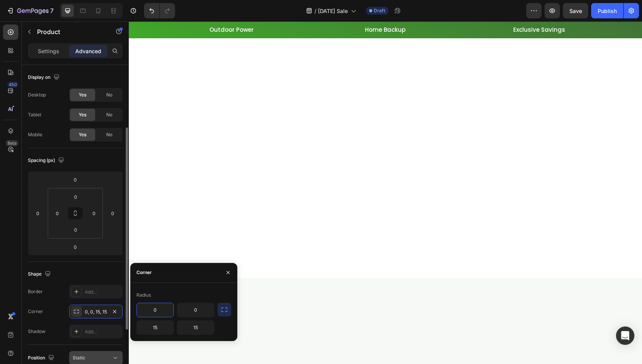
scroll to position [38, 0]
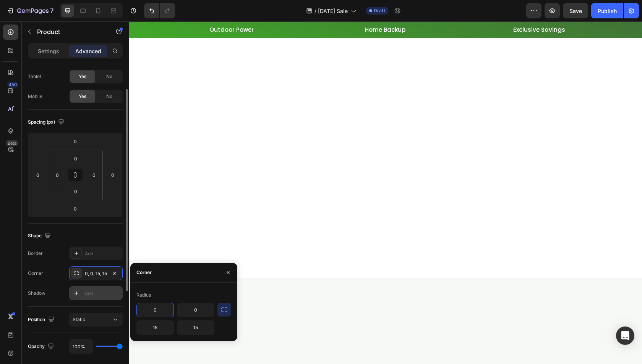
click at [77, 295] on icon at bounding box center [76, 293] width 6 height 6
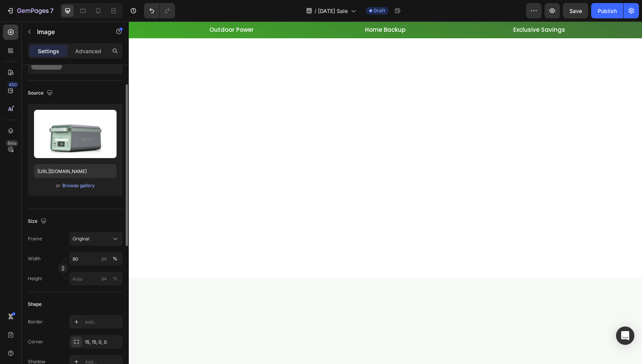
scroll to position [0, 0]
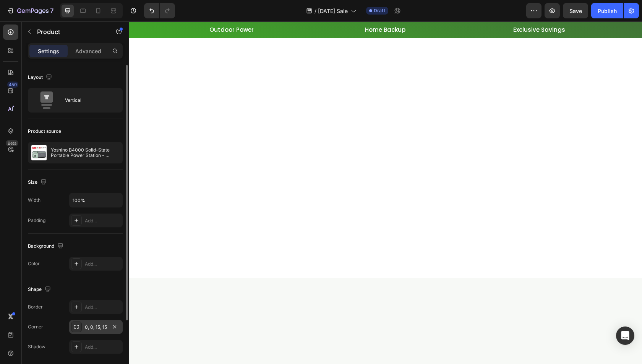
click at [78, 325] on icon at bounding box center [76, 326] width 6 height 6
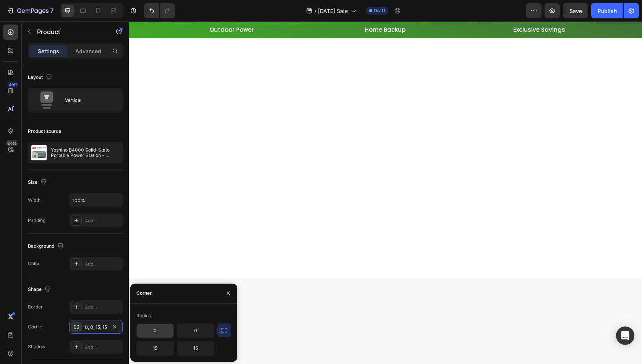
click at [151, 330] on input "0" at bounding box center [155, 330] width 37 height 14
type input "15"
click at [203, 331] on input "0" at bounding box center [195, 330] width 37 height 14
type input "15"
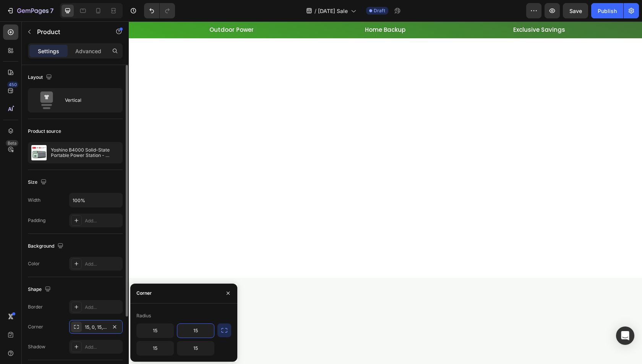
scroll to position [88, 0]
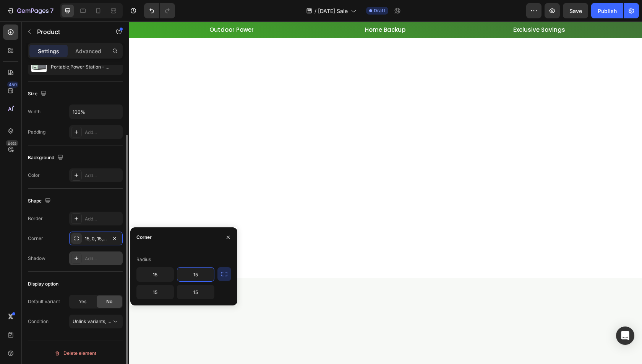
drag, startPoint x: 81, startPoint y: 258, endPoint x: 89, endPoint y: 252, distance: 10.2
click at [81, 258] on div at bounding box center [76, 258] width 11 height 11
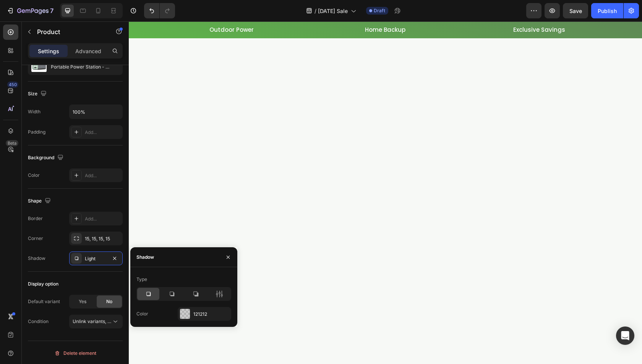
scroll to position [1222, 0]
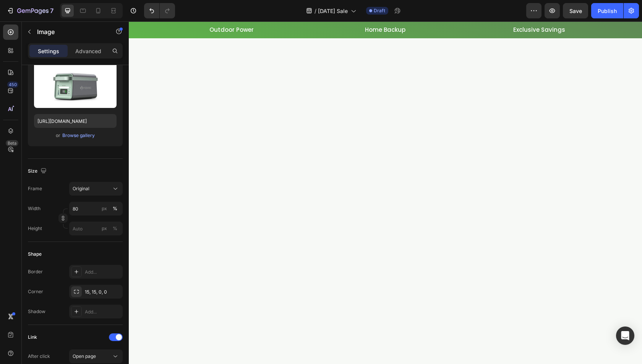
scroll to position [0, 0]
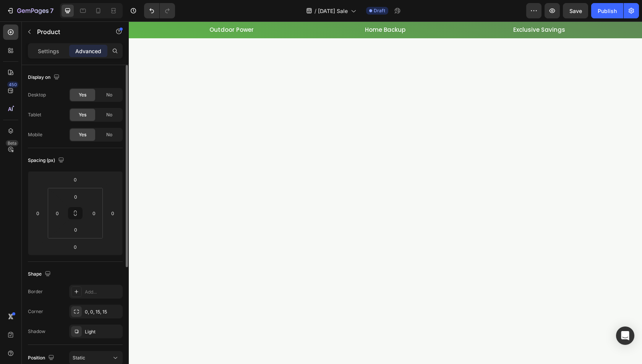
scroll to position [76, 0]
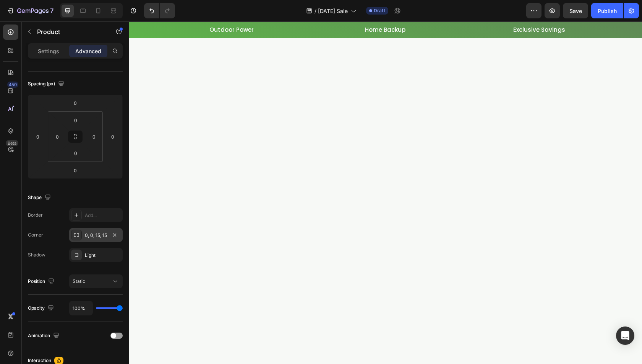
click at [78, 234] on icon at bounding box center [76, 235] width 6 height 6
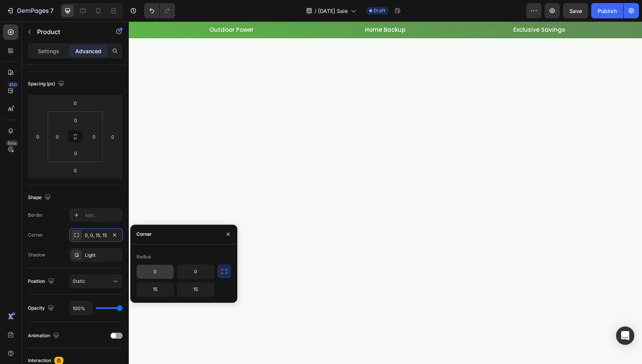
click at [154, 275] on input "0" at bounding box center [155, 272] width 37 height 14
type input "15"
click at [192, 273] on input "0" at bounding box center [195, 272] width 37 height 14
type input "15"
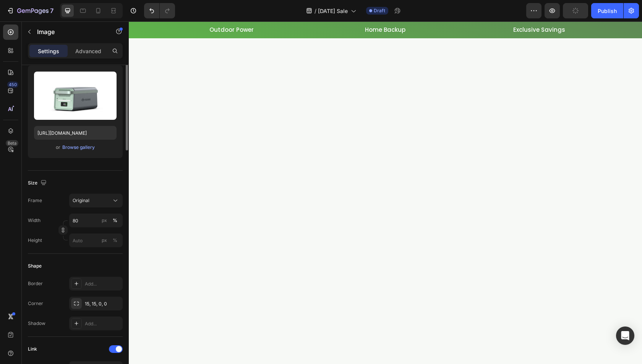
scroll to position [0, 0]
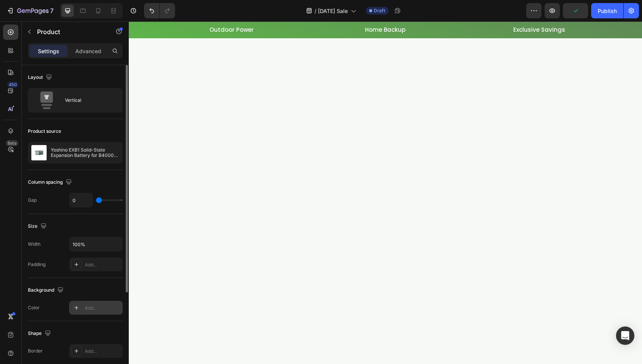
scroll to position [115, 0]
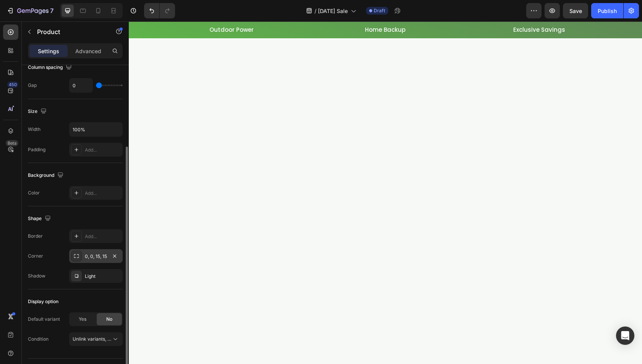
click at [74, 253] on icon at bounding box center [76, 256] width 6 height 6
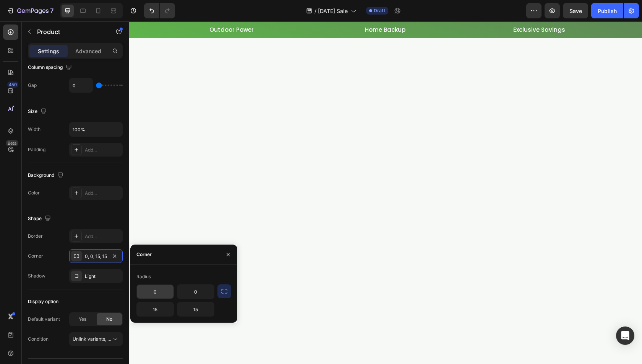
click at [154, 286] on input "0" at bounding box center [155, 291] width 37 height 14
type input "15"
click at [206, 294] on input "0" at bounding box center [195, 291] width 37 height 14
type input "15"
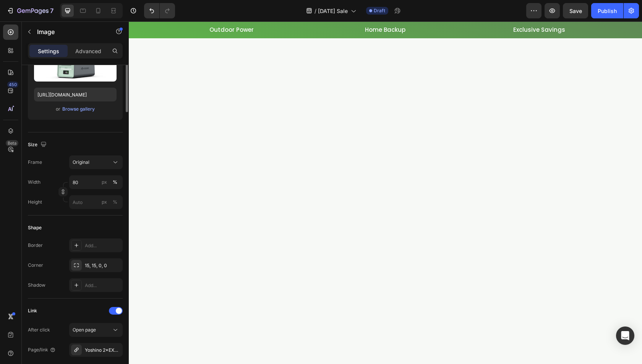
scroll to position [0, 0]
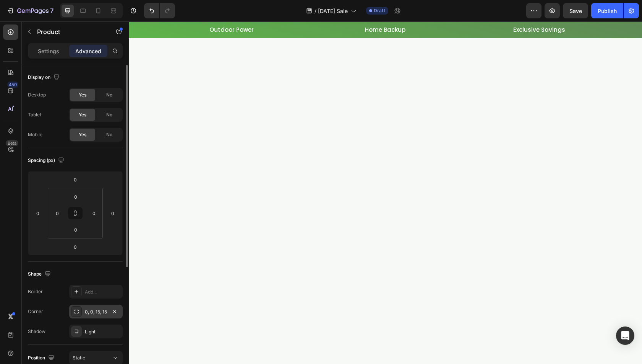
click at [79, 308] on icon at bounding box center [76, 311] width 6 height 6
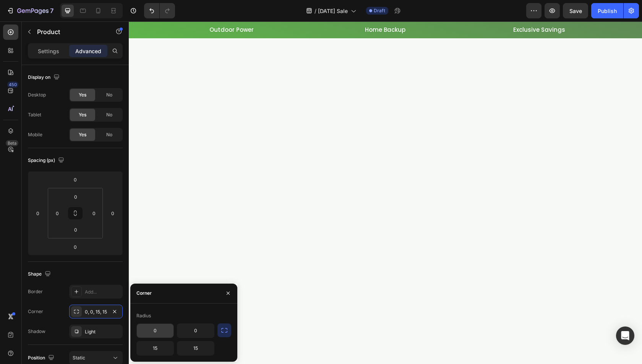
click at [162, 333] on input "0" at bounding box center [155, 330] width 37 height 14
type input "15"
click at [188, 334] on input "0" at bounding box center [195, 330] width 37 height 14
type input "15"
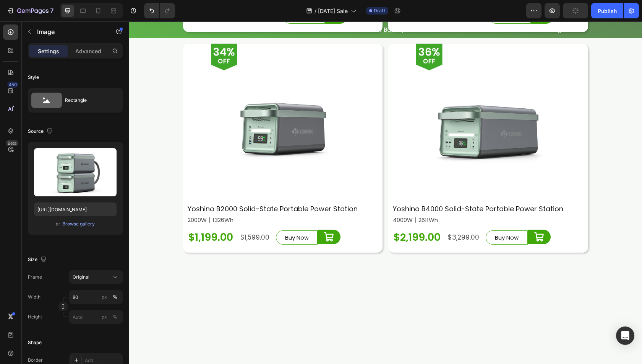
scroll to position [839, 0]
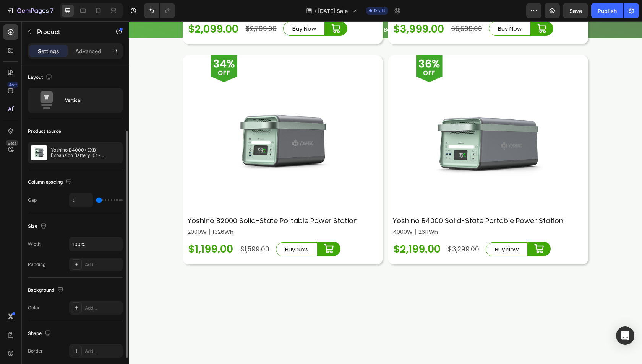
scroll to position [76, 0]
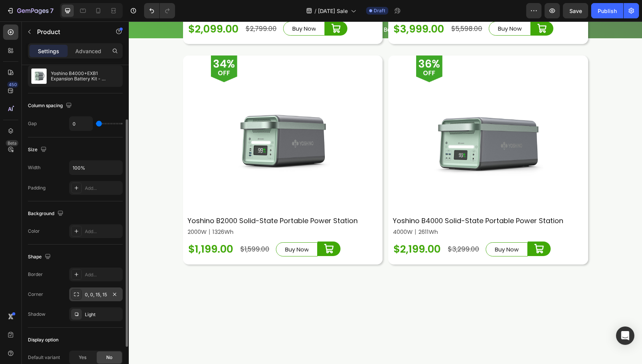
click at [82, 293] on div "0, 0, 15, 15" at bounding box center [96, 294] width 54 height 14
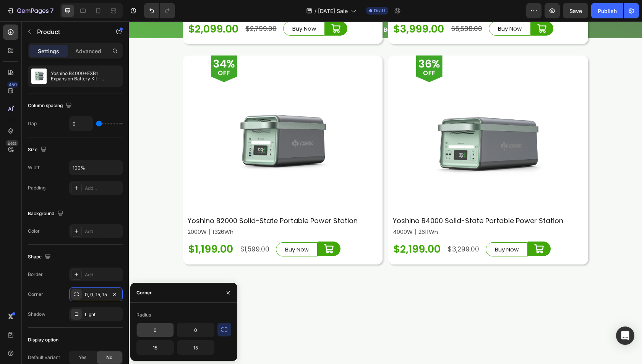
click at [153, 324] on input "0" at bounding box center [155, 330] width 37 height 14
type input "15"
click at [192, 333] on input "0" at bounding box center [195, 330] width 37 height 14
type input "15"
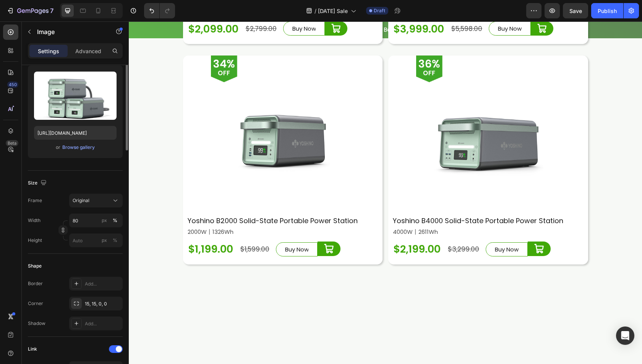
scroll to position [0, 0]
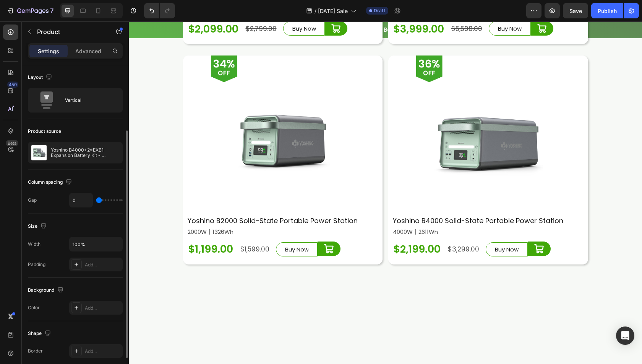
scroll to position [76, 0]
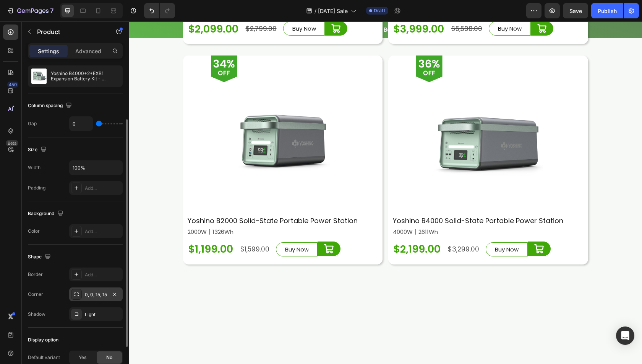
click at [82, 296] on div "0, 0, 15, 15" at bounding box center [96, 294] width 54 height 14
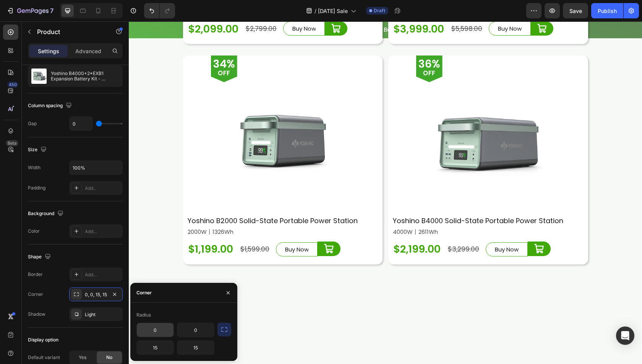
click at [164, 323] on input "0" at bounding box center [155, 330] width 37 height 14
type input "15"
drag, startPoint x: 195, startPoint y: 331, endPoint x: 202, endPoint y: 328, distance: 7.5
click at [195, 331] on input "0" at bounding box center [195, 330] width 37 height 14
type input "15"
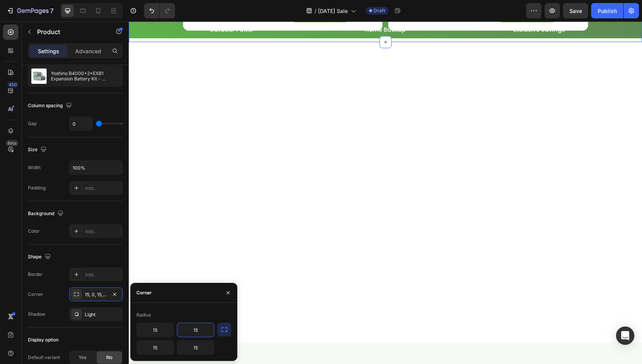
scroll to position [2063, 0]
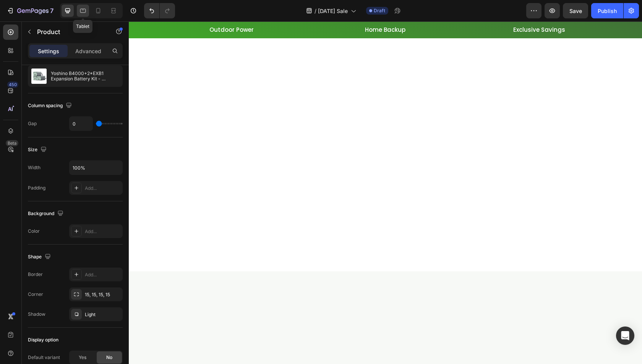
click at [79, 6] on div at bounding box center [83, 11] width 12 height 12
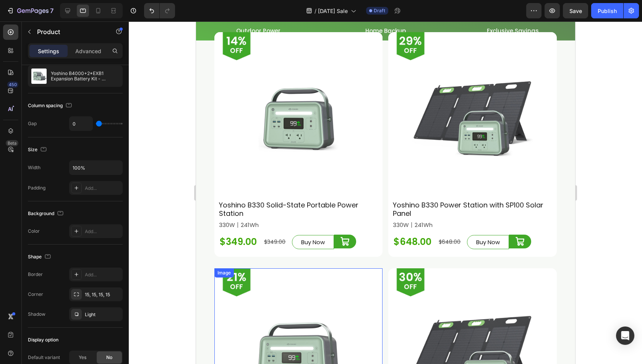
scroll to position [1669, 0]
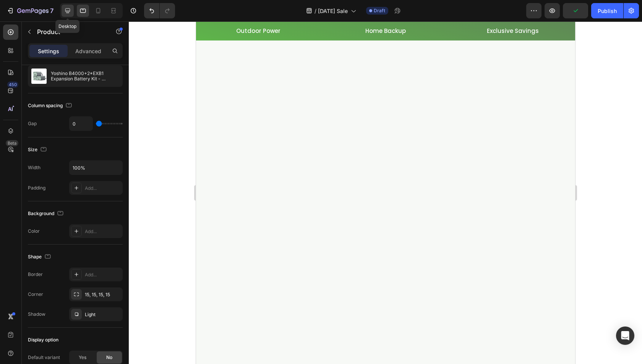
click at [64, 11] on icon at bounding box center [68, 11] width 8 height 8
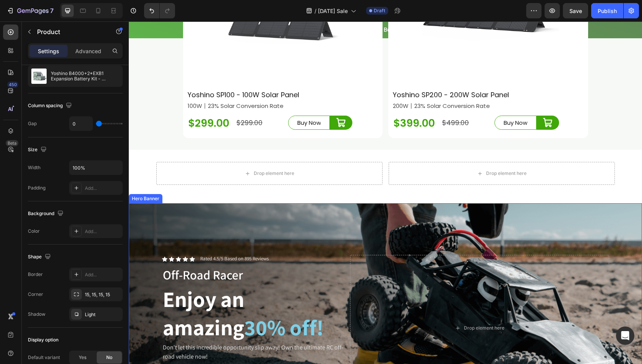
scroll to position [3159, 0]
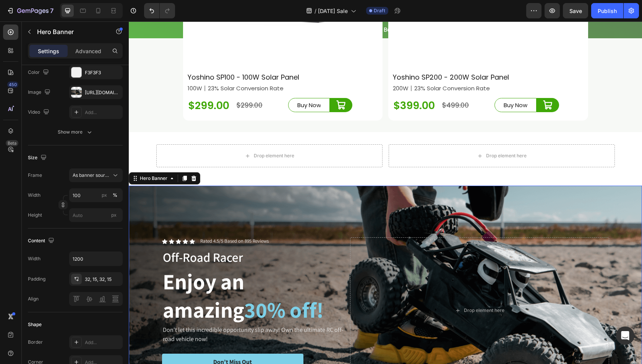
click at [253, 211] on div "Background Image" at bounding box center [385, 310] width 513 height 250
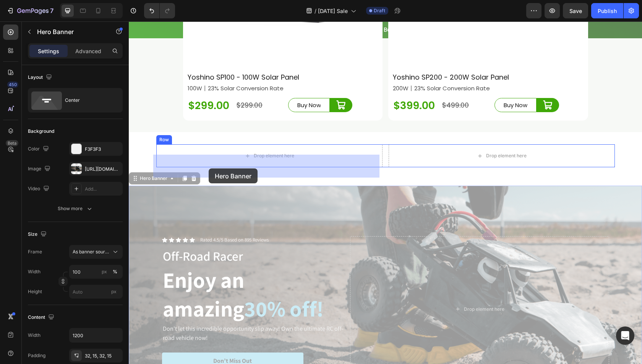
drag, startPoint x: 138, startPoint y: 188, endPoint x: 209, endPoint y: 168, distance: 73.7
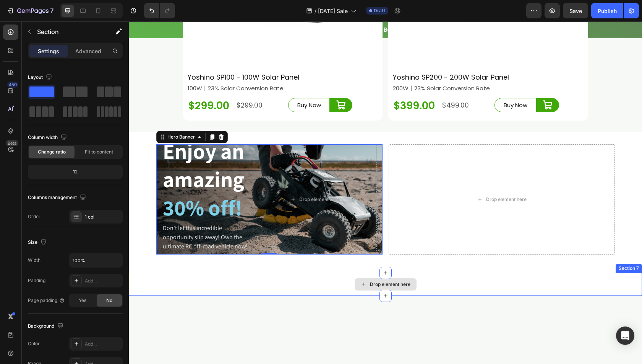
click at [450, 289] on div "Drop element here" at bounding box center [385, 284] width 513 height 23
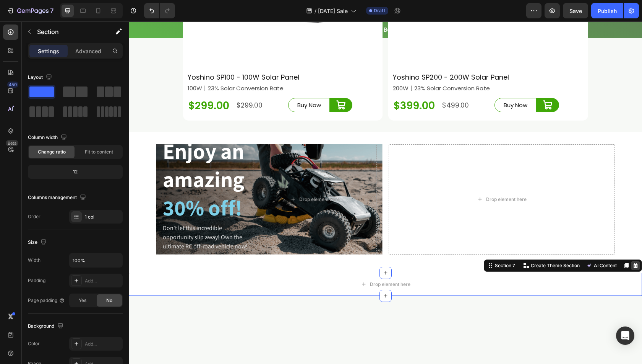
click at [633, 268] on icon at bounding box center [635, 265] width 5 height 5
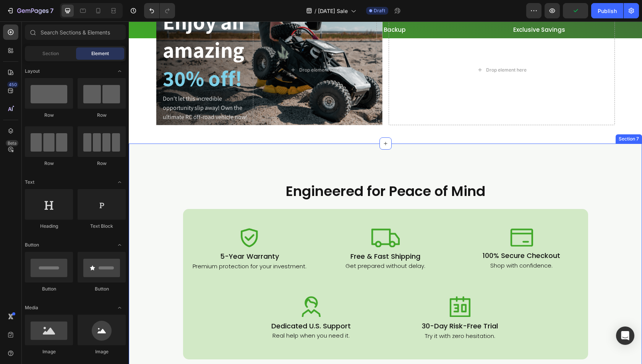
scroll to position [2426, 0]
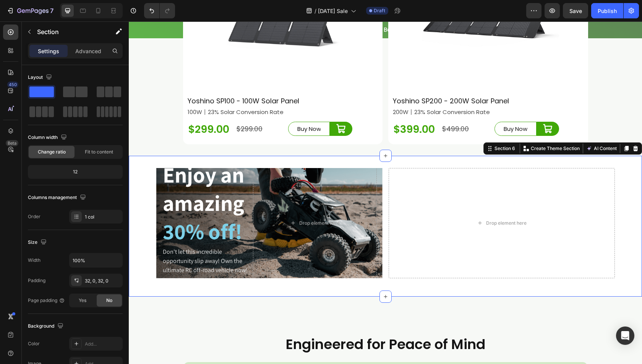
click at [223, 168] on div "Icon Icon Icon Icon Icon Icon List Rated 4.5/5 Based on 895 Reviews Text Block …" at bounding box center [385, 226] width 513 height 141
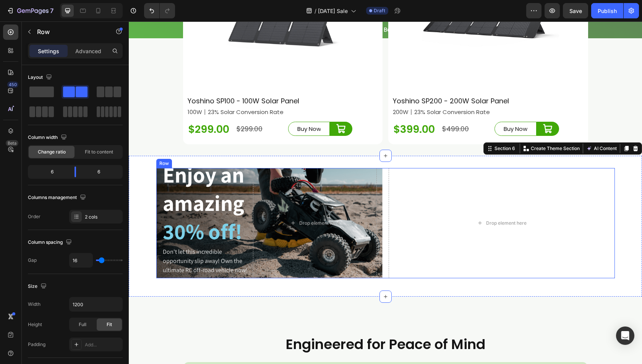
click at [383, 198] on div "Icon Icon Icon Icon Icon Icon List Rated 4.5/5 Based on 895 Reviews Text Block …" at bounding box center [385, 223] width 459 height 110
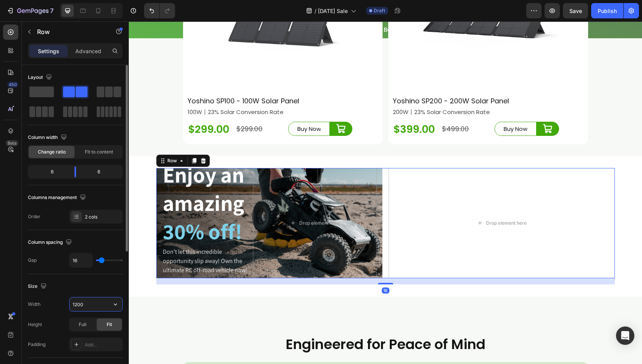
click at [74, 302] on input "1200" at bounding box center [96, 304] width 53 height 14
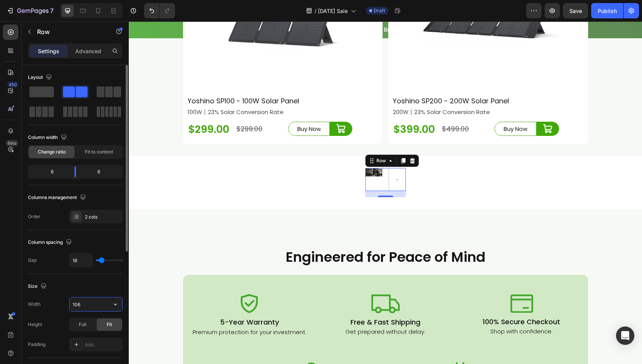
type input "1060"
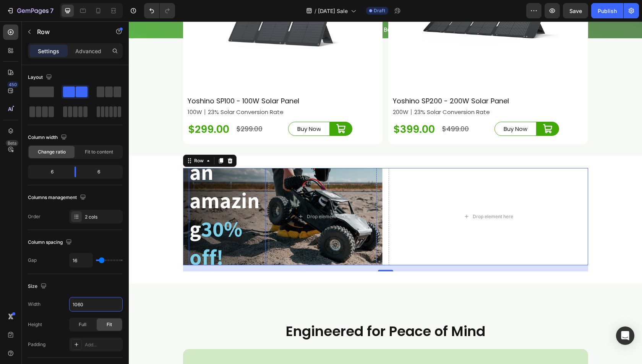
click at [211, 221] on h2 "Enjoy an amazing 30% off!" at bounding box center [227, 199] width 77 height 143
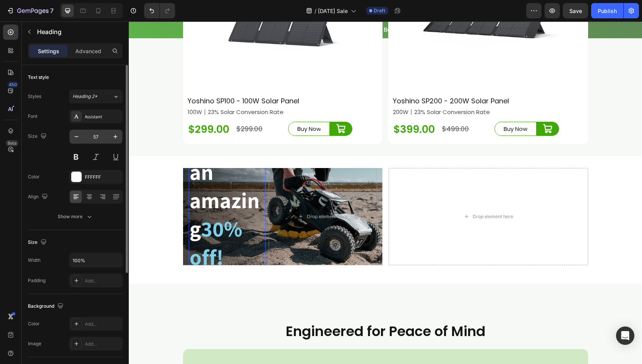
click at [94, 136] on input "57" at bounding box center [95, 137] width 25 height 14
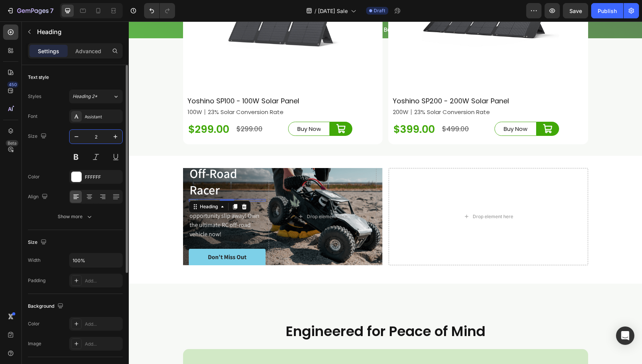
type input "20"
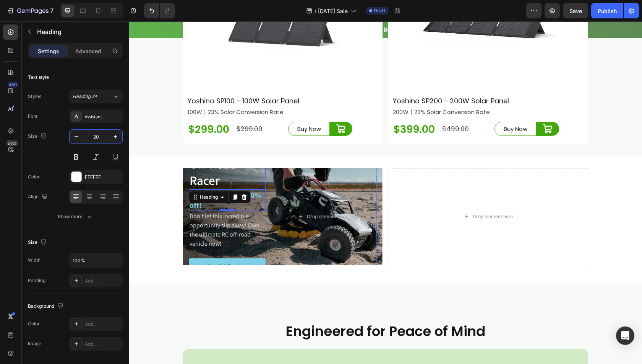
click at [196, 182] on p "Off-Road Racer" at bounding box center [228, 172] width 76 height 33
click at [233, 208] on h2 "Enjoy an amazing 30% off!" at bounding box center [227, 199] width 77 height 21
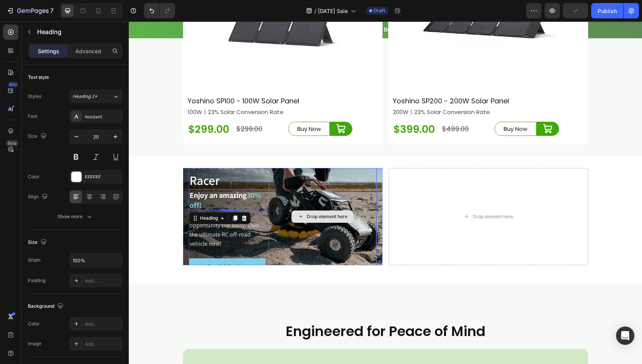
click at [289, 220] on div "Drop element here" at bounding box center [323, 216] width 108 height 158
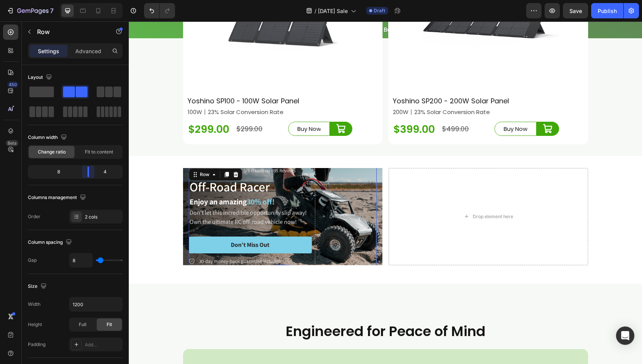
drag, startPoint x: 70, startPoint y: 174, endPoint x: 90, endPoint y: 173, distance: 20.7
click at [90, 0] on body "7 Version history / [DATE] Sale Draft Preview Save Publish 450 Beta Sections(18…" at bounding box center [321, 0] width 642 height 0
click at [327, 245] on div "Drop element here" at bounding box center [346, 216] width 62 height 99
click at [29, 33] on icon "button" at bounding box center [29, 32] width 6 height 6
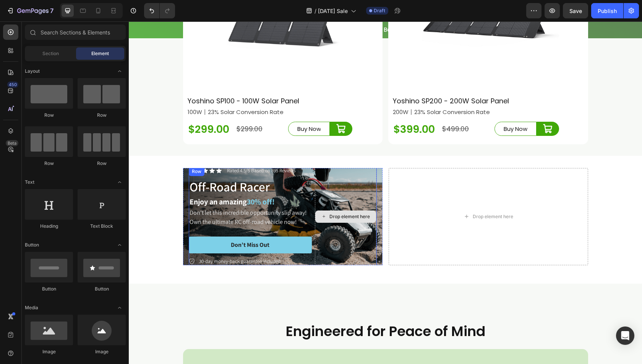
click at [326, 254] on div "Drop element here" at bounding box center [346, 216] width 62 height 99
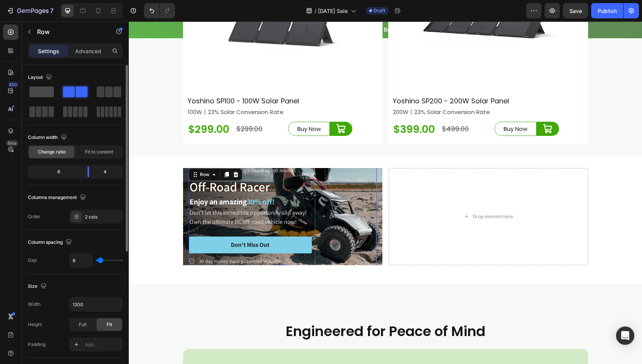
click at [43, 92] on span at bounding box center [41, 91] width 24 height 11
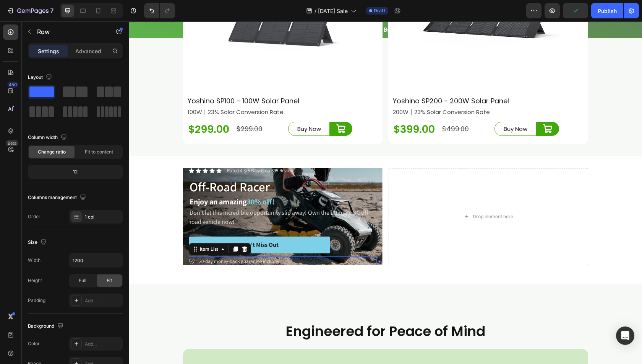
click at [245, 265] on p "30-day money-back guarantee included" at bounding box center [239, 261] width 81 height 8
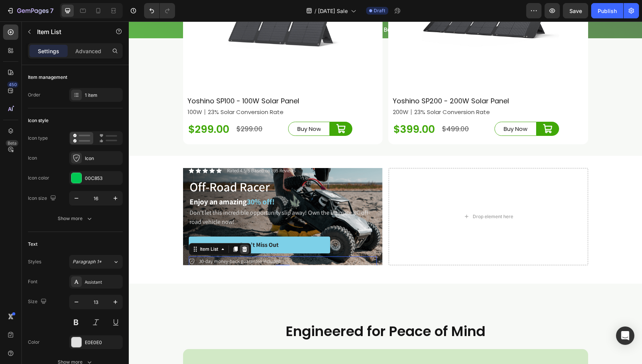
click at [242, 252] on icon at bounding box center [245, 249] width 6 height 6
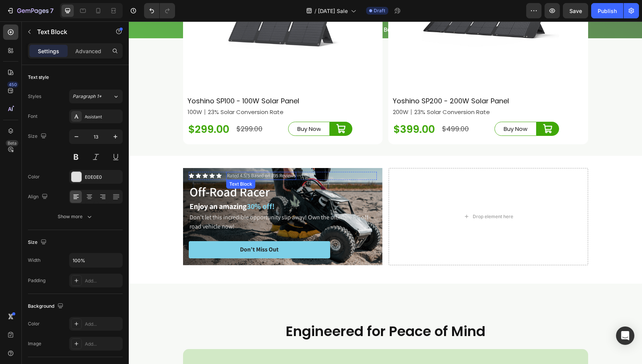
click at [258, 180] on div "Rated 4.5/5 Based on 895 Reviews Text Block" at bounding box center [261, 176] width 70 height 8
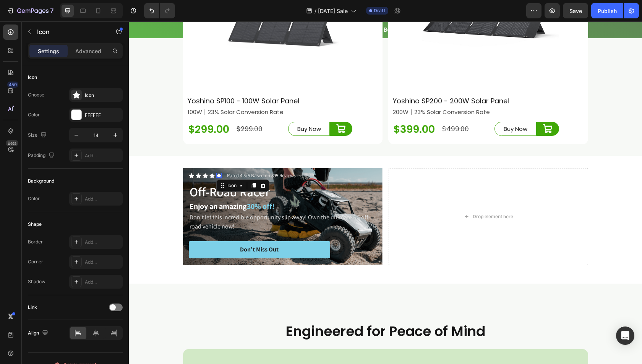
click at [217, 178] on div "Icon 0" at bounding box center [218, 175] width 5 height 5
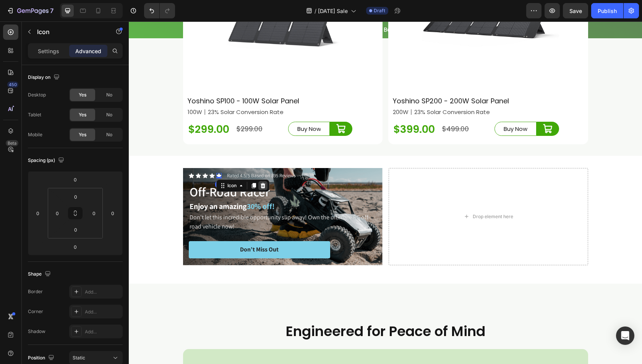
click at [262, 188] on icon at bounding box center [263, 185] width 6 height 6
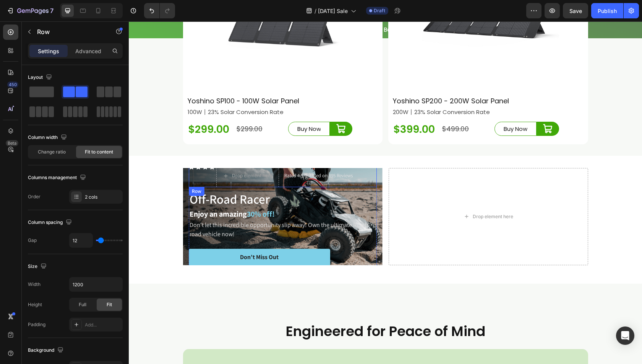
click at [279, 187] on div "Icon Icon Icon Icon Drop element here Icon List Rated 4.5/5 Based on 895 Review…" at bounding box center [283, 175] width 188 height 23
click at [233, 197] on icon at bounding box center [236, 194] width 6 height 6
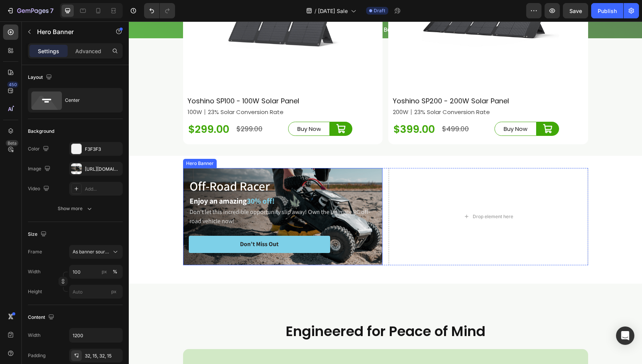
click at [372, 186] on div "Off-Road Racer Text Block Enjoy an amazing 30% off! Heading Don't let this incr…" at bounding box center [283, 216] width 200 height 103
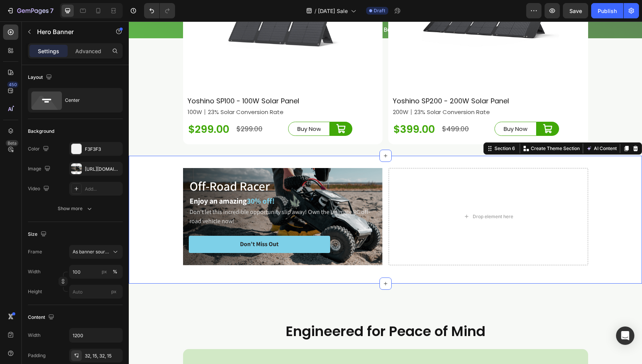
click at [631, 202] on div "Off-Road Racer Text Block Enjoy an amazing 30% off! Heading Don't let this incr…" at bounding box center [385, 219] width 513 height 103
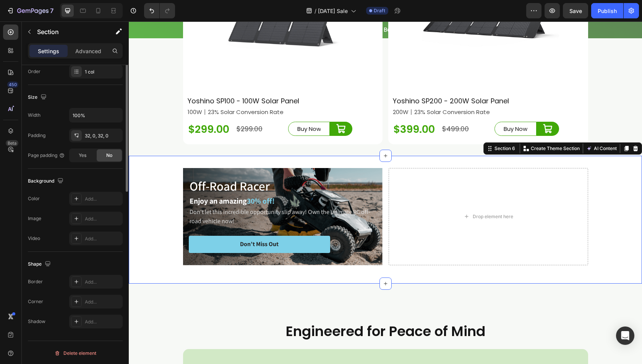
scroll to position [0, 0]
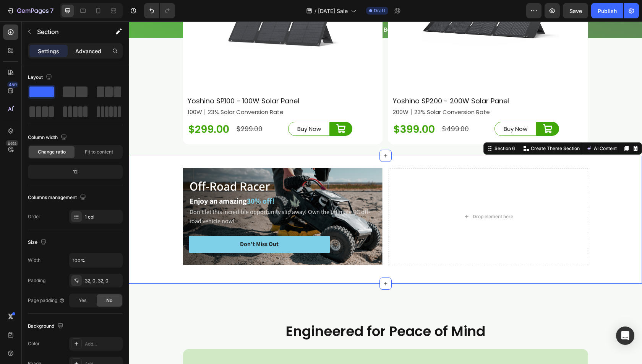
click at [92, 56] on div "Advanced" at bounding box center [88, 51] width 38 height 12
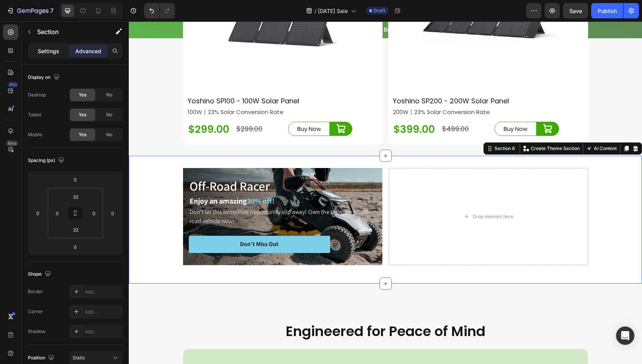
click at [55, 50] on p "Settings" at bounding box center [48, 51] width 21 height 8
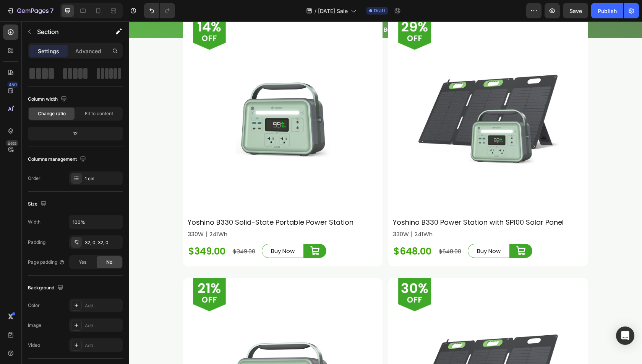
scroll to position [2058, 0]
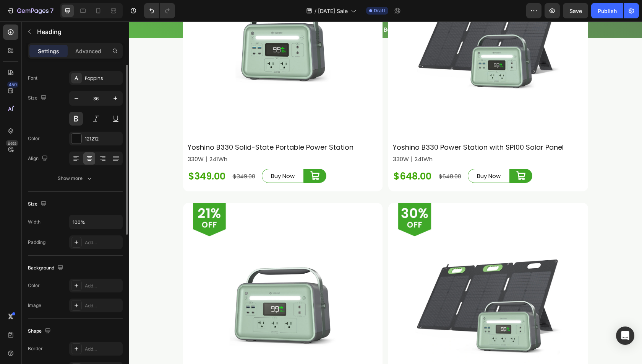
scroll to position [0, 0]
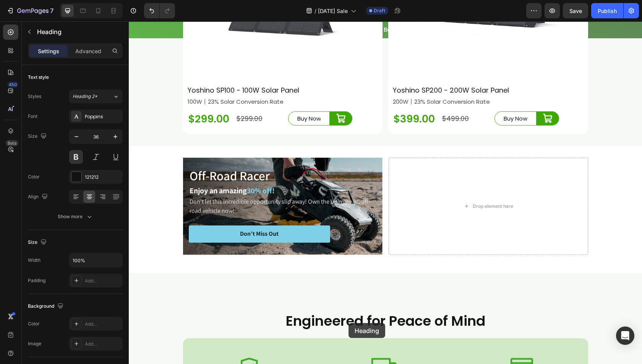
scroll to position [3166, 0]
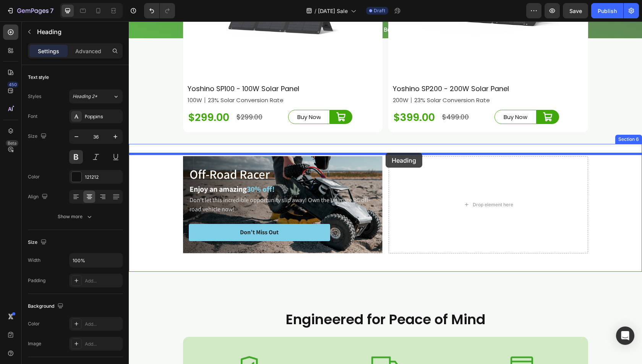
drag, startPoint x: 186, startPoint y: 244, endPoint x: 385, endPoint y: 152, distance: 219.4
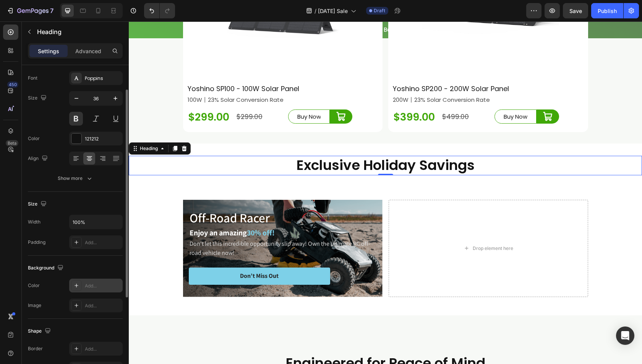
scroll to position [76, 0]
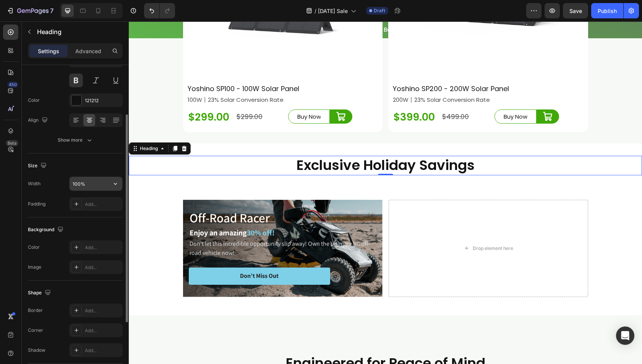
click at [85, 188] on input "100%" at bounding box center [96, 184] width 53 height 14
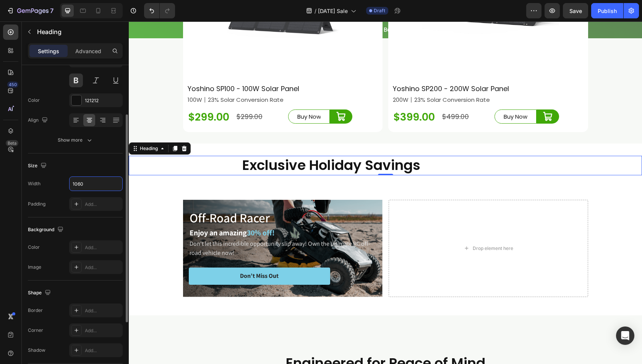
click at [51, 188] on div "Width 1060" at bounding box center [75, 183] width 95 height 15
click at [118, 182] on icon "button" at bounding box center [116, 184] width 8 height 8
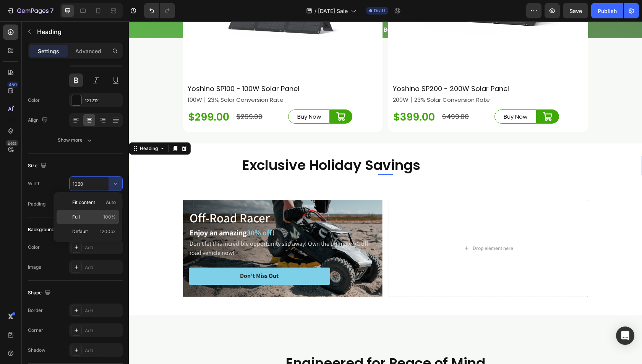
click at [95, 217] on p "Full 100%" at bounding box center [94, 216] width 44 height 7
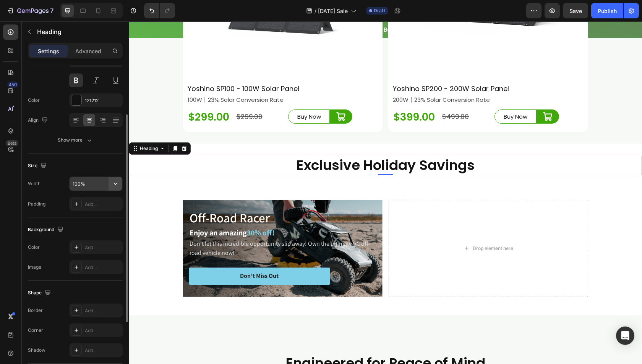
click at [116, 181] on icon "button" at bounding box center [116, 184] width 8 height 8
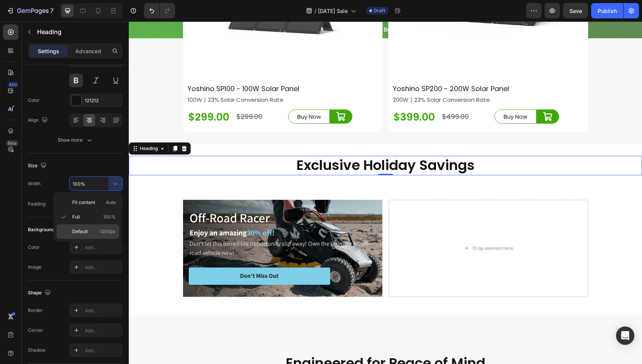
click at [91, 231] on p "Default 1200px" at bounding box center [94, 231] width 44 height 7
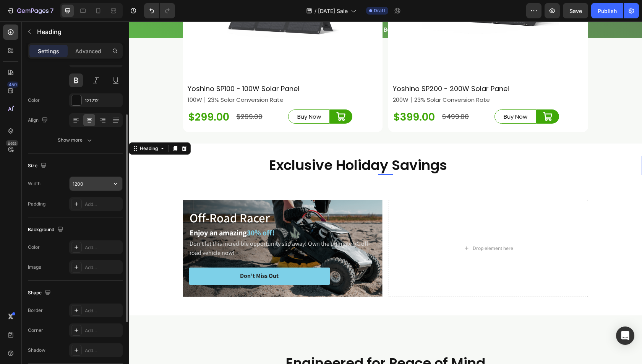
click at [82, 182] on input "1200" at bounding box center [96, 184] width 53 height 14
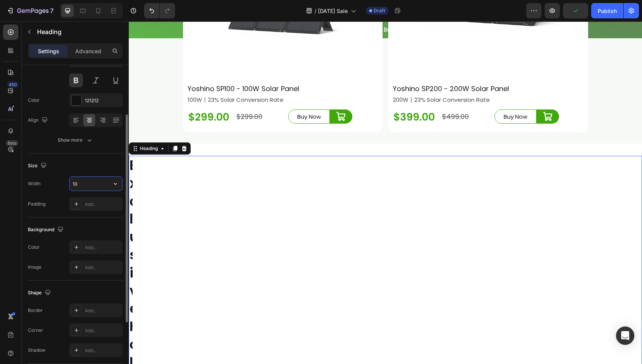
type input "1"
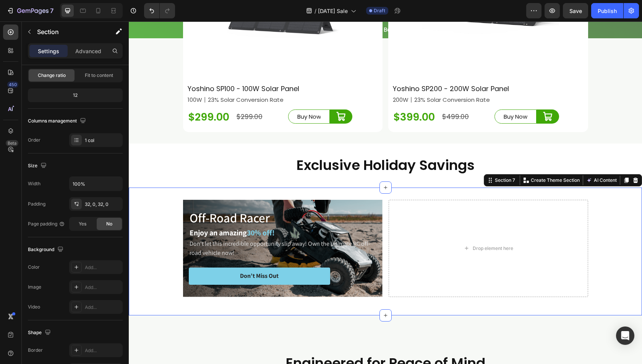
click at [424, 200] on div "Off-Road Racer Text Block Enjoy an amazing 30% off! Heading Don't let this incr…" at bounding box center [385, 251] width 513 height 128
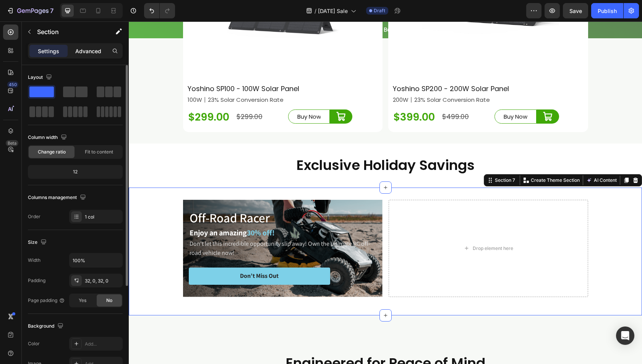
click at [89, 52] on p "Advanced" at bounding box center [88, 51] width 26 height 8
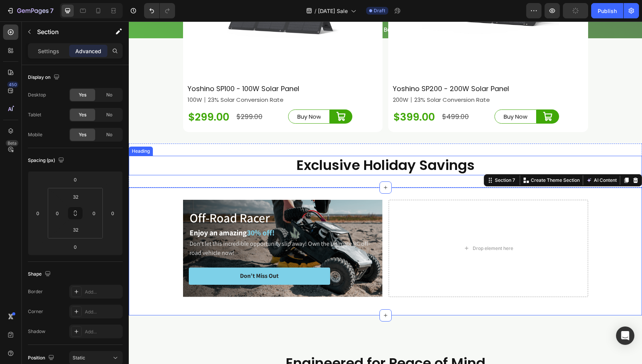
click at [448, 175] on h2 "Exclusive Holiday Savings" at bounding box center [385, 165] width 513 height 19
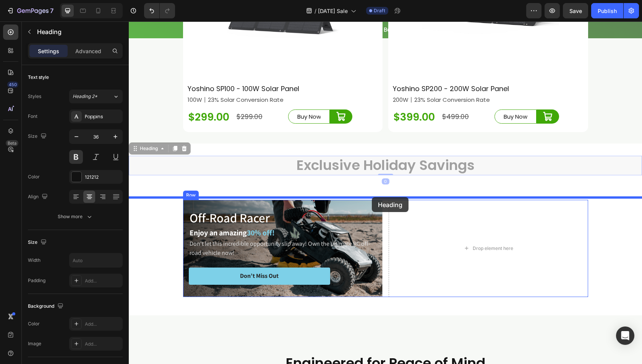
drag, startPoint x: 133, startPoint y: 158, endPoint x: 372, endPoint y: 197, distance: 242.1
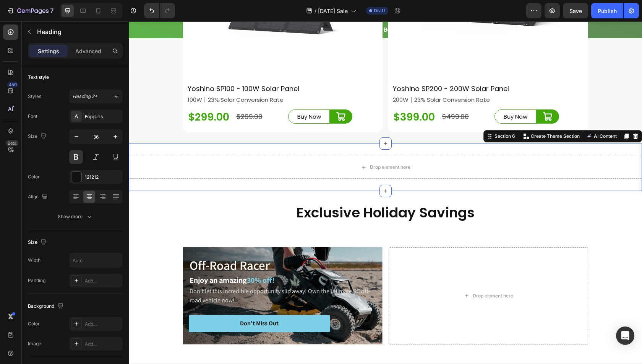
click at [526, 162] on div "Drop element here Section 6 Create Theme Section AI Content Write with GemAI Wh…" at bounding box center [385, 166] width 513 height 47
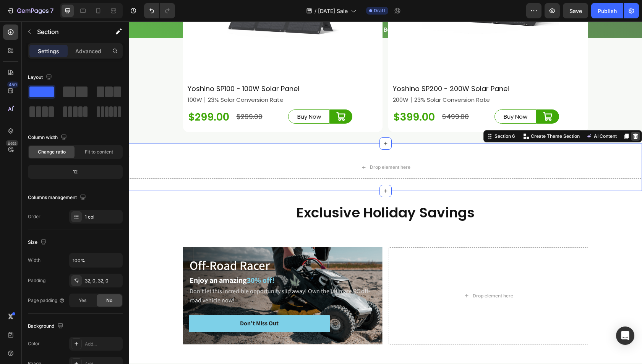
click at [633, 139] on icon at bounding box center [635, 135] width 5 height 5
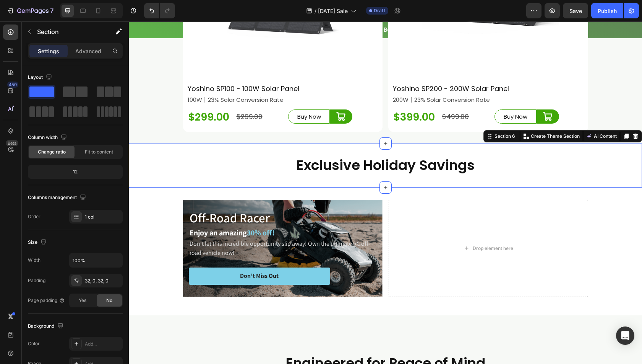
click at [454, 161] on div "Exclusive Holiday Savings Heading Section 6 Create Theme Section AI Content Wri…" at bounding box center [385, 165] width 513 height 44
click at [340, 172] on h2 "Exclusive Holiday Savings" at bounding box center [385, 165] width 513 height 19
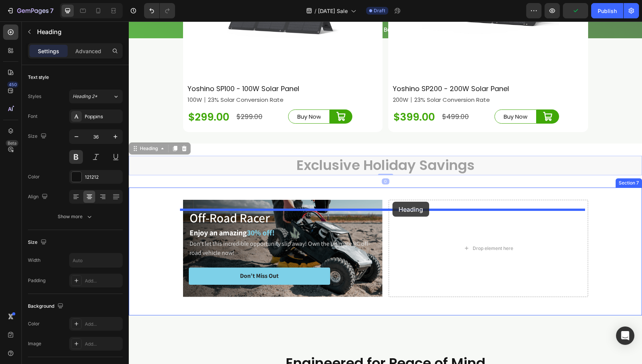
drag, startPoint x: 138, startPoint y: 157, endPoint x: 393, endPoint y: 201, distance: 258.0
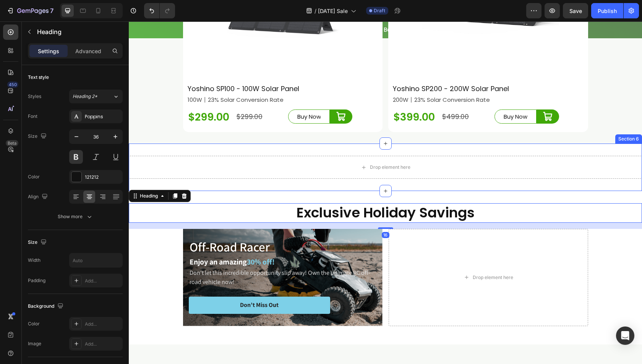
click at [589, 158] on div "Drop element here Section 6" at bounding box center [385, 166] width 513 height 47
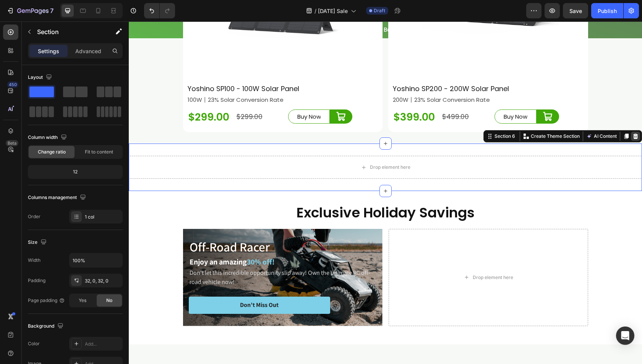
click at [633, 139] on icon at bounding box center [636, 136] width 6 height 6
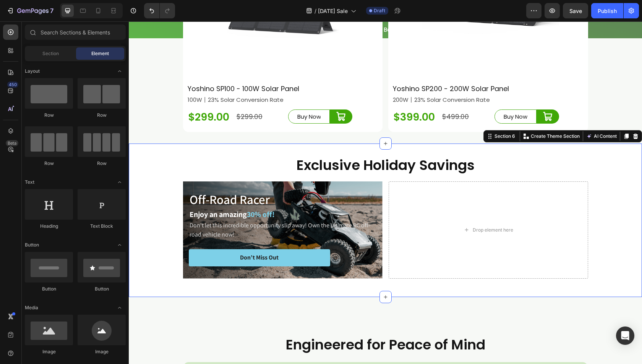
click at [353, 158] on div "Exclusive Holiday Savings Heading Off-Road Racer Text Block Enjoy an amazing 30…" at bounding box center [385, 219] width 513 height 153
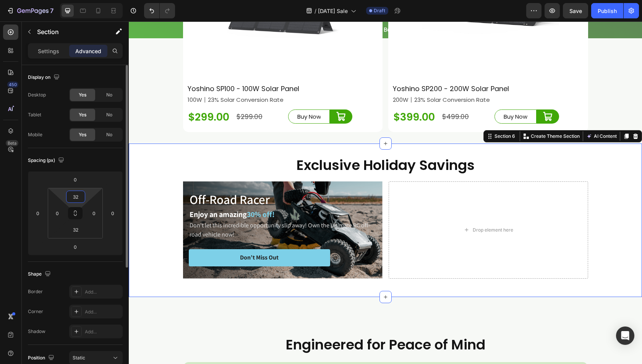
click at [74, 198] on input "32" at bounding box center [75, 196] width 15 height 11
click at [79, 195] on input "32" at bounding box center [75, 196] width 15 height 11
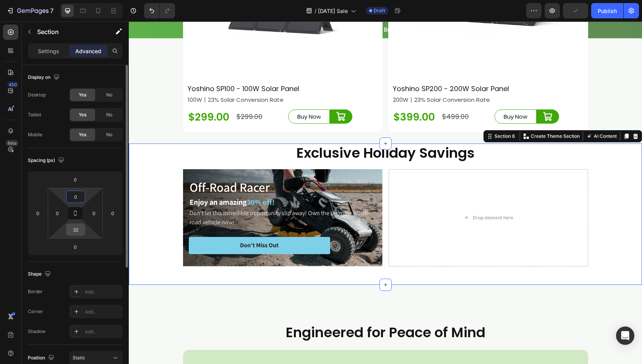
type input "0"
click at [76, 229] on input "32" at bounding box center [75, 229] width 15 height 11
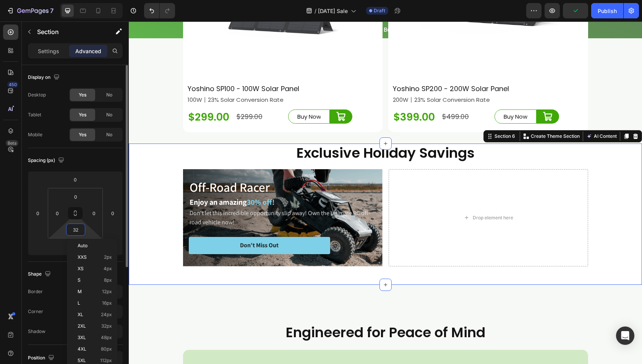
type input "0"
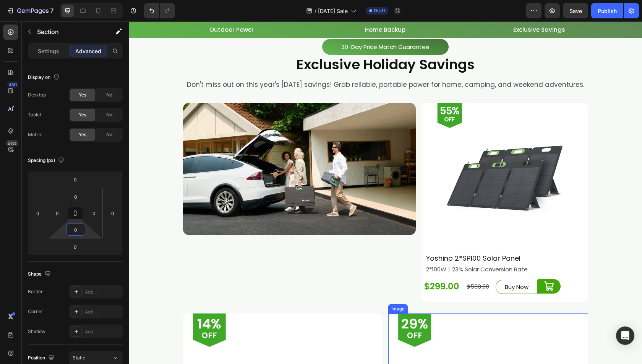
scroll to position [2115, 0]
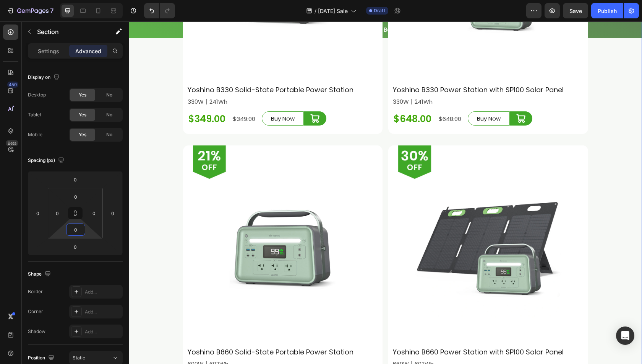
click at [159, 156] on div "30-Day Price Match Guarantee Button Exclusive Holiday Savings Heading Row Don't…" at bounding box center [385, 99] width 513 height 1056
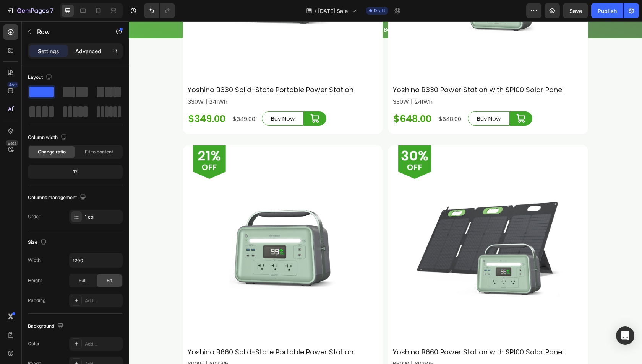
click at [84, 50] on p "Advanced" at bounding box center [88, 51] width 26 height 8
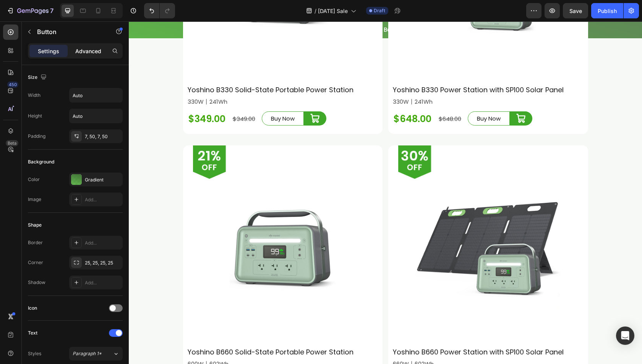
click at [77, 49] on p "Advanced" at bounding box center [88, 51] width 26 height 8
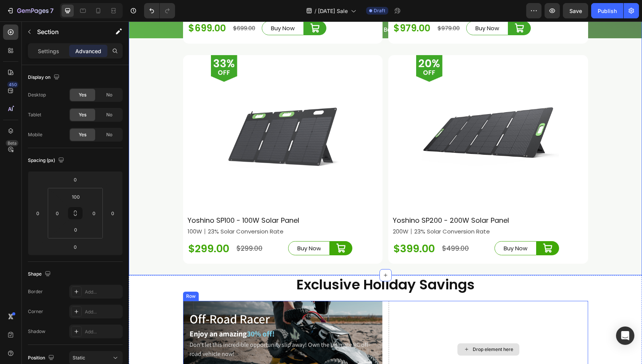
scroll to position [3071, 0]
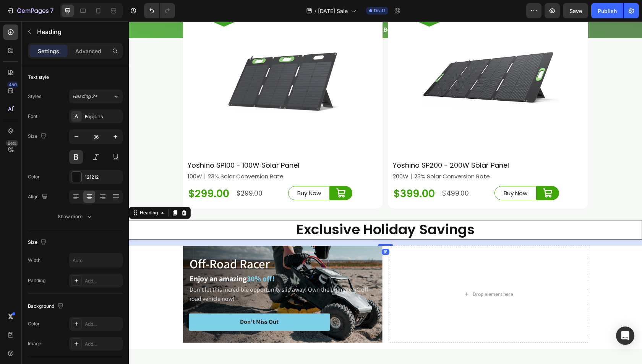
click at [220, 239] on h2 "Exclusive Holiday Savings" at bounding box center [385, 229] width 513 height 19
click at [151, 216] on div "Heading" at bounding box center [148, 212] width 21 height 7
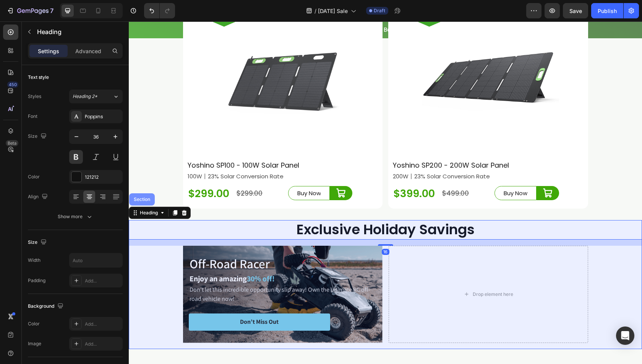
click at [145, 204] on div "Section" at bounding box center [142, 199] width 26 height 12
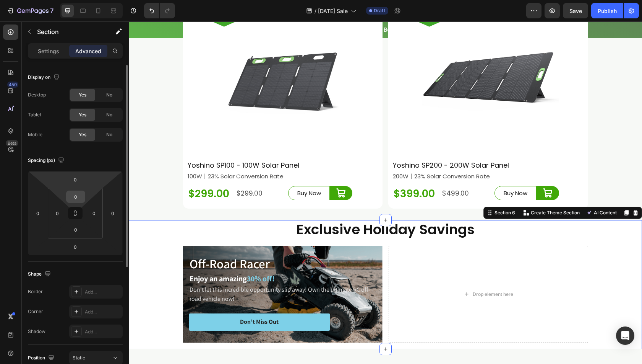
click at [75, 193] on input "0" at bounding box center [75, 196] width 15 height 11
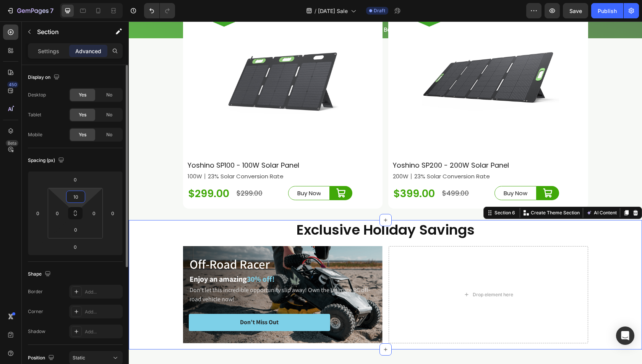
type input "100"
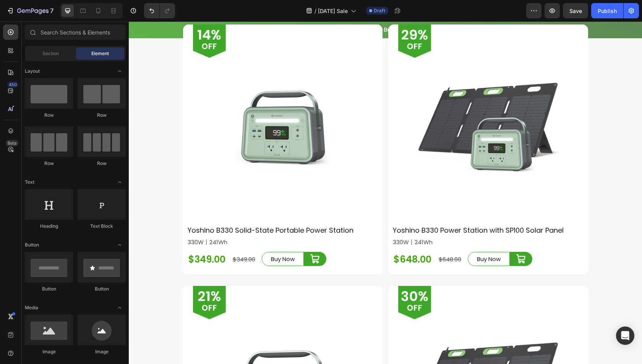
scroll to position [1972, 0]
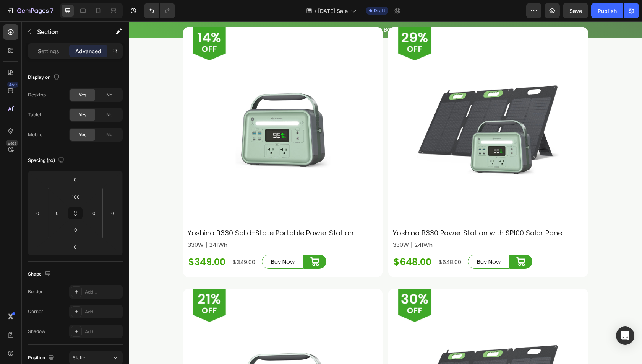
click at [270, 288] on div "30-Day Price Match Guarantee Button Exclusive Holiday Savings Heading Row Don't…" at bounding box center [385, 242] width 513 height 1056
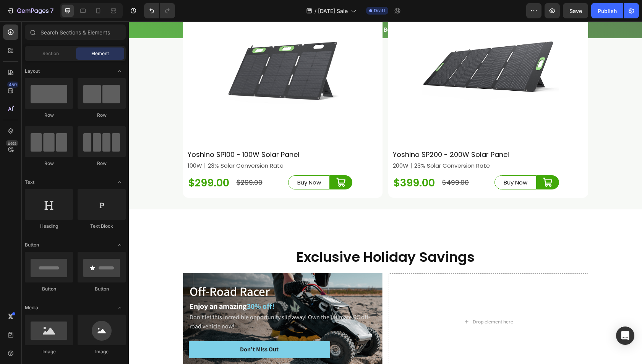
scroll to position [3079, 0]
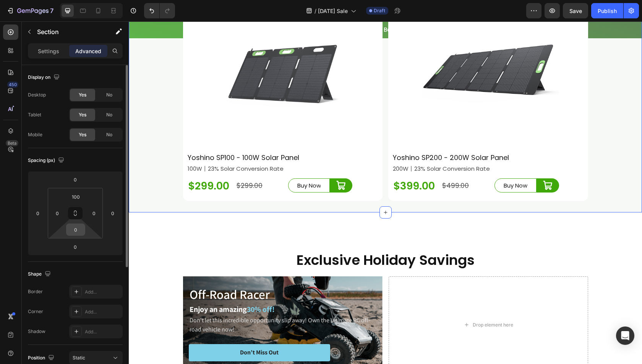
click at [75, 231] on input "0" at bounding box center [75, 229] width 15 height 11
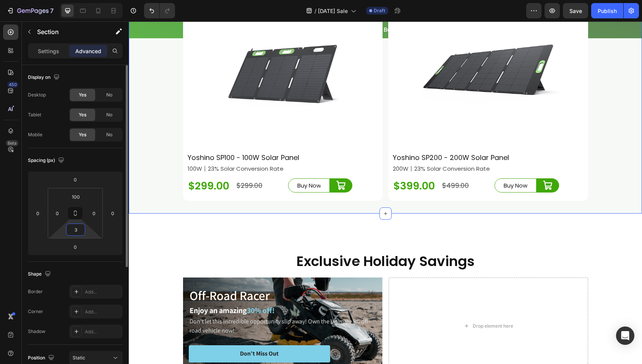
type input "30"
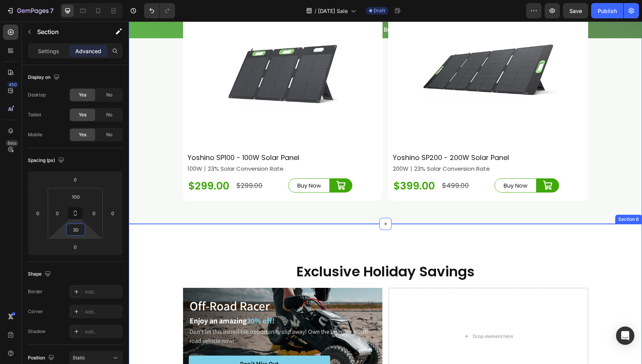
click at [176, 247] on div "Exclusive Holiday Savings Heading Off-Road Racer Text Block Enjoy an amazing 30…" at bounding box center [385, 307] width 513 height 167
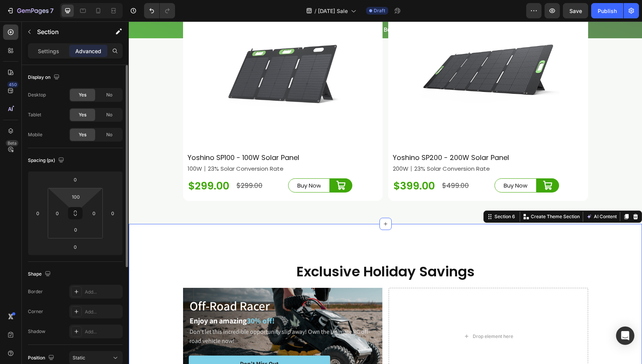
scroll to position [76, 0]
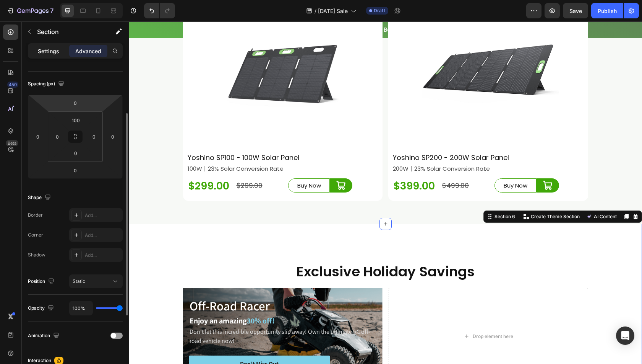
click at [51, 52] on p "Settings" at bounding box center [48, 51] width 21 height 8
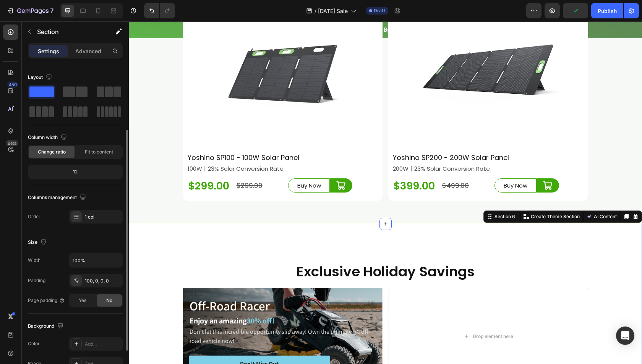
scroll to position [38, 0]
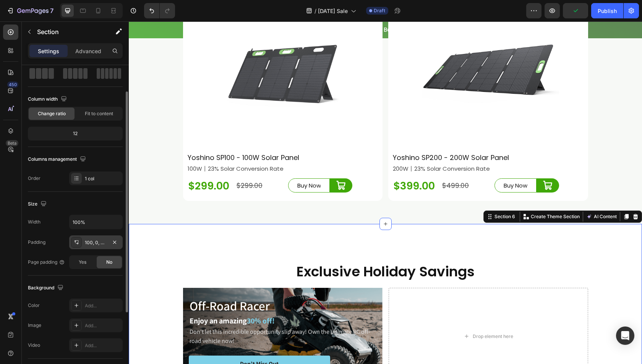
click at [91, 240] on div "100, 0, 0, 0" at bounding box center [96, 242] width 22 height 7
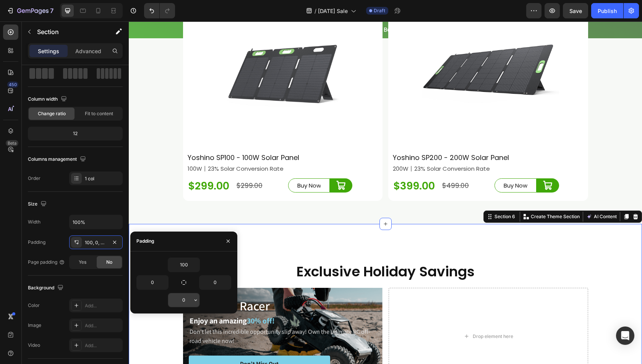
click at [179, 296] on input "0" at bounding box center [183, 300] width 31 height 14
type input "30"
click at [0, 261] on div "450 Beta" at bounding box center [11, 192] width 22 height 342
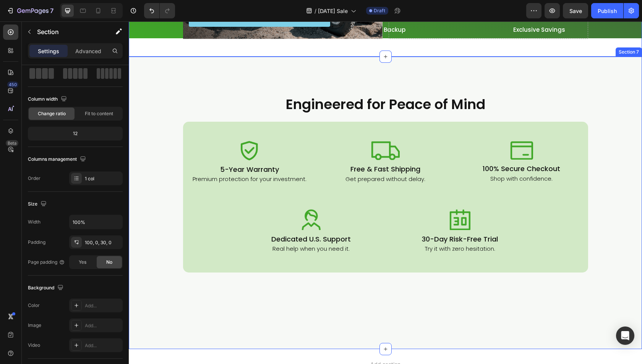
scroll to position [3412, 0]
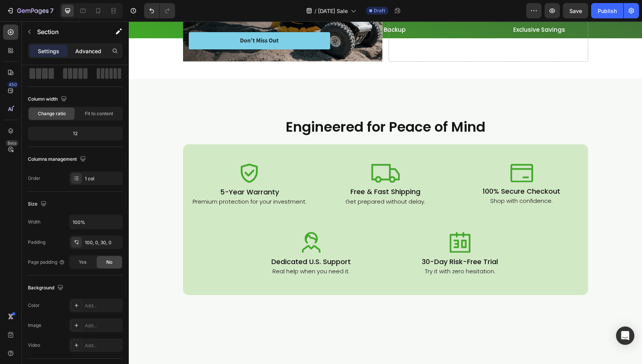
click at [91, 52] on p "Advanced" at bounding box center [88, 51] width 26 height 8
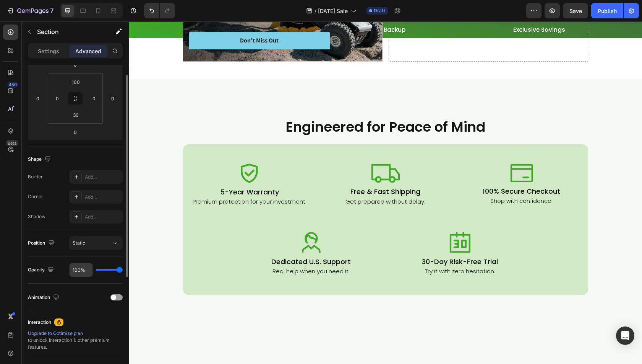
scroll to position [188, 0]
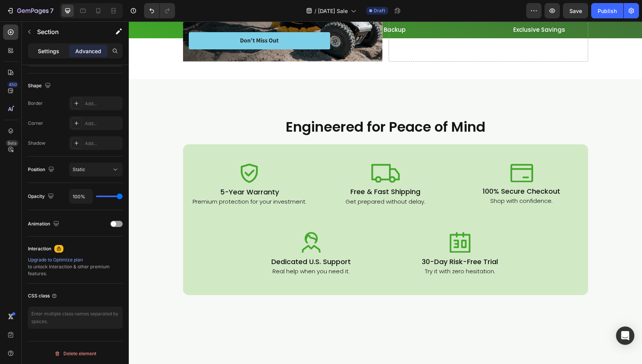
click at [42, 55] on div "Settings" at bounding box center [48, 51] width 38 height 12
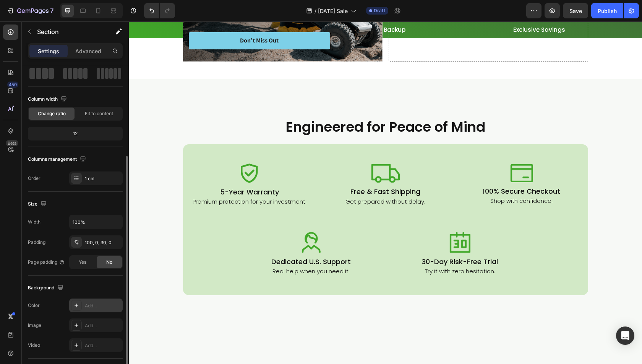
scroll to position [76, 0]
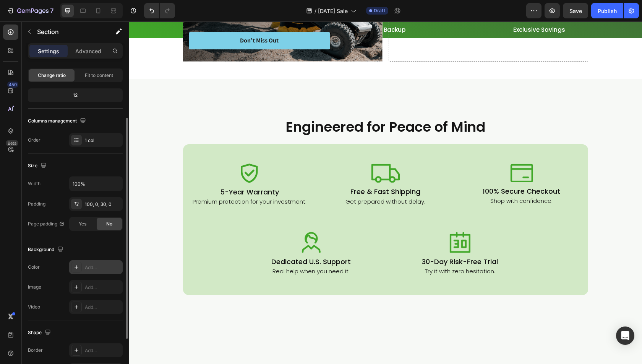
click at [78, 264] on icon at bounding box center [76, 267] width 6 height 6
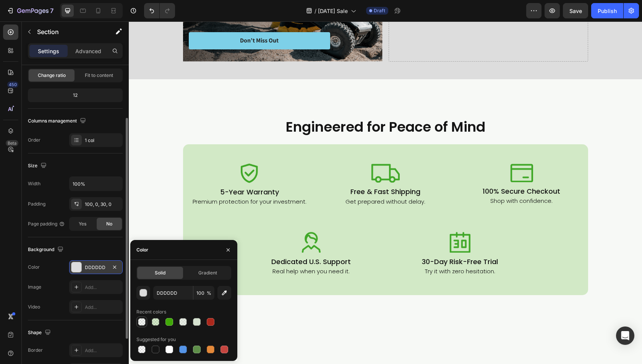
click at [141, 321] on div at bounding box center [142, 322] width 8 height 8
type input "D6E2D0"
type input "20"
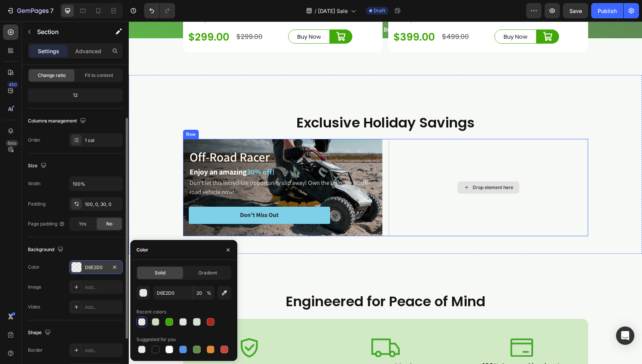
scroll to position [3228, 0]
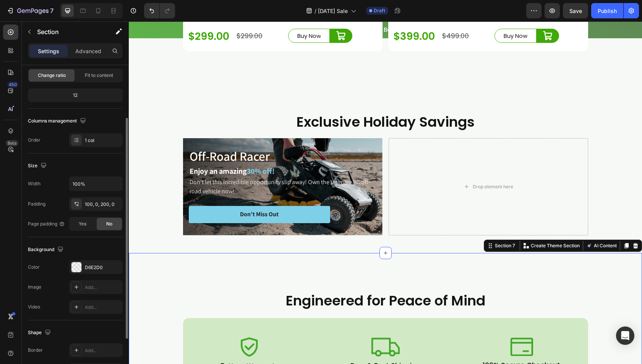
click at [573, 15] on button "button" at bounding box center [575, 10] width 25 height 15
